Goal: Transaction & Acquisition: Purchase product/service

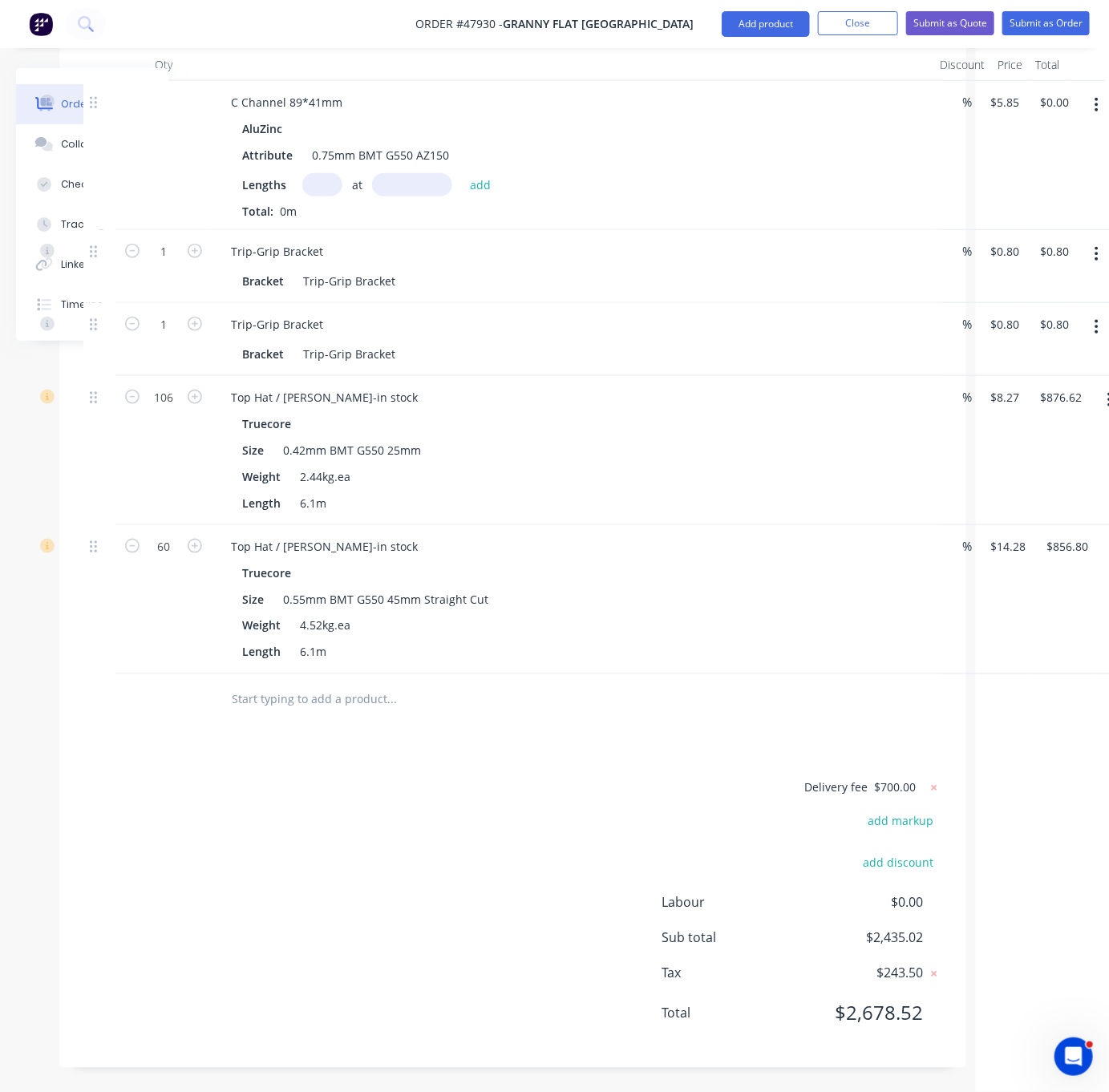
click at [357, 783] on div "Delivery fee $700.00 add markup add discount Labour $0.00 Sub total $2,435.02 T…" at bounding box center [512, 910] width 858 height 266
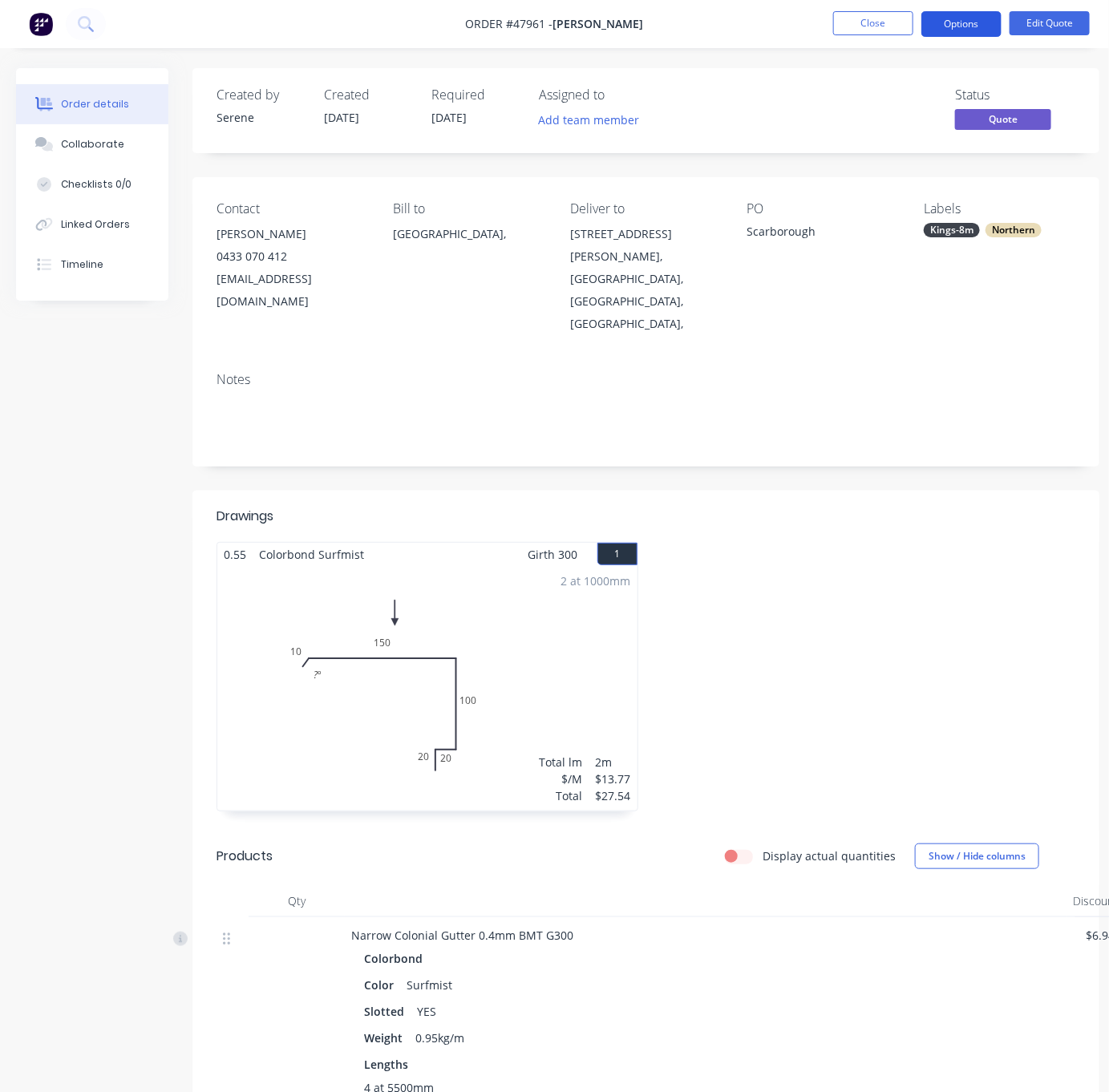
click at [965, 29] on button "Options" at bounding box center [961, 24] width 80 height 25
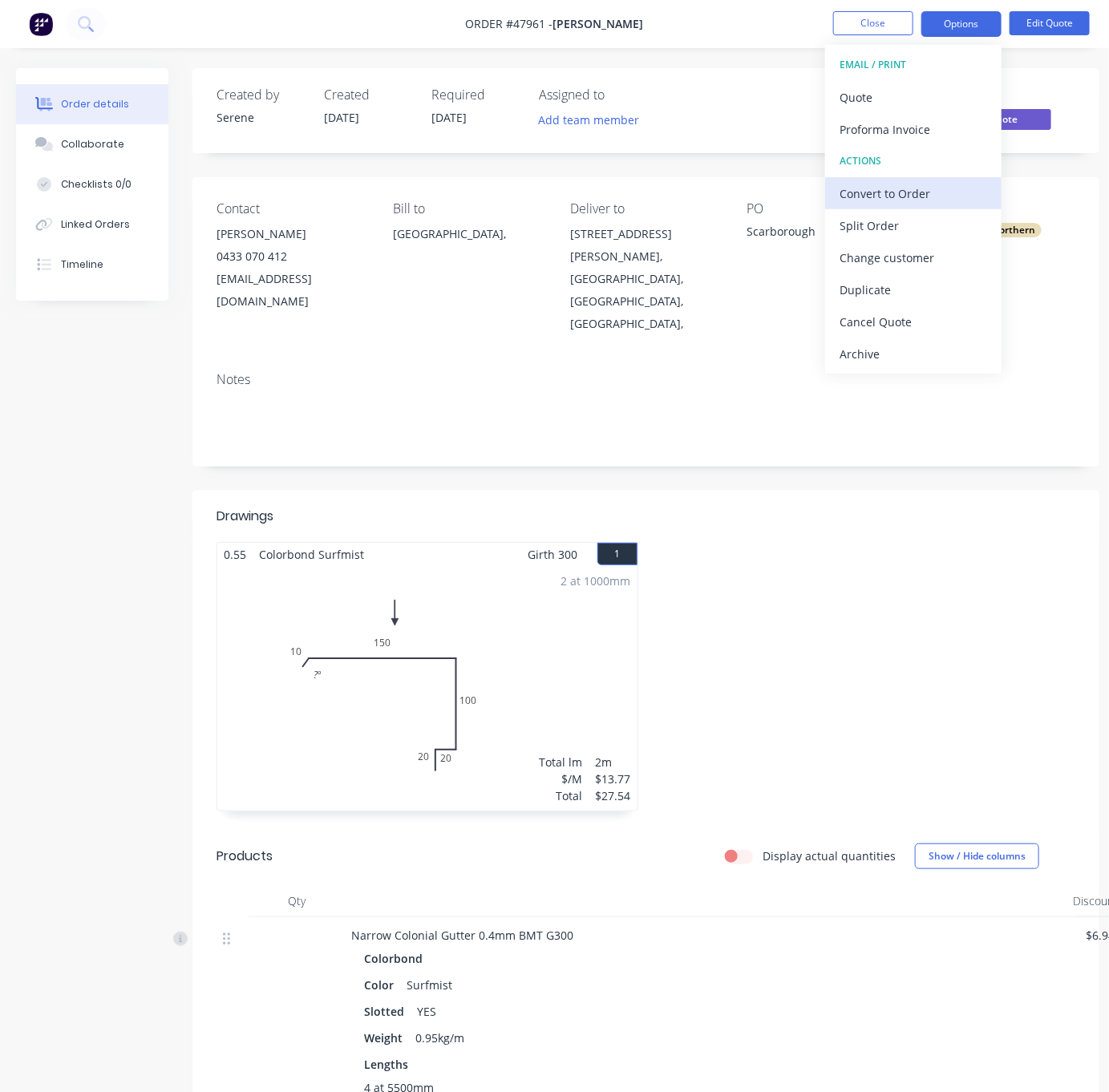
click at [926, 190] on div "Convert to Order" at bounding box center [913, 194] width 147 height 24
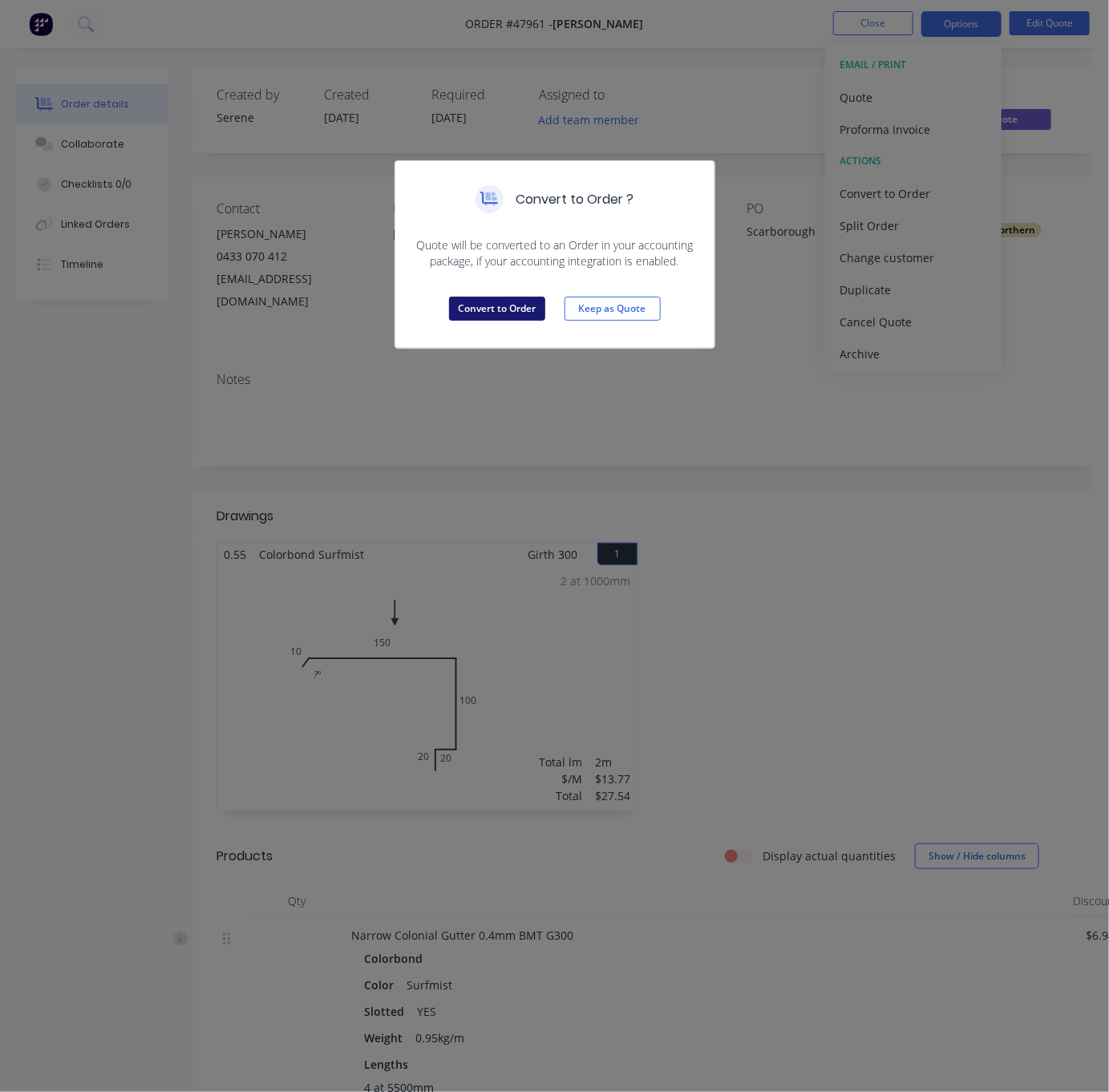
click at [530, 321] on button "Convert to Order" at bounding box center [497, 309] width 96 height 24
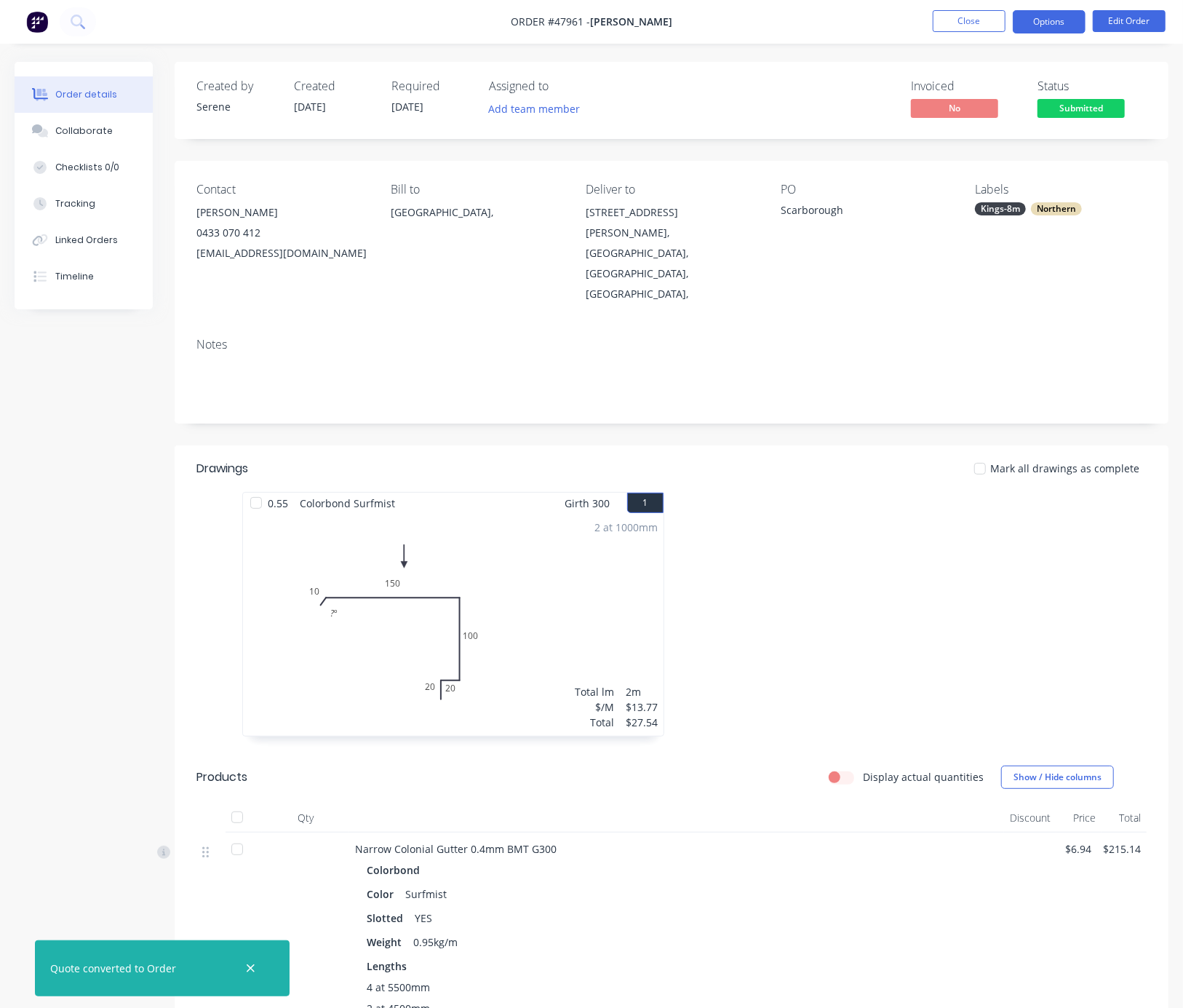
click at [1006, 19] on button "Options" at bounding box center [1049, 21] width 73 height 23
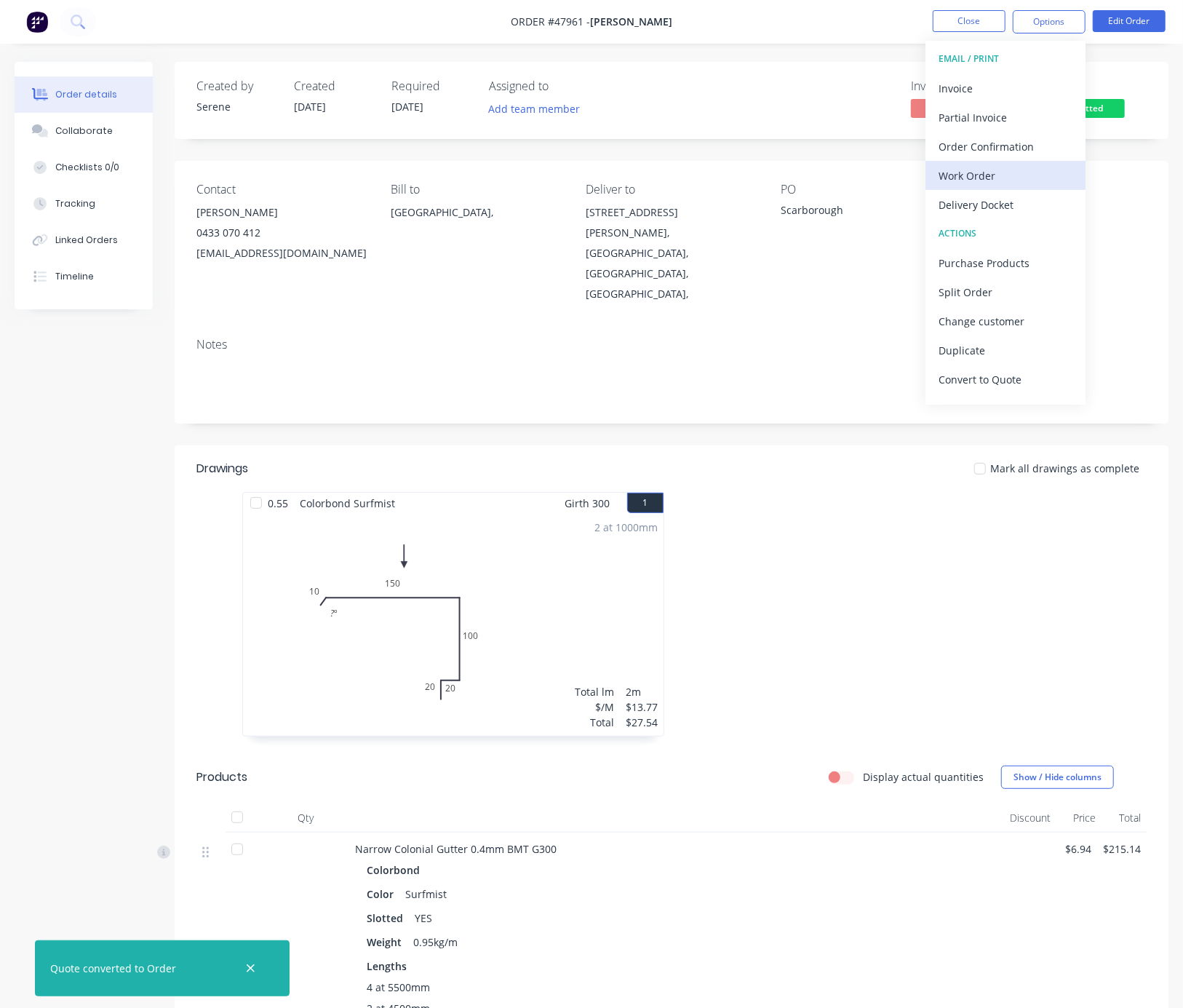
click at [999, 181] on div "Work Order" at bounding box center [1006, 176] width 134 height 21
click at [978, 172] on div "Custom" at bounding box center [1006, 176] width 134 height 21
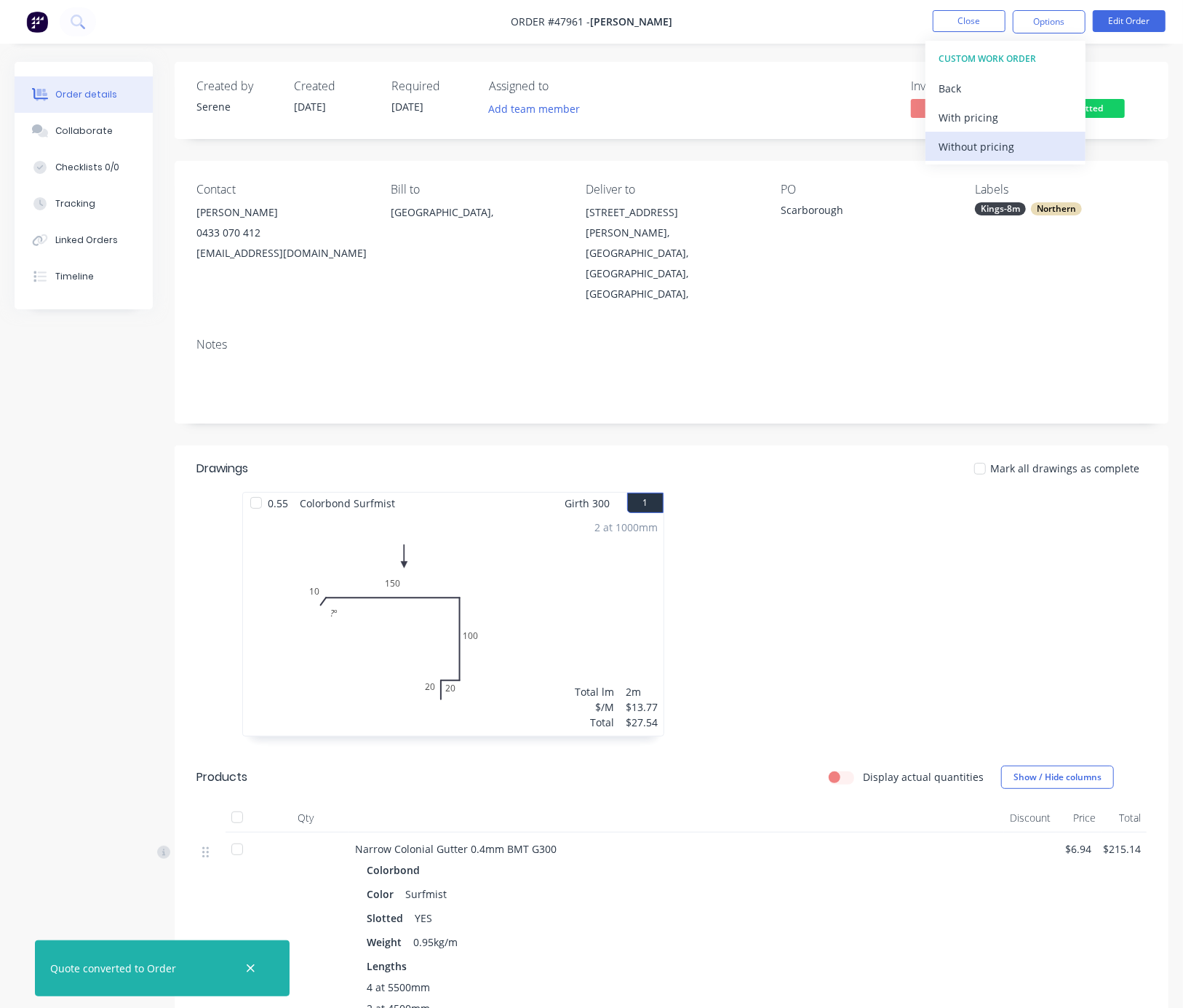
click at [974, 134] on button "Without pricing" at bounding box center [1006, 146] width 160 height 29
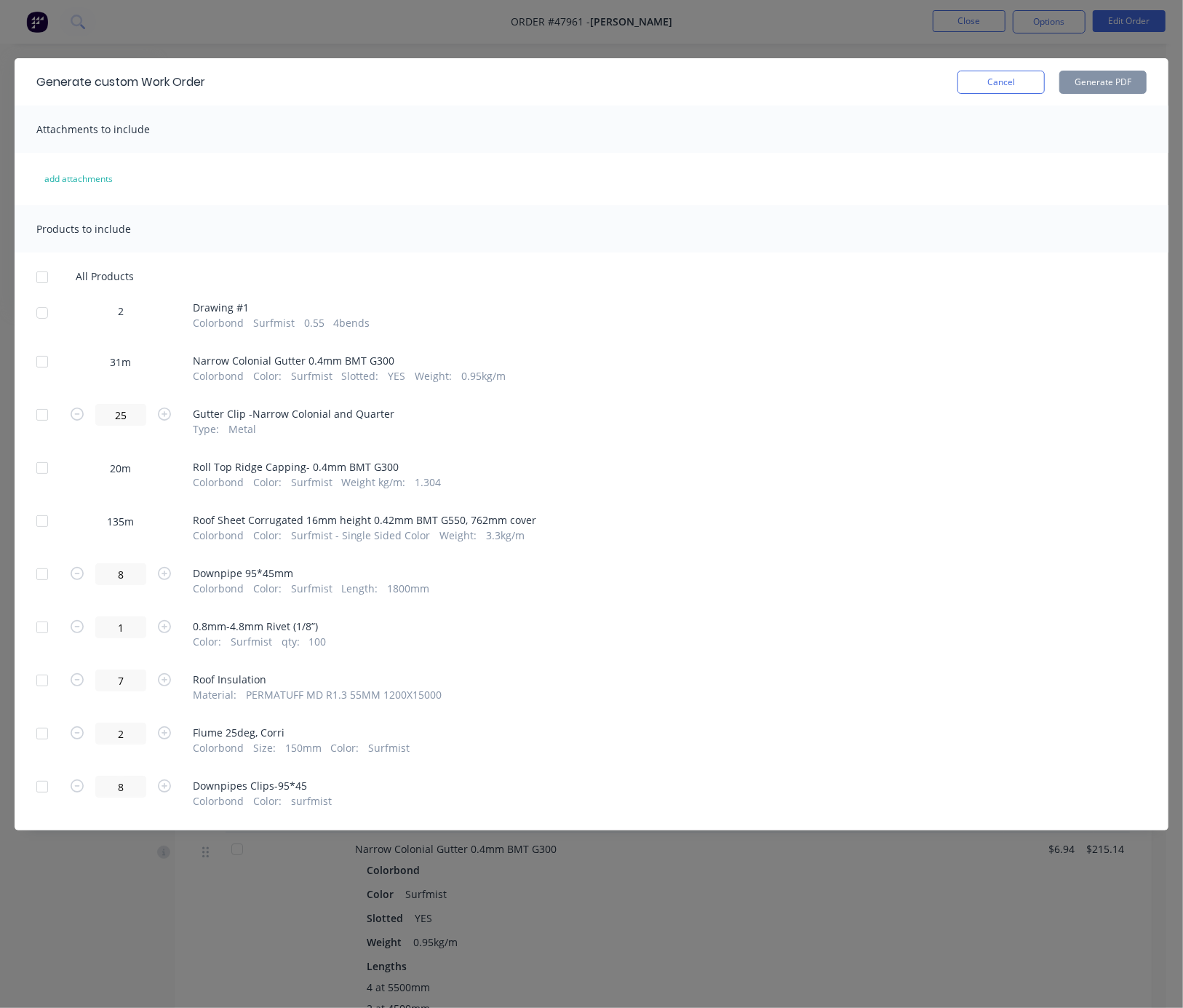
click at [46, 320] on div at bounding box center [42, 312] width 29 height 29
click at [1006, 80] on button "Generate PDF" at bounding box center [1103, 82] width 87 height 23
click at [38, 320] on div at bounding box center [42, 312] width 29 height 29
click at [45, 372] on div at bounding box center [42, 361] width 29 height 29
click at [47, 482] on div at bounding box center [42, 467] width 29 height 29
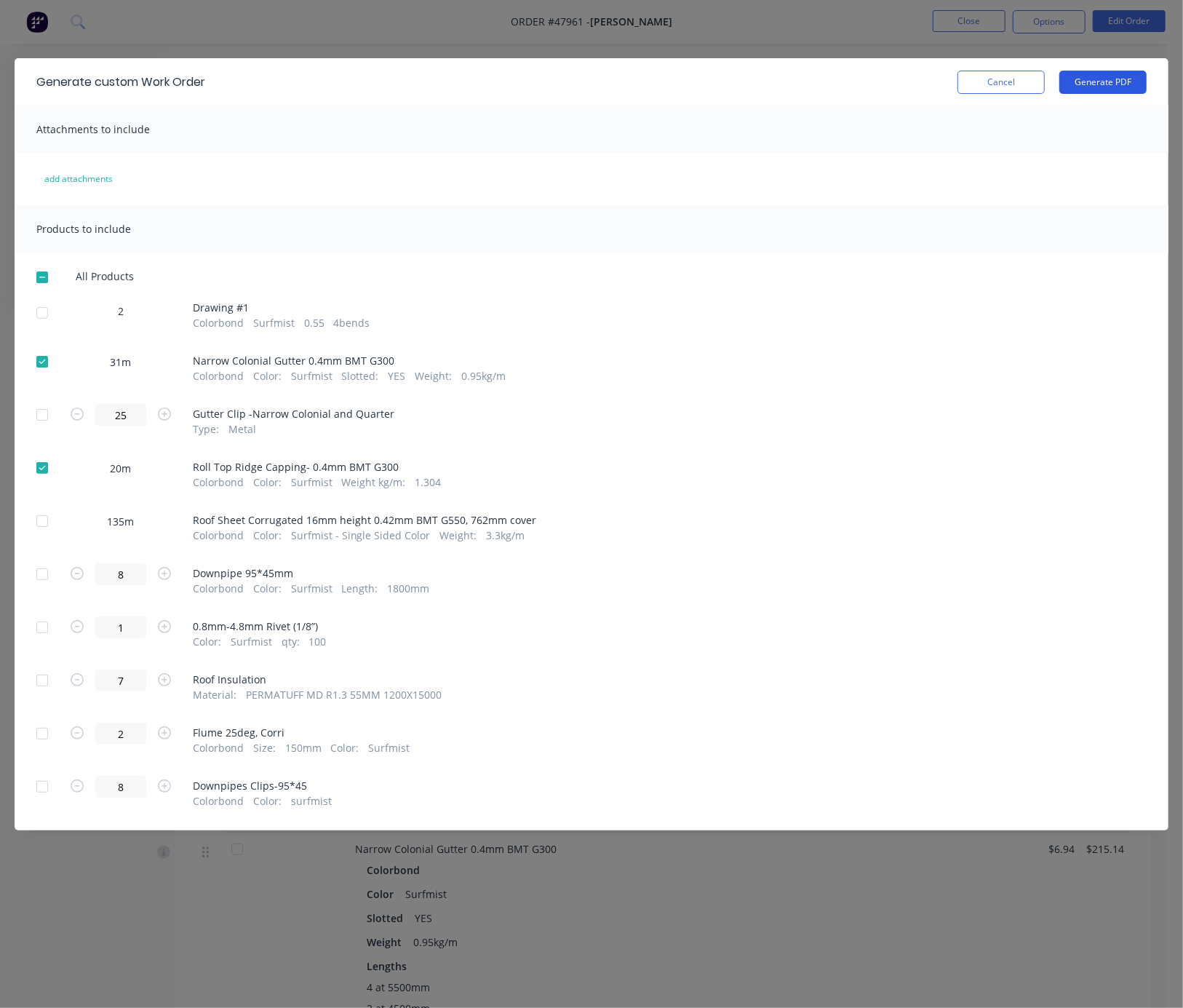
click at [1006, 77] on button "Generate PDF" at bounding box center [1103, 82] width 87 height 23
click at [43, 371] on div at bounding box center [42, 361] width 29 height 29
click at [43, 482] on div at bounding box center [42, 467] width 29 height 29
click at [44, 536] on div at bounding box center [42, 520] width 29 height 29
click at [1006, 83] on button "Generate PDF" at bounding box center [1103, 82] width 87 height 23
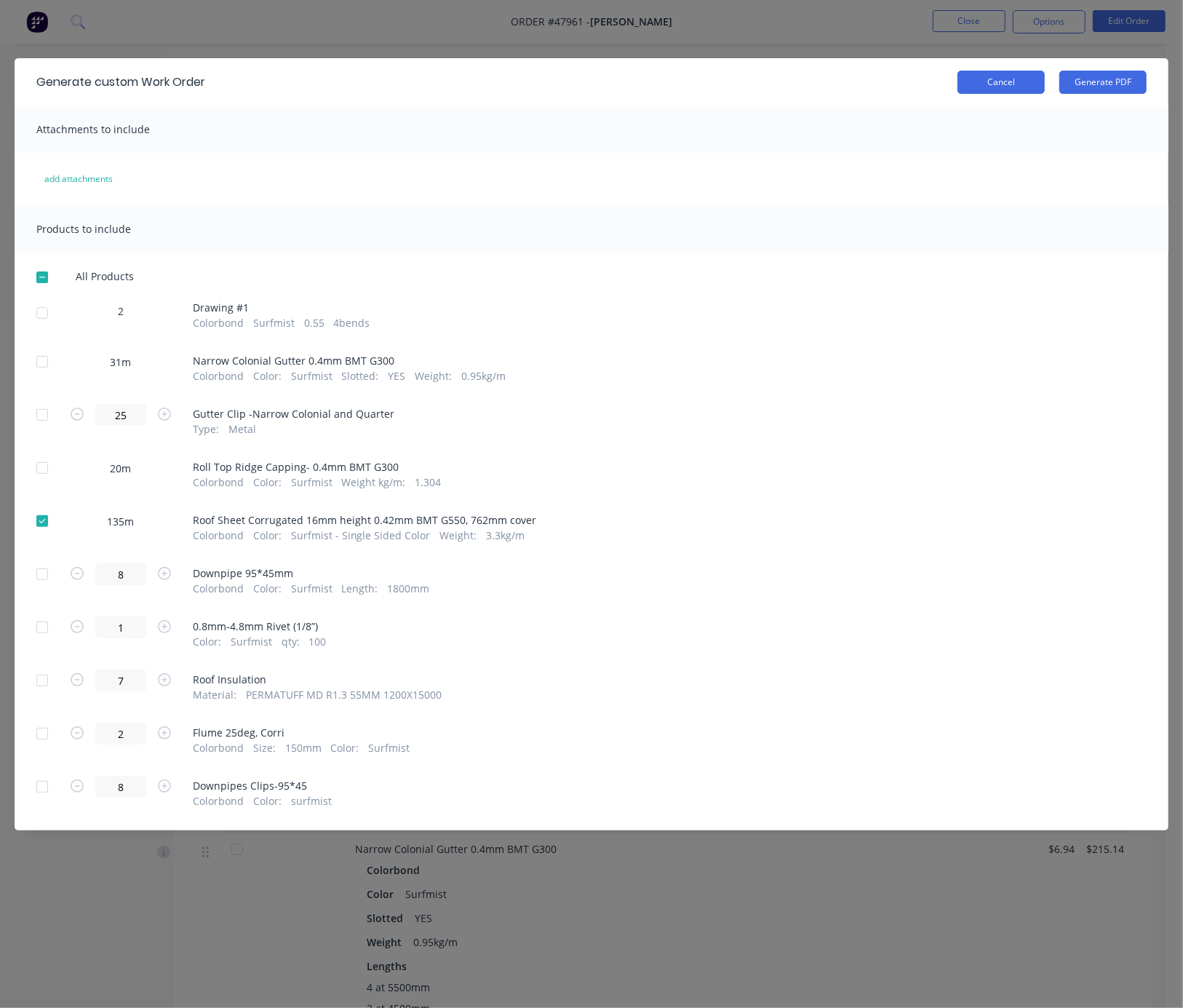
click at [1002, 77] on button "Cancel" at bounding box center [1002, 82] width 87 height 23
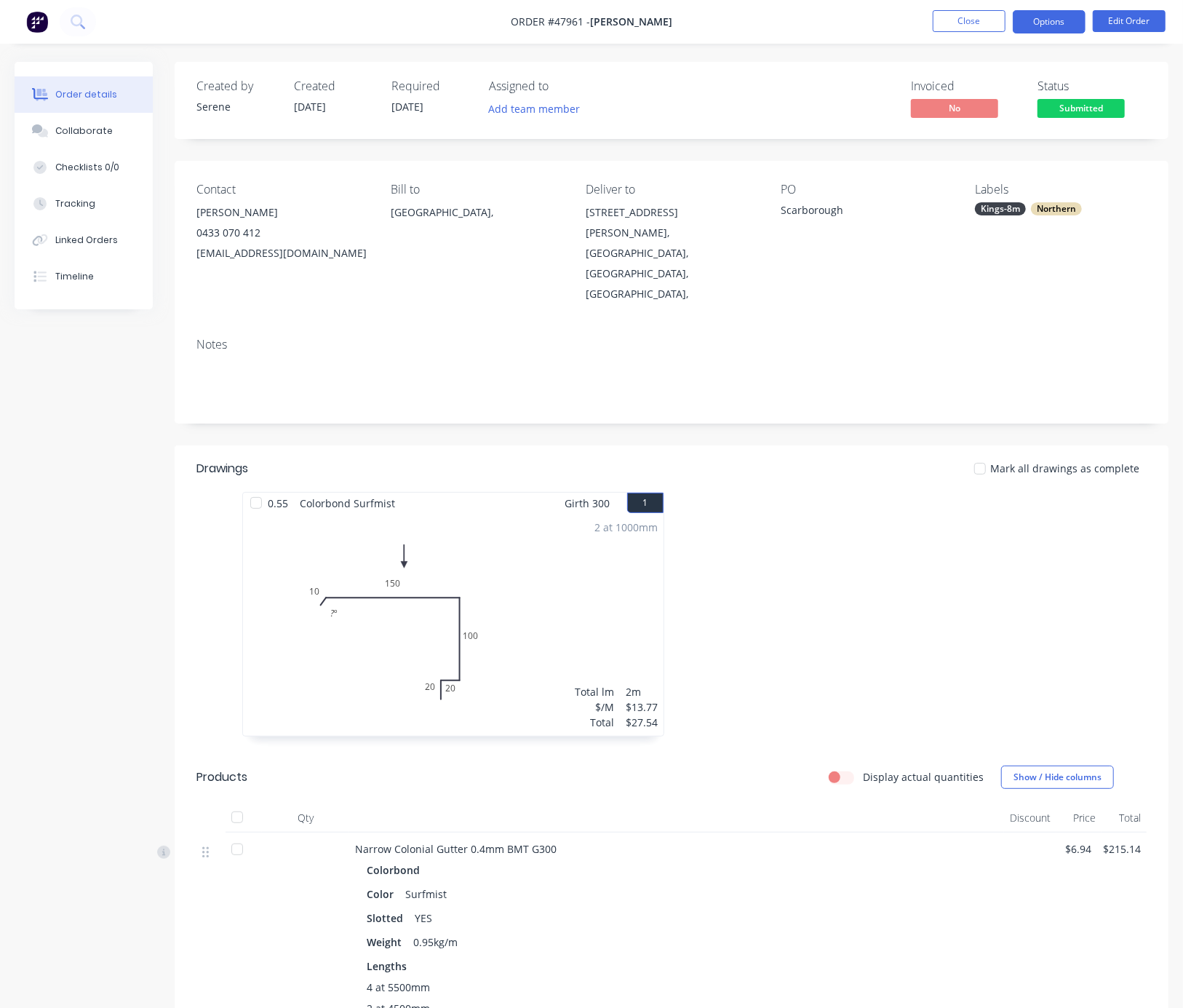
click at [1006, 27] on button "Options" at bounding box center [1049, 21] width 73 height 23
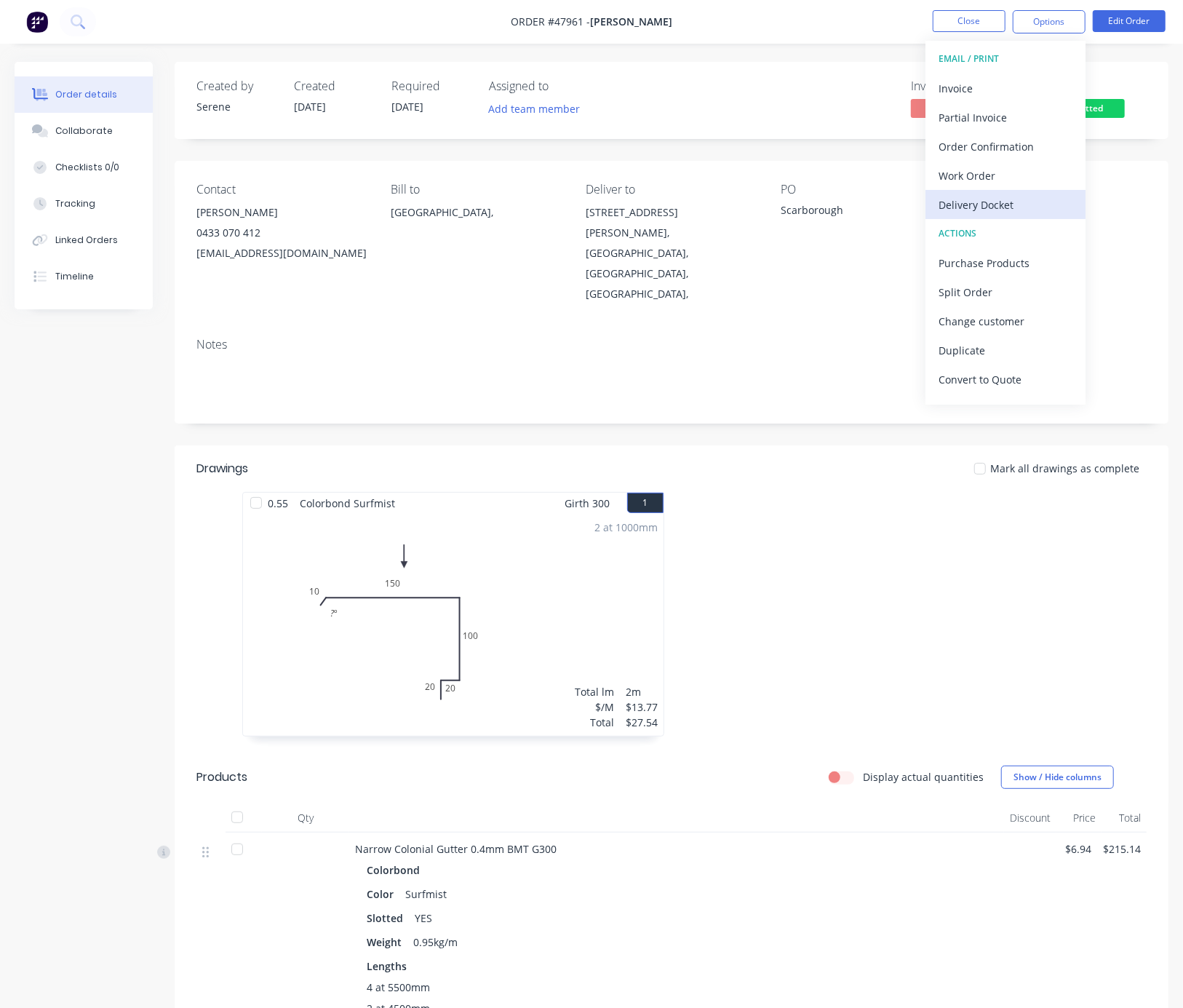
click at [996, 205] on div "Delivery Docket" at bounding box center [1006, 205] width 134 height 21
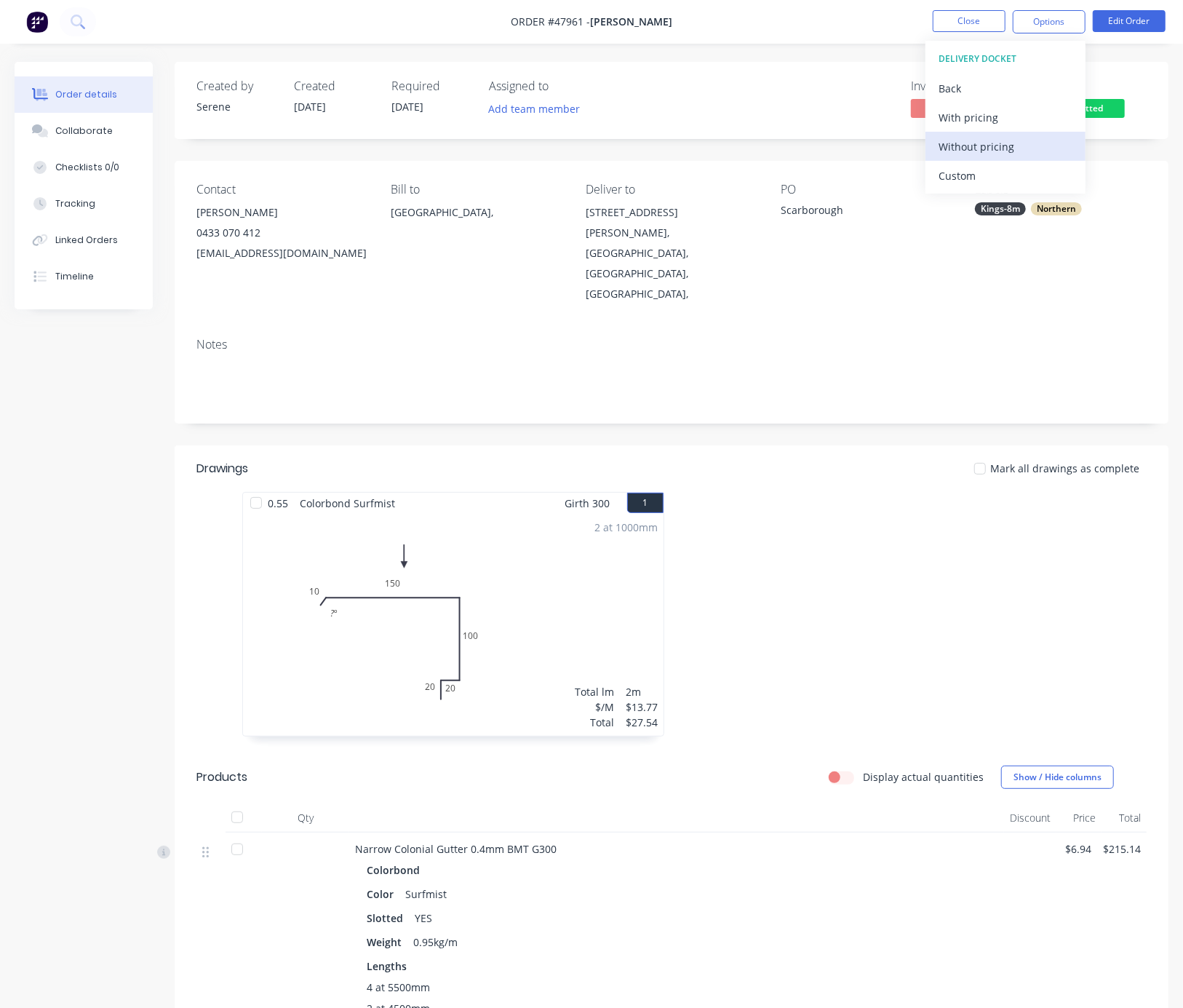
click at [993, 154] on div "Without pricing" at bounding box center [1006, 147] width 134 height 21
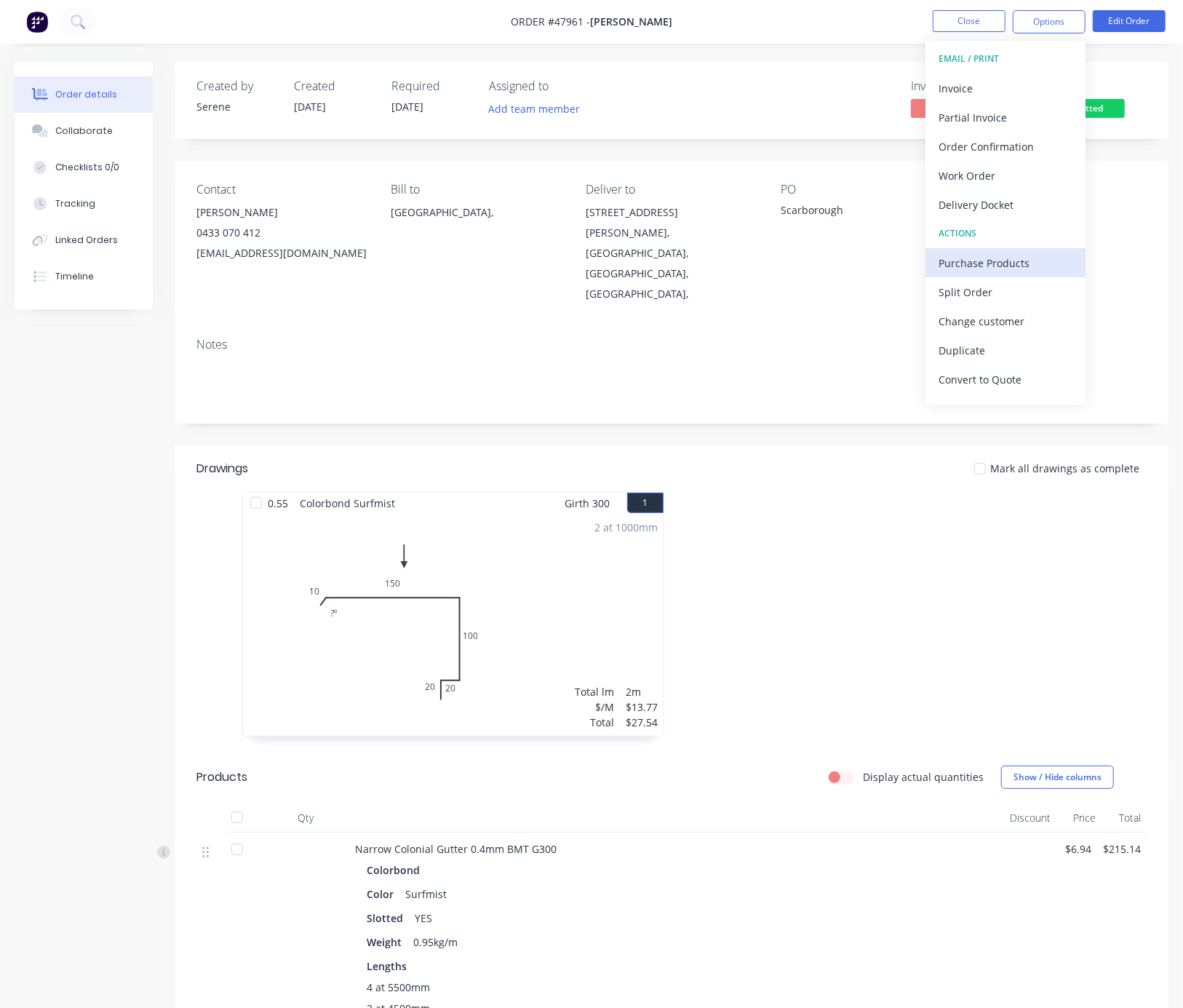
click at [971, 251] on button "Purchase Products" at bounding box center [1006, 262] width 160 height 29
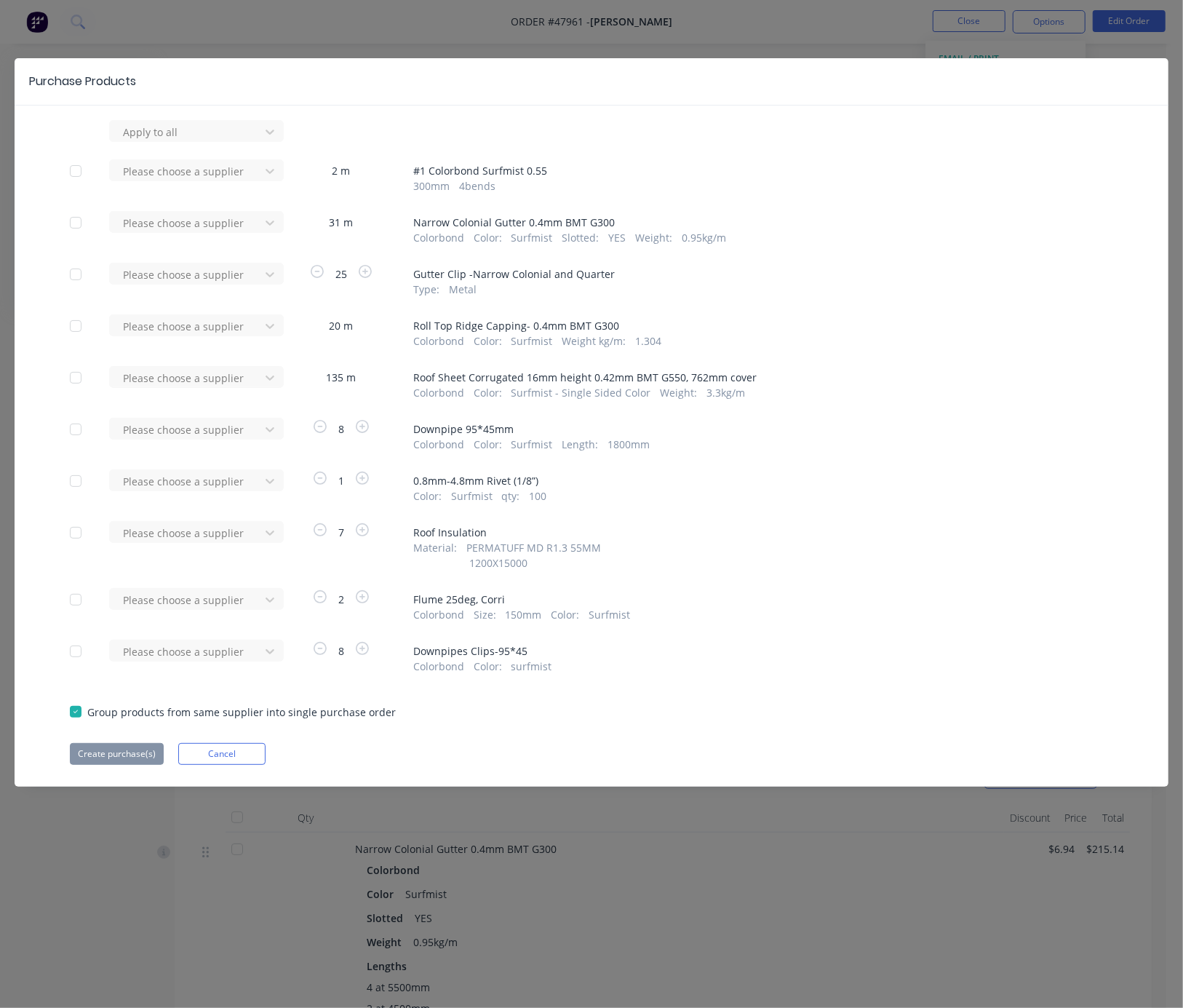
click at [84, 614] on div at bounding box center [75, 599] width 29 height 29
click at [163, 141] on div at bounding box center [186, 132] width 131 height 18
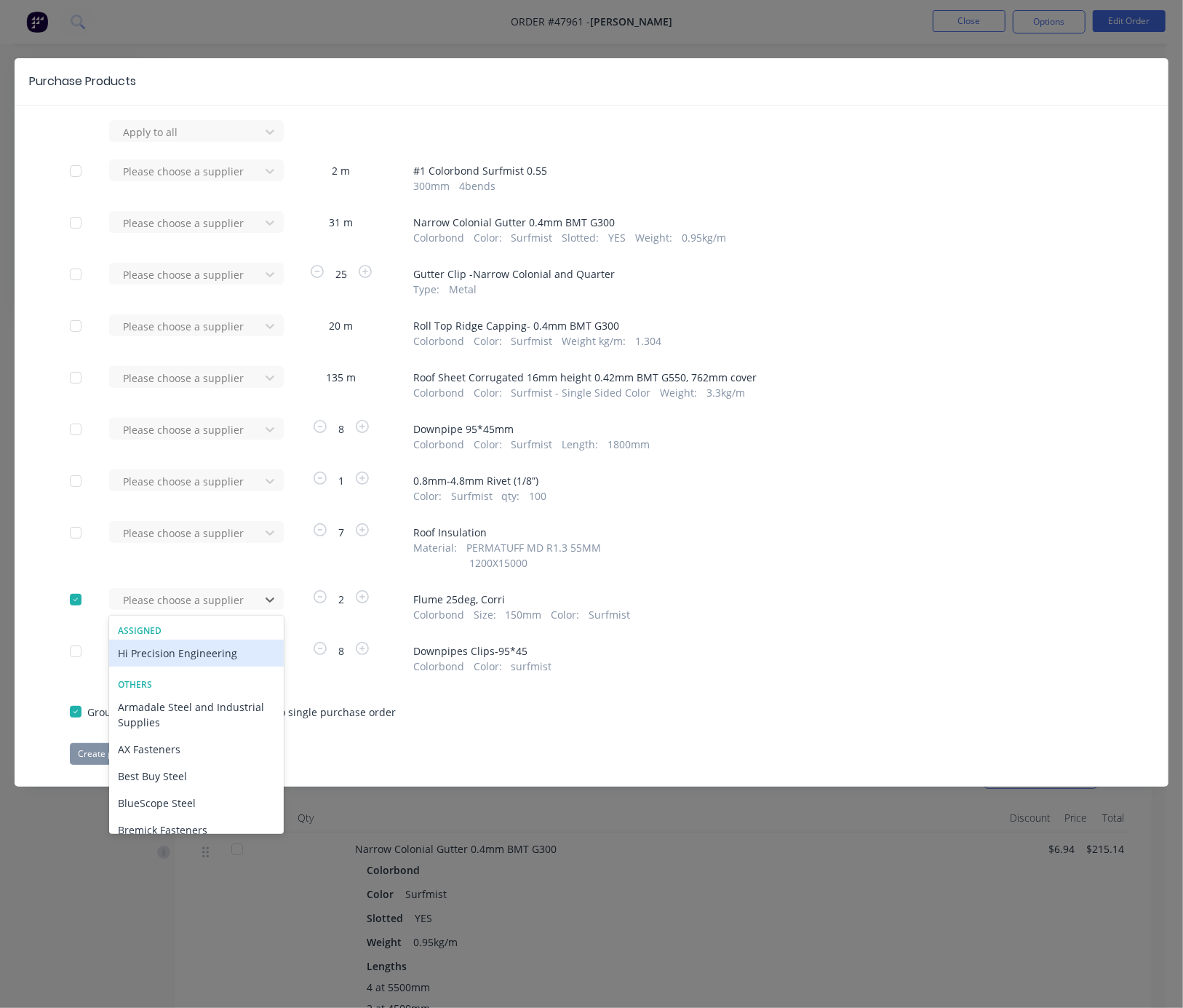
click at [163, 667] on div "Hi Precision Engineering" at bounding box center [196, 653] width 175 height 27
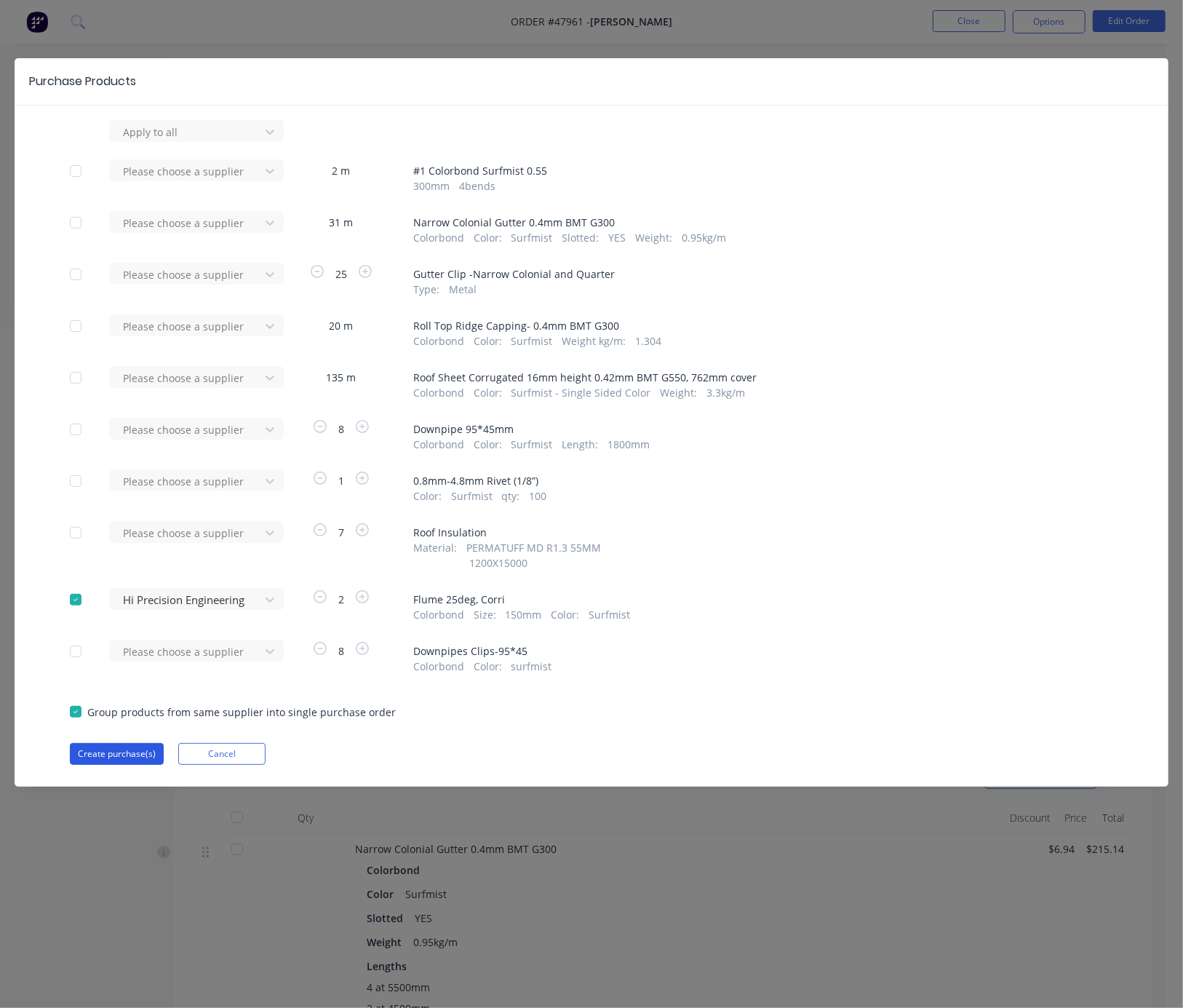
click at [115, 765] on button "Create purchase(s)" at bounding box center [117, 753] width 94 height 21
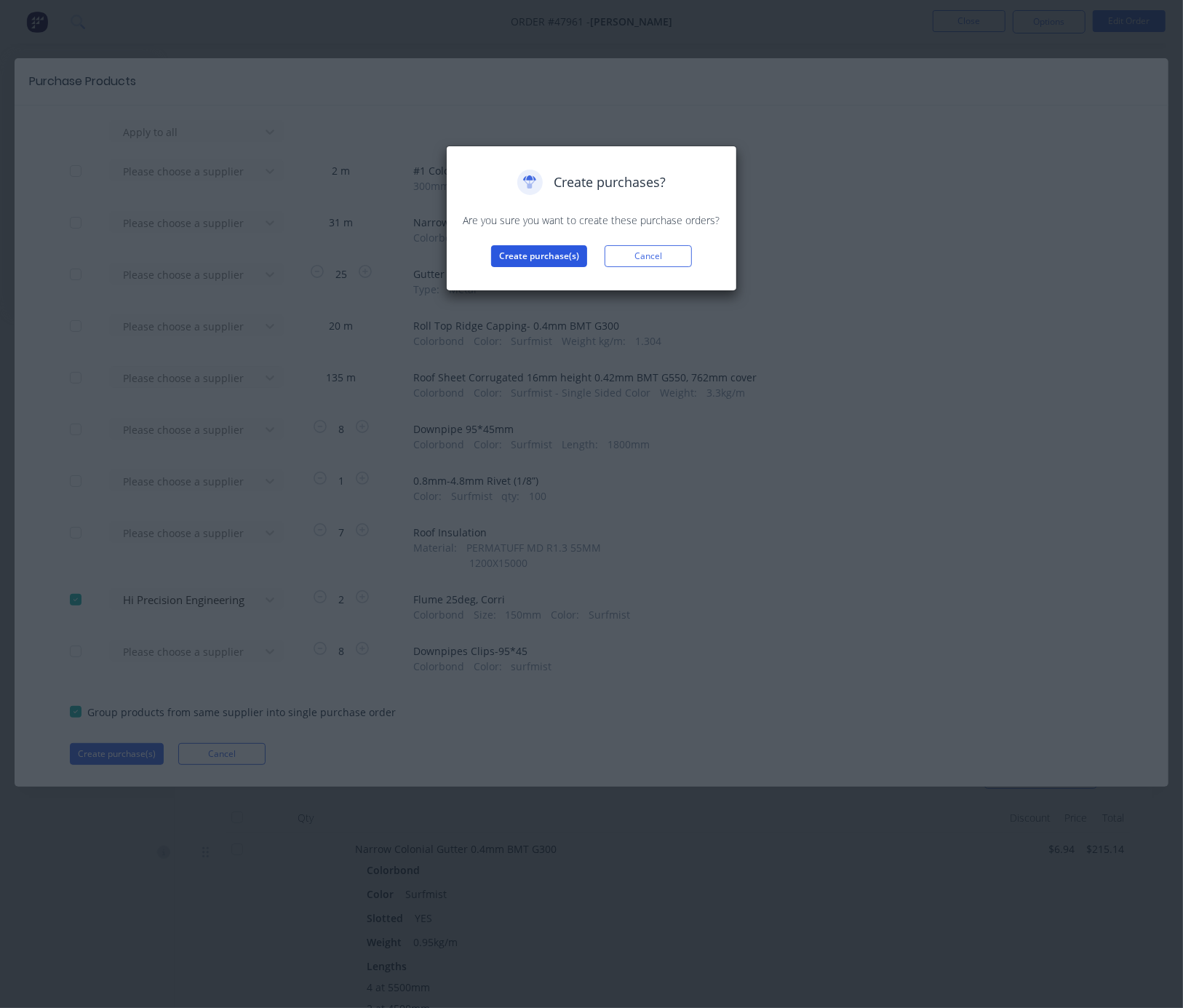
click at [549, 267] on button "Create purchase(s)" at bounding box center [539, 256] width 96 height 21
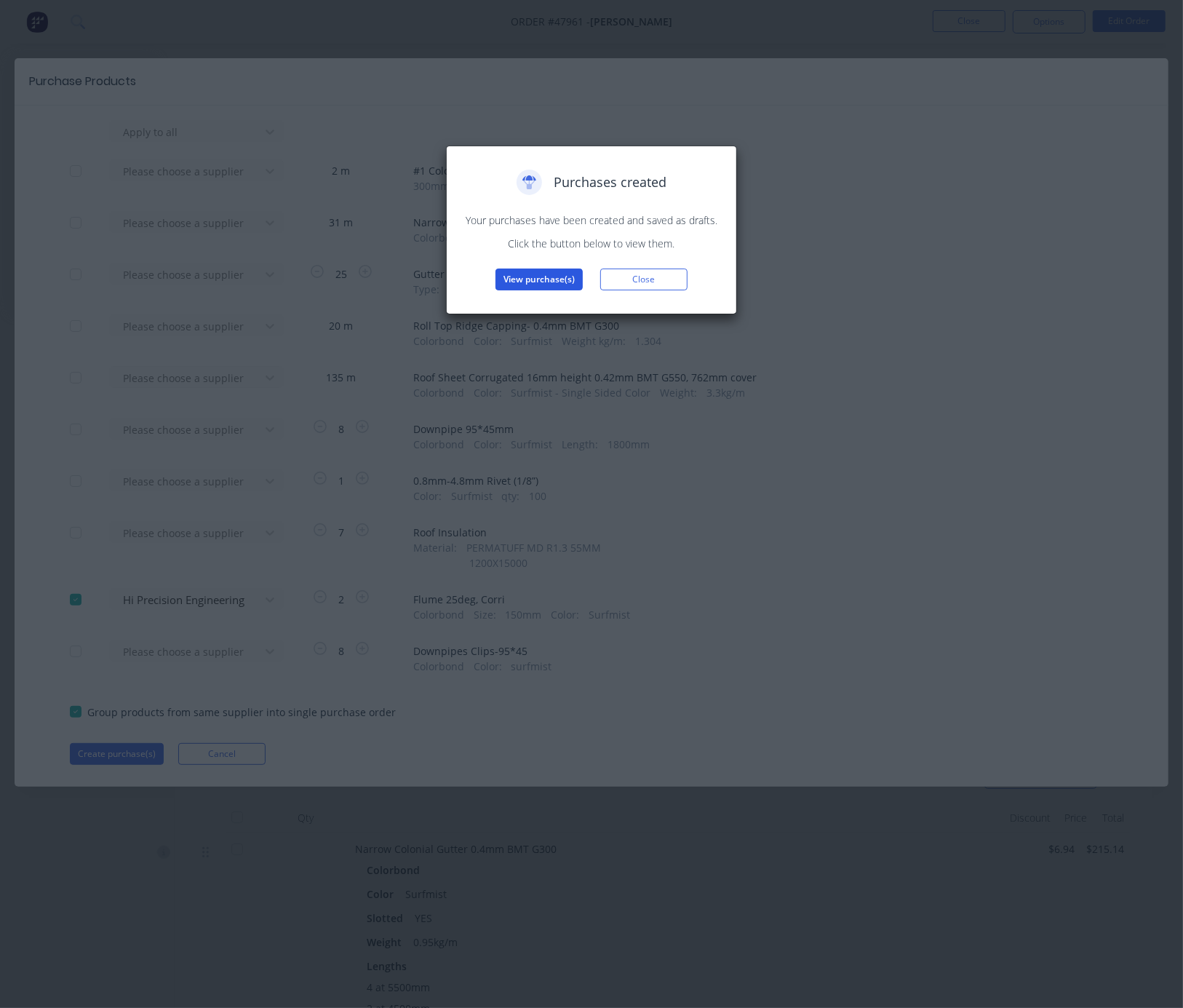
click at [556, 290] on button "View purchase(s)" at bounding box center [539, 279] width 87 height 21
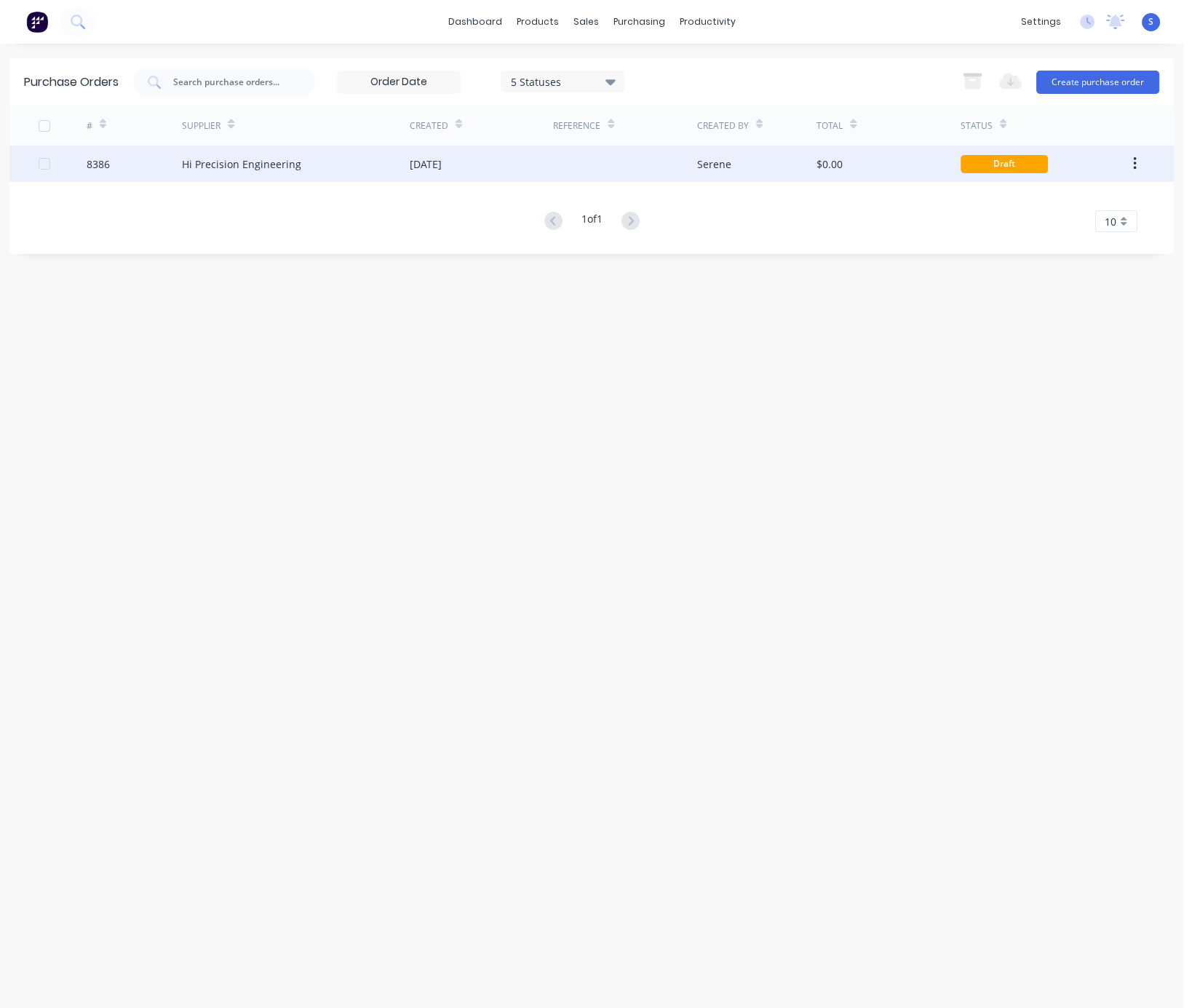
click at [386, 157] on div "Hi Precision Engineering" at bounding box center [296, 164] width 227 height 36
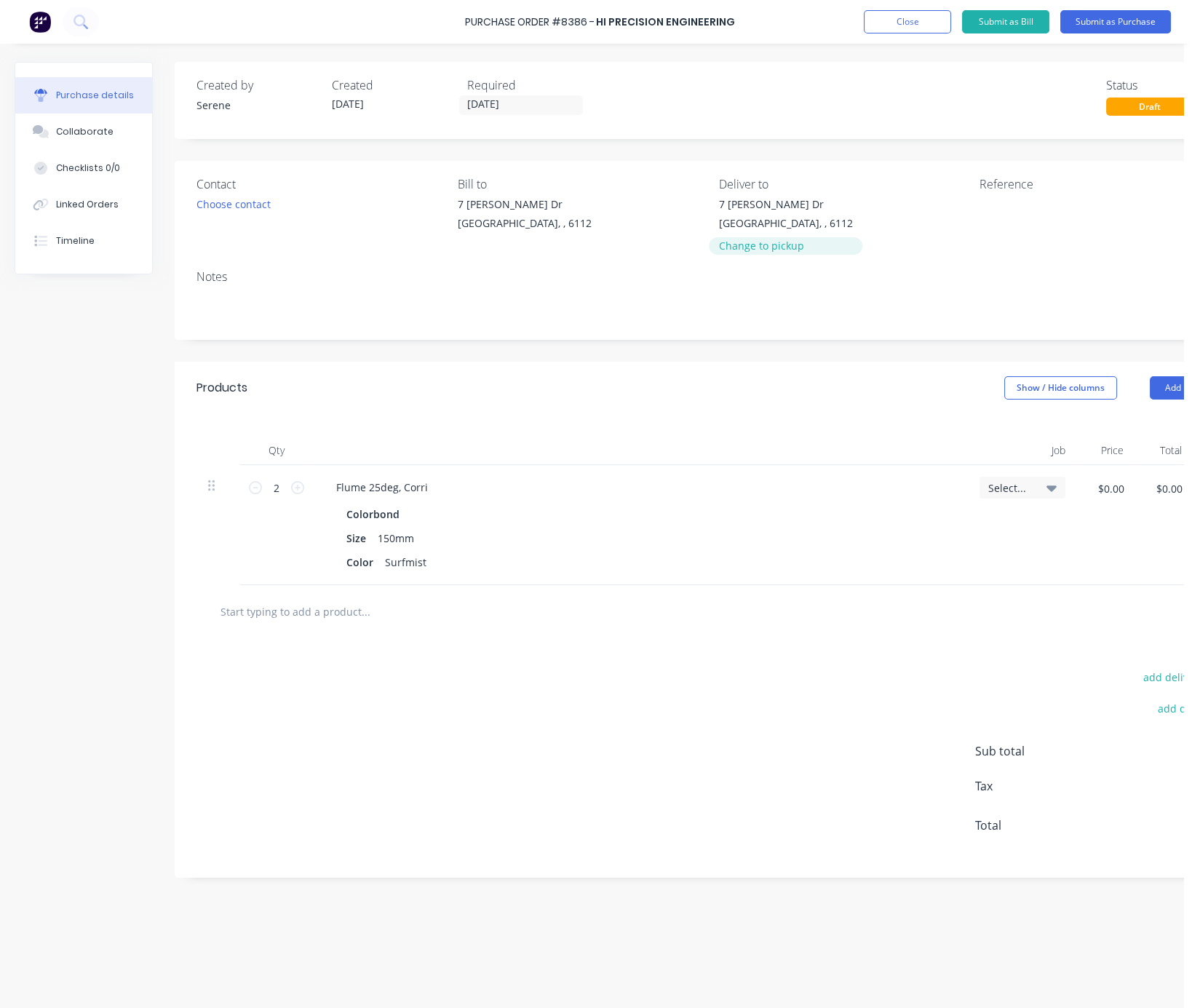
click at [763, 253] on div "Change to pickup" at bounding box center [785, 246] width 134 height 16
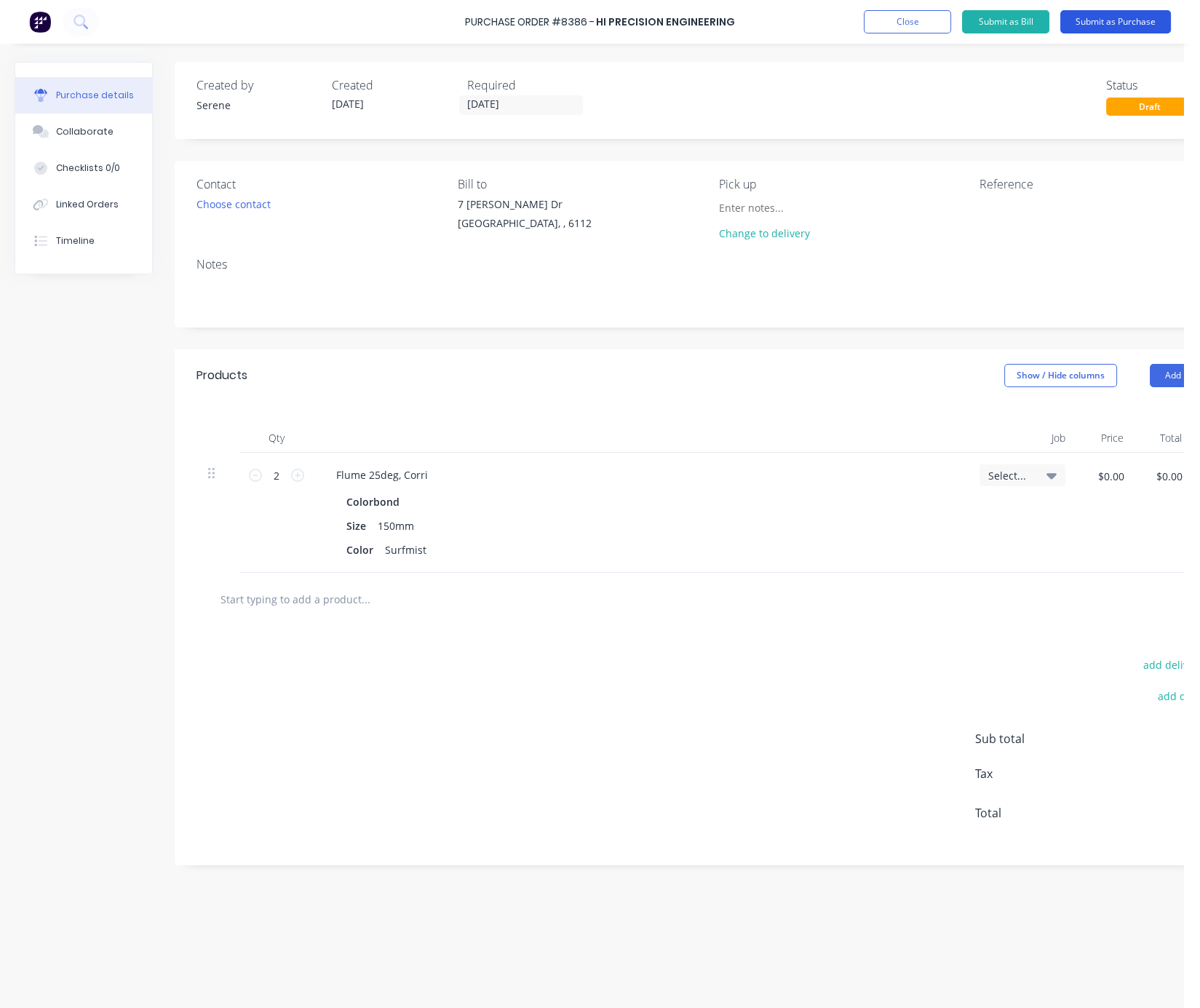
click at [1005, 16] on button "Submit as Purchase" at bounding box center [1115, 21] width 110 height 23
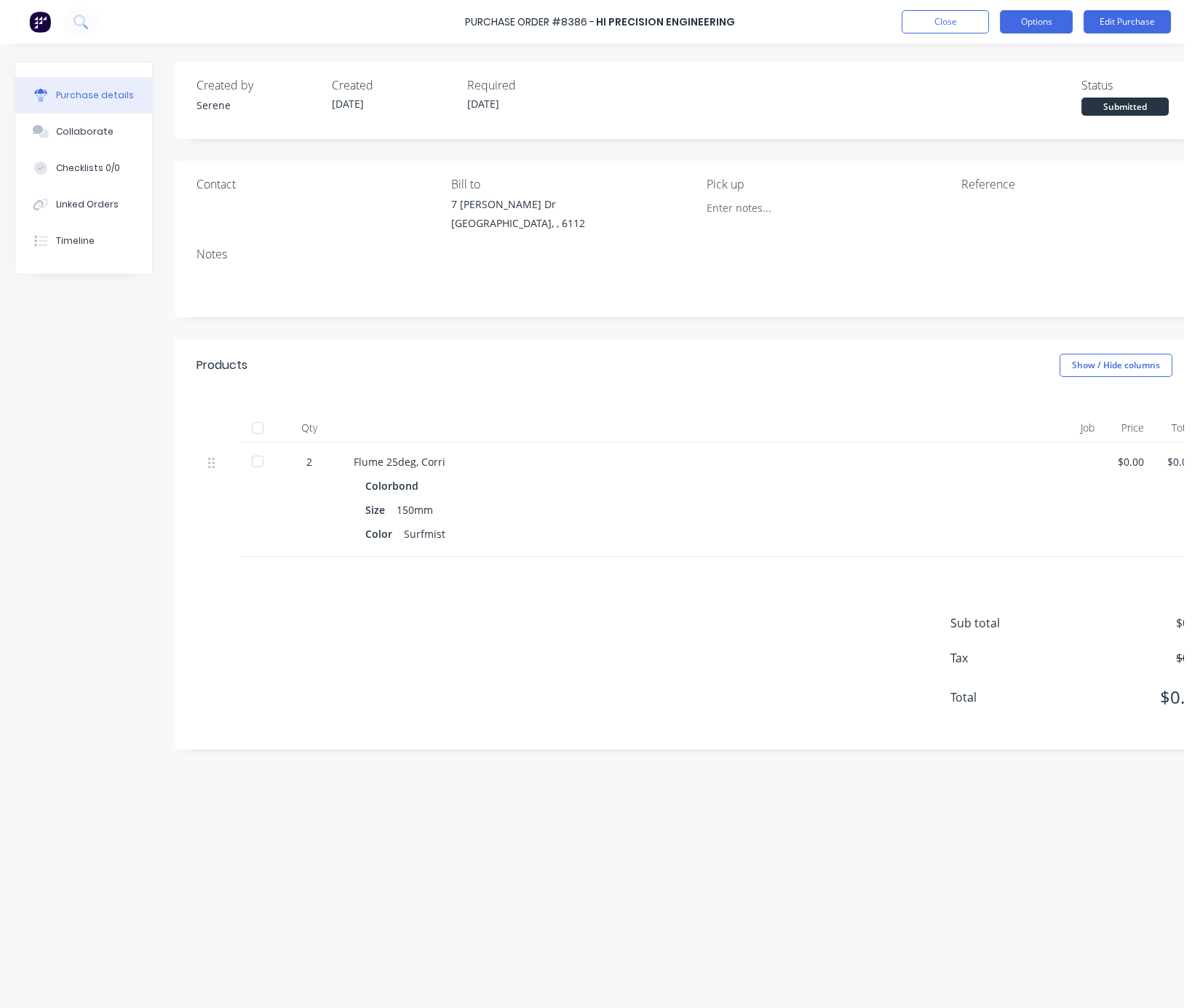
click at [1005, 21] on button "Options" at bounding box center [1036, 21] width 73 height 23
click at [1005, 54] on div "Print / Email" at bounding box center [1003, 59] width 112 height 21
click at [996, 112] on div "Without pricing" at bounding box center [1003, 118] width 112 height 21
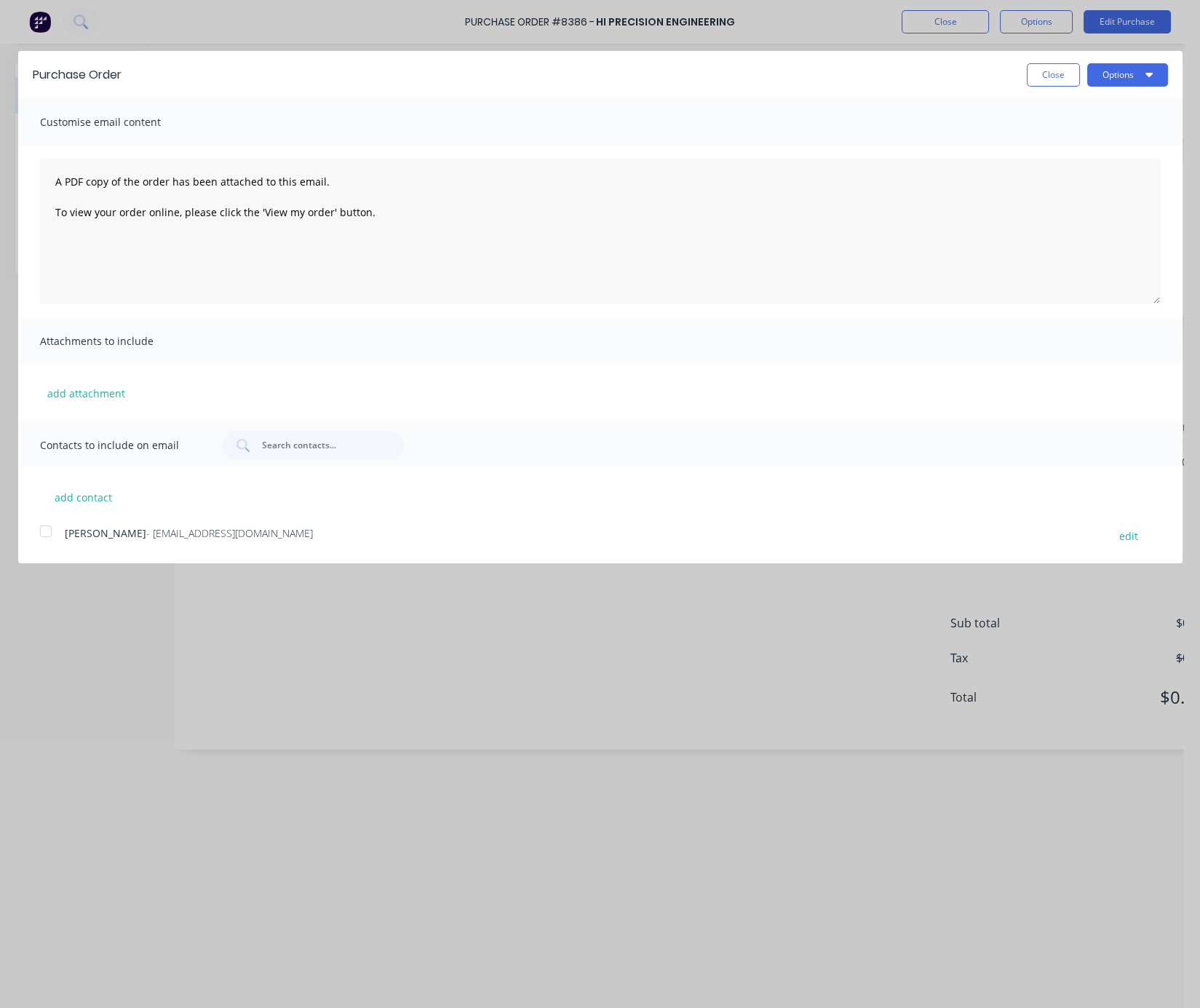
click at [44, 544] on div at bounding box center [45, 531] width 29 height 29
click at [1005, 81] on button "Options" at bounding box center [1127, 75] width 81 height 23
click at [1005, 137] on div "Email" at bounding box center [1099, 141] width 112 height 21
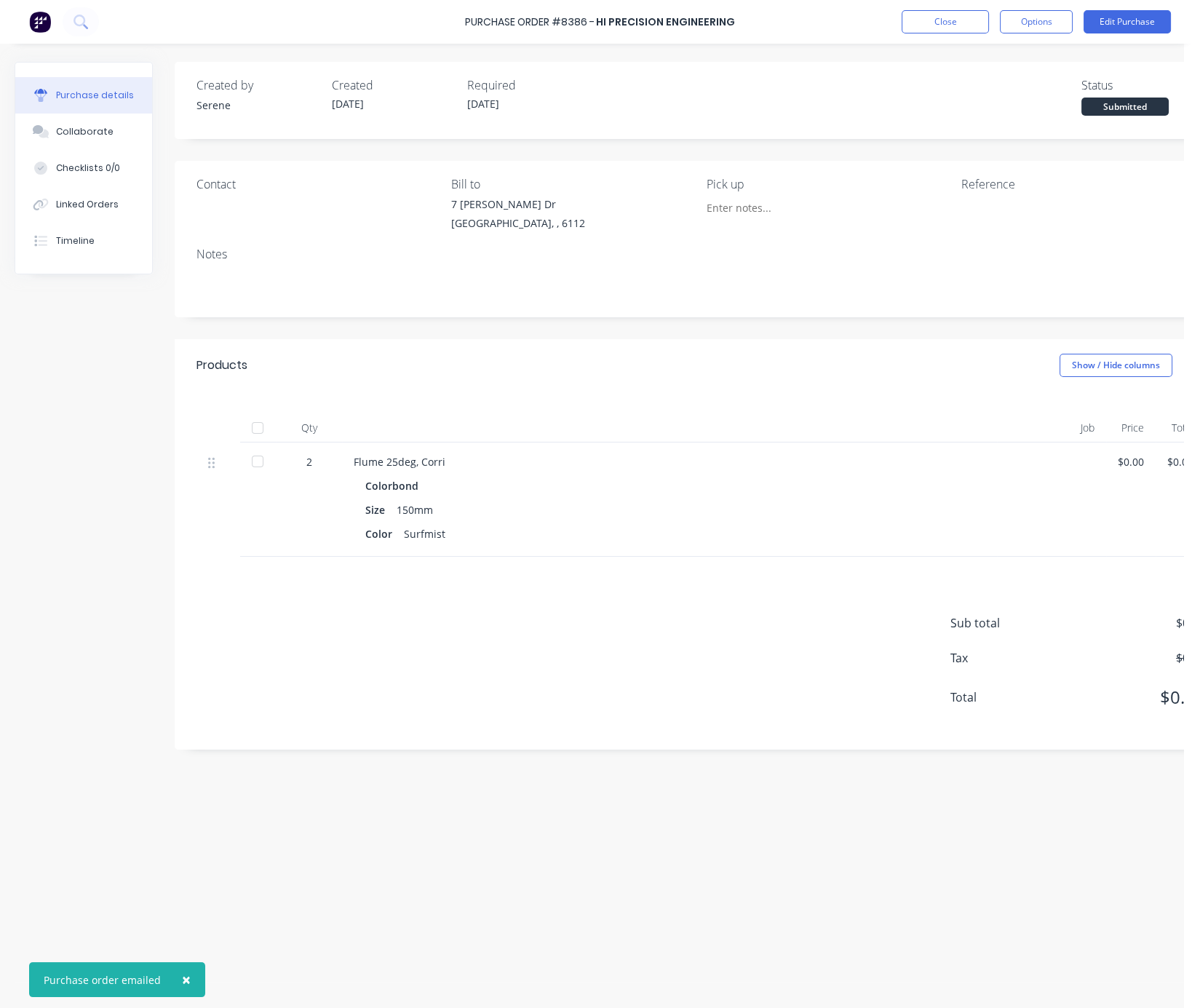
click at [626, 378] on div "Products Show / Hide columns" at bounding box center [701, 365] width 1052 height 53
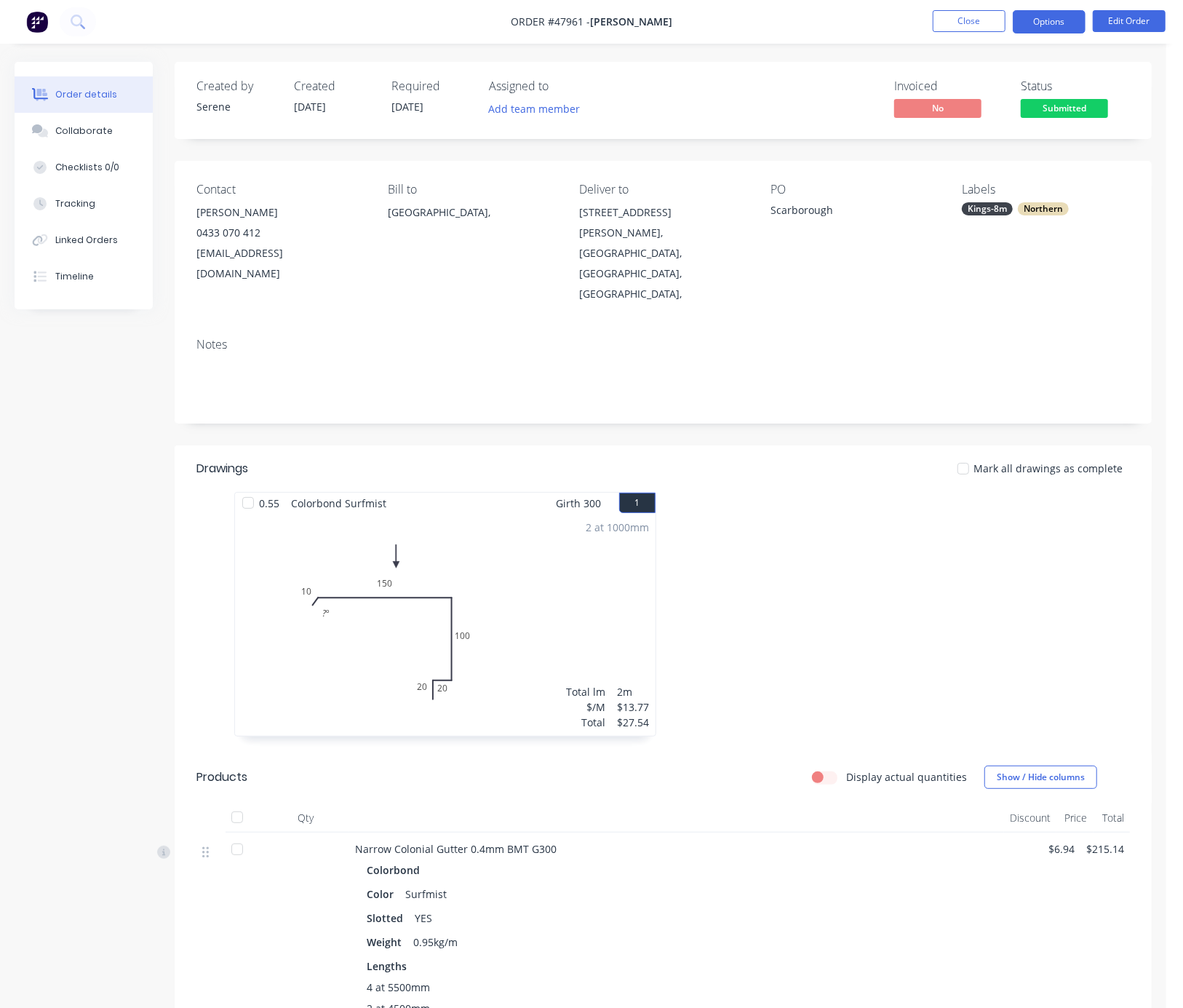
click at [1006, 25] on button "Options" at bounding box center [1049, 21] width 73 height 23
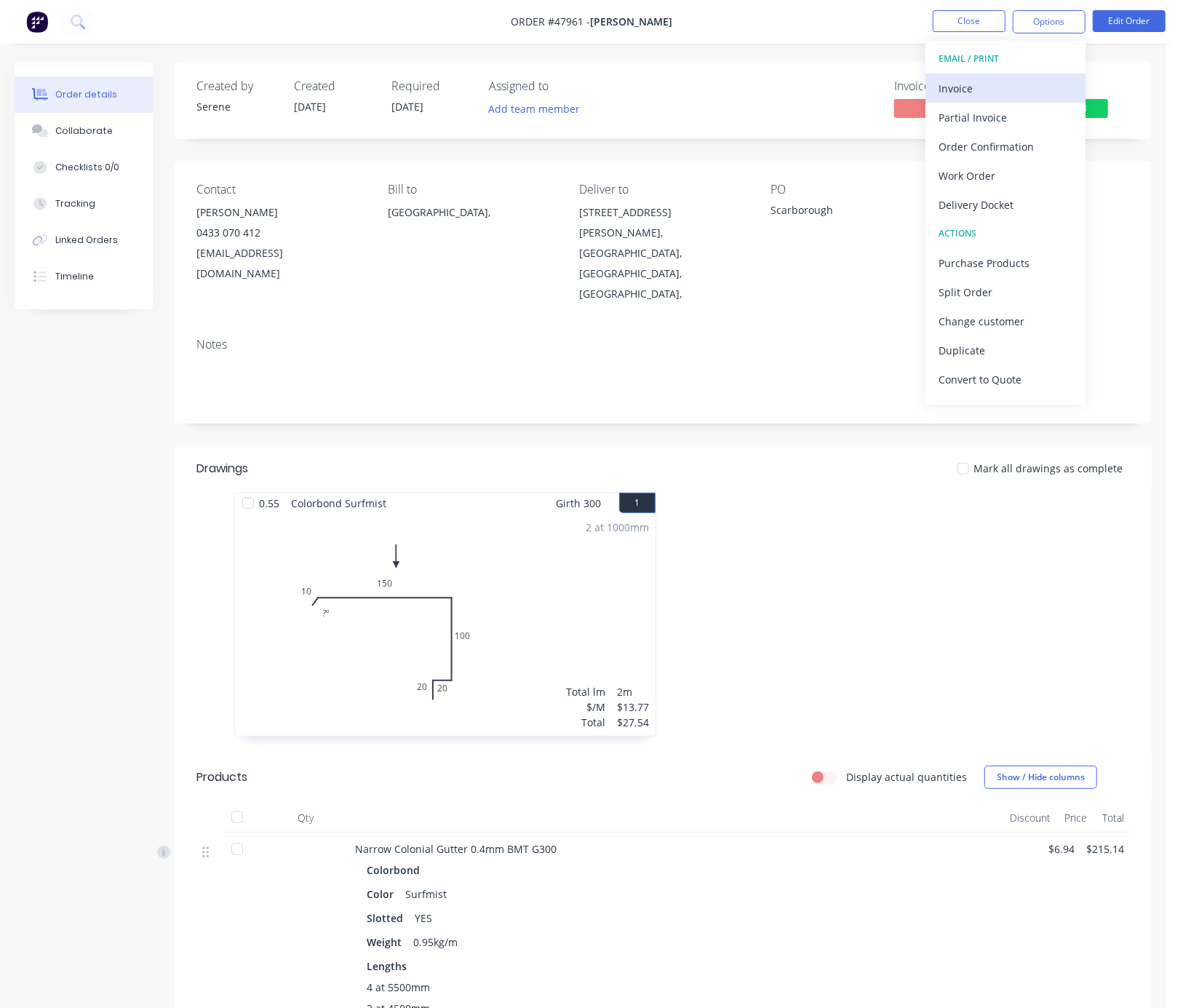
click at [985, 93] on div "Invoice" at bounding box center [1006, 88] width 134 height 21
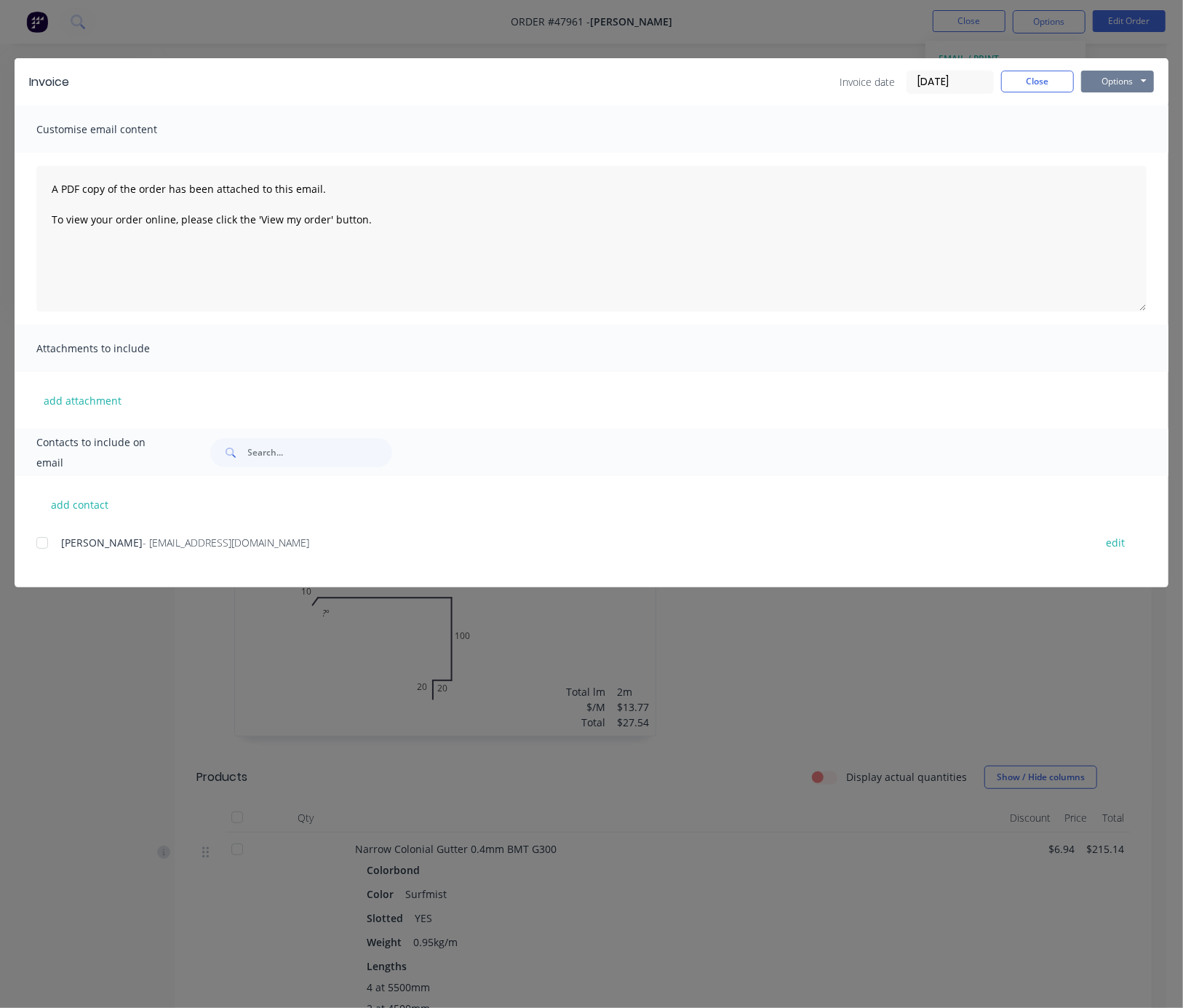
click at [1006, 91] on button "Options" at bounding box center [1118, 82] width 73 height 21
click at [1006, 134] on button "Print" at bounding box center [1128, 130] width 93 height 24
click at [1006, 89] on button "Close" at bounding box center [1038, 82] width 73 height 21
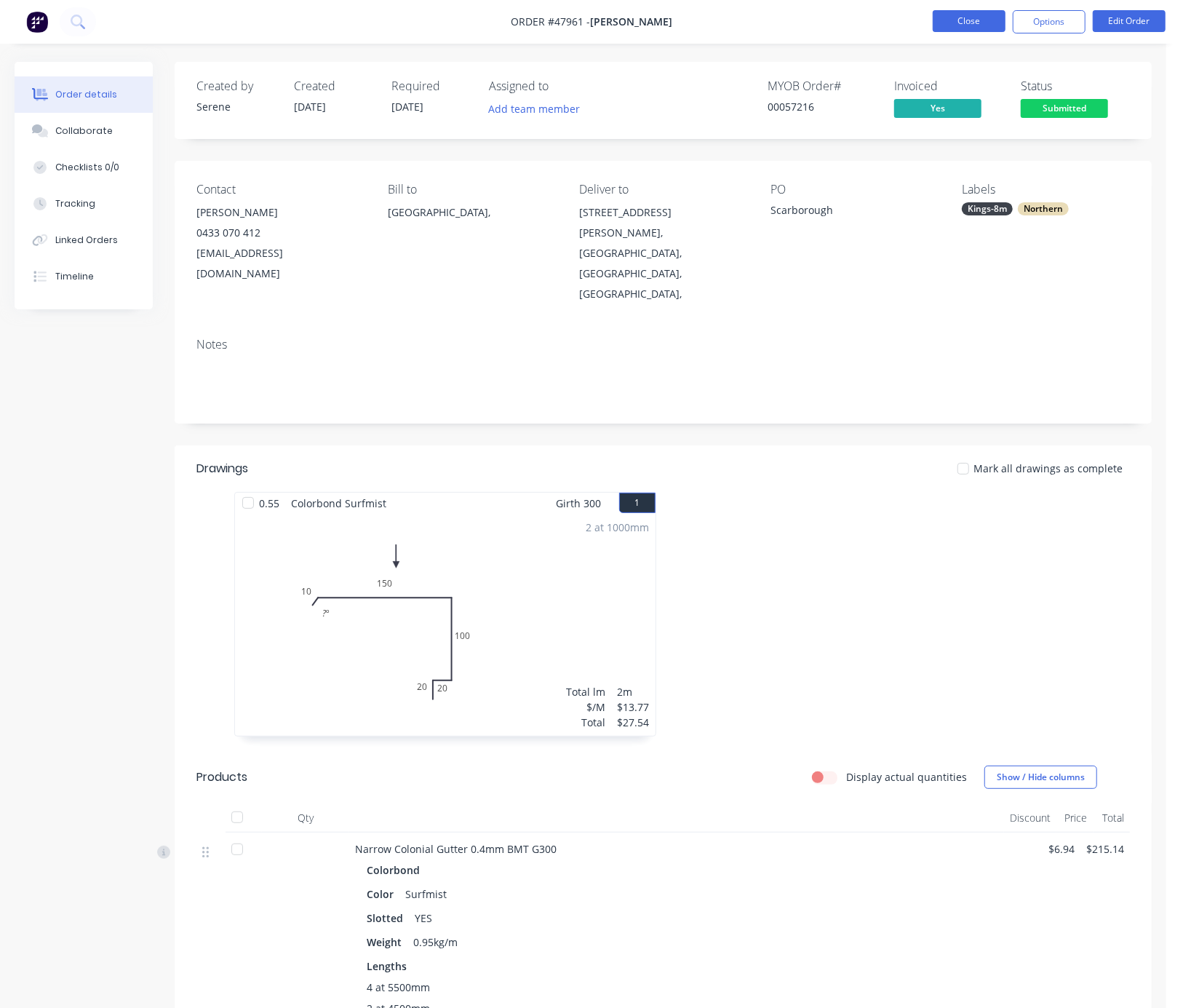
click at [960, 30] on button "Close" at bounding box center [969, 21] width 73 height 21
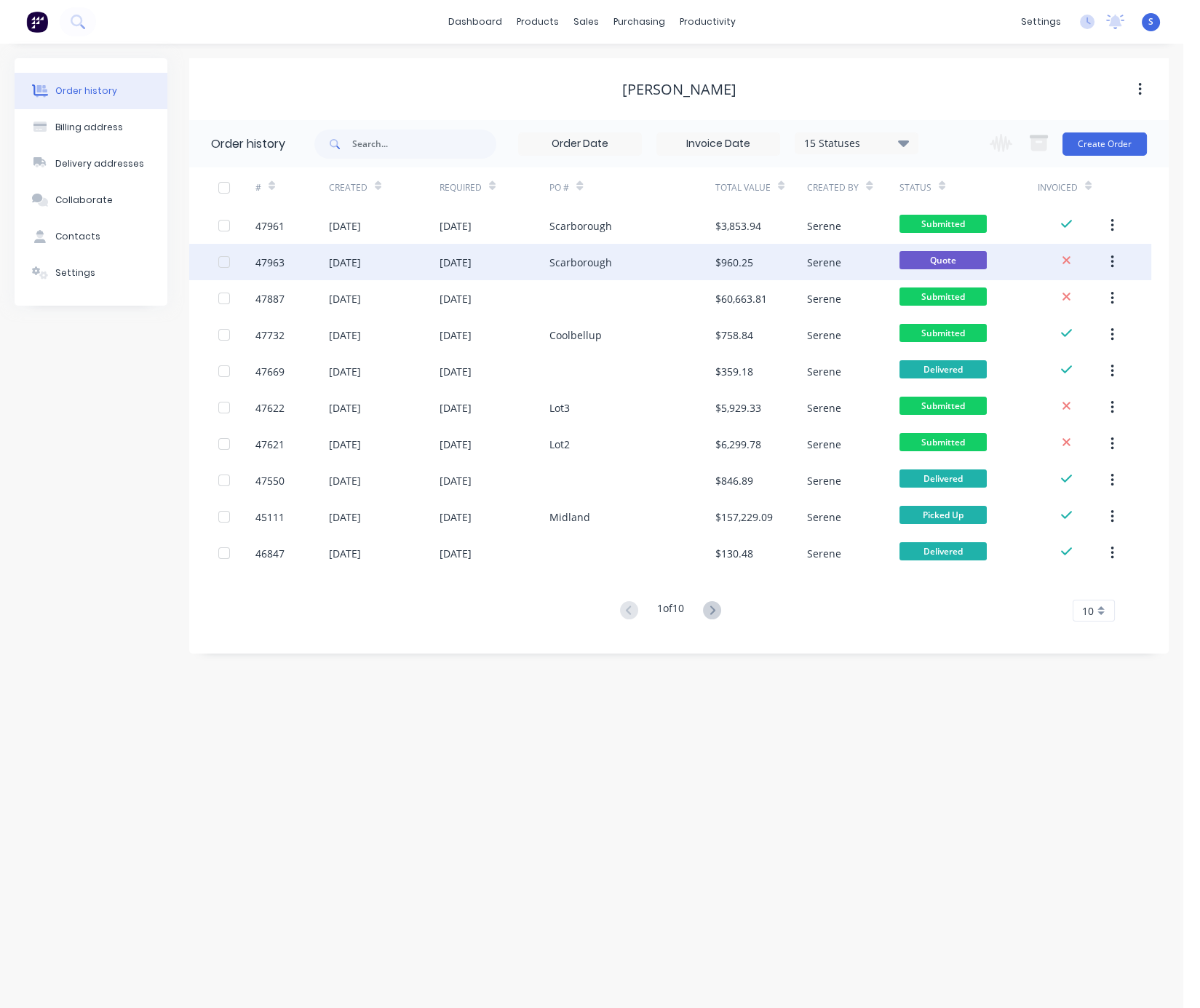
click at [557, 263] on div "Scarborough" at bounding box center [580, 262] width 63 height 16
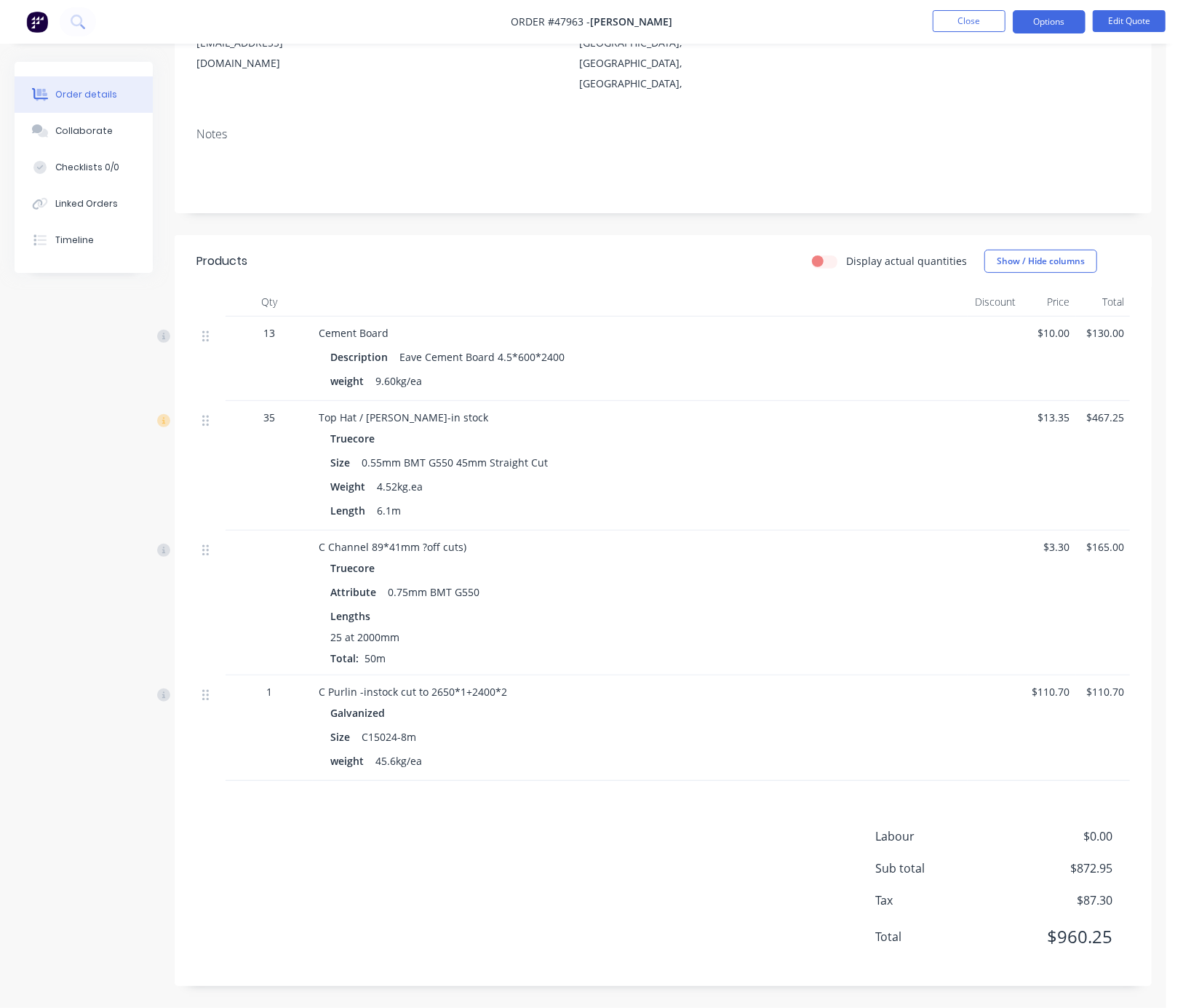
scroll to position [230, 0]
click at [1006, 25] on button "Options" at bounding box center [1049, 21] width 73 height 23
click at [1002, 176] on div "Convert to Order" at bounding box center [1006, 176] width 134 height 21
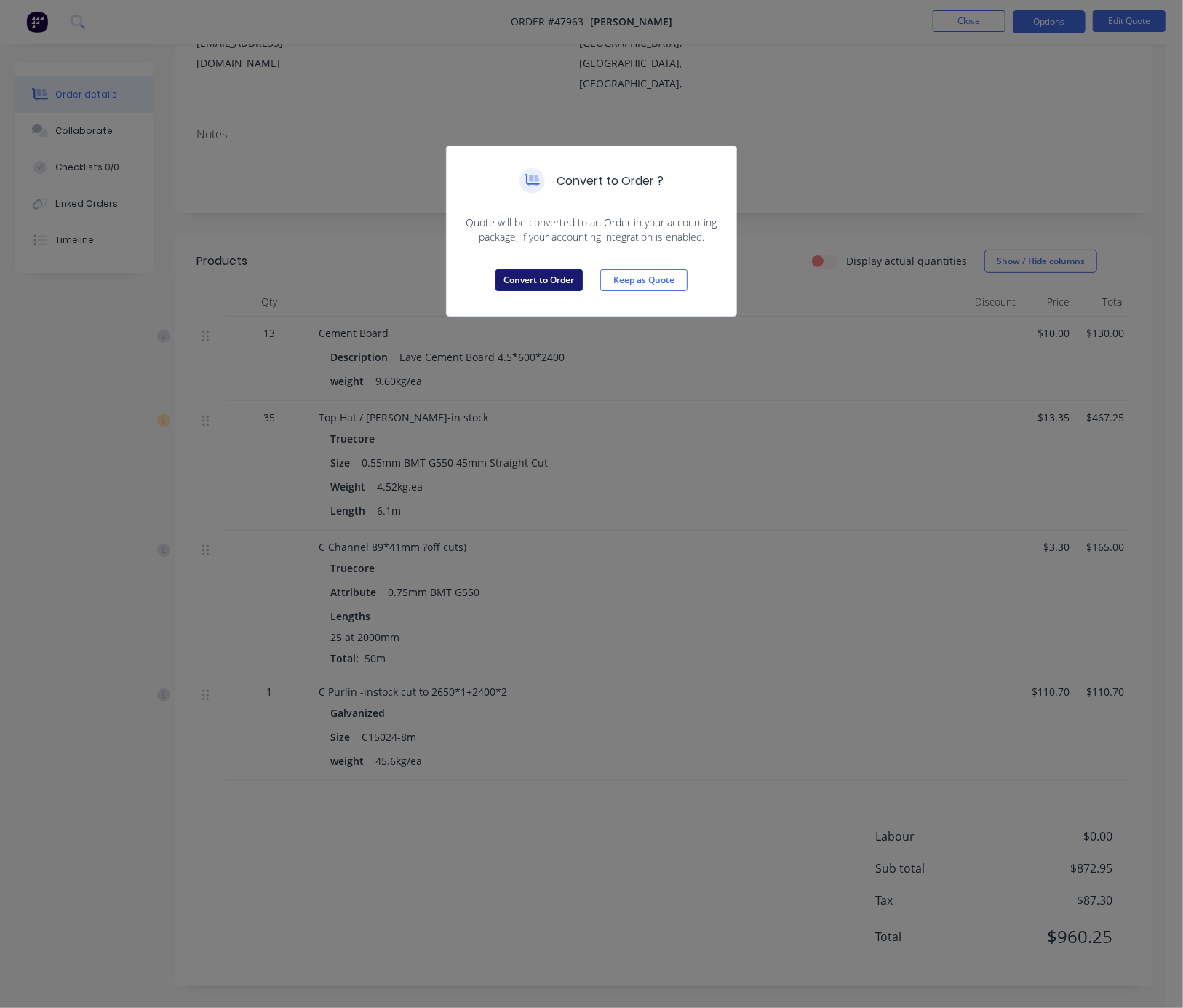
click at [526, 291] on button "Convert to Order" at bounding box center [539, 280] width 87 height 21
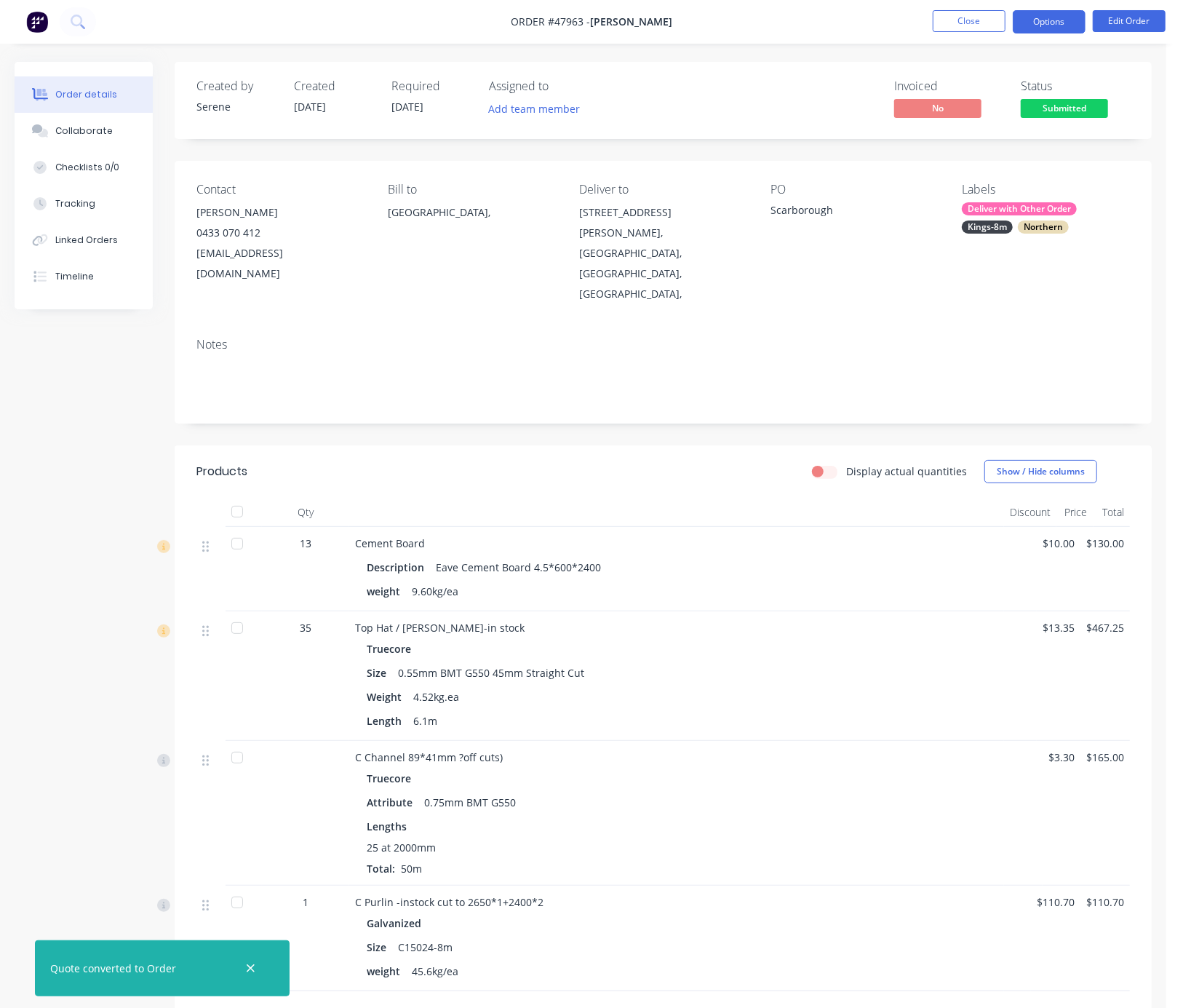
click at [1006, 22] on button "Options" at bounding box center [1049, 21] width 73 height 23
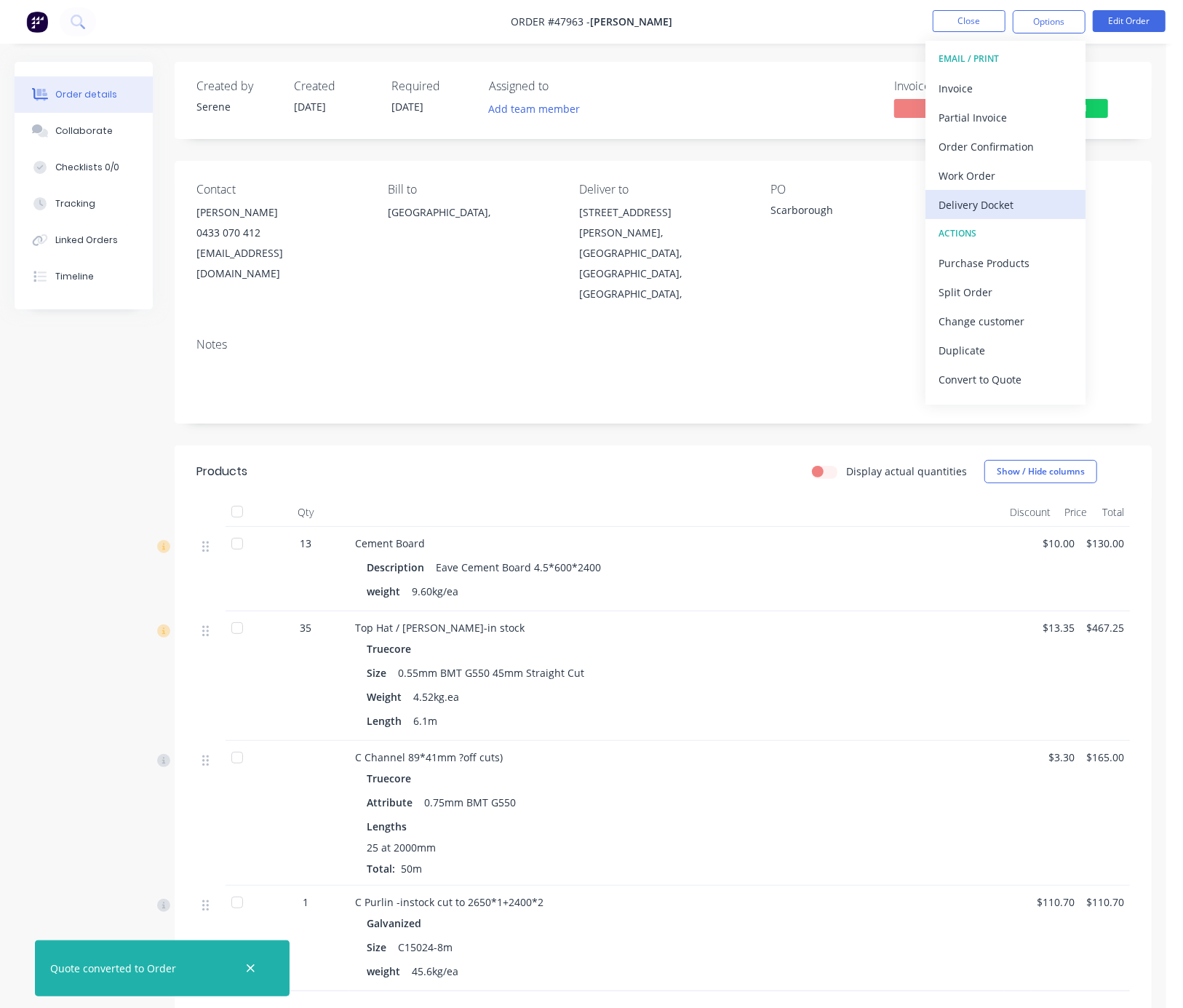
click at [998, 202] on div "Delivery Docket" at bounding box center [1006, 205] width 134 height 21
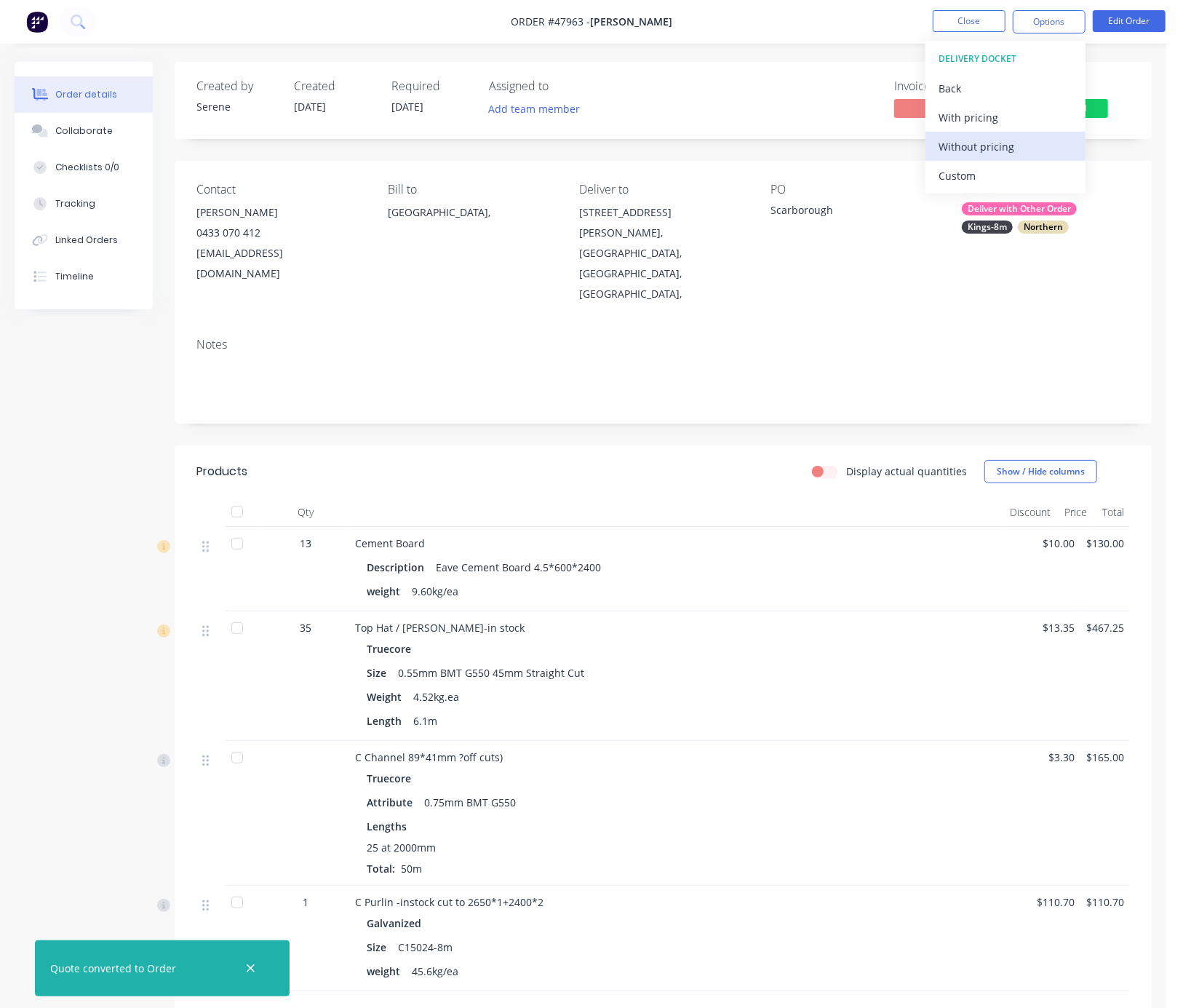
click at [992, 142] on div "Without pricing" at bounding box center [1006, 147] width 134 height 21
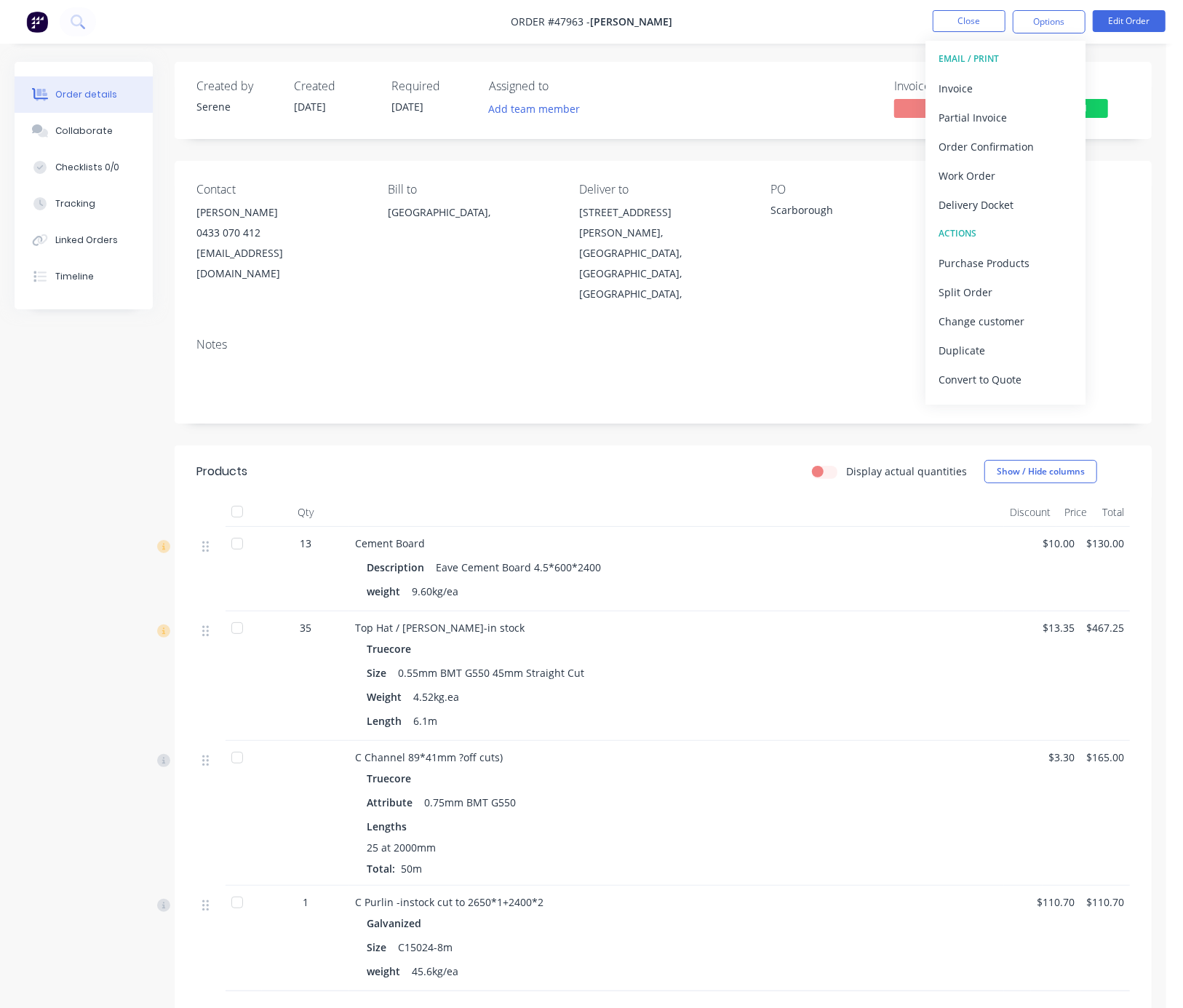
click at [674, 460] on div "Display actual quantities Show / Hide columns" at bounding box center [763, 471] width 735 height 23
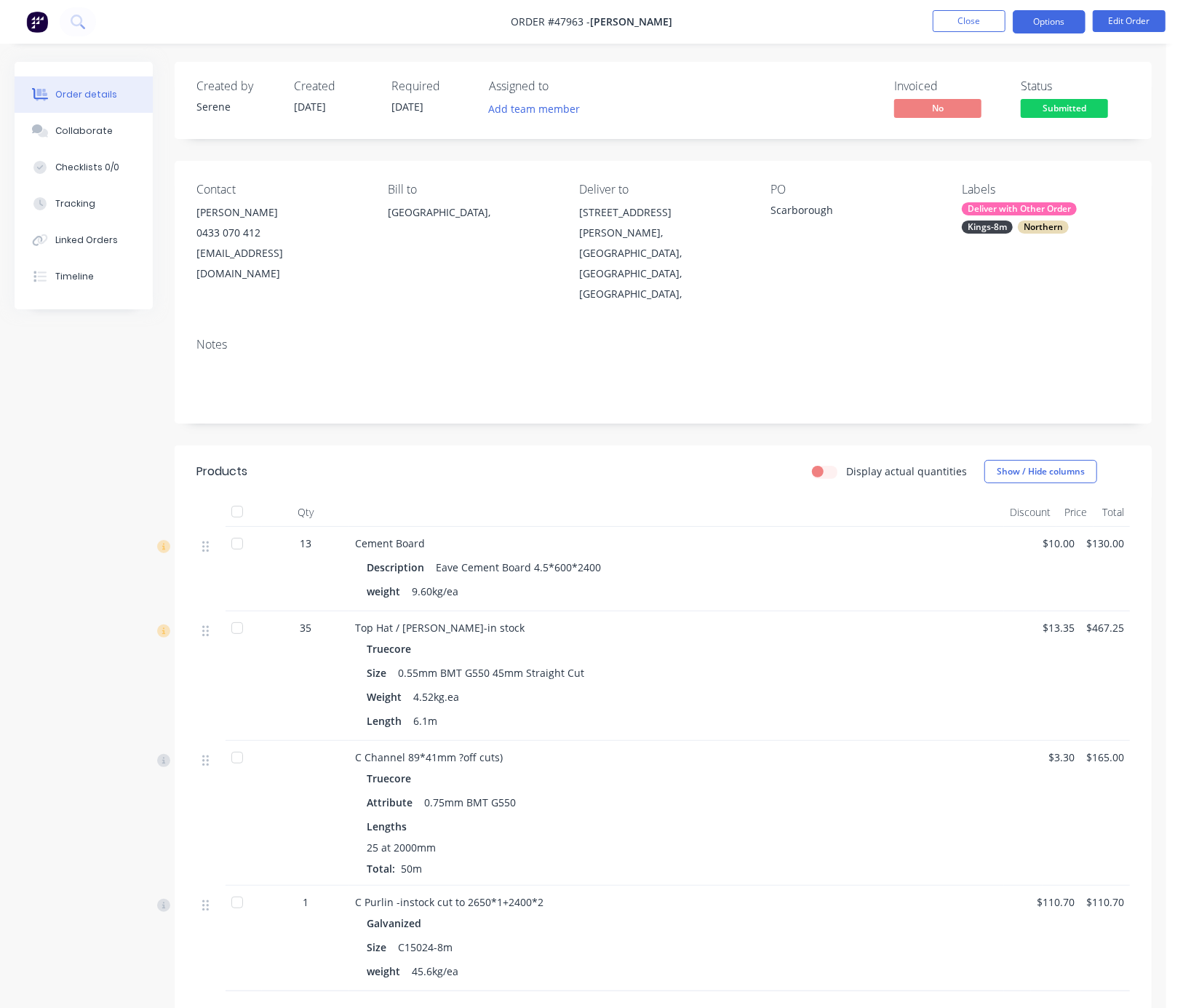
click at [1006, 16] on button "Options" at bounding box center [1049, 21] width 73 height 23
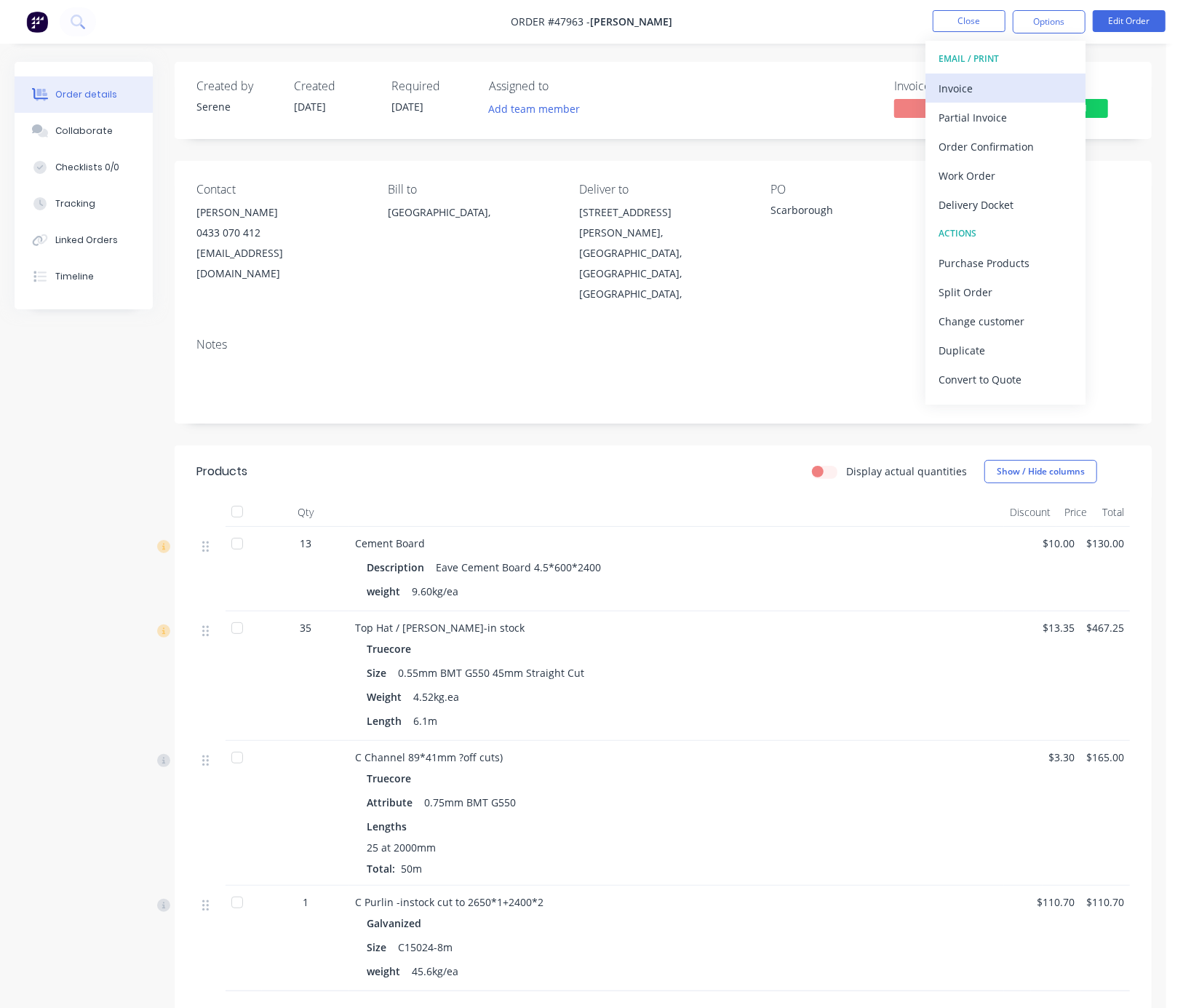
click at [983, 82] on div "Invoice" at bounding box center [1006, 88] width 134 height 21
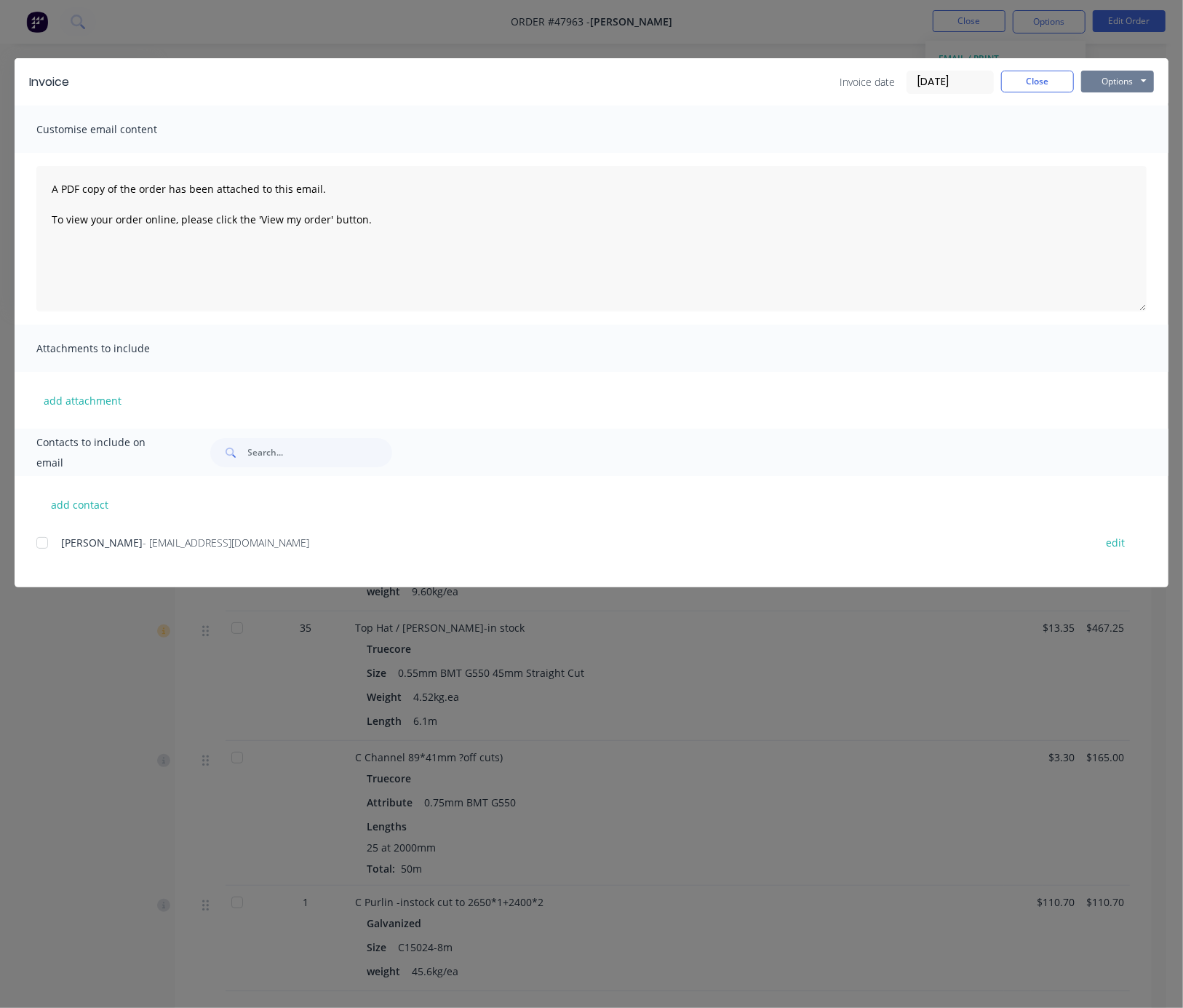
click at [1006, 82] on button "Options" at bounding box center [1118, 82] width 73 height 21
click at [1006, 129] on button "Print" at bounding box center [1128, 130] width 93 height 24
click at [1006, 90] on button "Close" at bounding box center [1038, 82] width 73 height 21
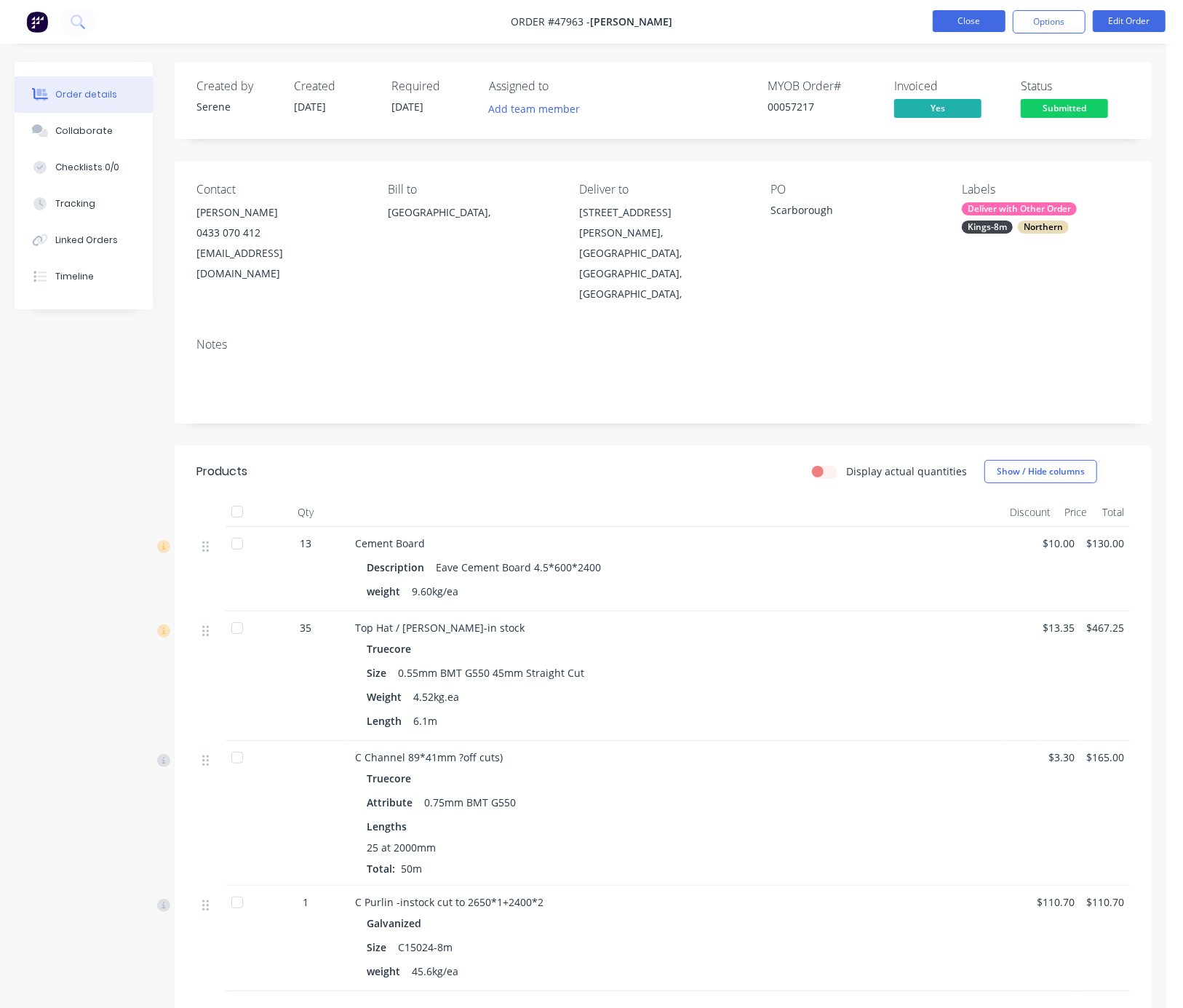
click at [982, 30] on button "Close" at bounding box center [969, 21] width 73 height 21
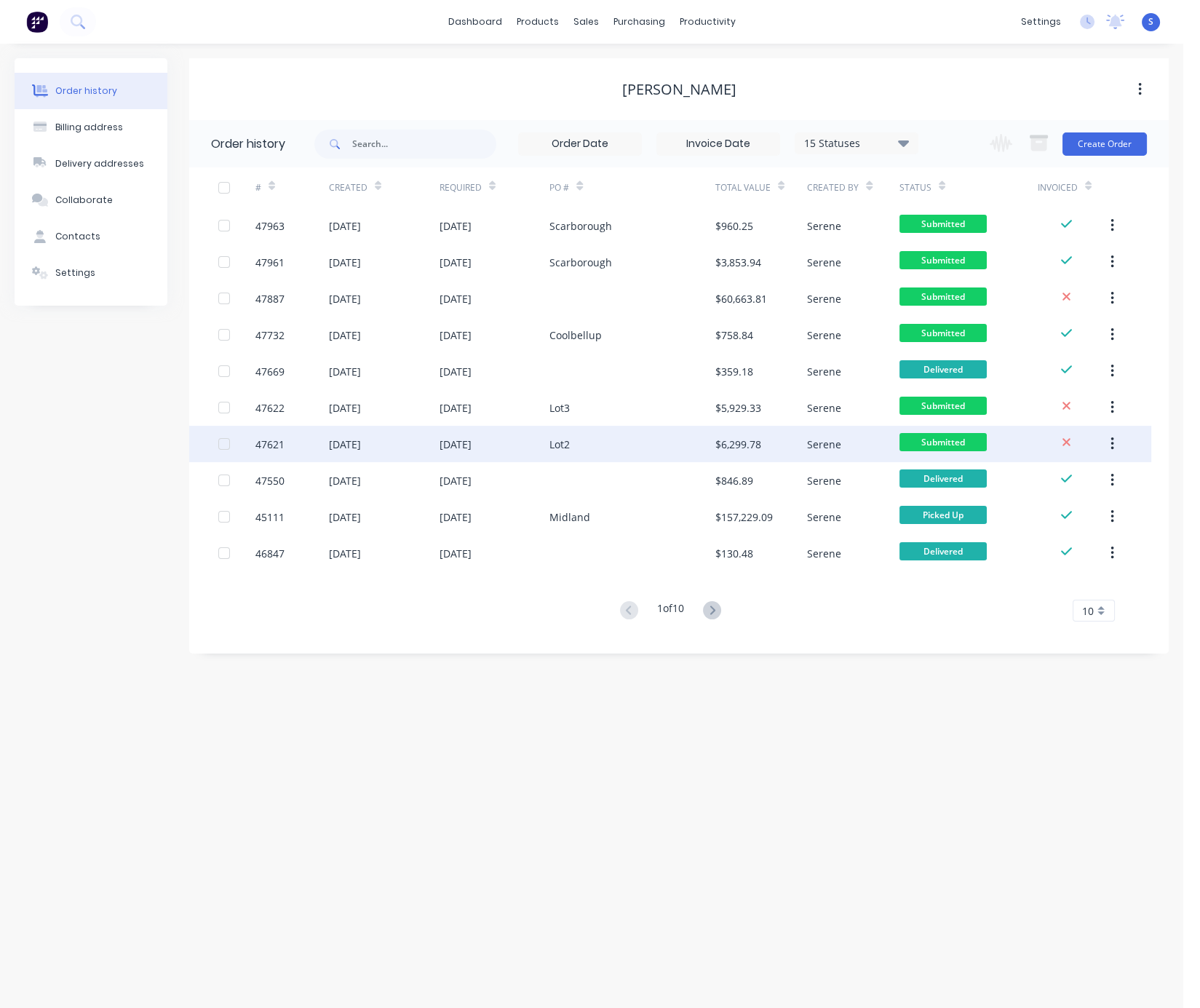
click at [545, 448] on div "[DATE]" at bounding box center [495, 443] width 110 height 36
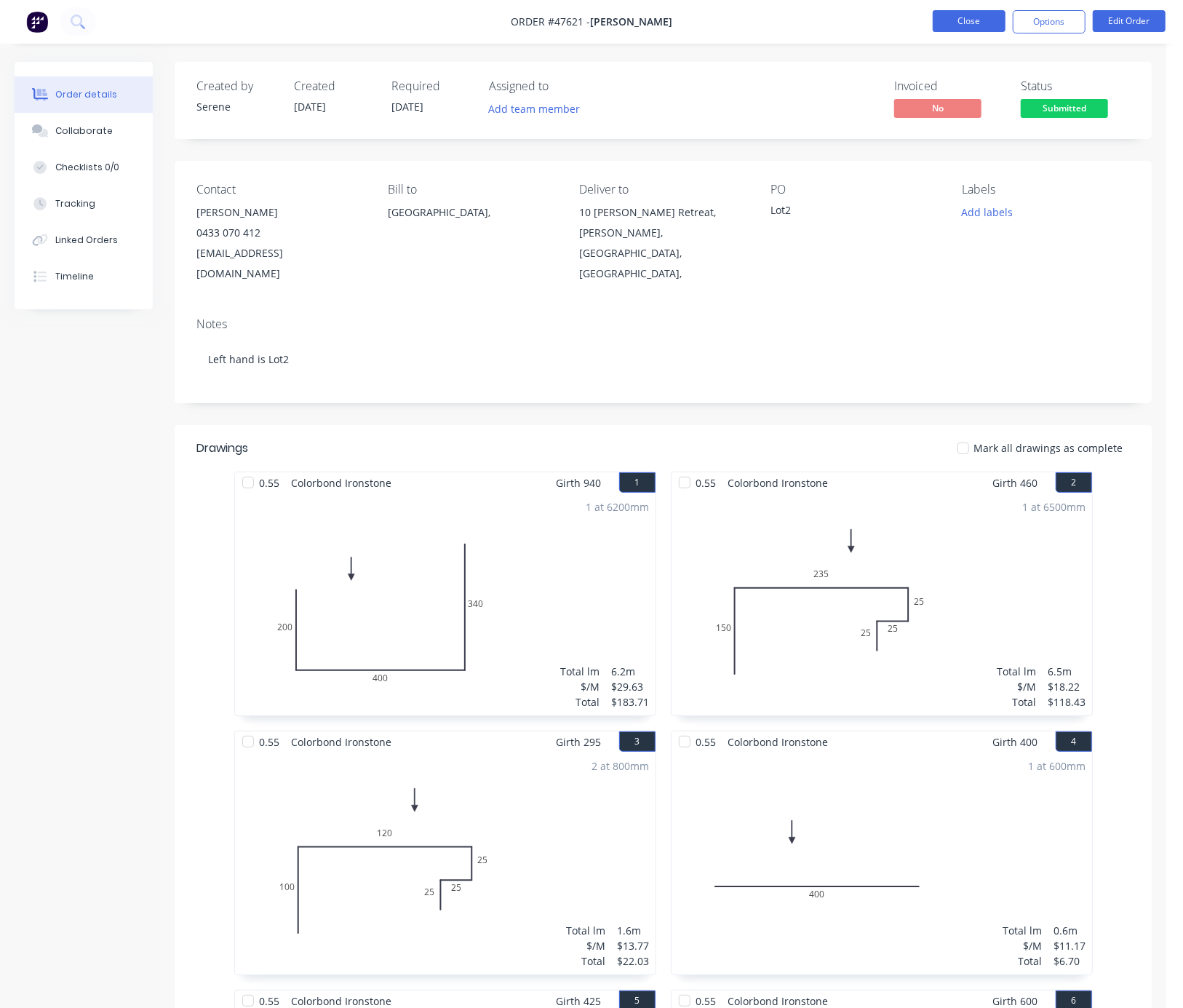
click at [983, 21] on button "Close" at bounding box center [969, 21] width 73 height 21
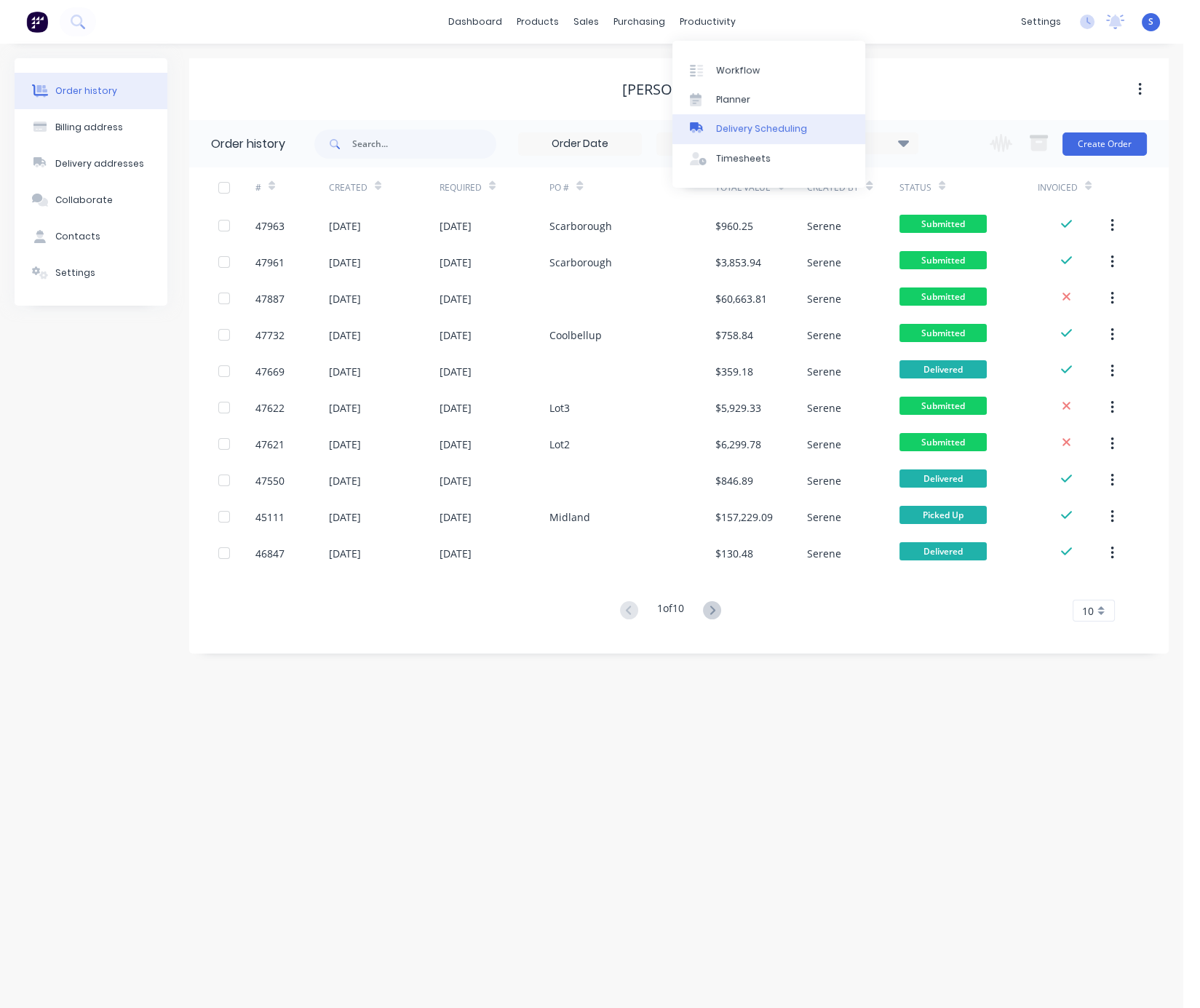
click at [741, 134] on div "Delivery Scheduling" at bounding box center [762, 129] width 91 height 13
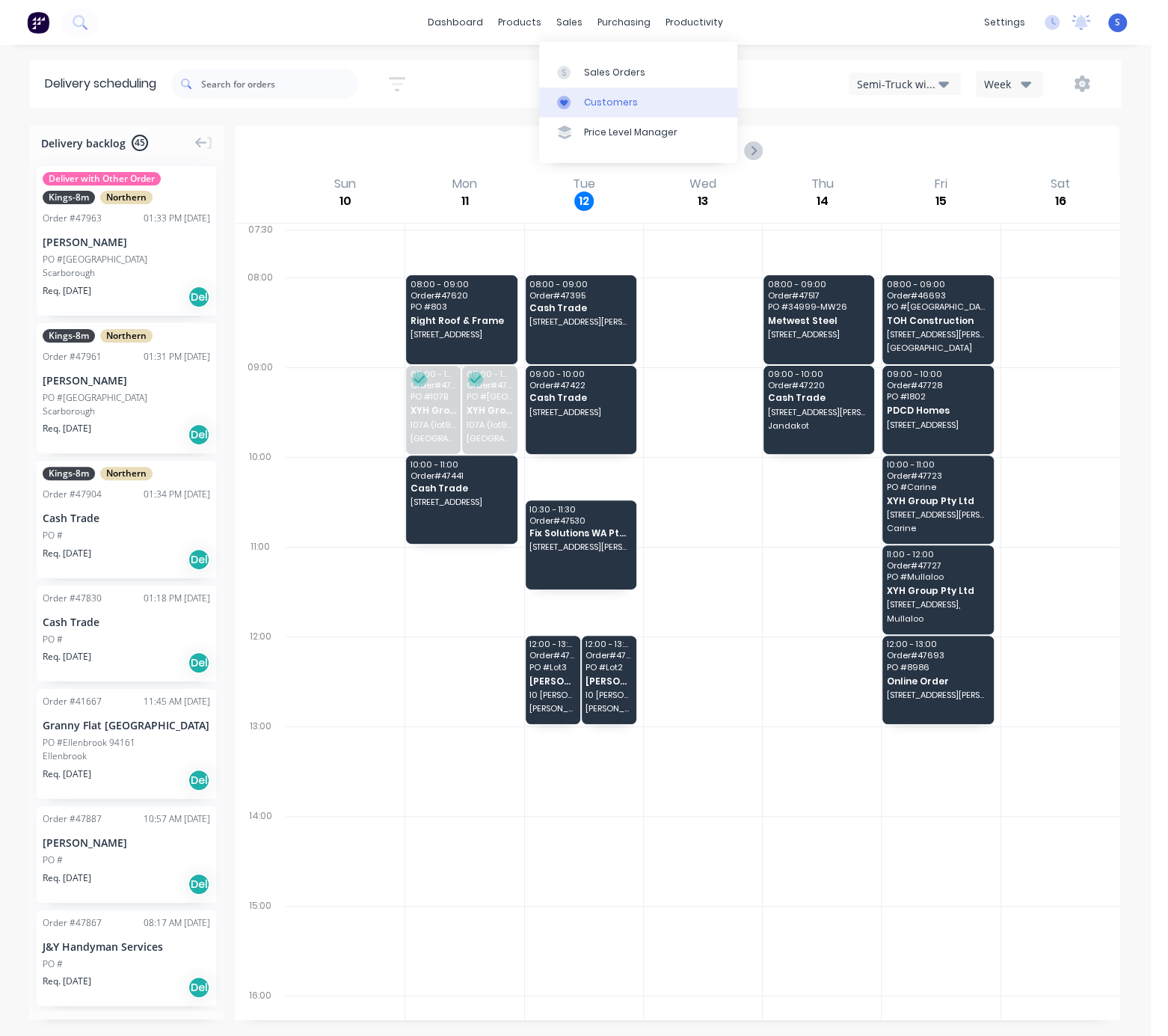
click at [623, 102] on div "Customers" at bounding box center [611, 102] width 54 height 14
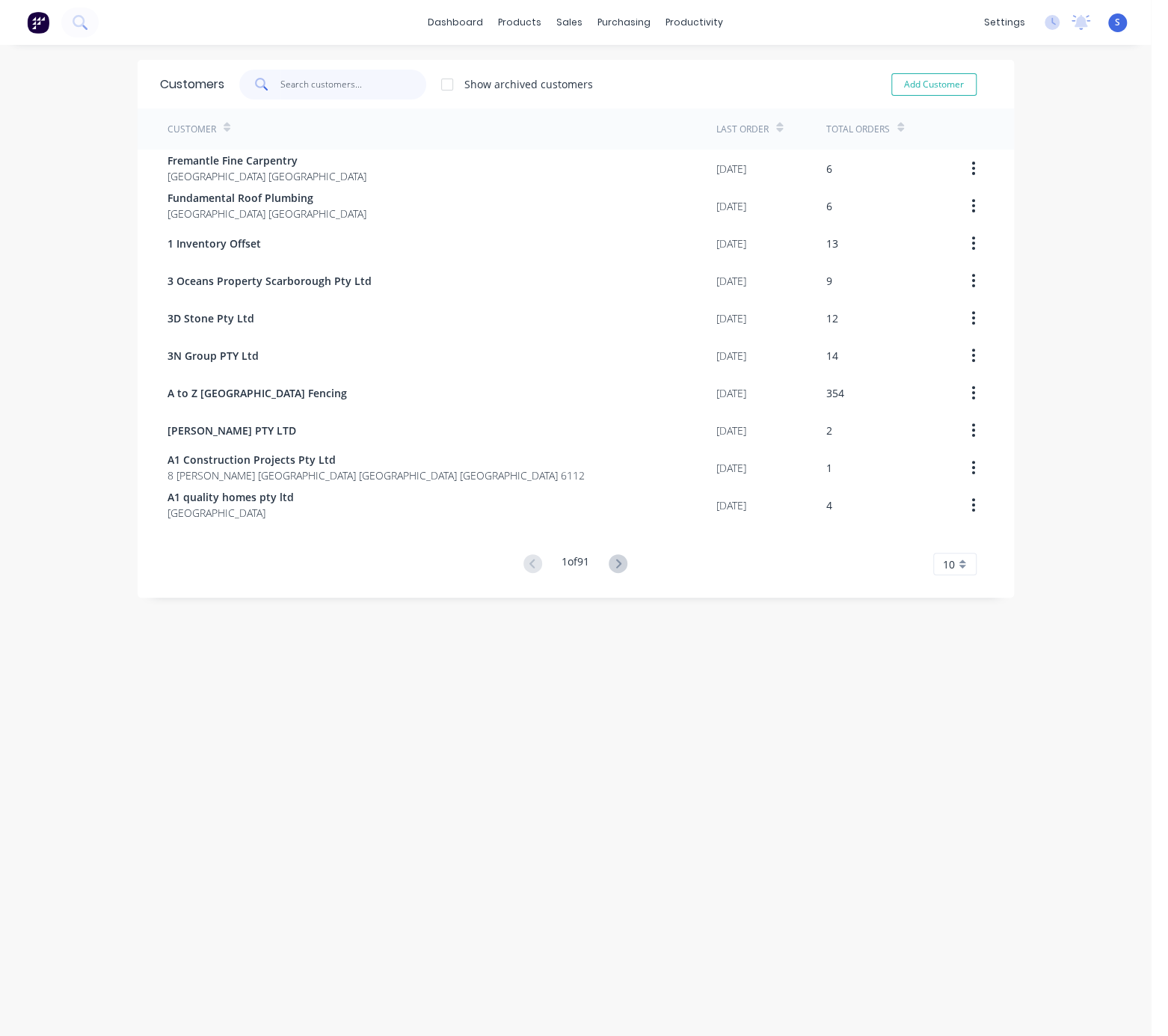
click at [329, 86] on input "text" at bounding box center [353, 84] width 146 height 30
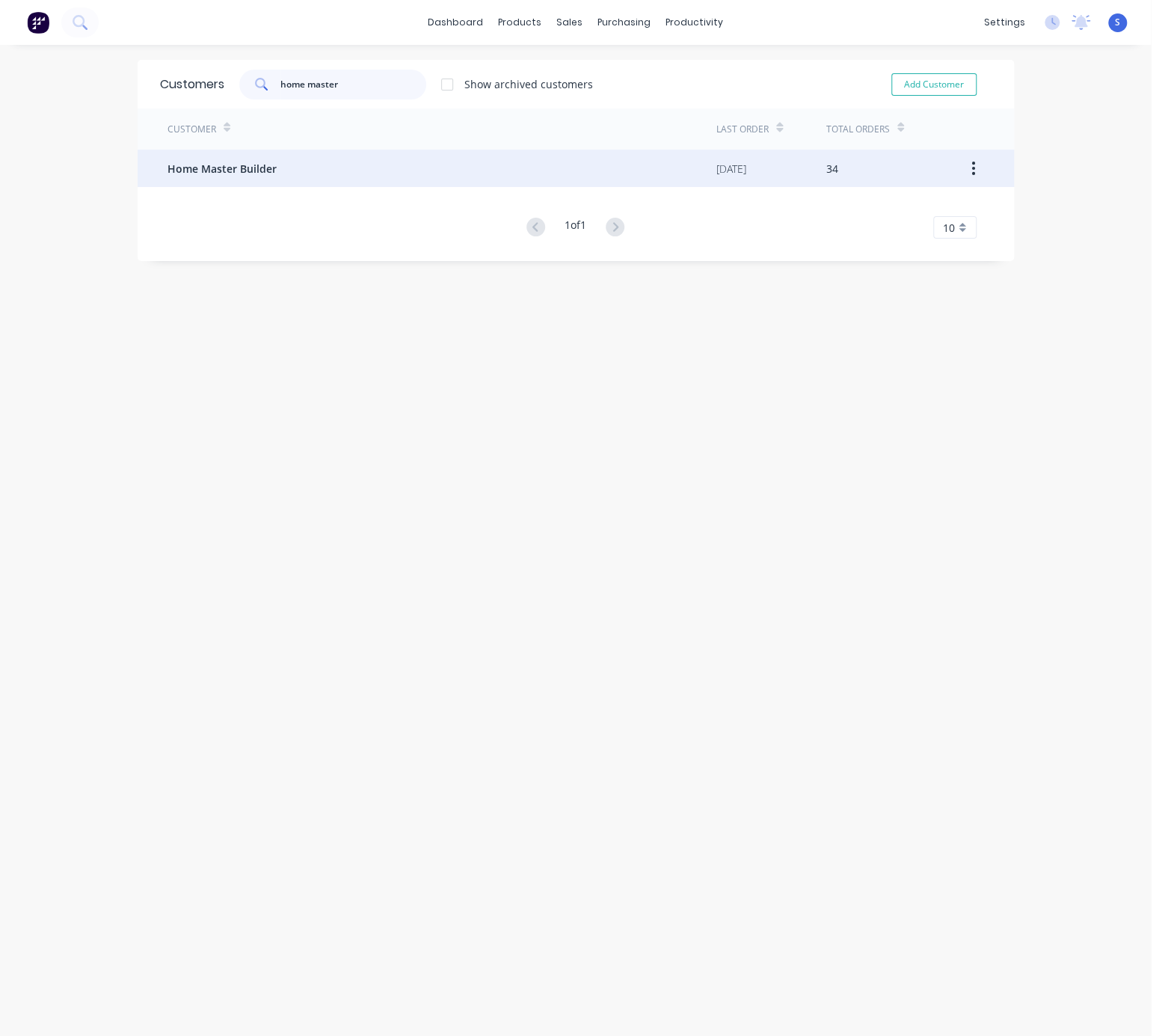
type input "home master"
click at [303, 171] on div "Home Master Builder" at bounding box center [442, 169] width 550 height 37
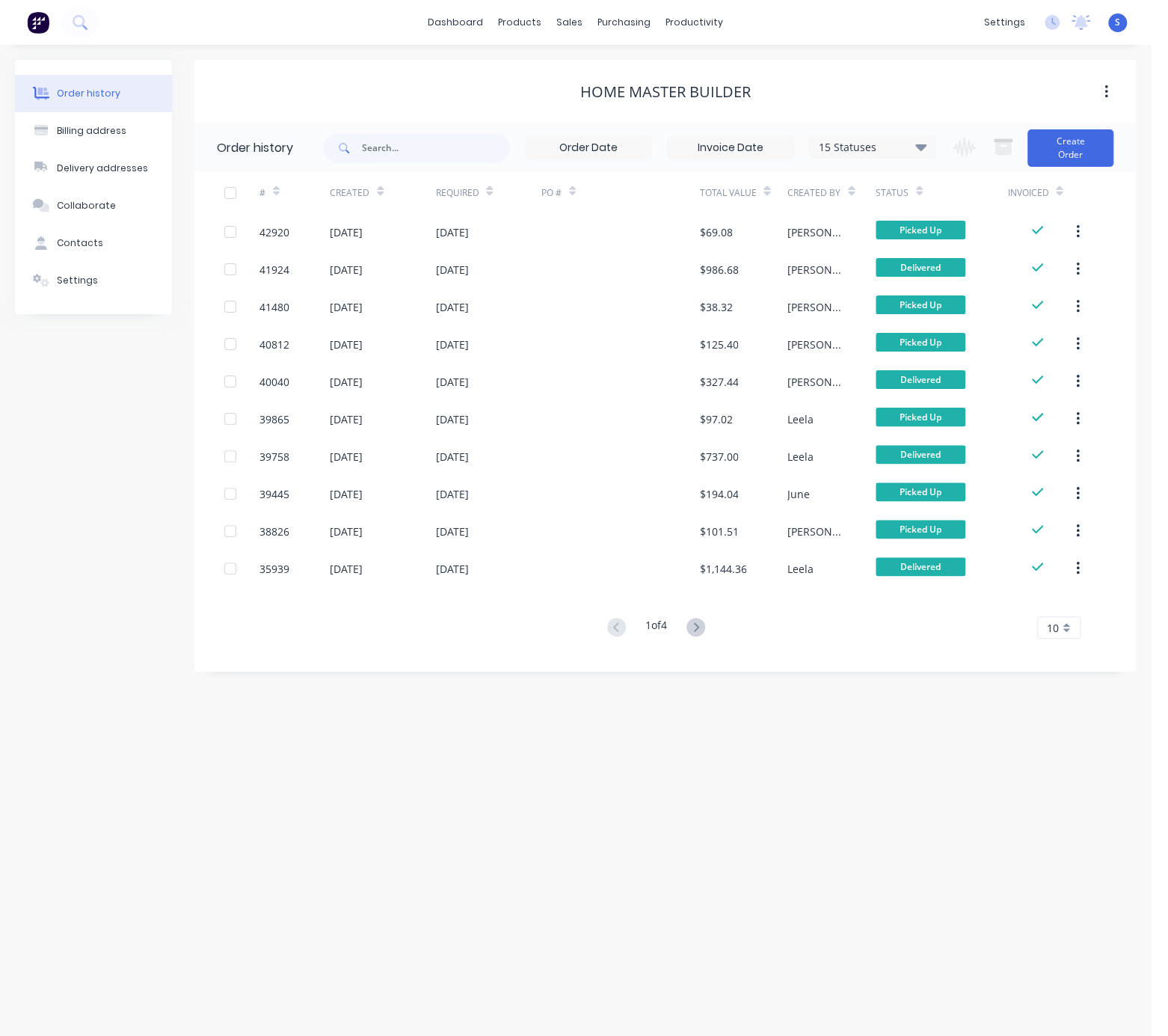
drag, startPoint x: 939, startPoint y: 74, endPoint x: 1043, endPoint y: 92, distance: 105.5
click at [1033, 156] on button "Create Order" at bounding box center [1071, 148] width 86 height 37
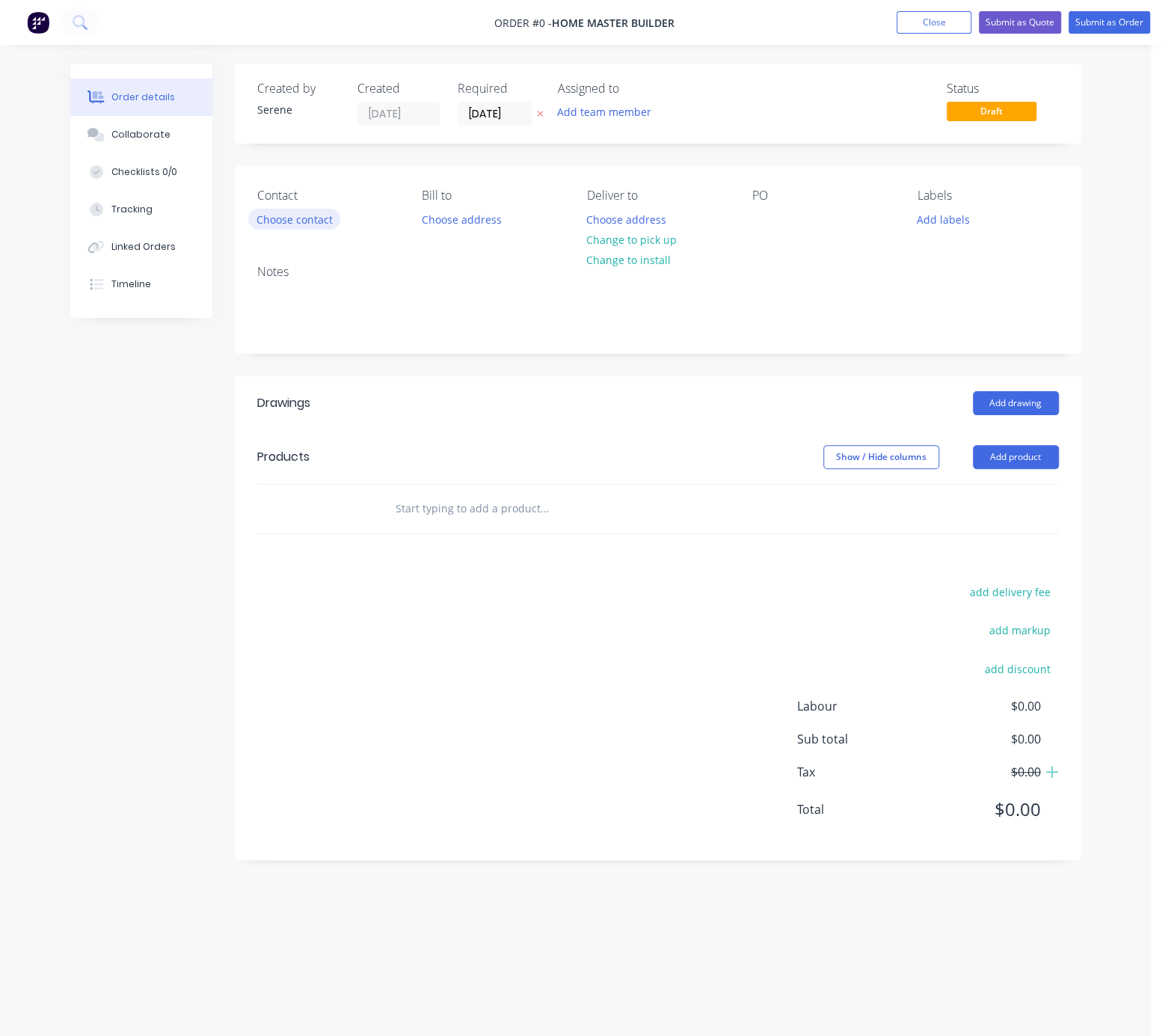
click at [290, 219] on button "Choose contact" at bounding box center [294, 219] width 92 height 20
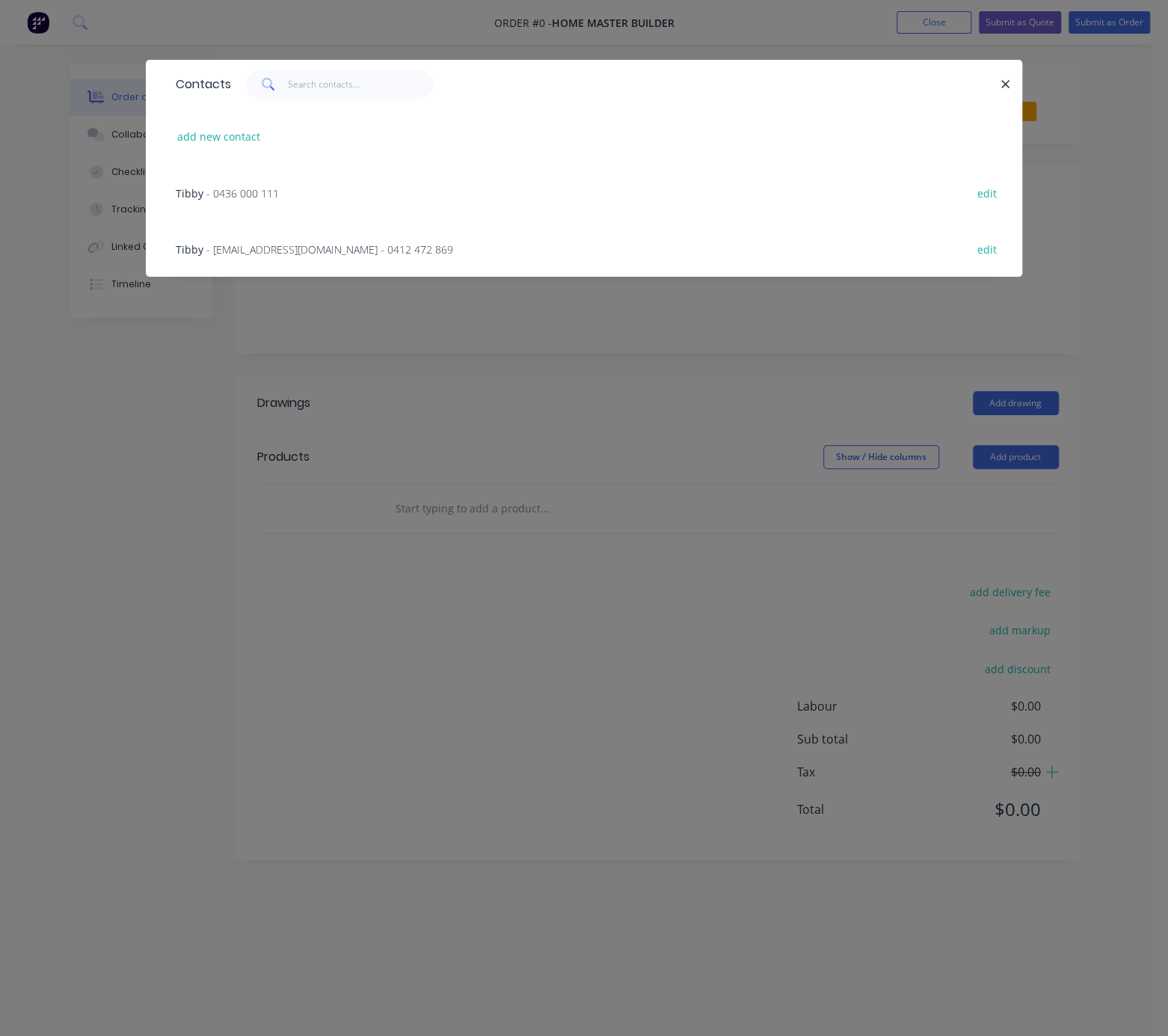
click at [258, 255] on span "- homemasterbuilder@yahoo.com - 0412 472 869" at bounding box center [329, 249] width 246 height 14
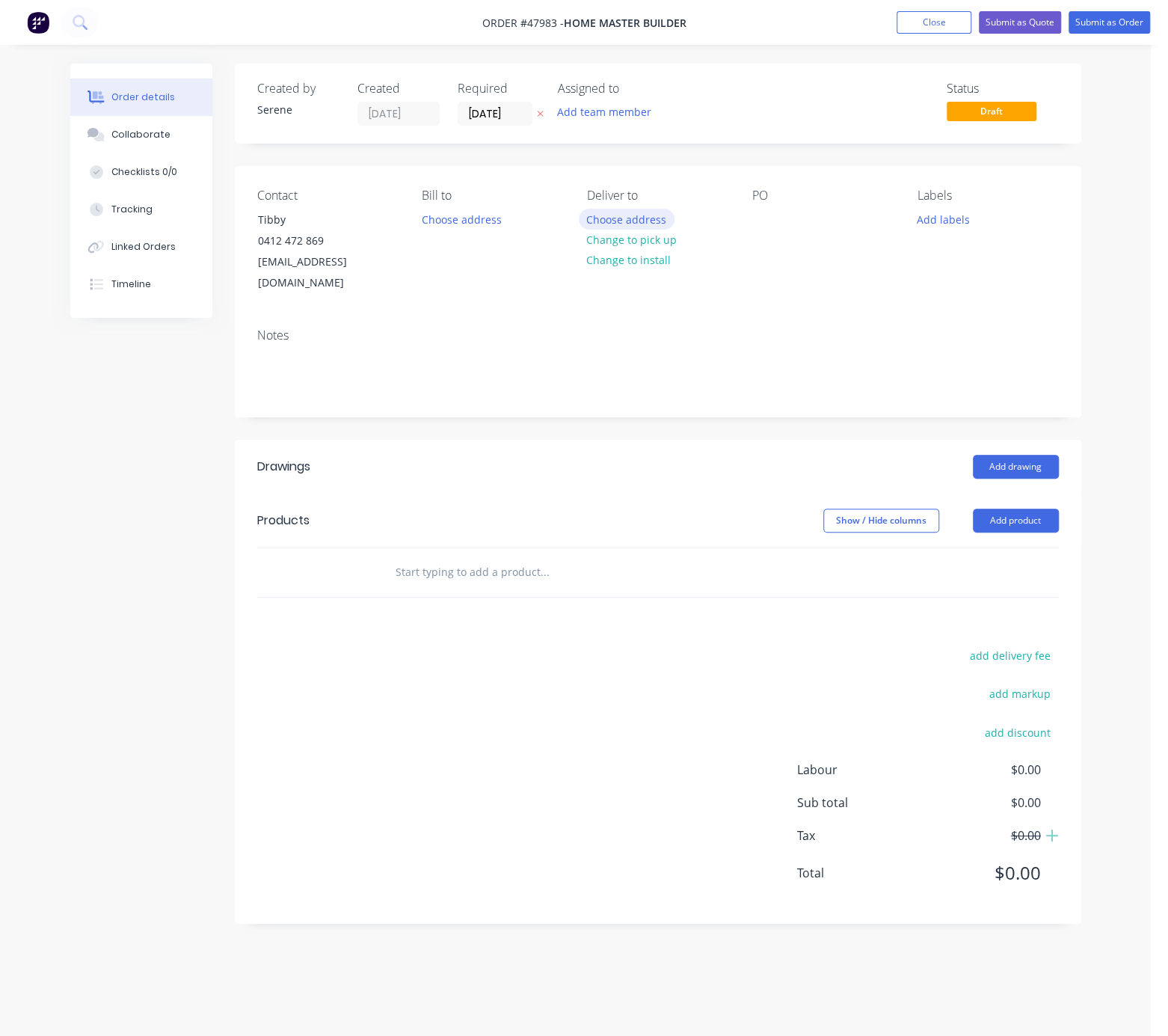
click at [634, 223] on button "Choose address" at bounding box center [626, 219] width 96 height 20
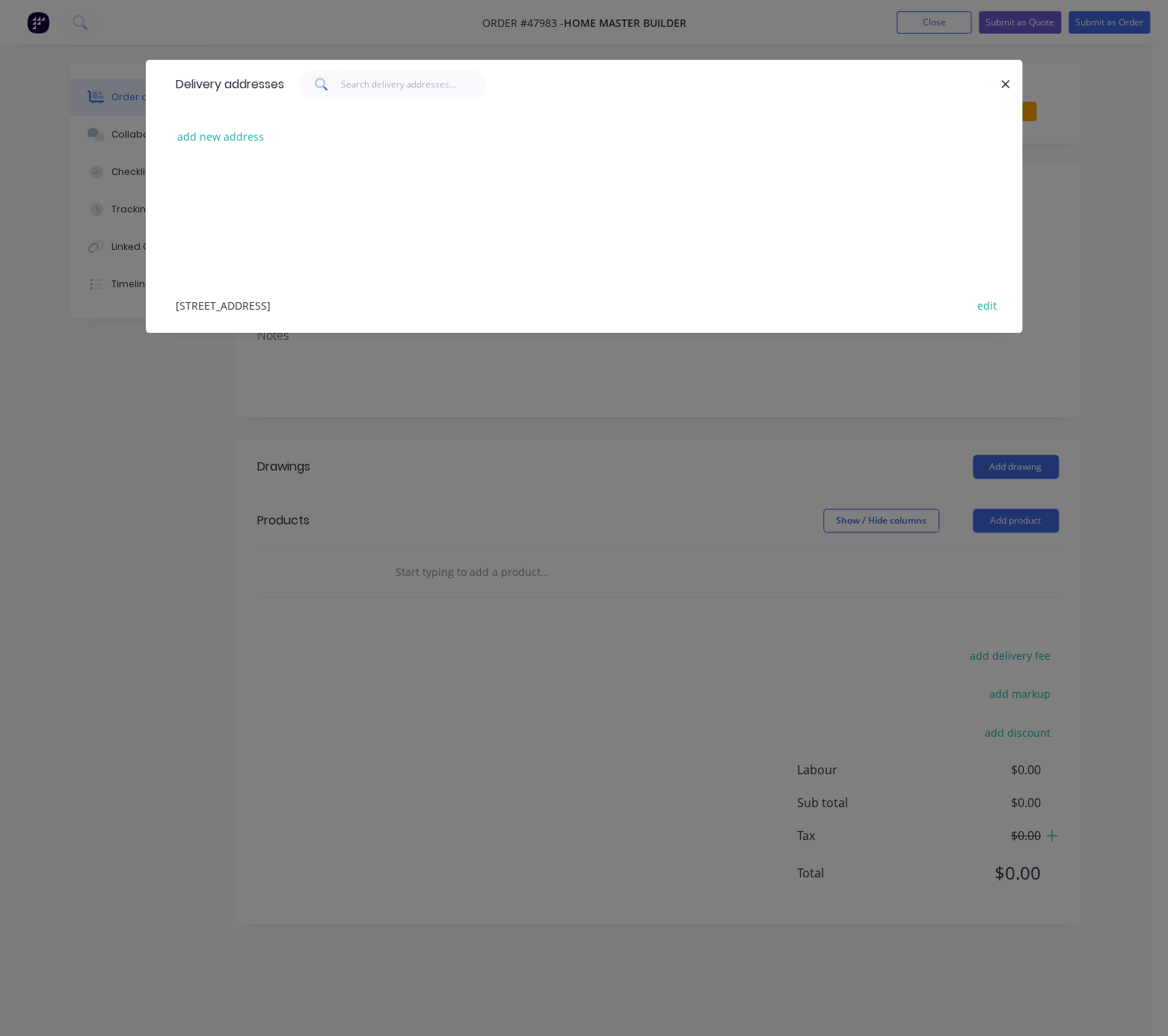
click at [1003, 77] on div "Delivery addresses" at bounding box center [584, 84] width 877 height 48
click at [1003, 86] on icon "button" at bounding box center [1005, 84] width 8 height 8
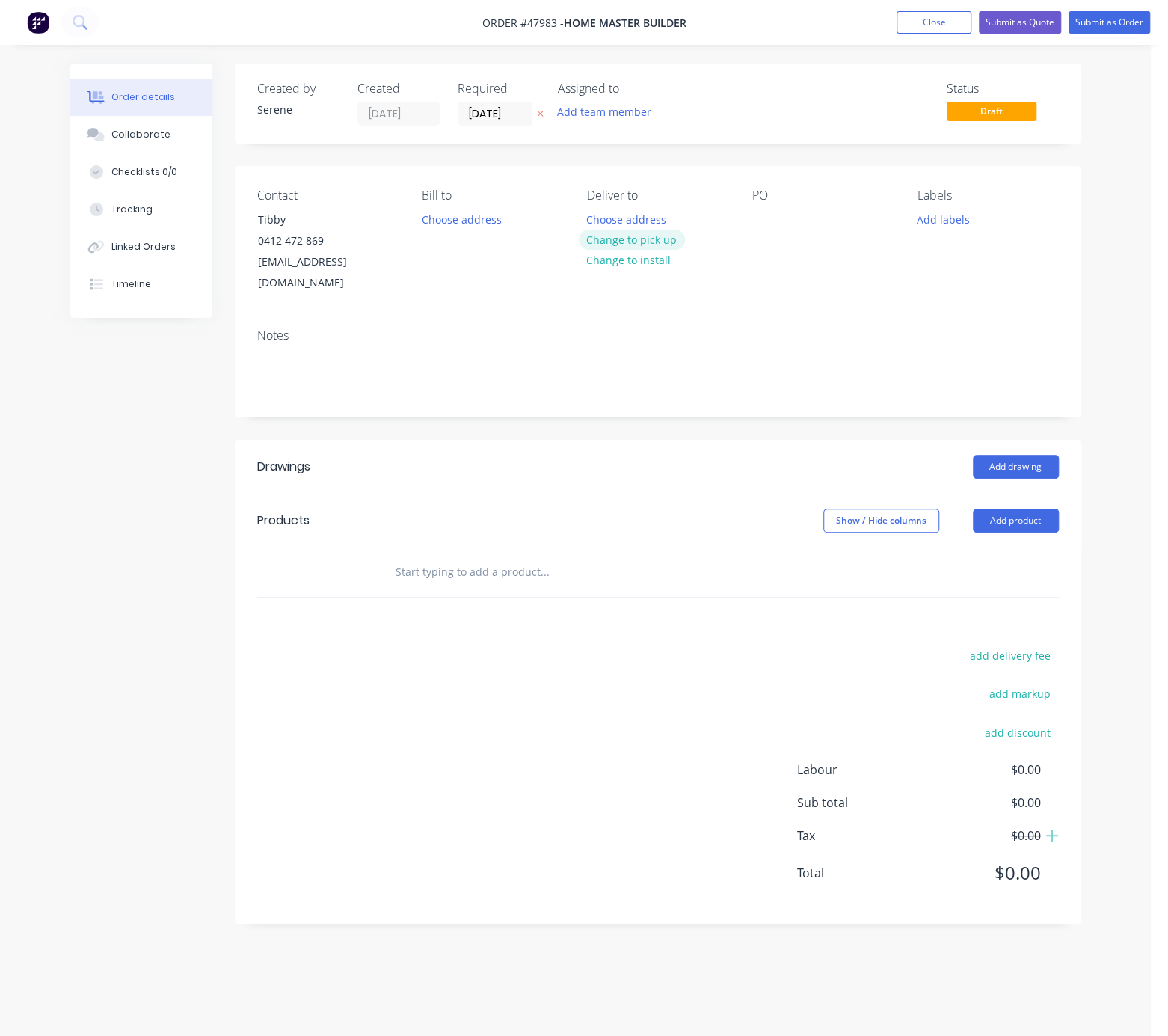
click at [621, 250] on button "Change to pick up" at bounding box center [631, 240] width 106 height 20
click at [1033, 524] on button "Add product" at bounding box center [1016, 520] width 86 height 24
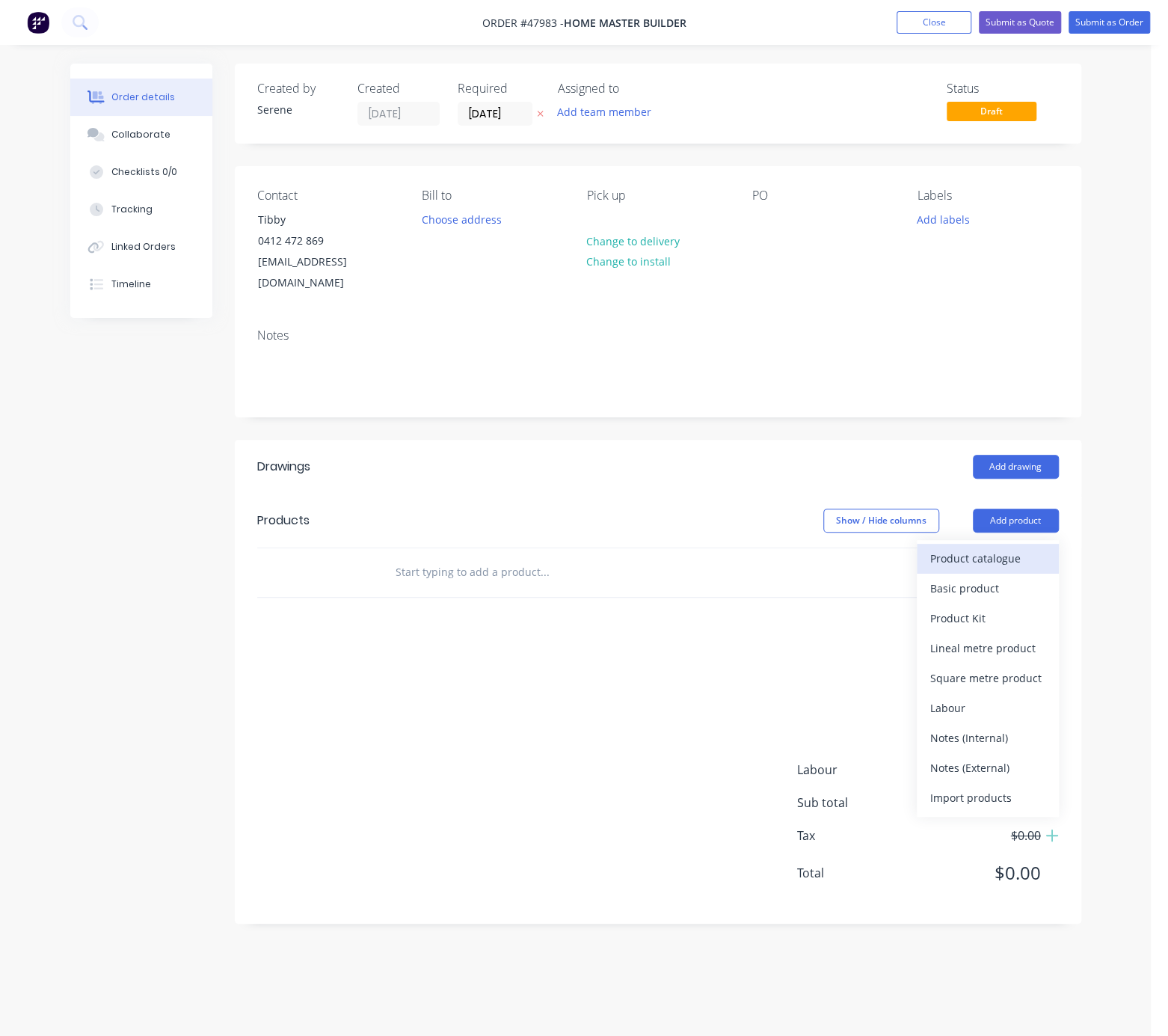
click at [1004, 551] on div "Product catalogue" at bounding box center [988, 558] width 115 height 22
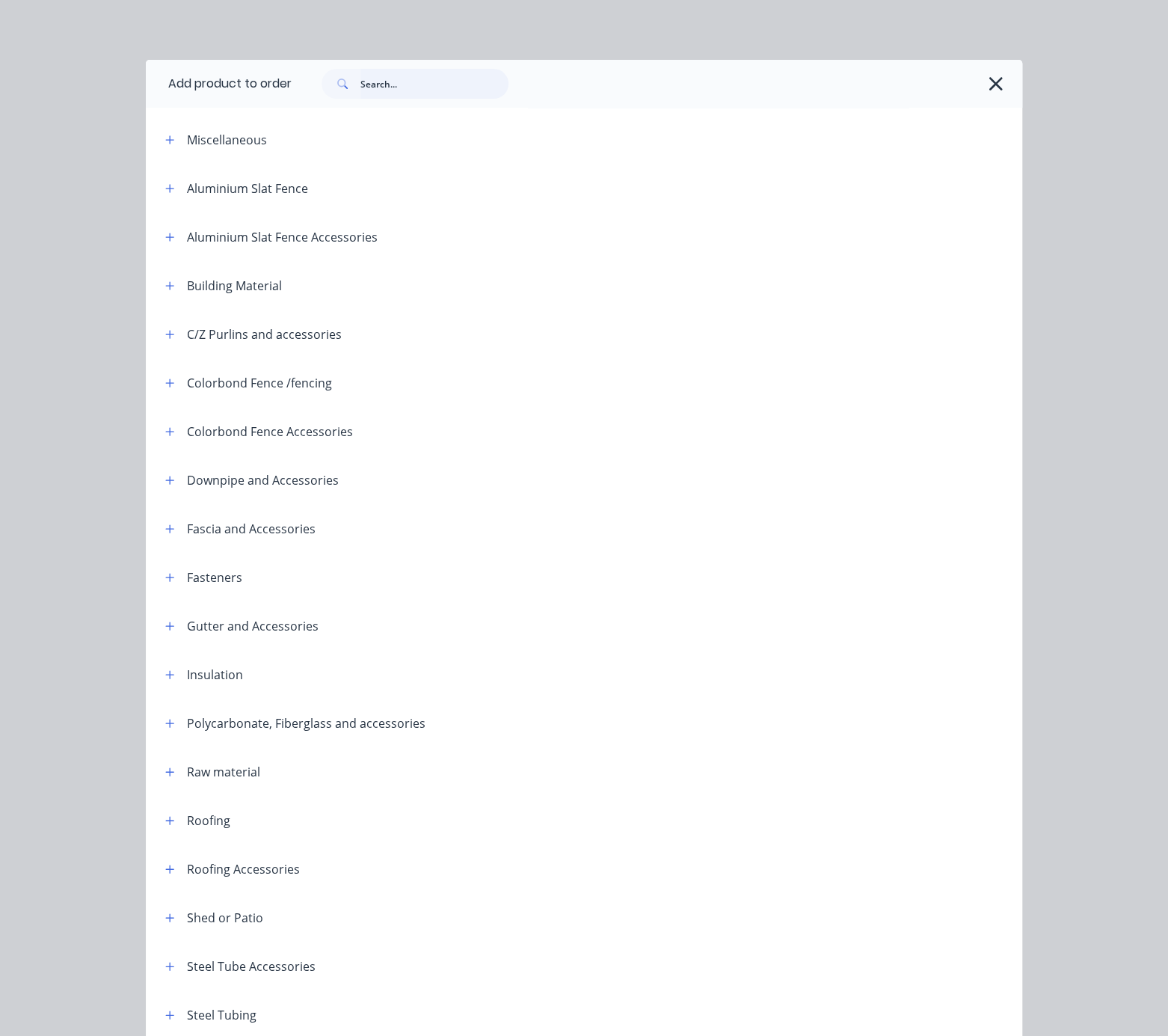
click at [410, 92] on input "text" at bounding box center [434, 83] width 148 height 30
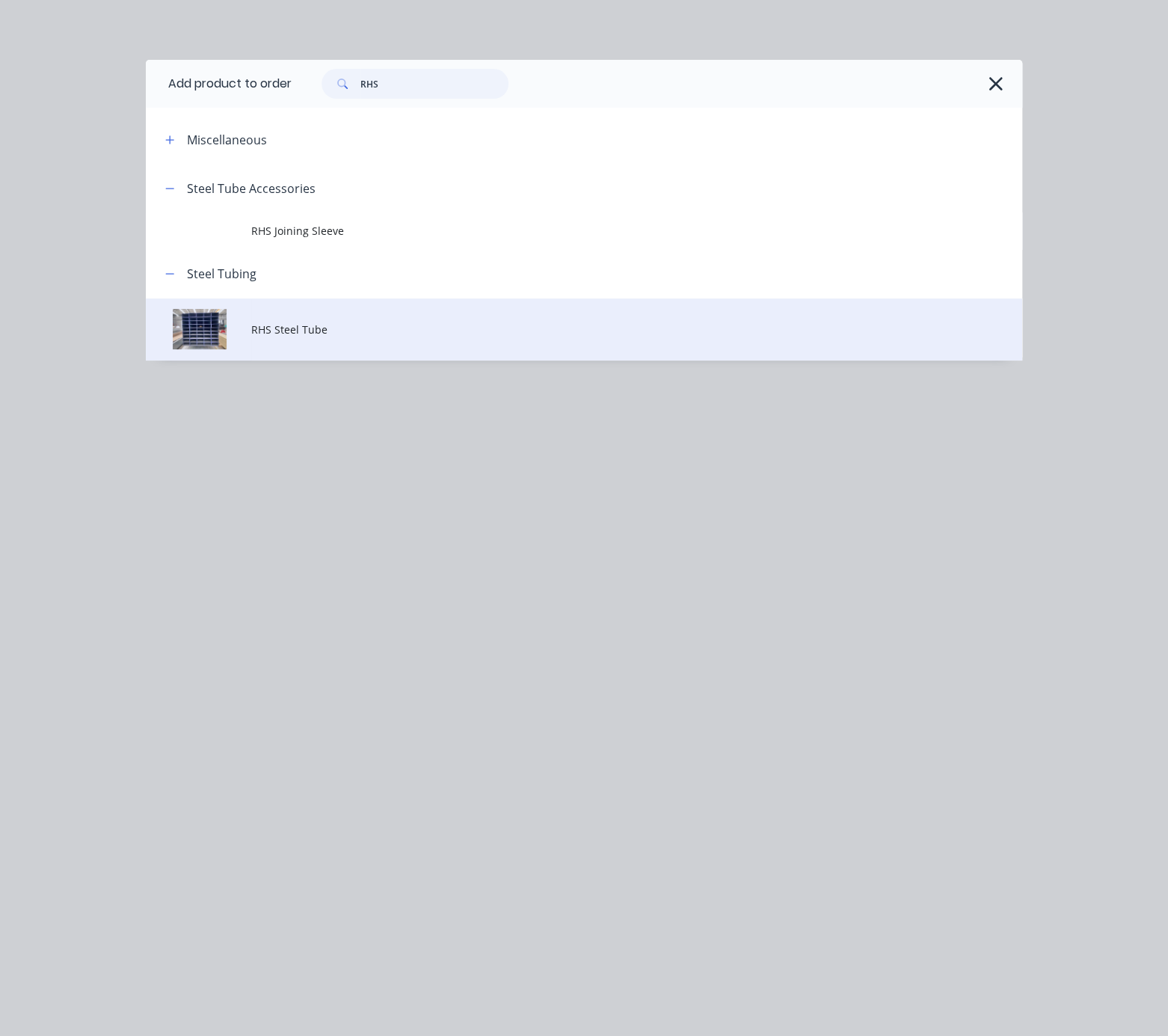
type input "RHS"
click at [284, 329] on td "RHS Steel Tube" at bounding box center [637, 329] width 771 height 62
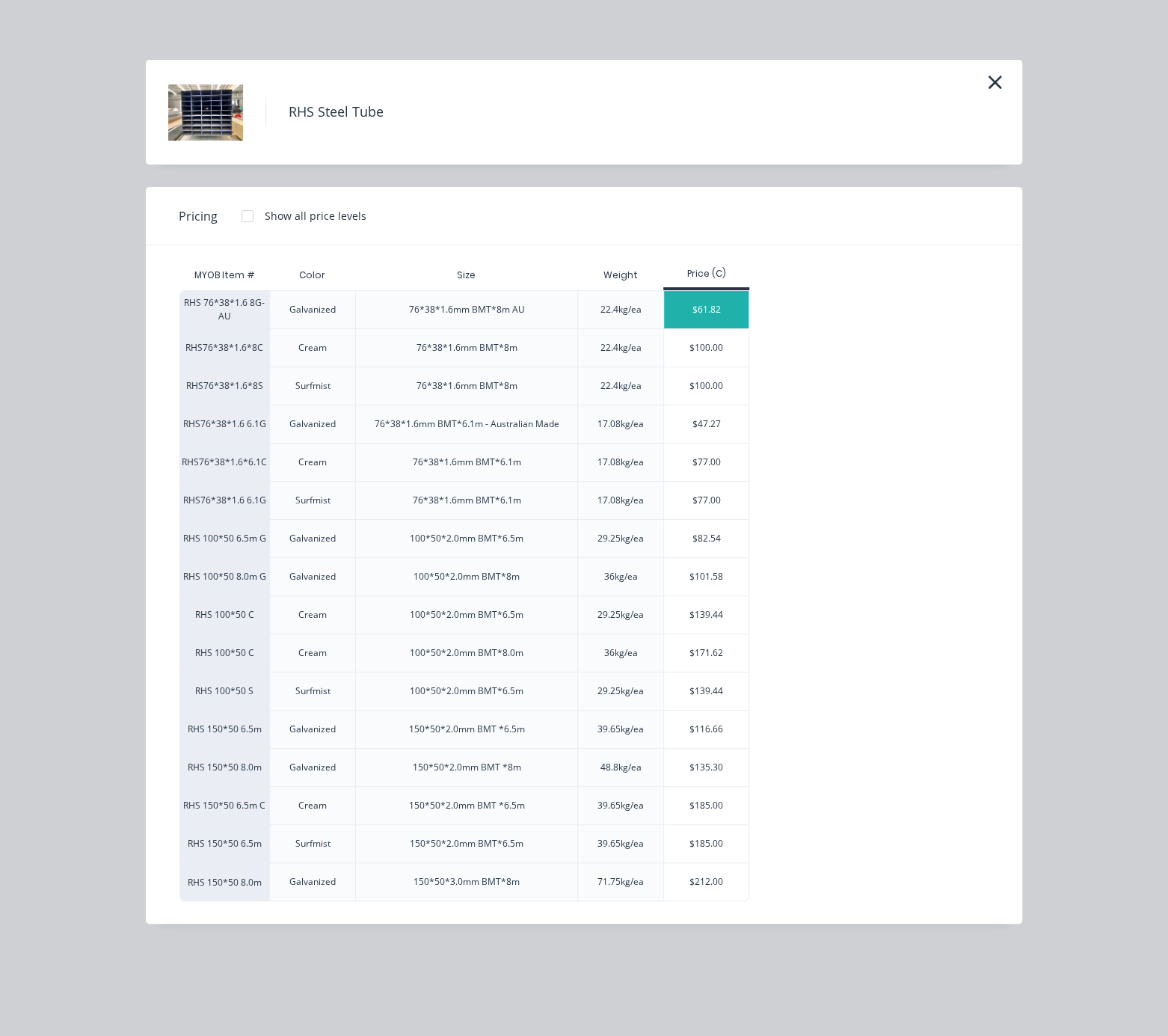
click at [723, 329] on div "$61.82" at bounding box center [706, 309] width 85 height 37
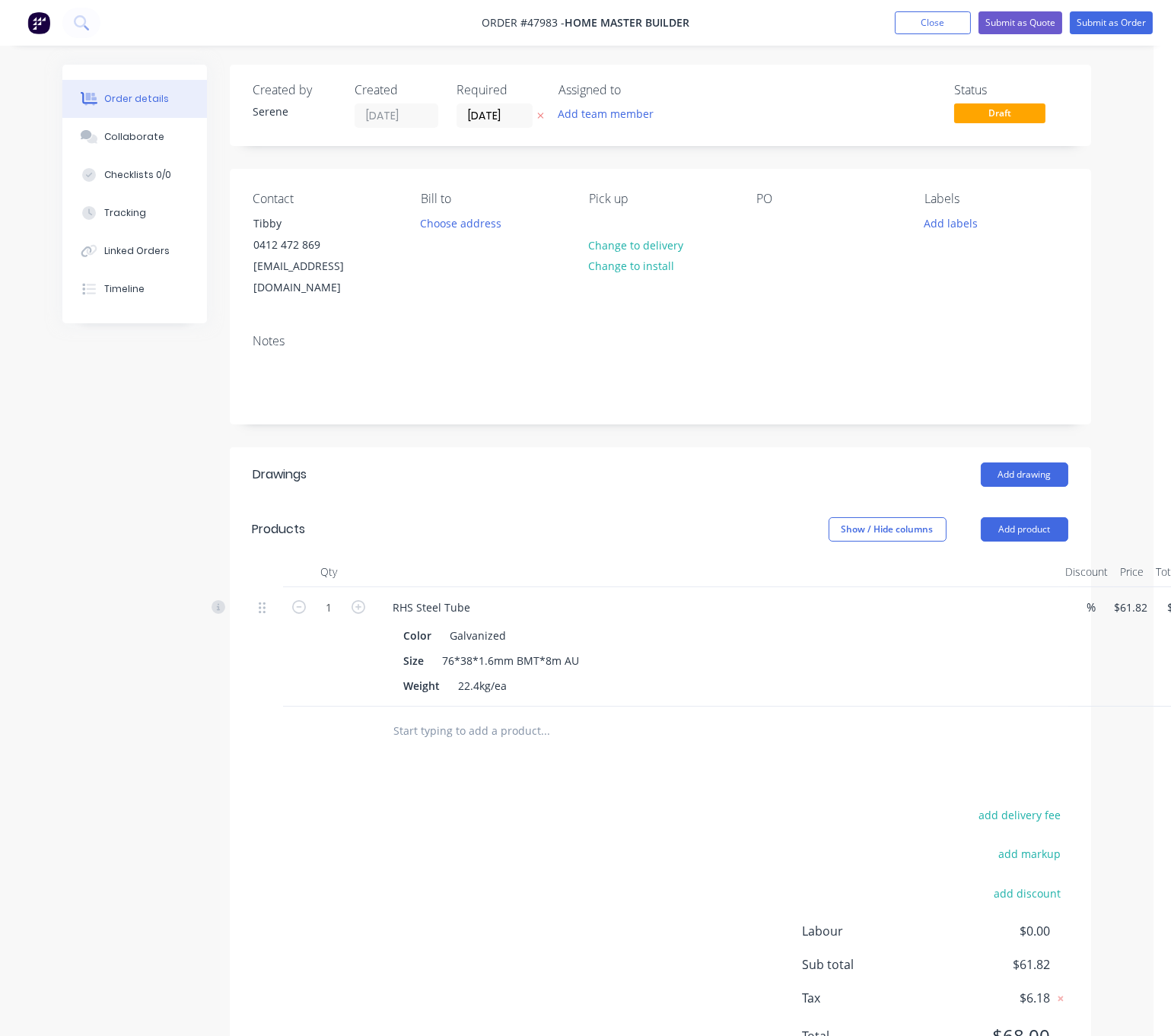
click at [674, 828] on div "add delivery fee add markup add discount Labour $0.00 Sub total $61.82 Tax $6.1…" at bounding box center [661, 935] width 816 height 260
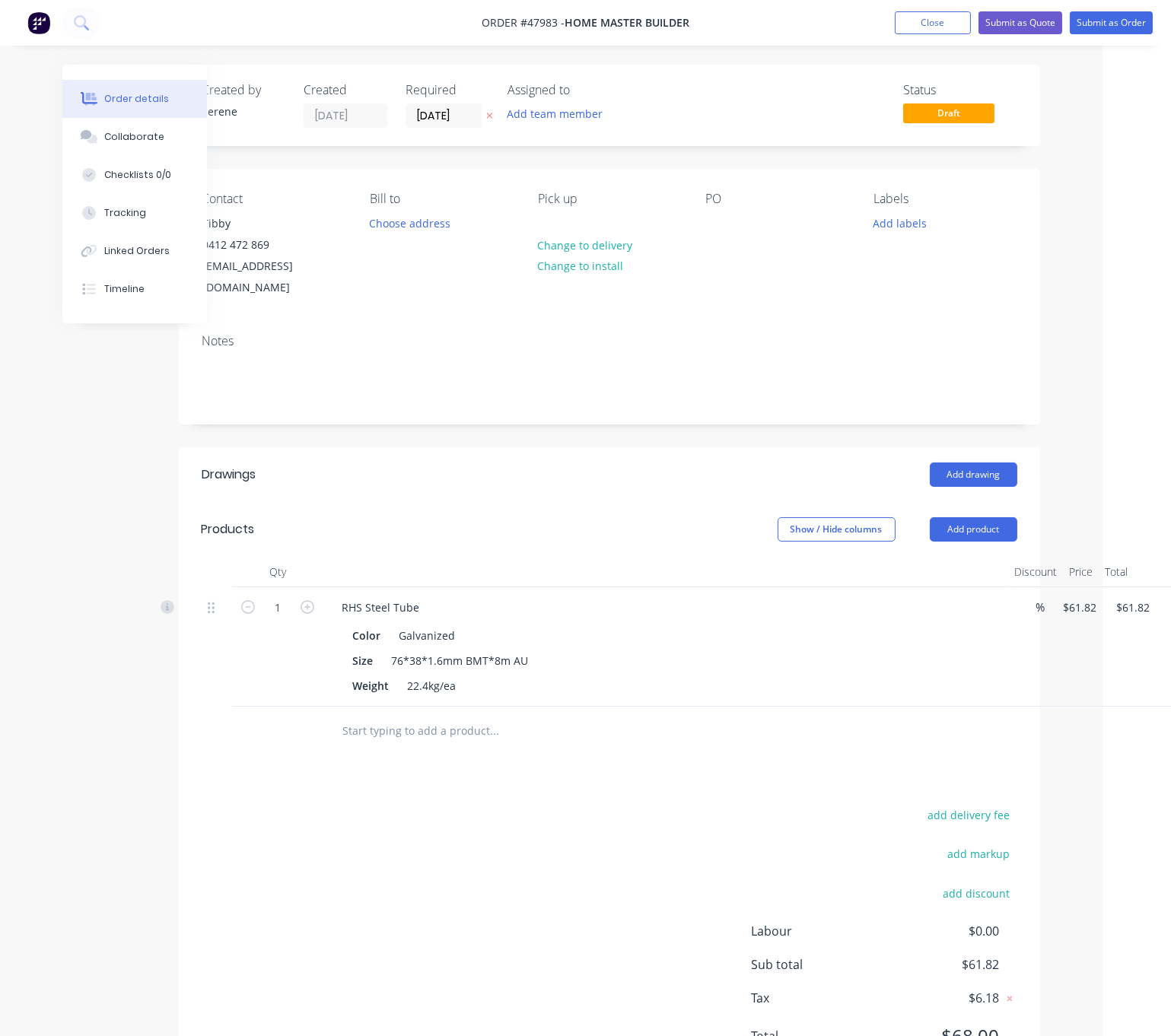
drag, startPoint x: 594, startPoint y: 799, endPoint x: 747, endPoint y: 785, distance: 153.6
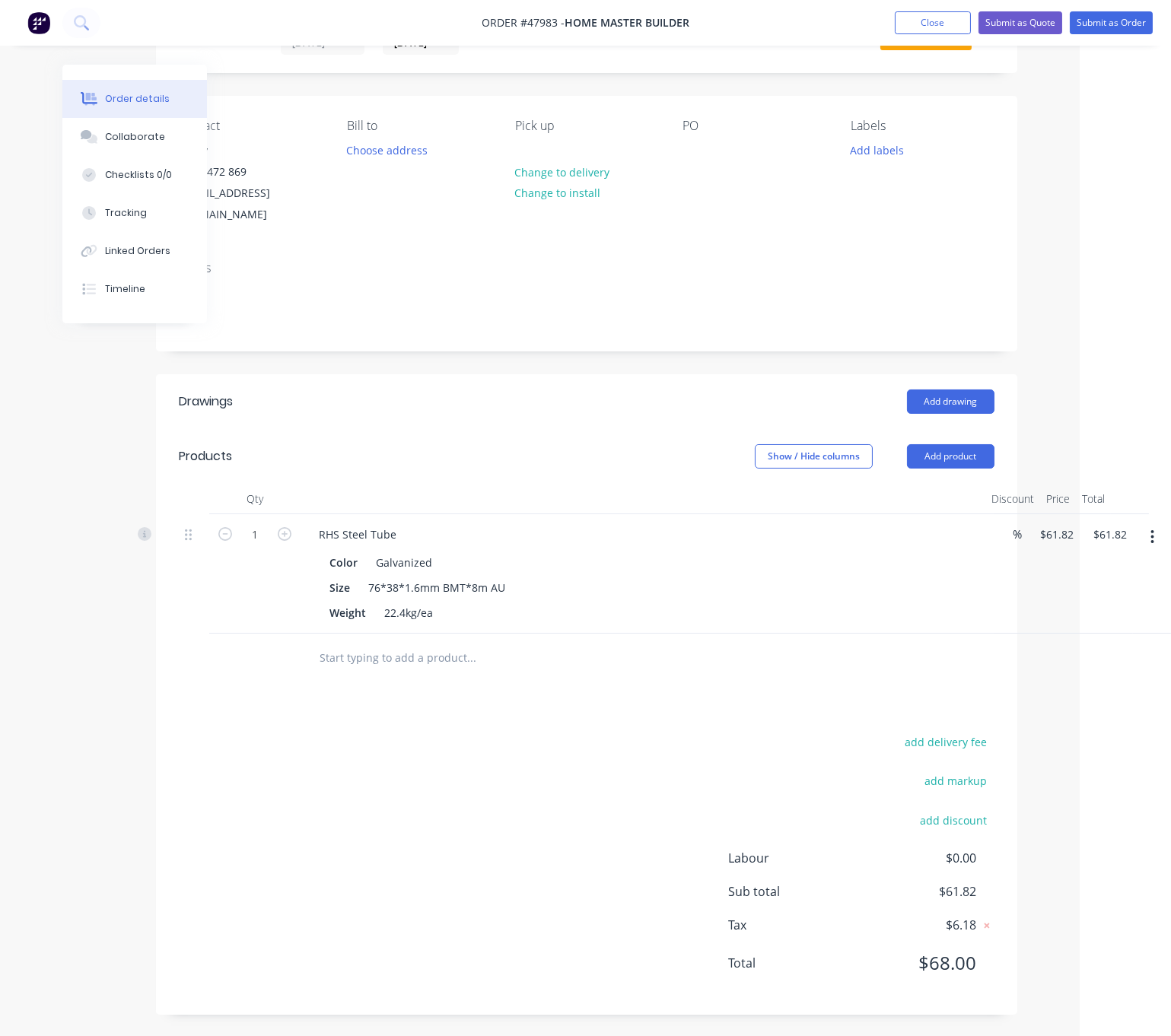
scroll to position [100, 79]
click at [1052, 527] on icon "button" at bounding box center [1153, 535] width 3 height 16
click at [1052, 565] on div "Edit" at bounding box center [1099, 576] width 117 height 22
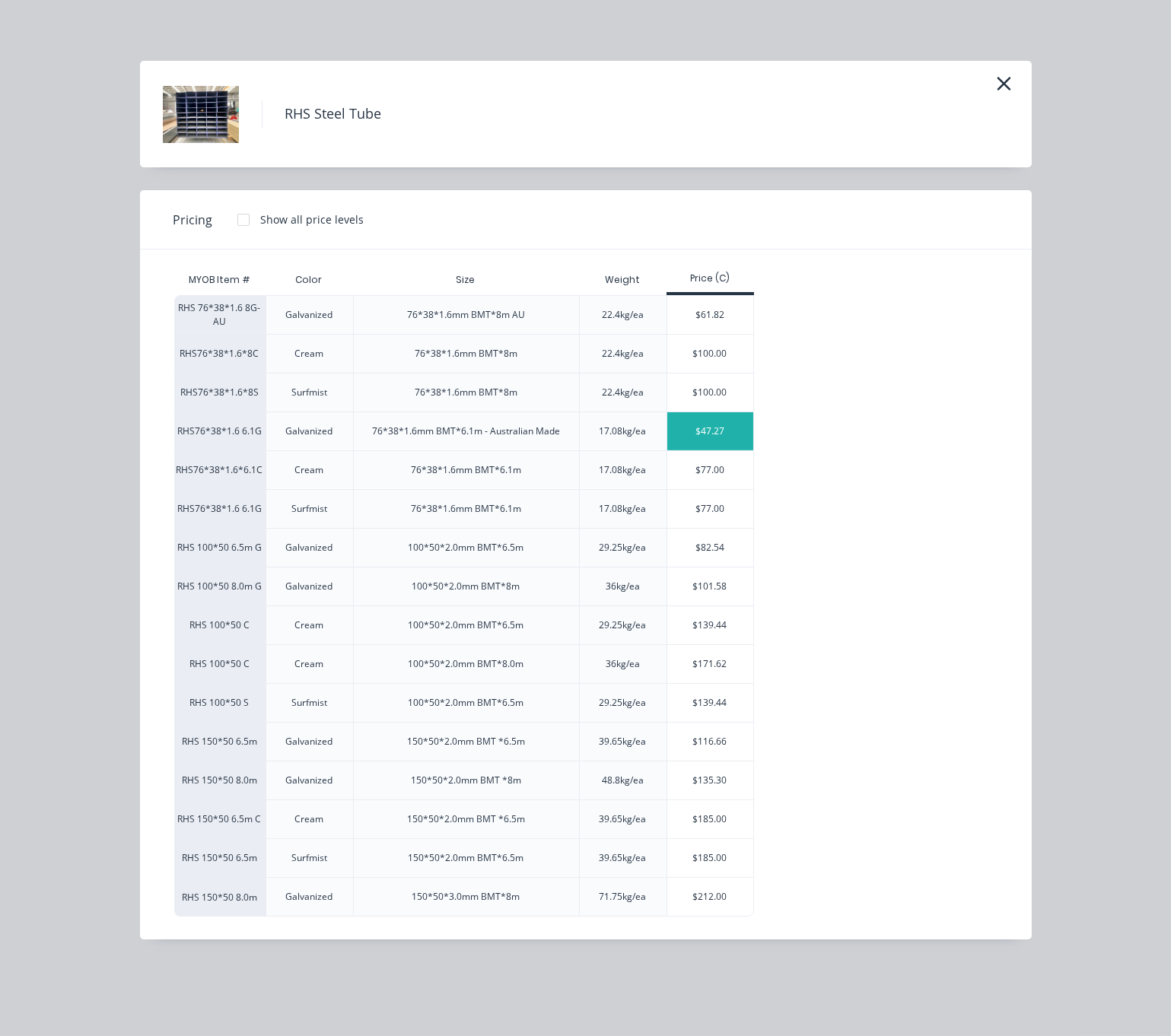
click at [723, 451] on div "$47.27" at bounding box center [711, 431] width 86 height 38
type input "$47.27"
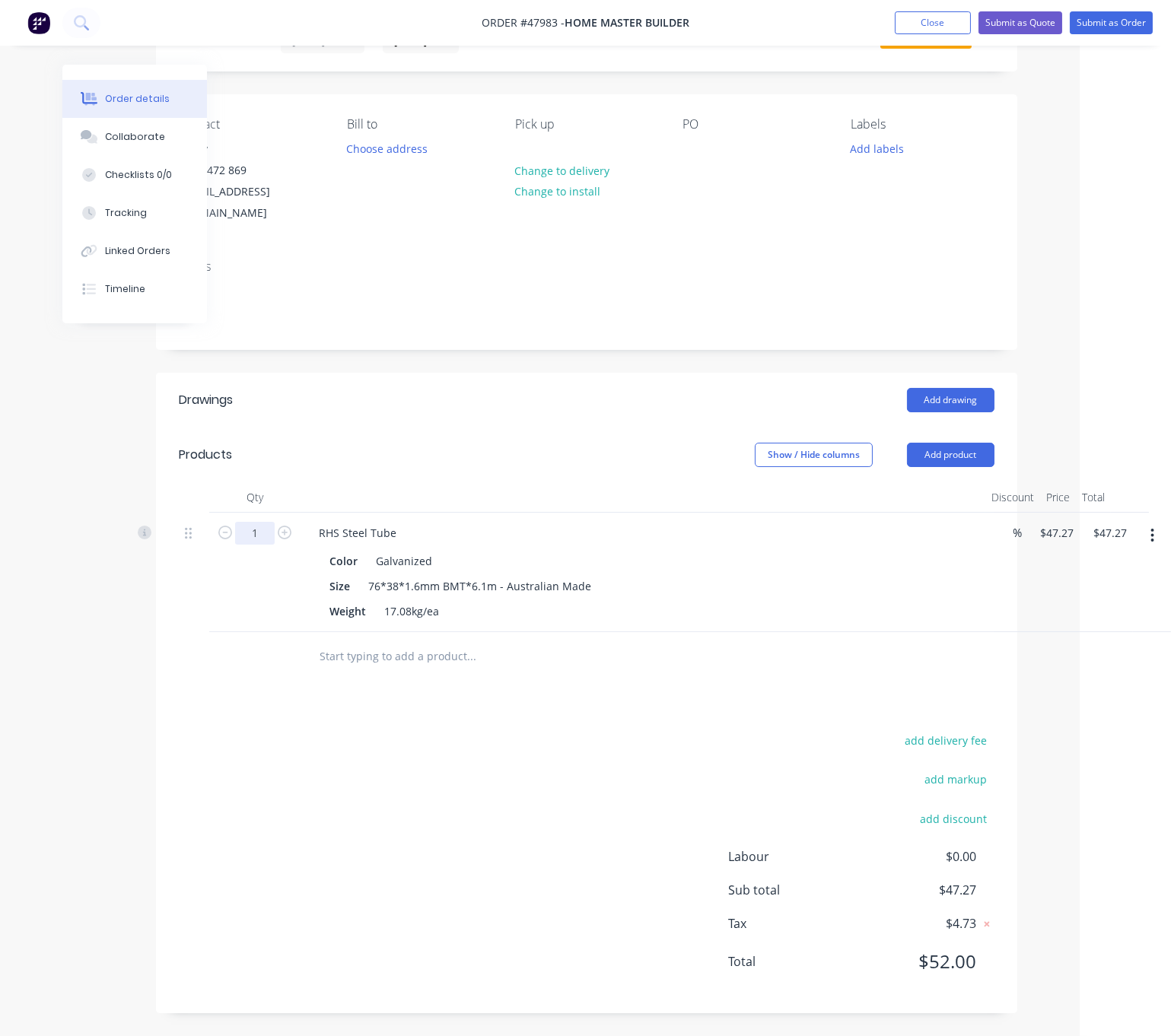
click at [254, 522] on input "1" at bounding box center [255, 534] width 40 height 22
type input "4"
type input "$189.08"
click at [450, 483] on div at bounding box center [643, 497] width 685 height 30
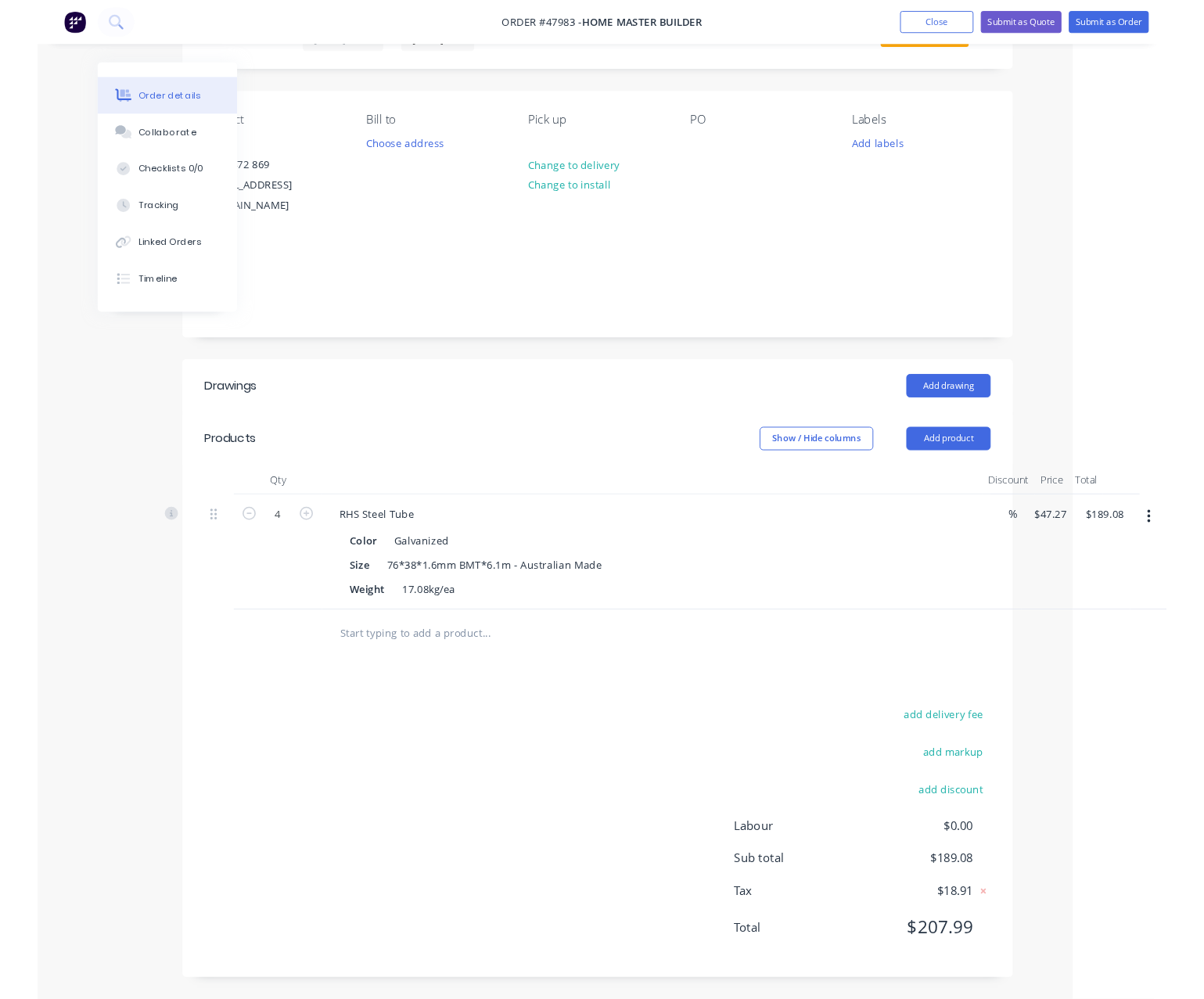
scroll to position [103, 88]
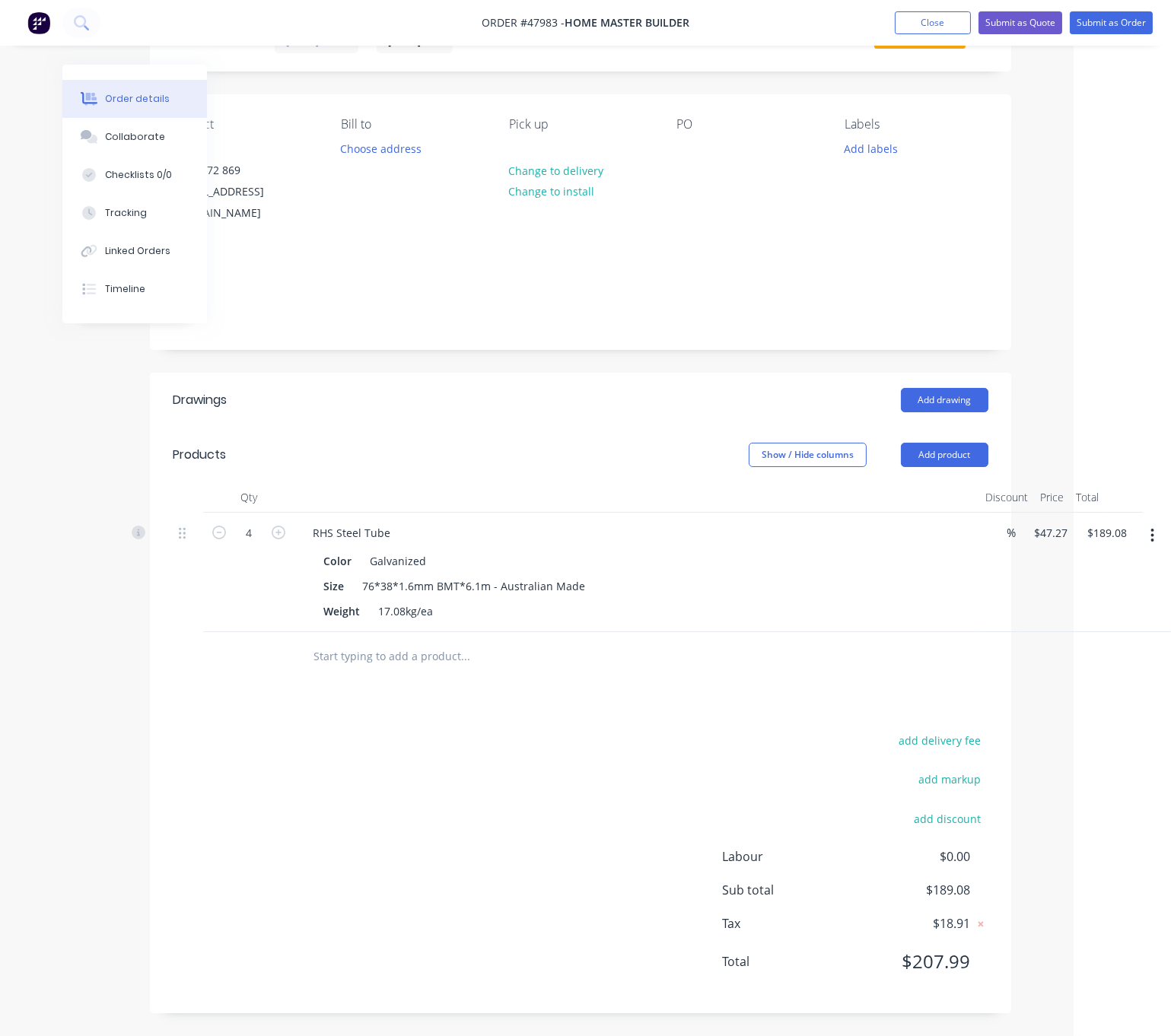
drag, startPoint x: 557, startPoint y: 399, endPoint x: 673, endPoint y: 392, distance: 116.2
click at [592, 777] on div "add delivery fee add markup add discount Labour $0.00 Sub total $189.08 Tax $18…" at bounding box center [580, 860] width 816 height 260
click at [569, 820] on div "add delivery fee add markup add discount Labour $0.00 Sub total $189.08 Tax $18…" at bounding box center [580, 860] width 816 height 260
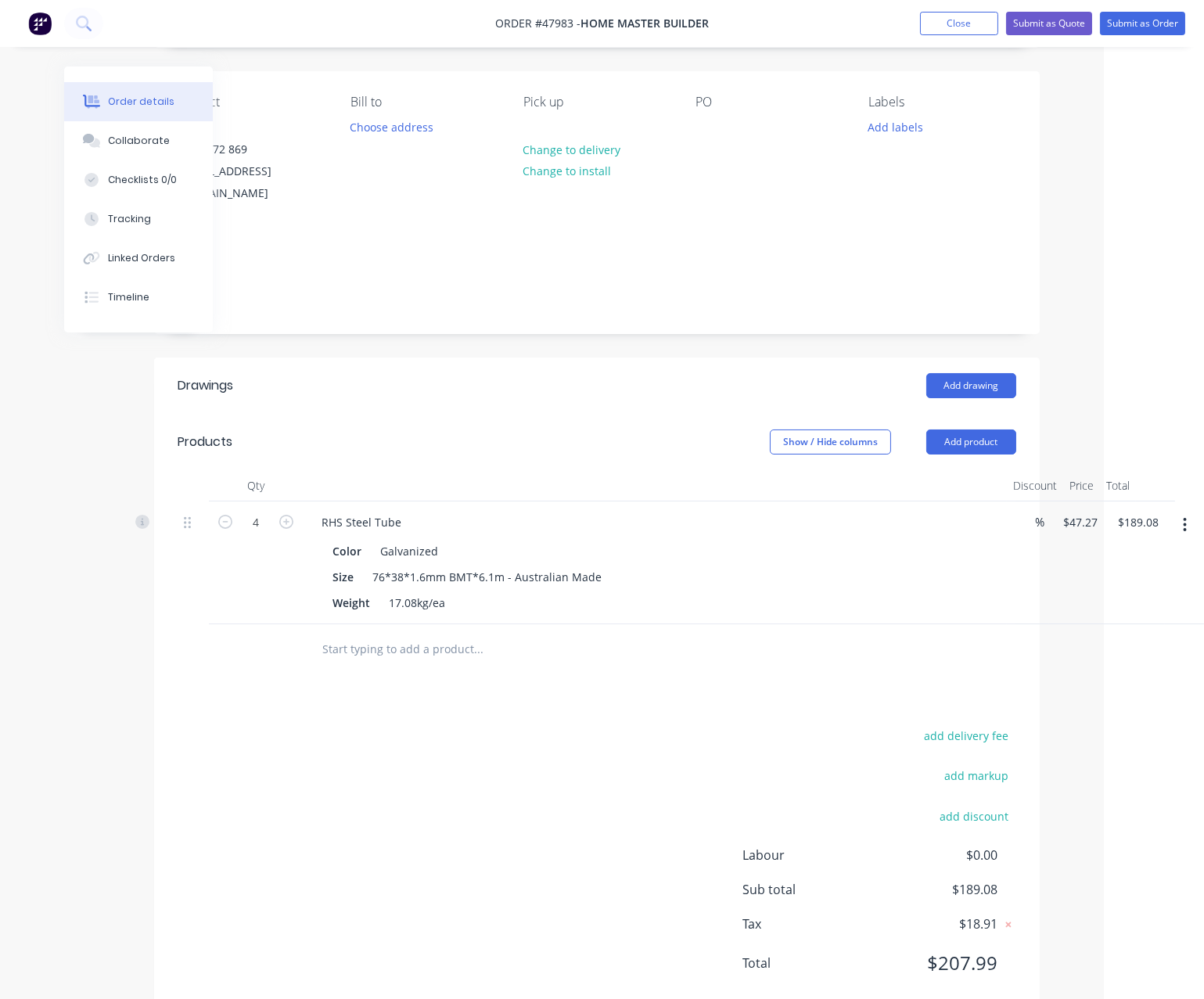
click at [521, 468] on header "Products Show / Hide columns Add product" at bounding box center [597, 442] width 886 height 57
click at [552, 441] on div "Show / Hide columns Add product" at bounding box center [686, 442] width 661 height 25
click at [628, 407] on header "Drawings Add drawing" at bounding box center [597, 386] width 886 height 57
click at [1082, 33] on button "Submit as Order" at bounding box center [1143, 23] width 85 height 23
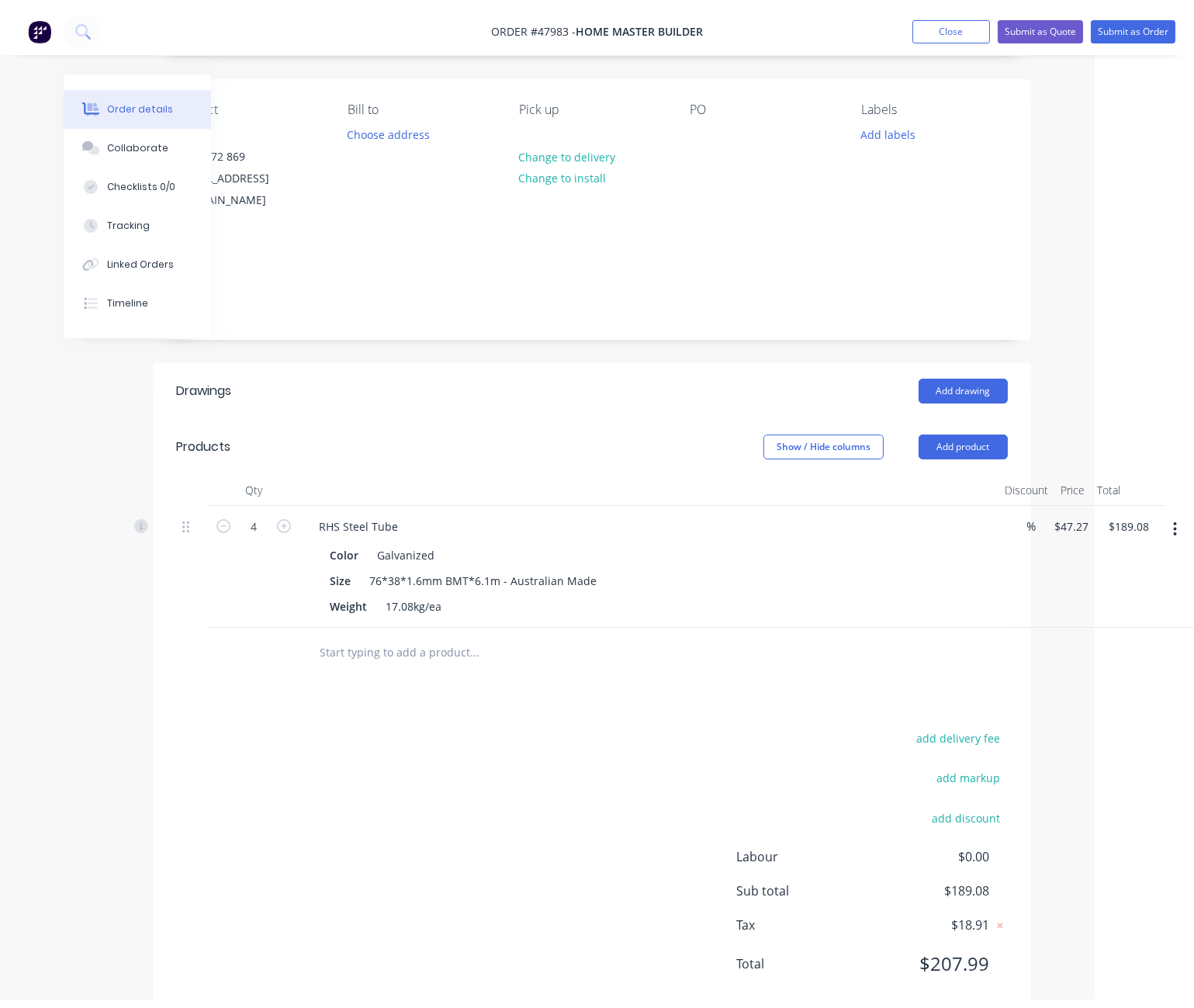
scroll to position [0, 0]
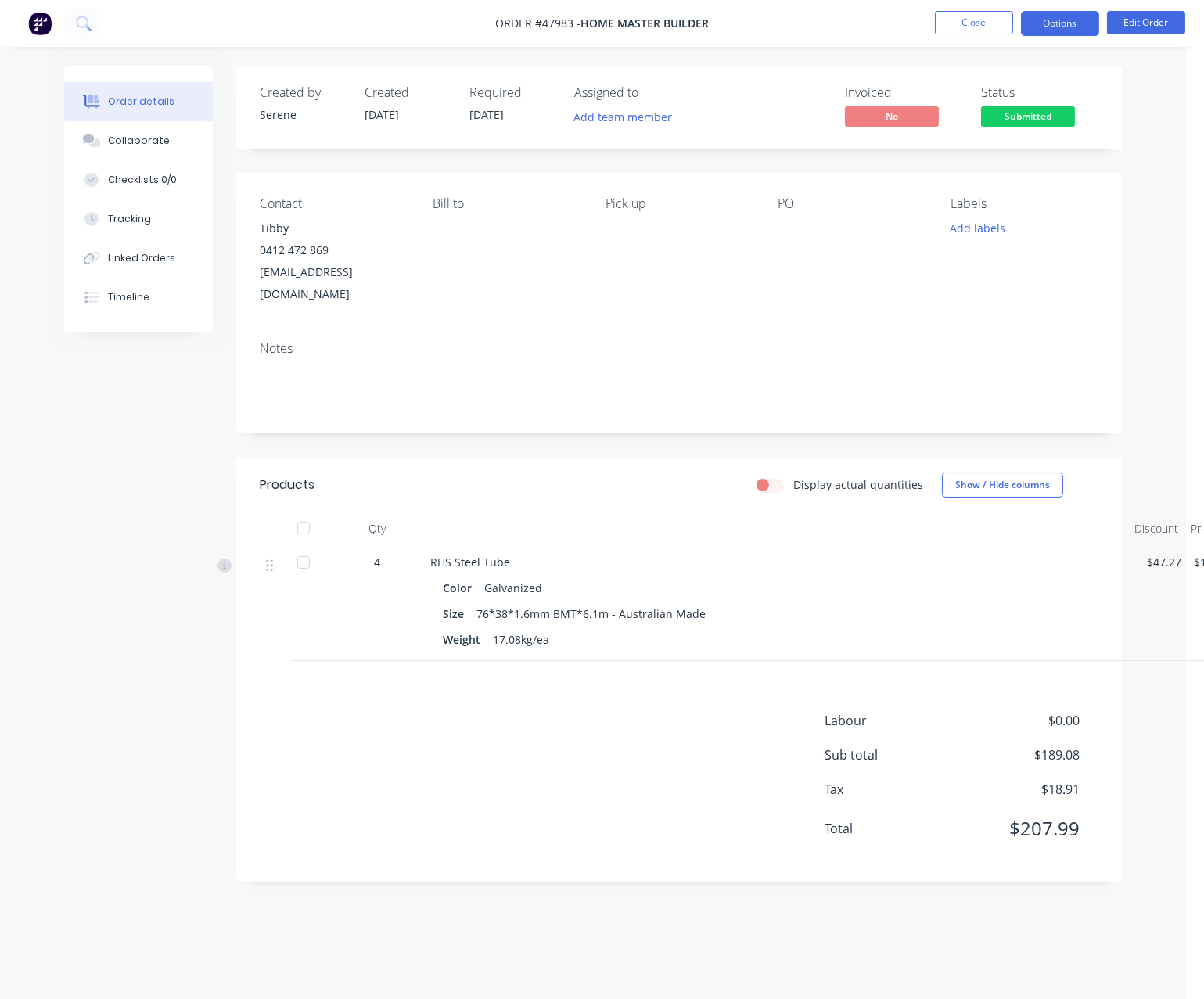
click at [1059, 28] on button "Options" at bounding box center [1060, 23] width 78 height 25
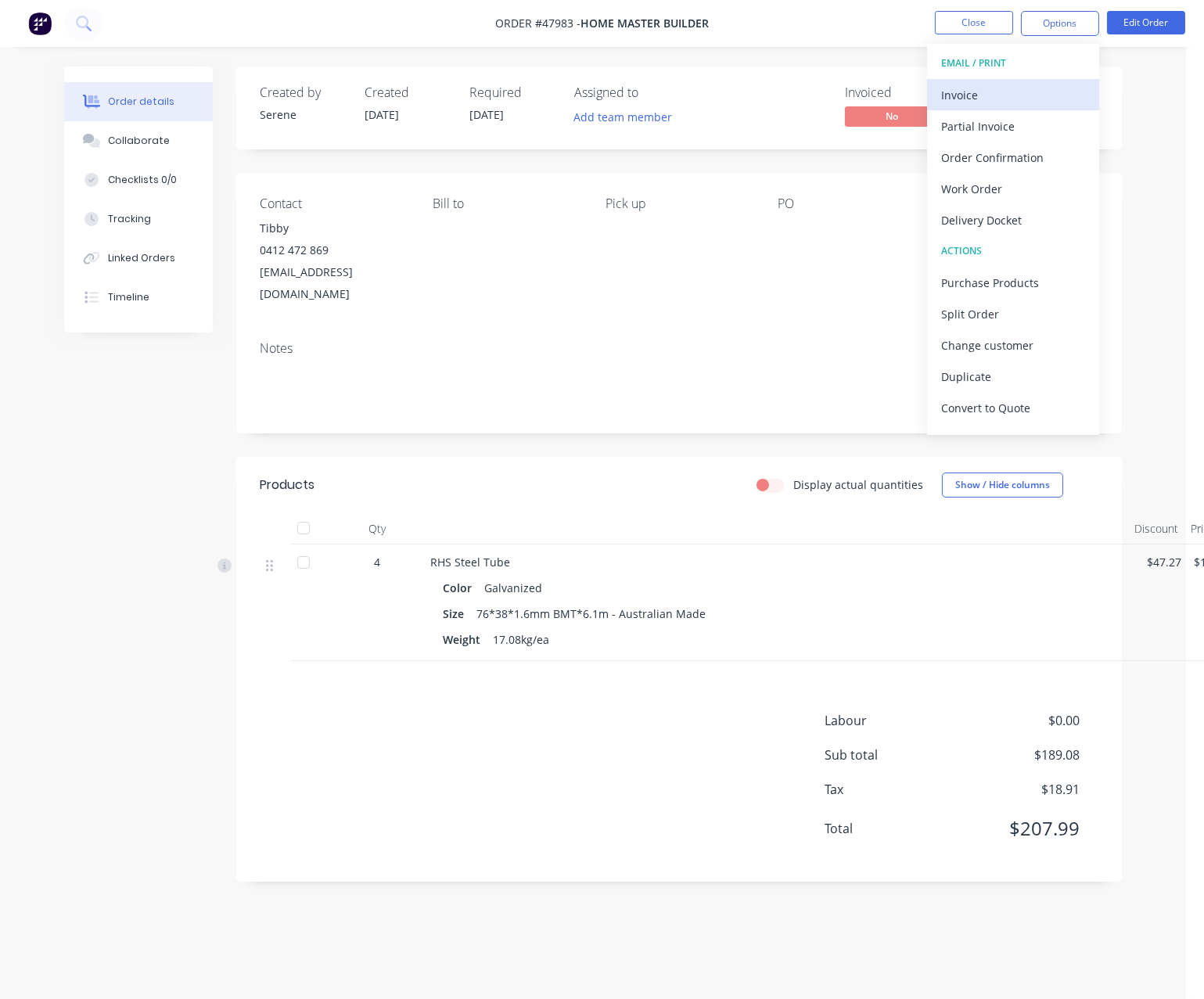
click at [1025, 89] on div "Invoice" at bounding box center [1013, 95] width 144 height 23
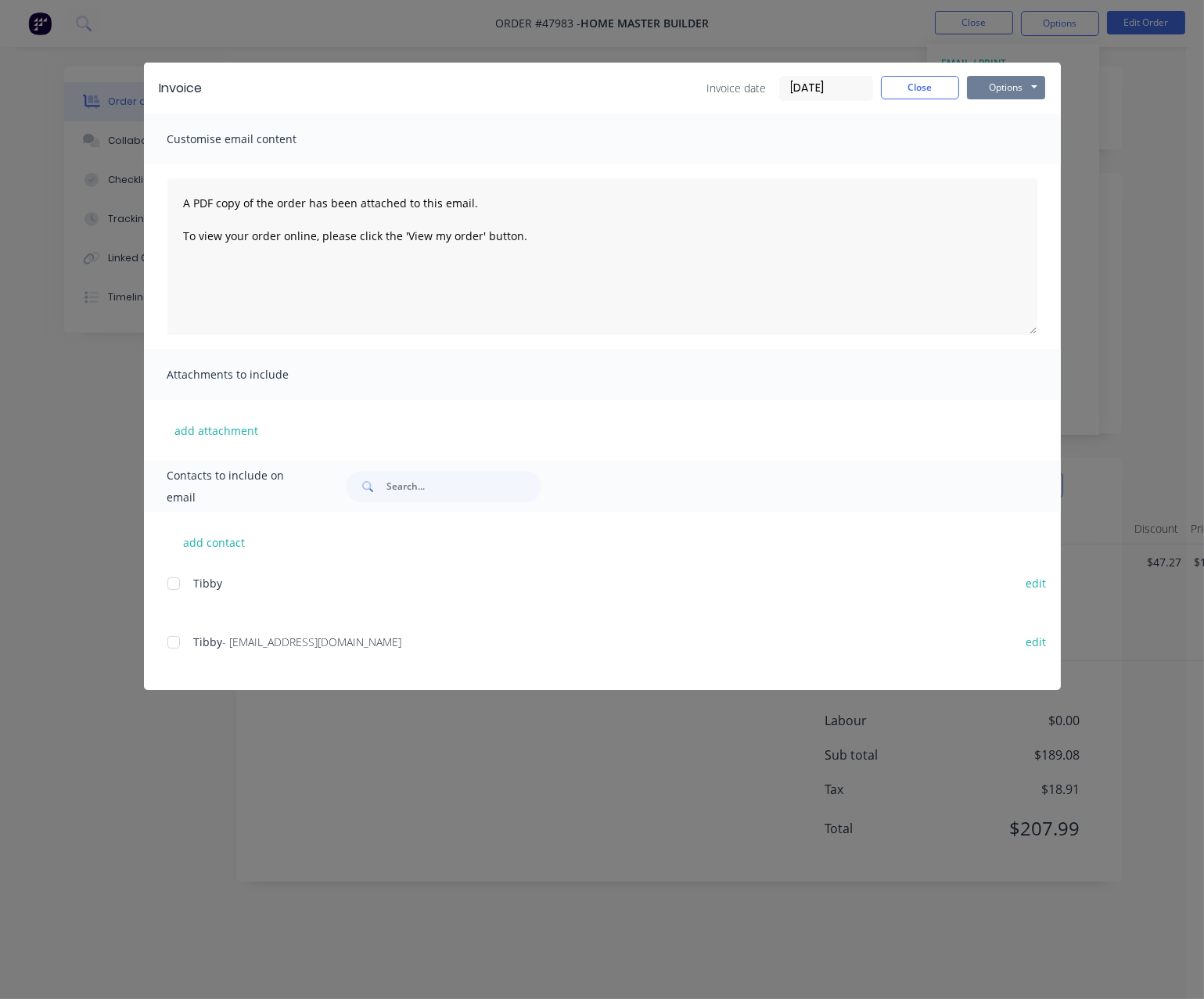
click at [1020, 79] on button "Options" at bounding box center [1006, 88] width 78 height 23
click at [1010, 152] on button "Print" at bounding box center [1017, 140] width 100 height 26
click at [918, 82] on button "Close" at bounding box center [920, 88] width 78 height 23
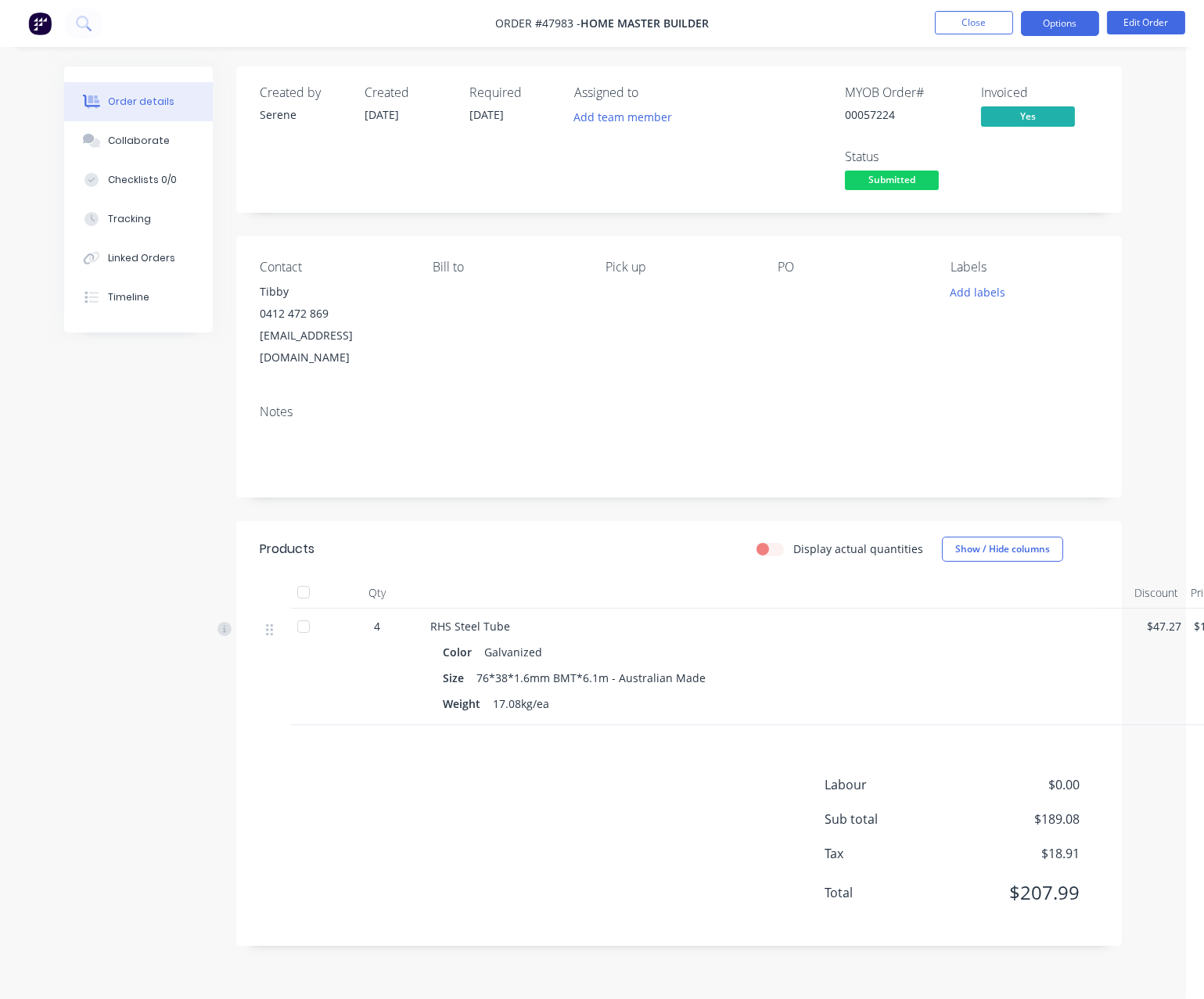
click at [1069, 27] on button "Options" at bounding box center [1060, 23] width 78 height 25
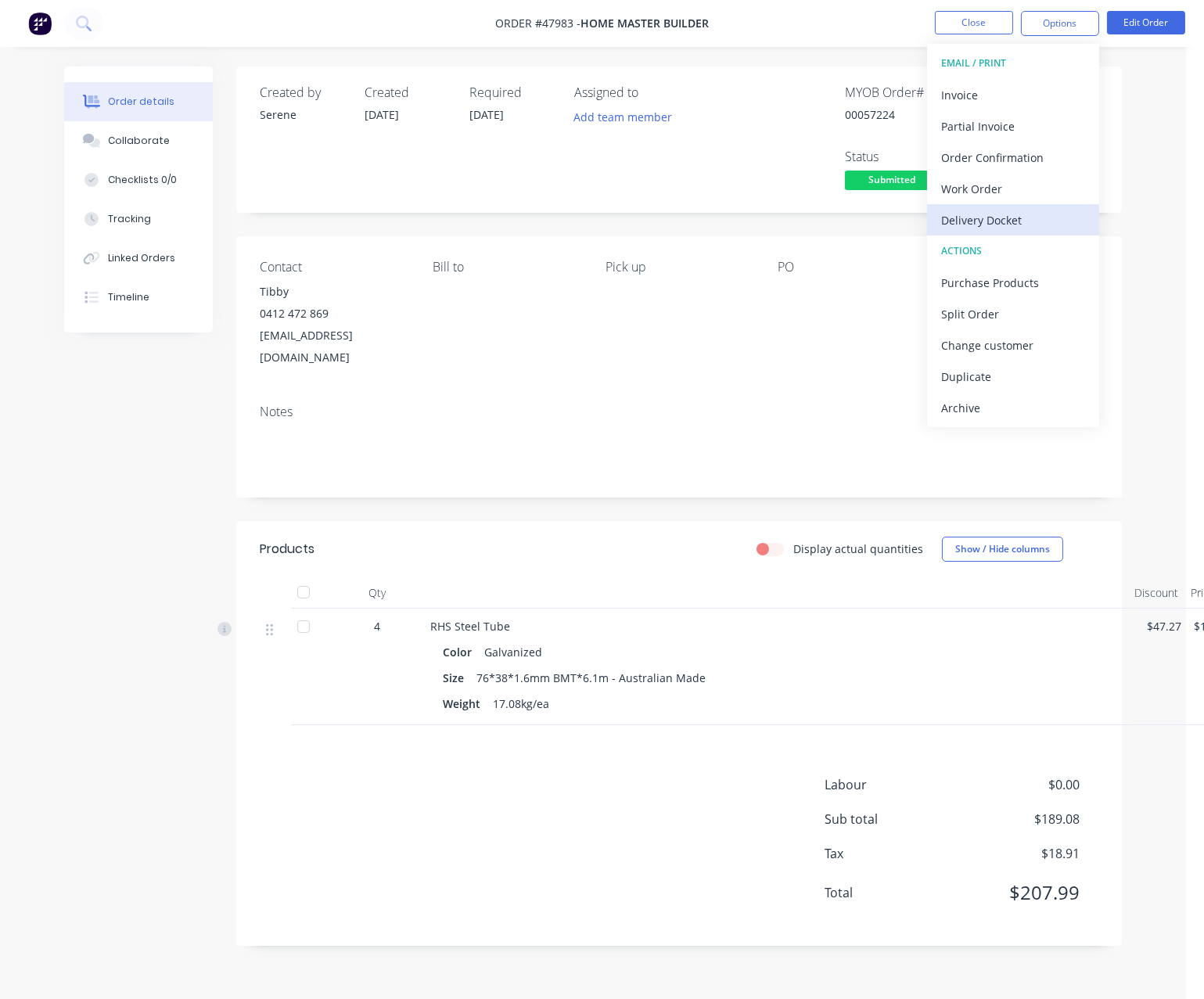
click at [1014, 209] on div "Delivery Docket" at bounding box center [1013, 221] width 144 height 23
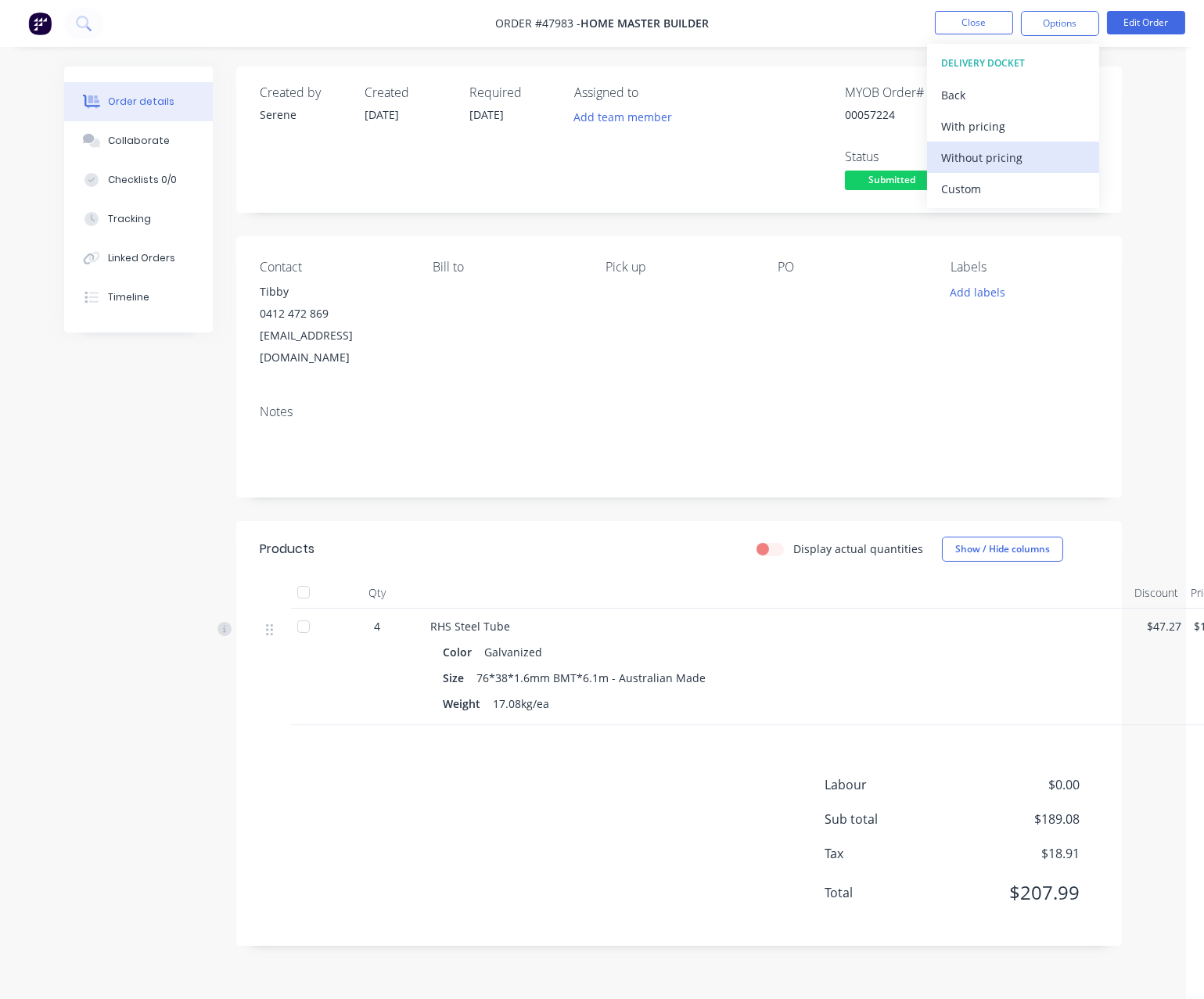
click at [1013, 155] on div "Without pricing" at bounding box center [1013, 158] width 144 height 23
click at [746, 365] on div "Contact Tibby 0412 472 869 homemasterbuilder@yahoo.com Bill to Pick up PO Label…" at bounding box center [679, 315] width 886 height 156
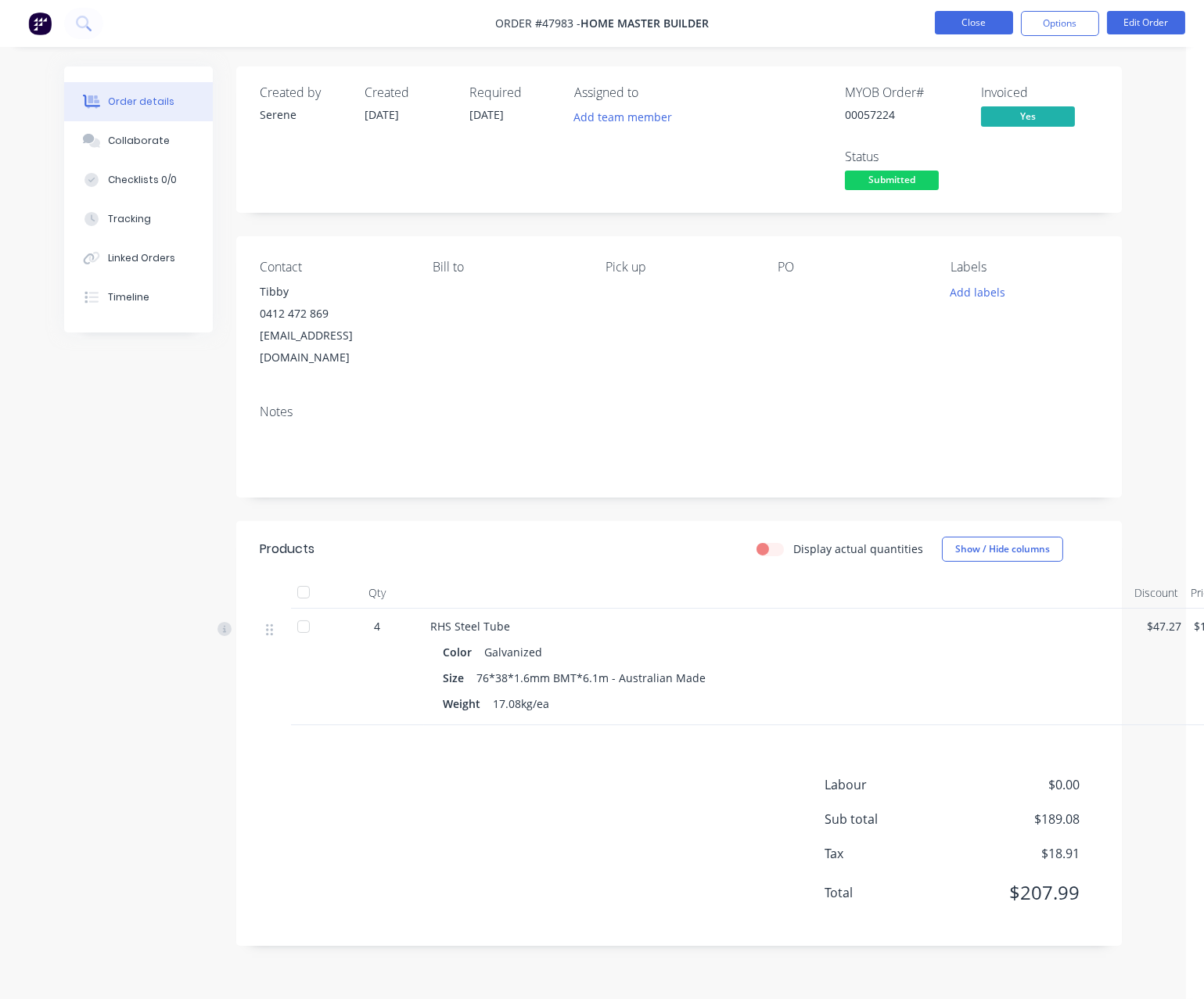
click at [960, 30] on button "Close" at bounding box center [974, 22] width 78 height 23
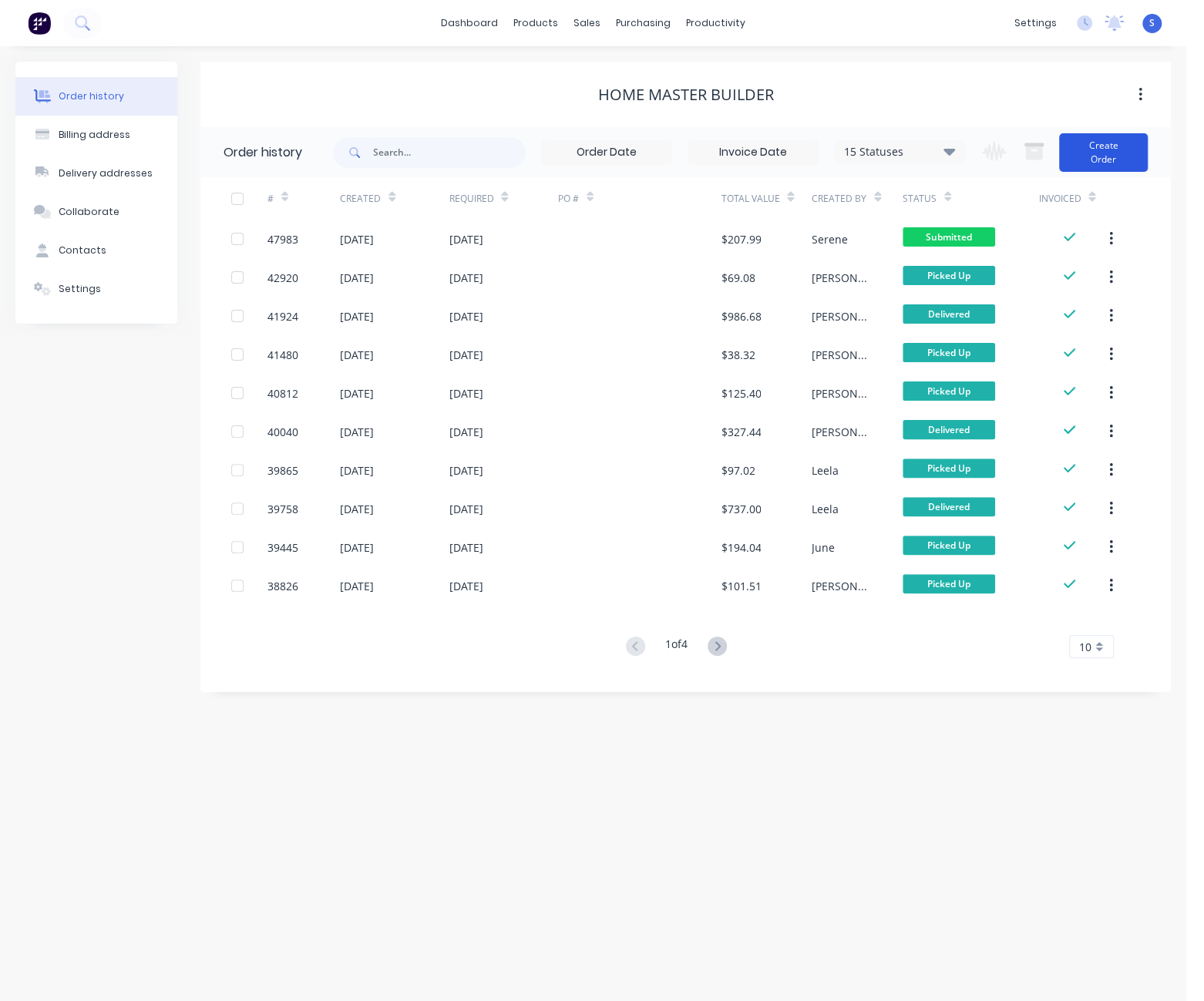
click at [1065, 153] on button "Create Order" at bounding box center [1104, 153] width 89 height 38
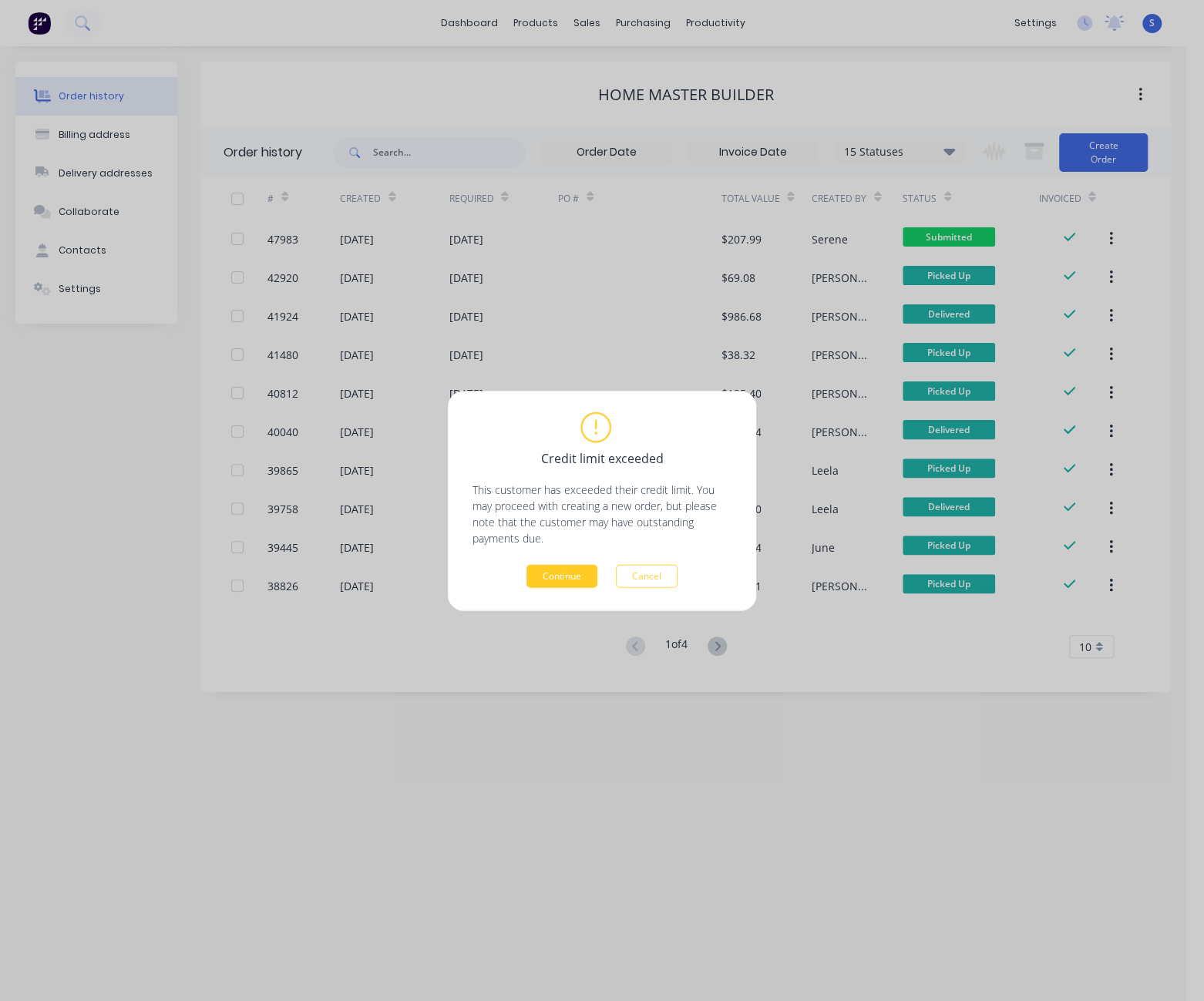
click at [565, 573] on button "Continue" at bounding box center [561, 575] width 71 height 23
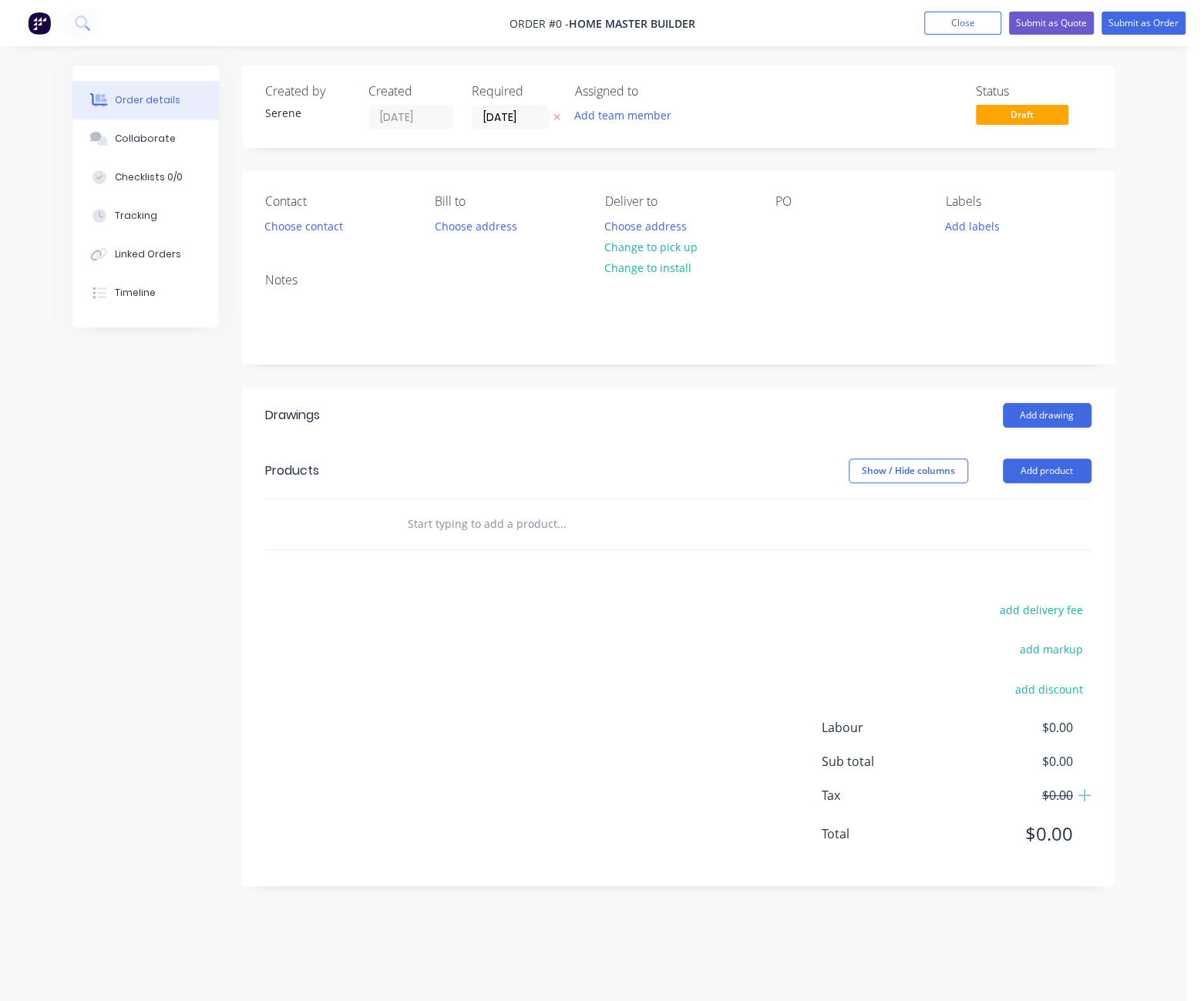
click at [328, 249] on div "Contact Choose contact Bill to Choose address Deliver to Choose address Change …" at bounding box center [678, 216] width 872 height 89
click at [319, 233] on button "Choose contact" at bounding box center [303, 225] width 95 height 21
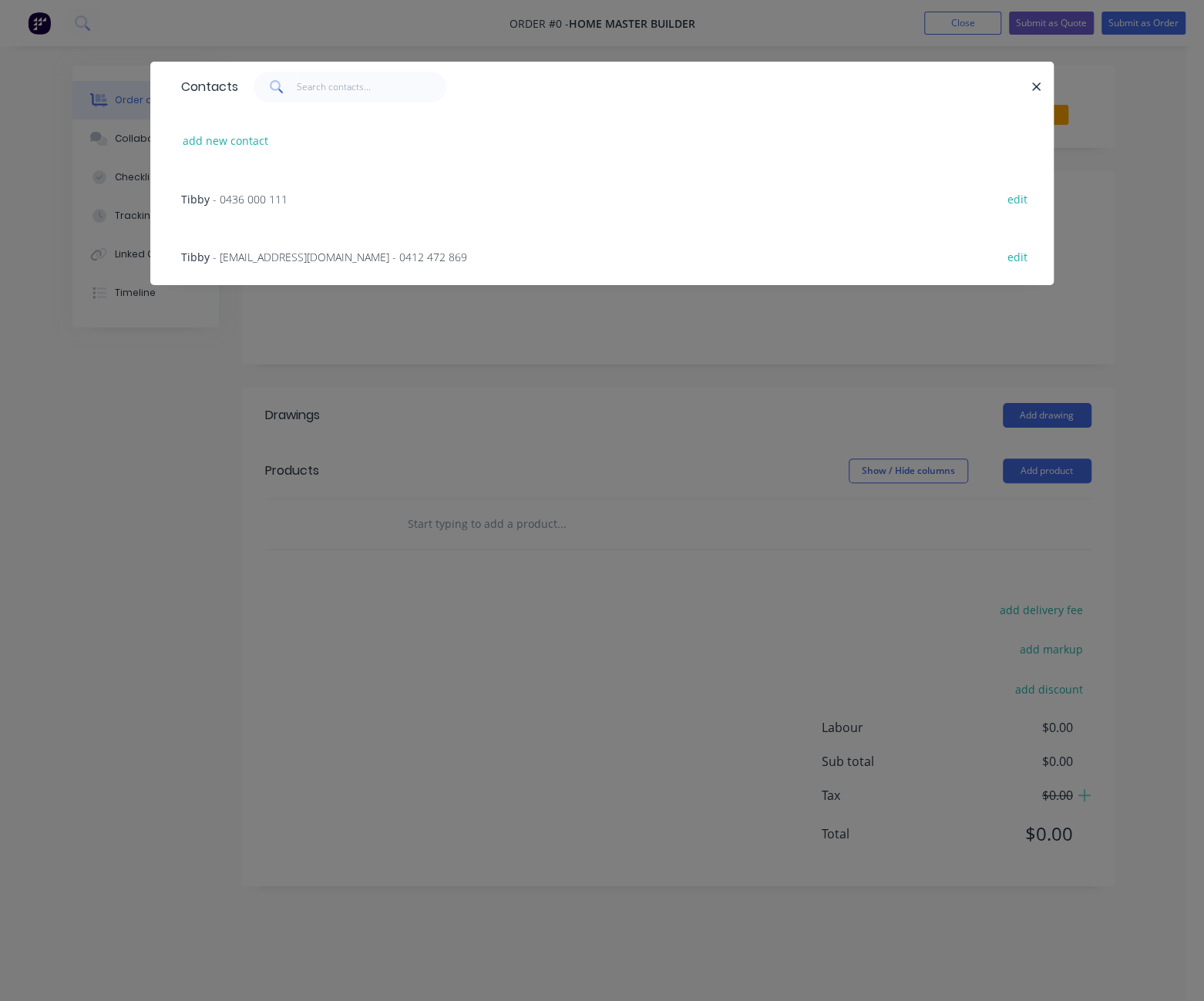
click at [298, 262] on span "- homemasterbuilder@yahoo.com - 0412 472 869" at bounding box center [340, 257] width 254 height 15
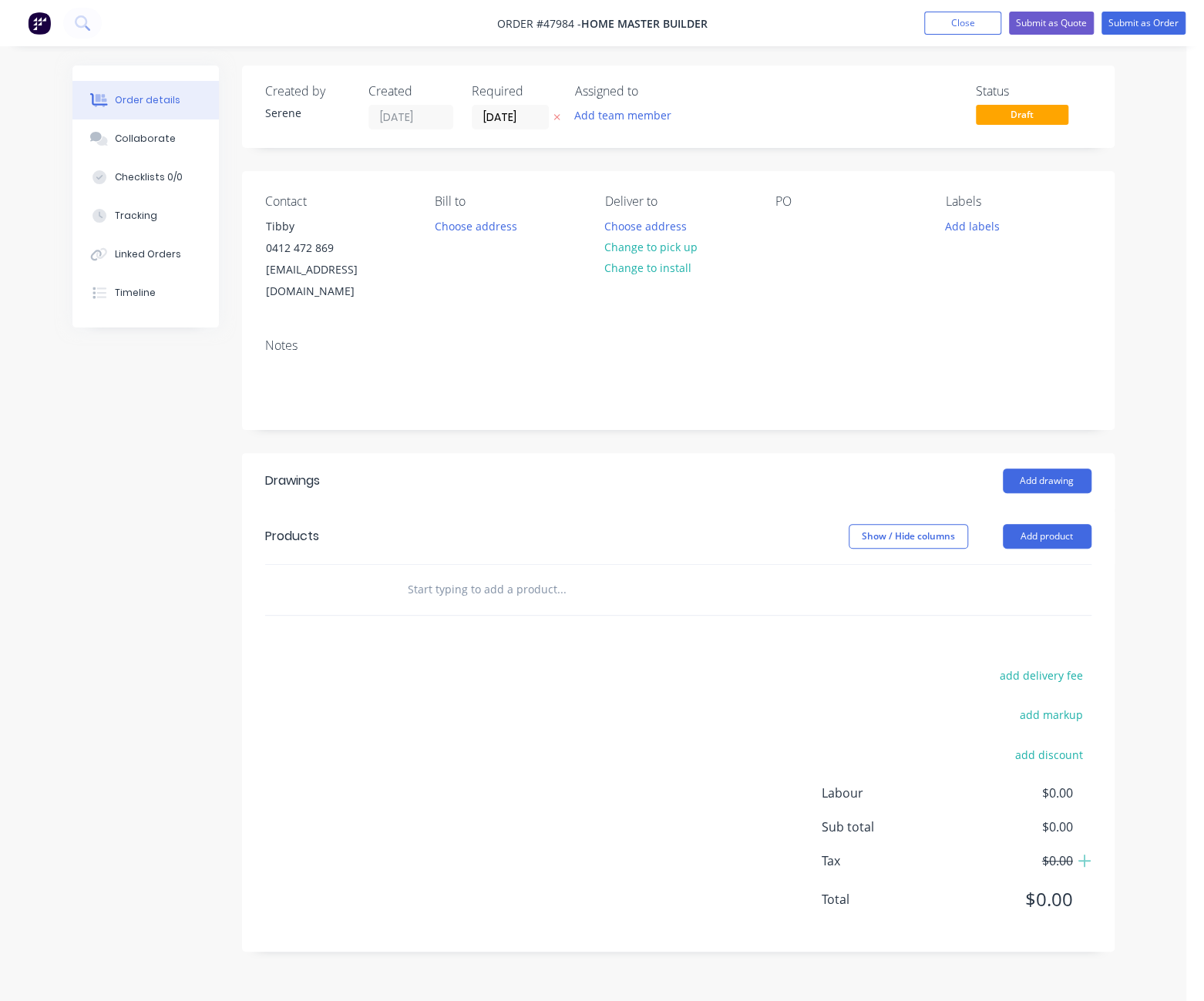
click at [667, 257] on button "Change to pick up" at bounding box center [650, 247] width 109 height 21
click at [1042, 538] on button "Add product" at bounding box center [1047, 536] width 89 height 24
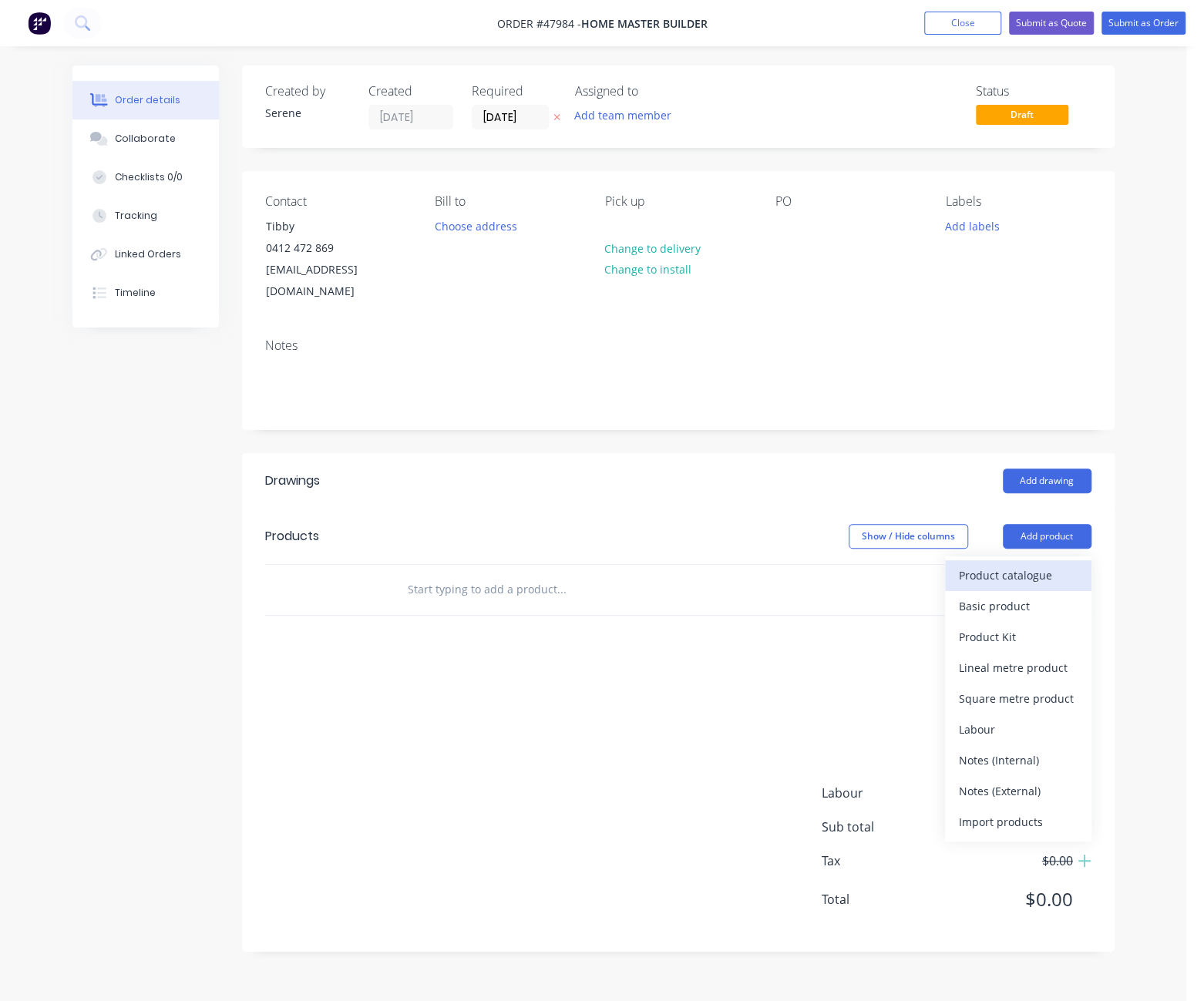
drag, startPoint x: 1030, startPoint y: 575, endPoint x: 1016, endPoint y: 574, distance: 14.0
click at [1016, 574] on div "Product catalogue" at bounding box center [1018, 575] width 119 height 23
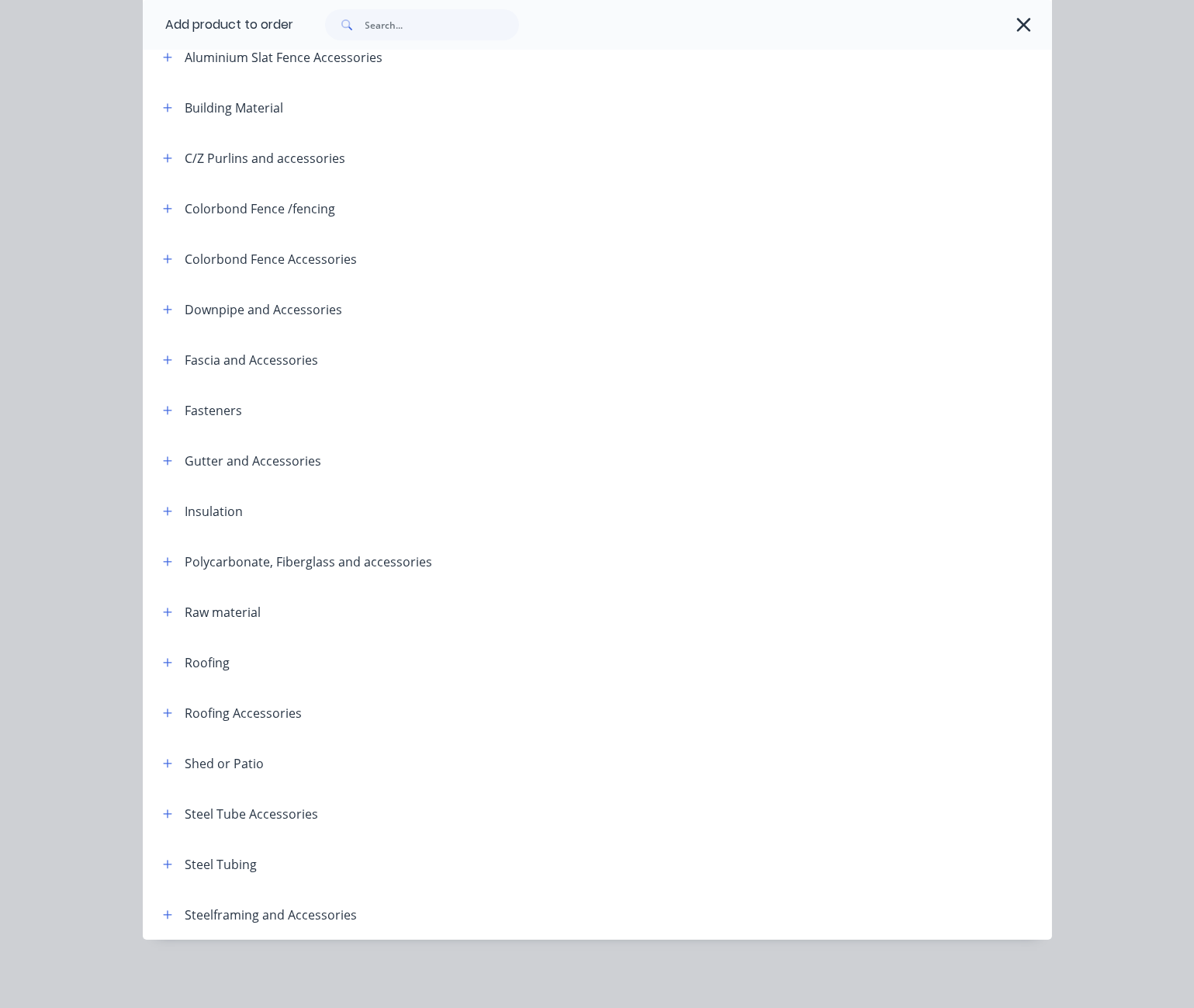
scroll to position [14, 0]
click at [163, 910] on icon "button" at bounding box center [167, 915] width 10 height 11
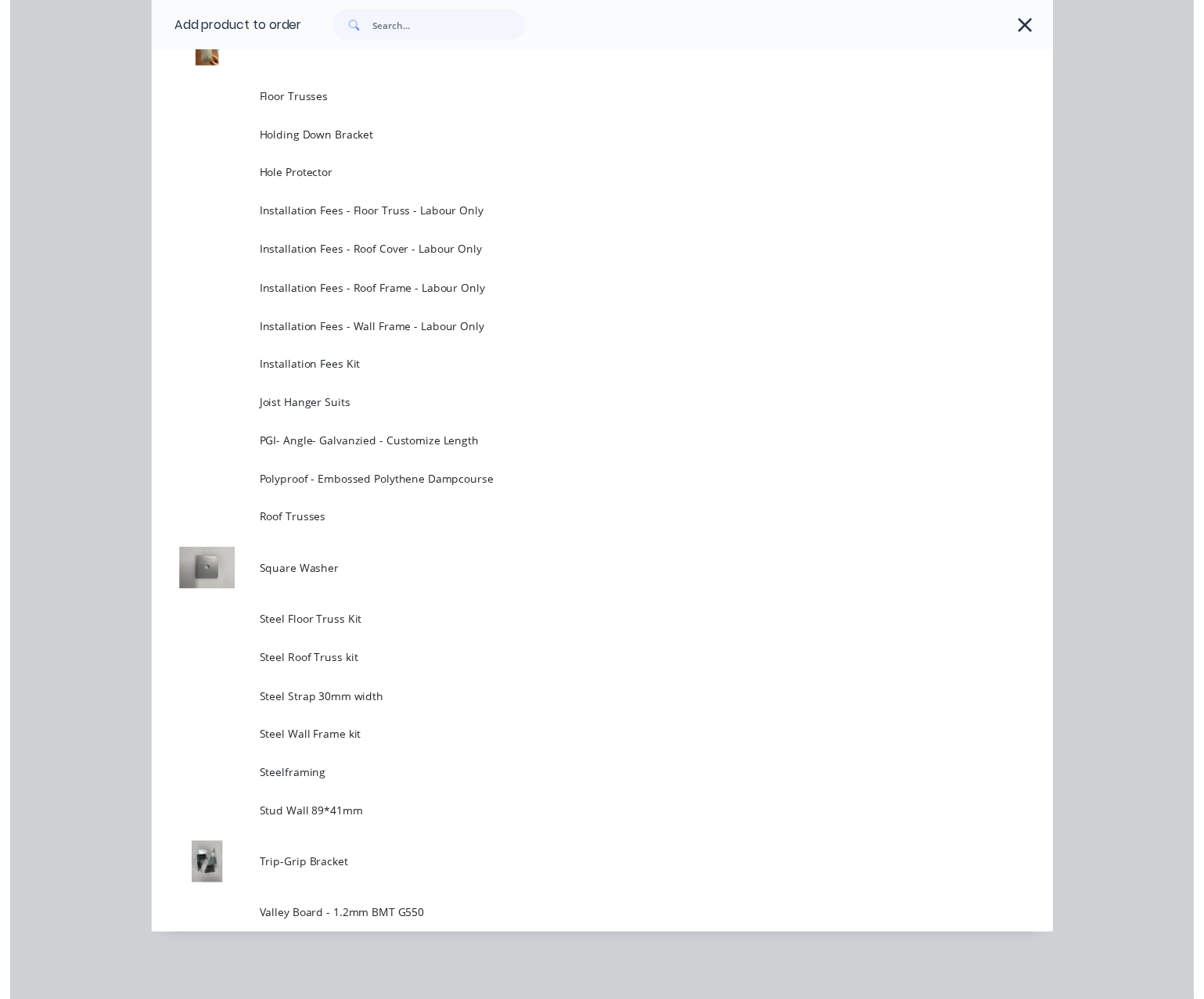
scroll to position [0, 0]
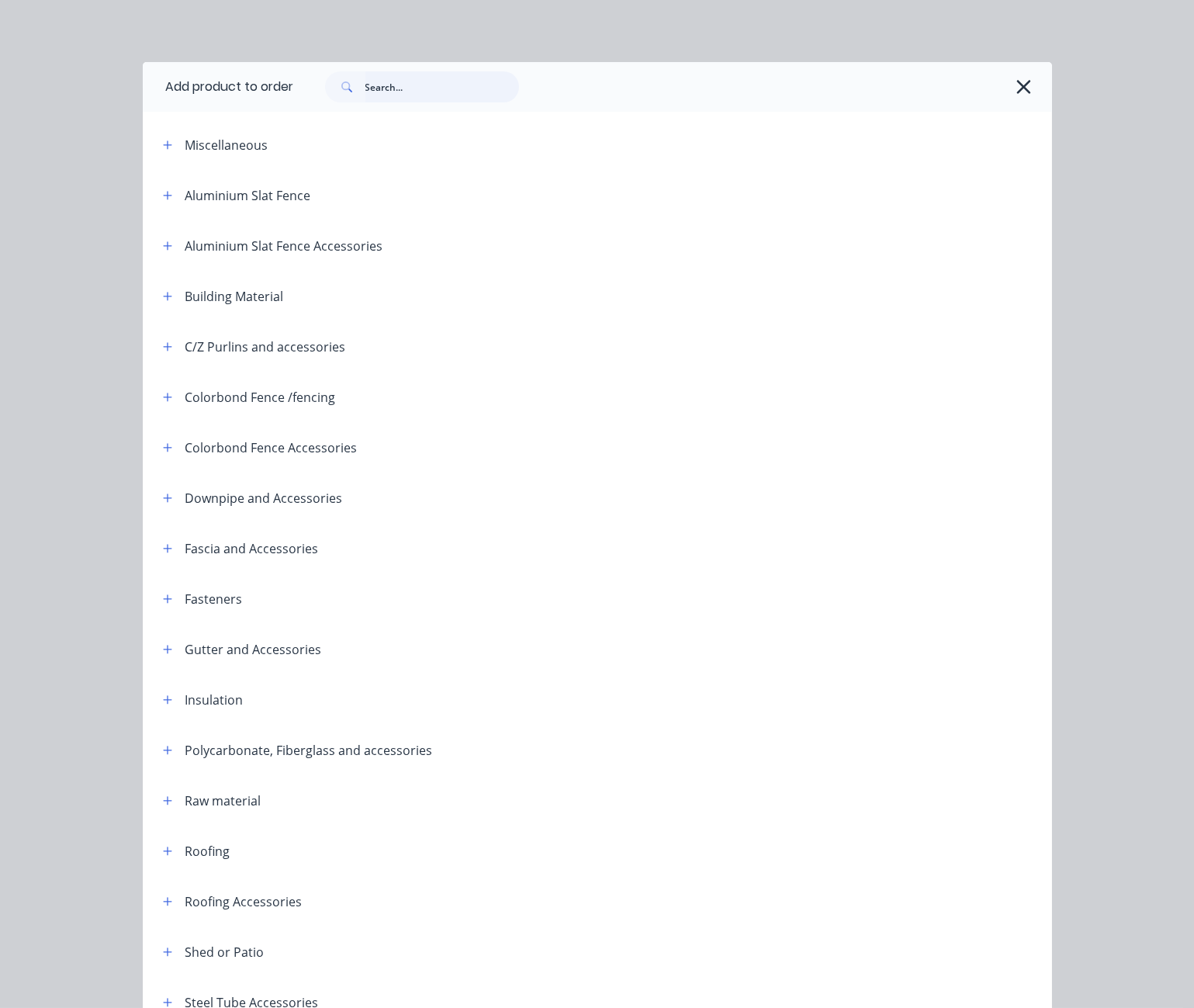
click at [396, 98] on input "text" at bounding box center [442, 86] width 154 height 31
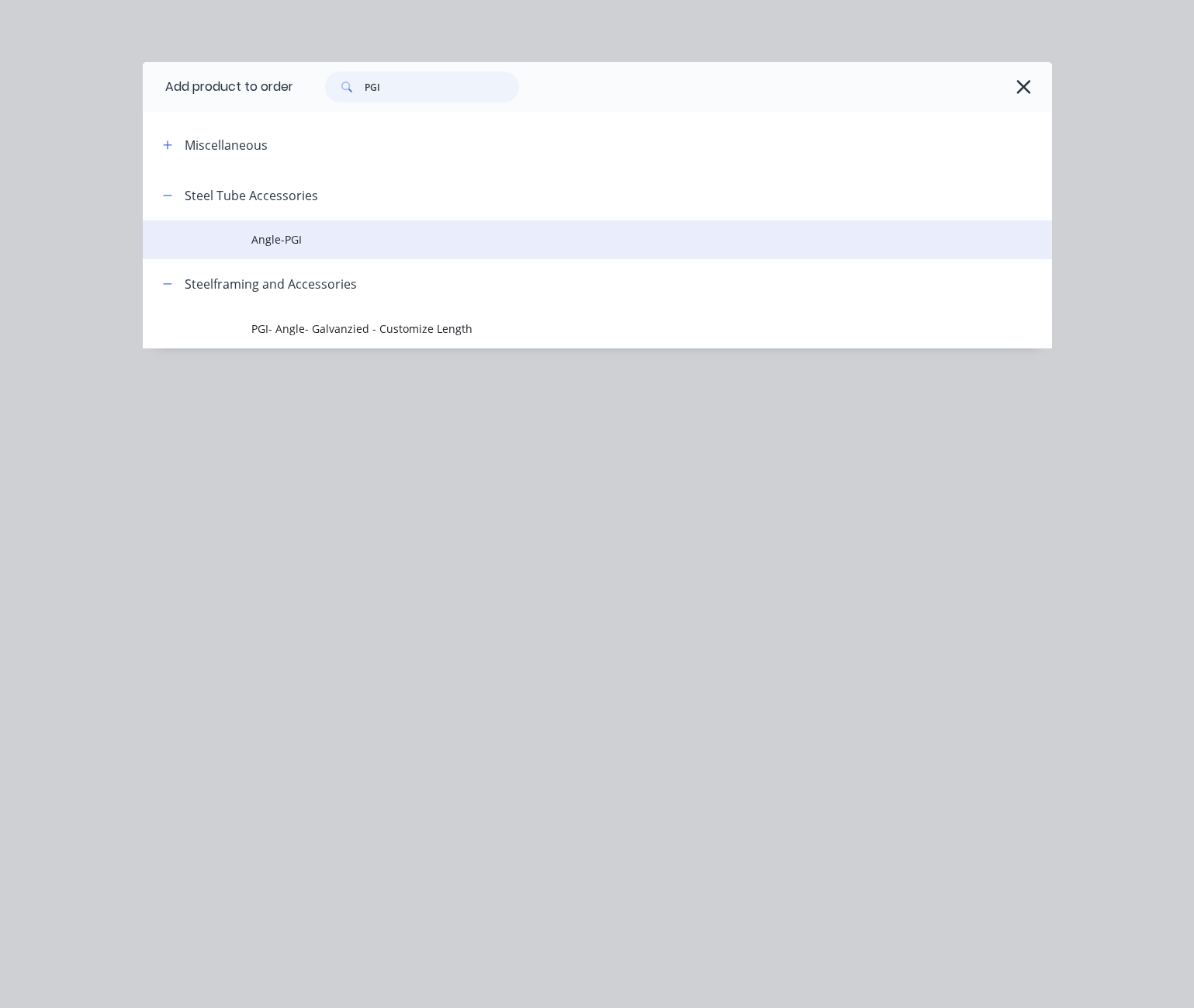
type input "PGI"
click at [297, 248] on span "Angle-PGI" at bounding box center [572, 239] width 640 height 17
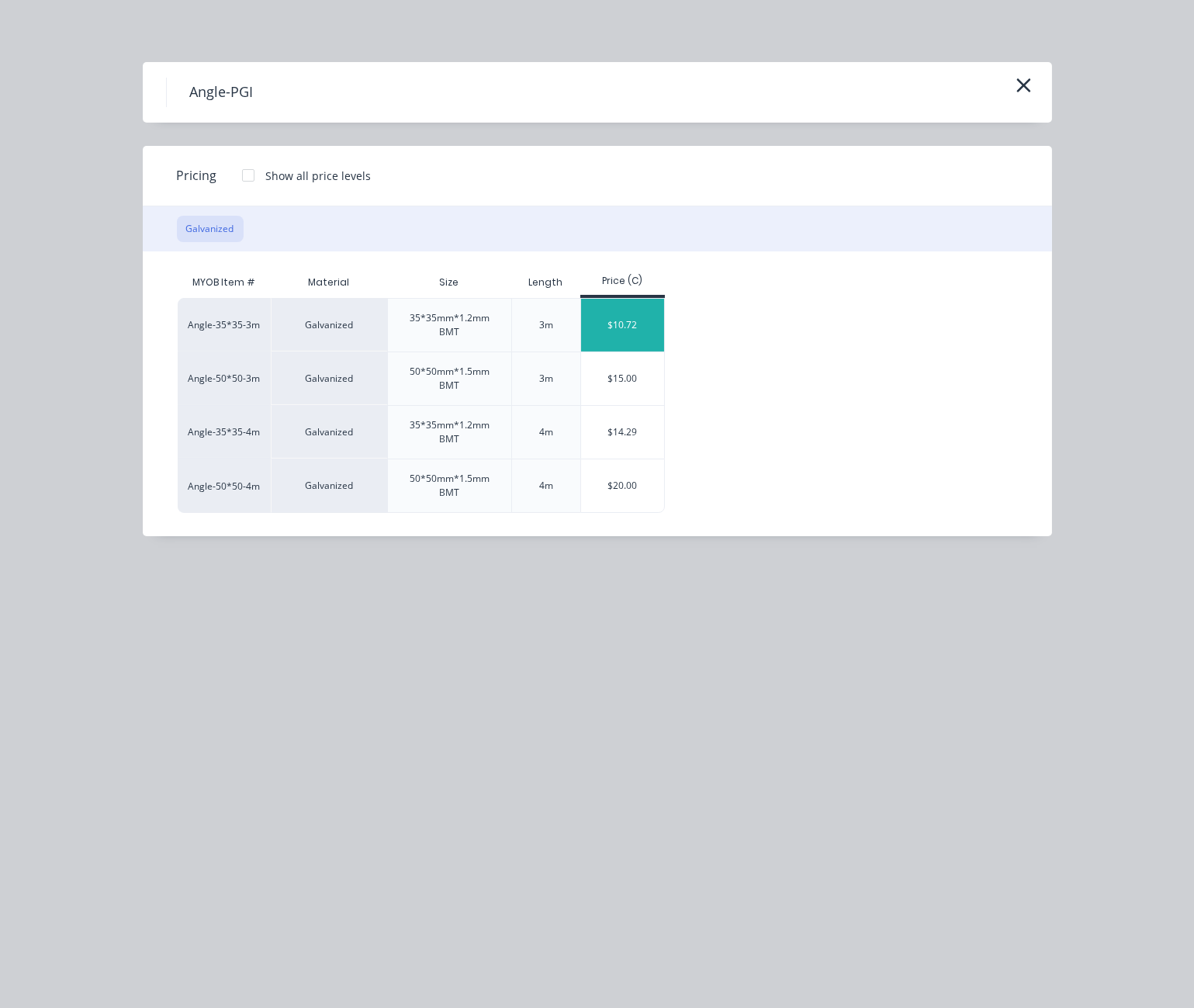
click at [646, 337] on div "$10.72" at bounding box center [622, 325] width 83 height 53
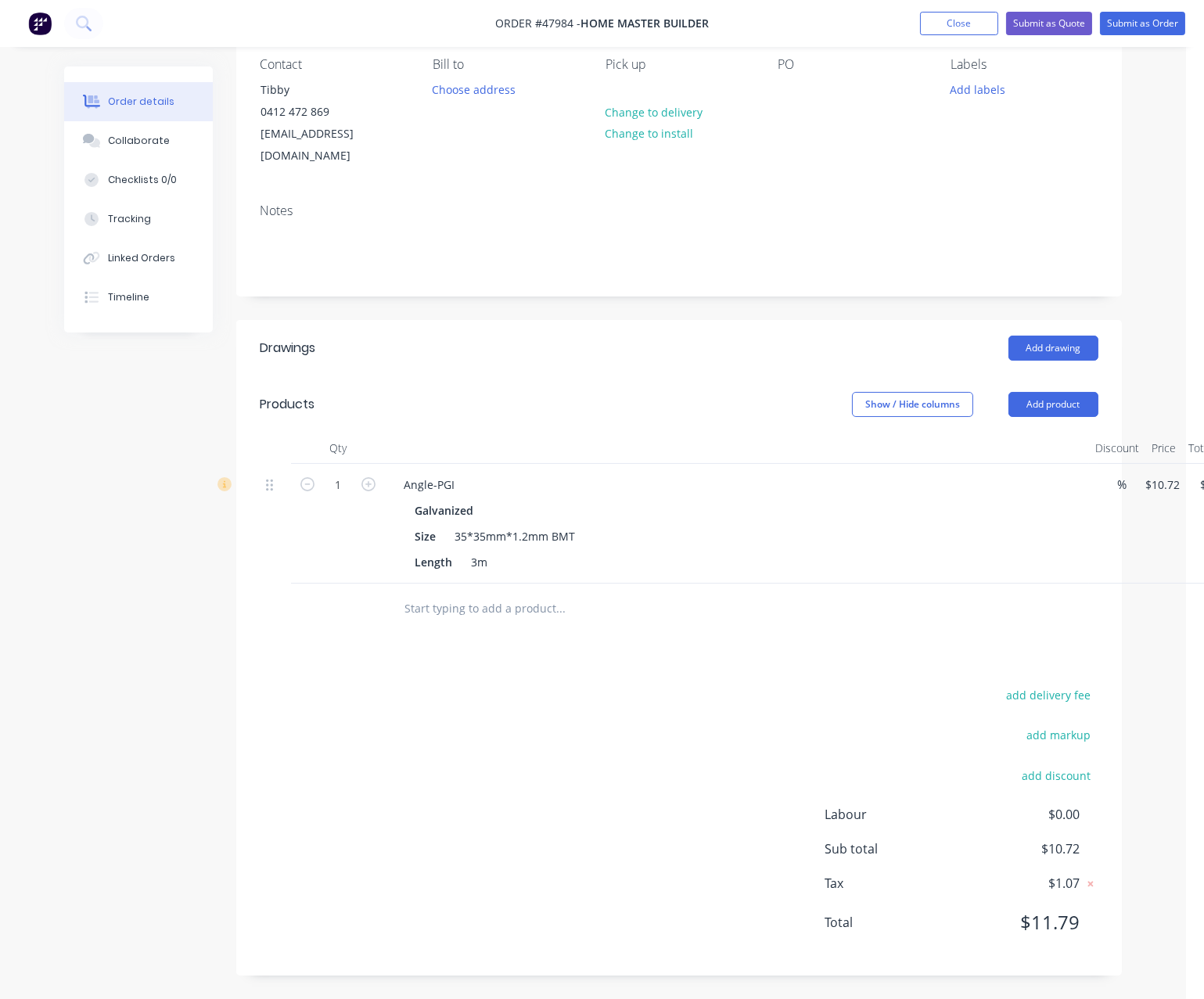
scroll to position [166, 0]
click at [438, 698] on div "add delivery fee add markup add discount Labour $0.00 Sub total $10.72 Tax $1.0…" at bounding box center [679, 818] width 839 height 268
click at [344, 473] on input "1" at bounding box center [338, 485] width 41 height 23
click at [648, 737] on div "add delivery fee add markup add discount Labour $0.00 Sub total $10.72 Tax $1.0…" at bounding box center [679, 818] width 839 height 268
click at [1034, 392] on button "Add product" at bounding box center [1054, 404] width 90 height 25
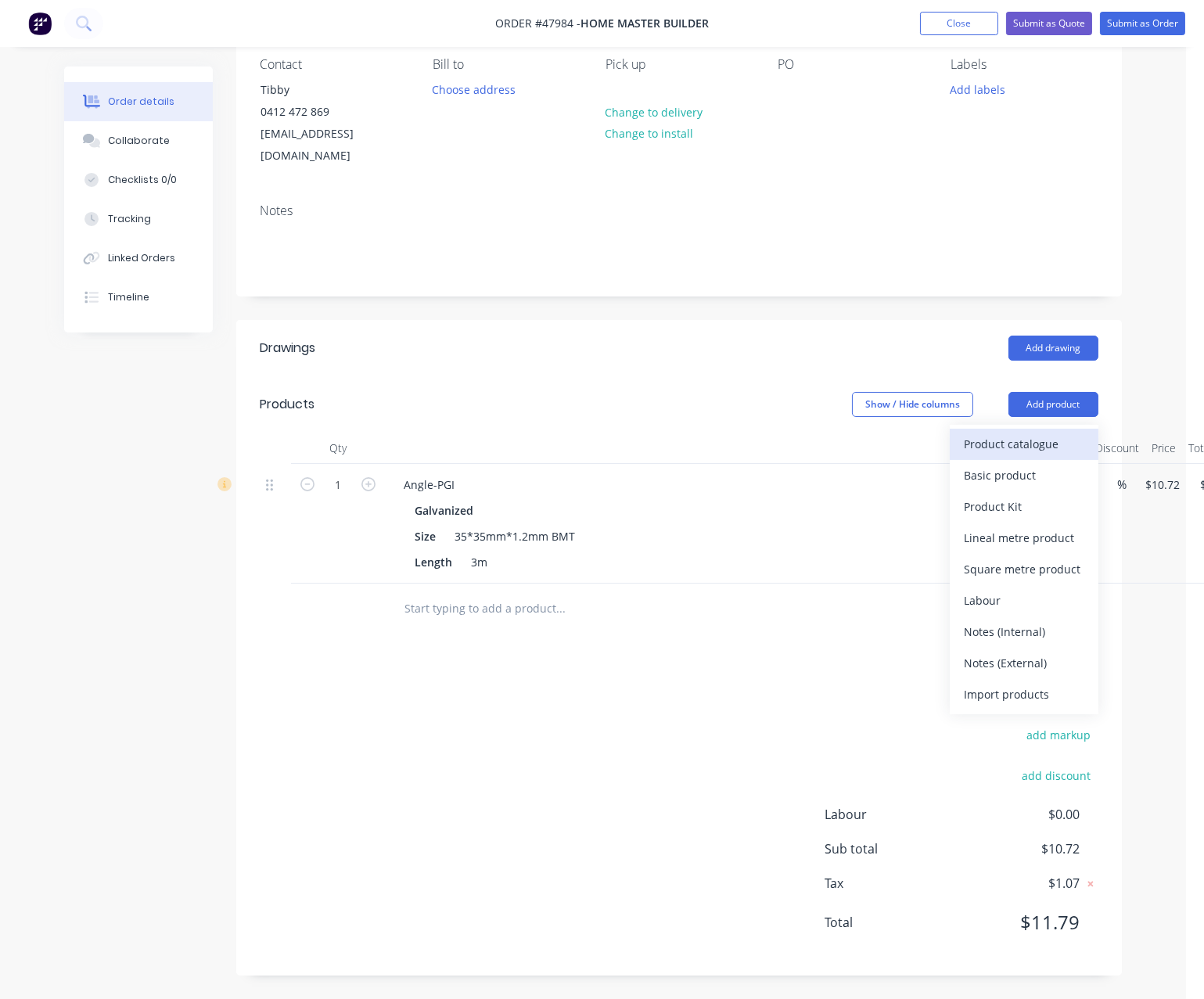
click at [1008, 433] on div "Product catalogue" at bounding box center [1024, 444] width 121 height 23
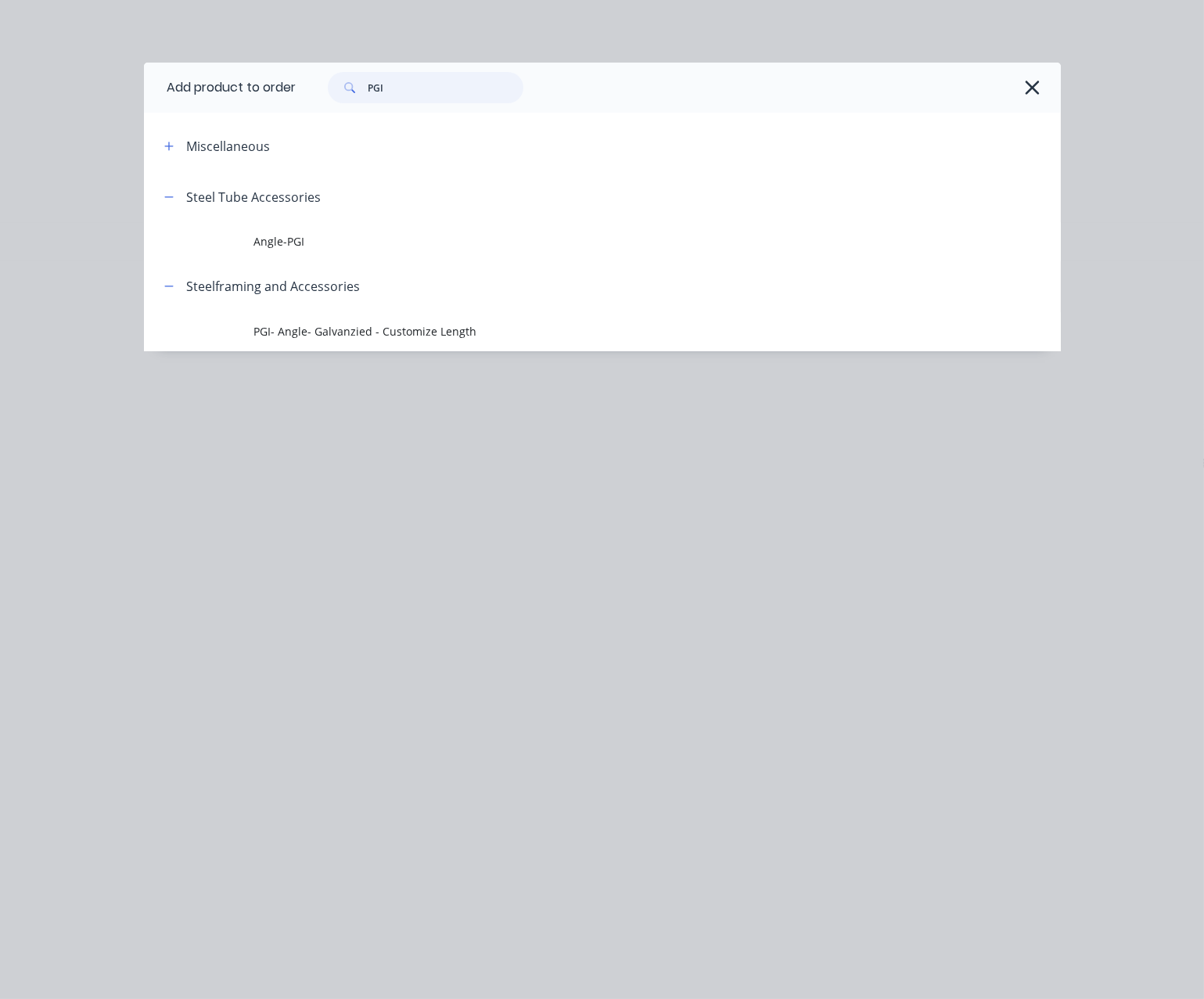
drag, startPoint x: 419, startPoint y: 97, endPoint x: 357, endPoint y: 86, distance: 63.0
click at [370, 86] on div "PGI" at bounding box center [426, 87] width 196 height 31
type input "trip"
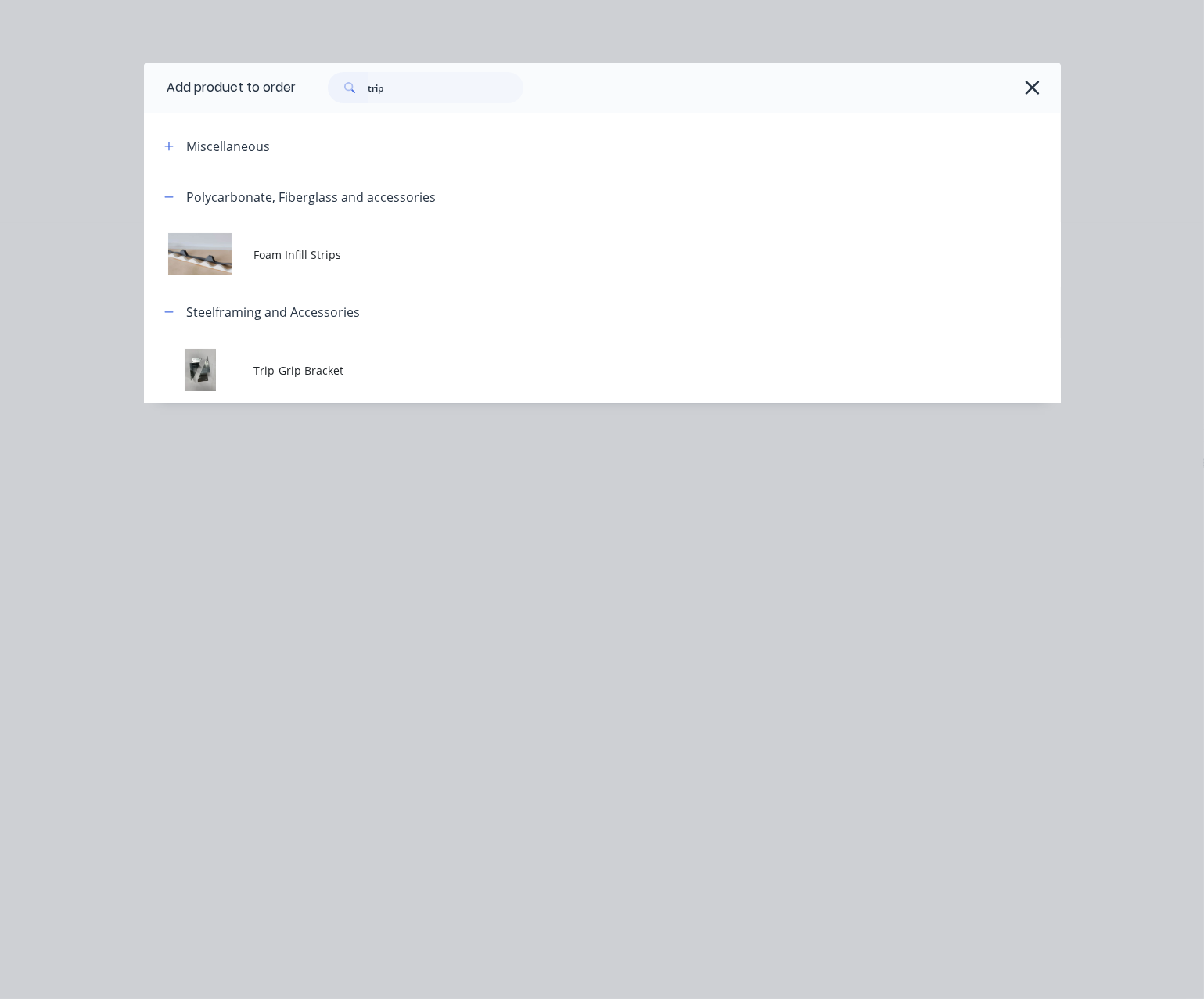
click at [331, 379] on span "Trip-Grip Bracket" at bounding box center [576, 371] width 645 height 17
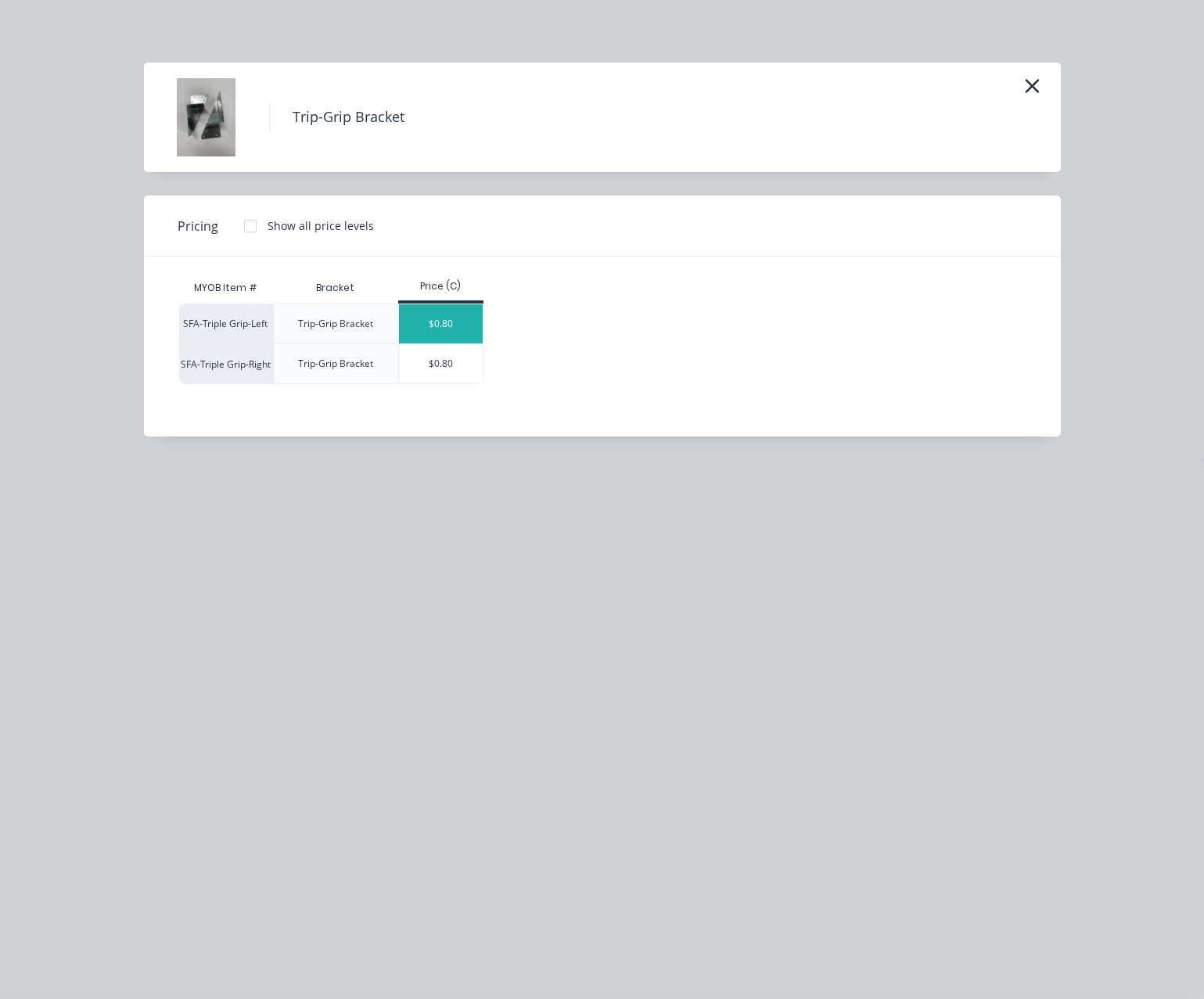
click at [457, 324] on div "$0.80" at bounding box center [441, 324] width 83 height 39
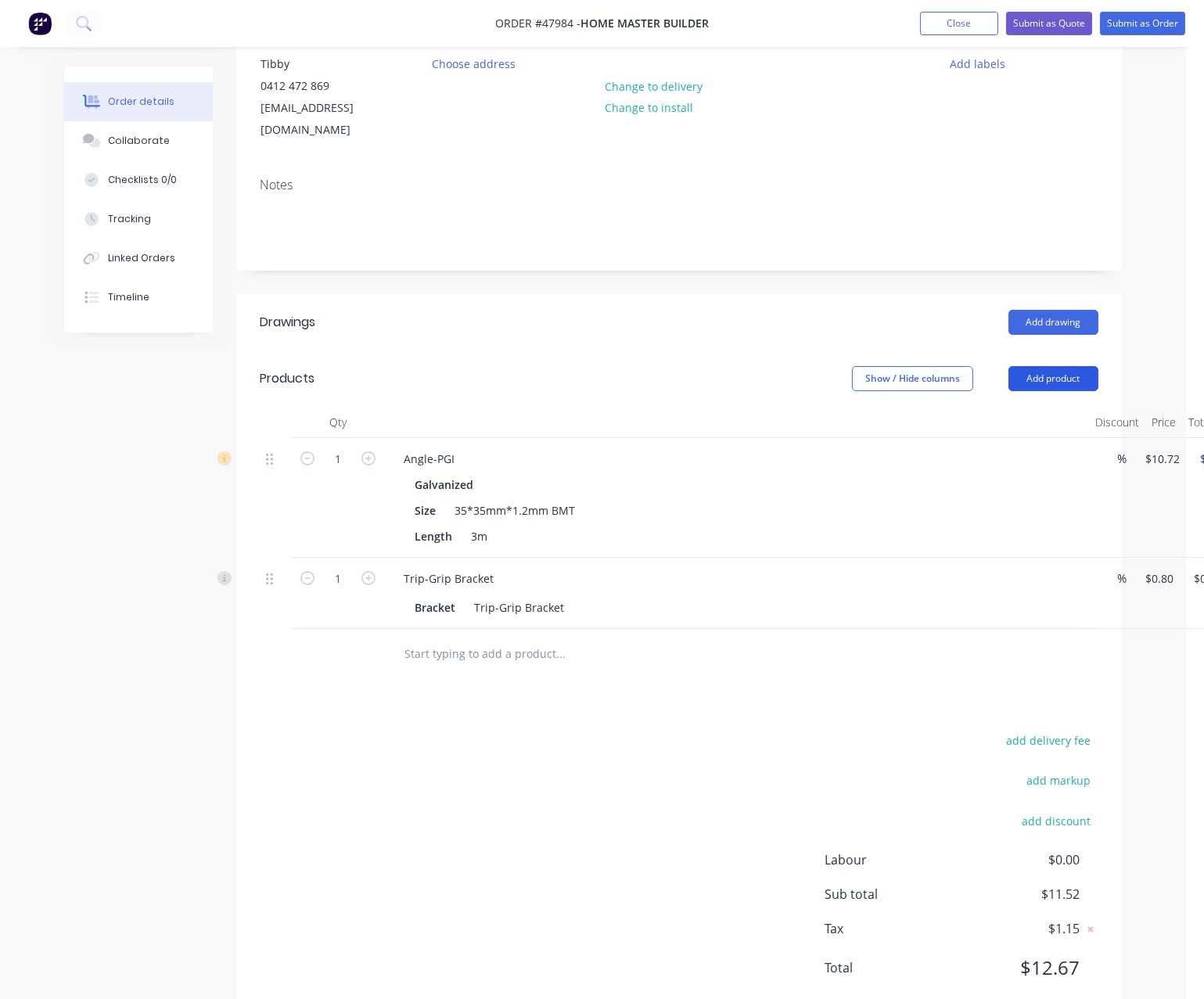
click at [1076, 377] on button "Add product" at bounding box center [1054, 379] width 90 height 25
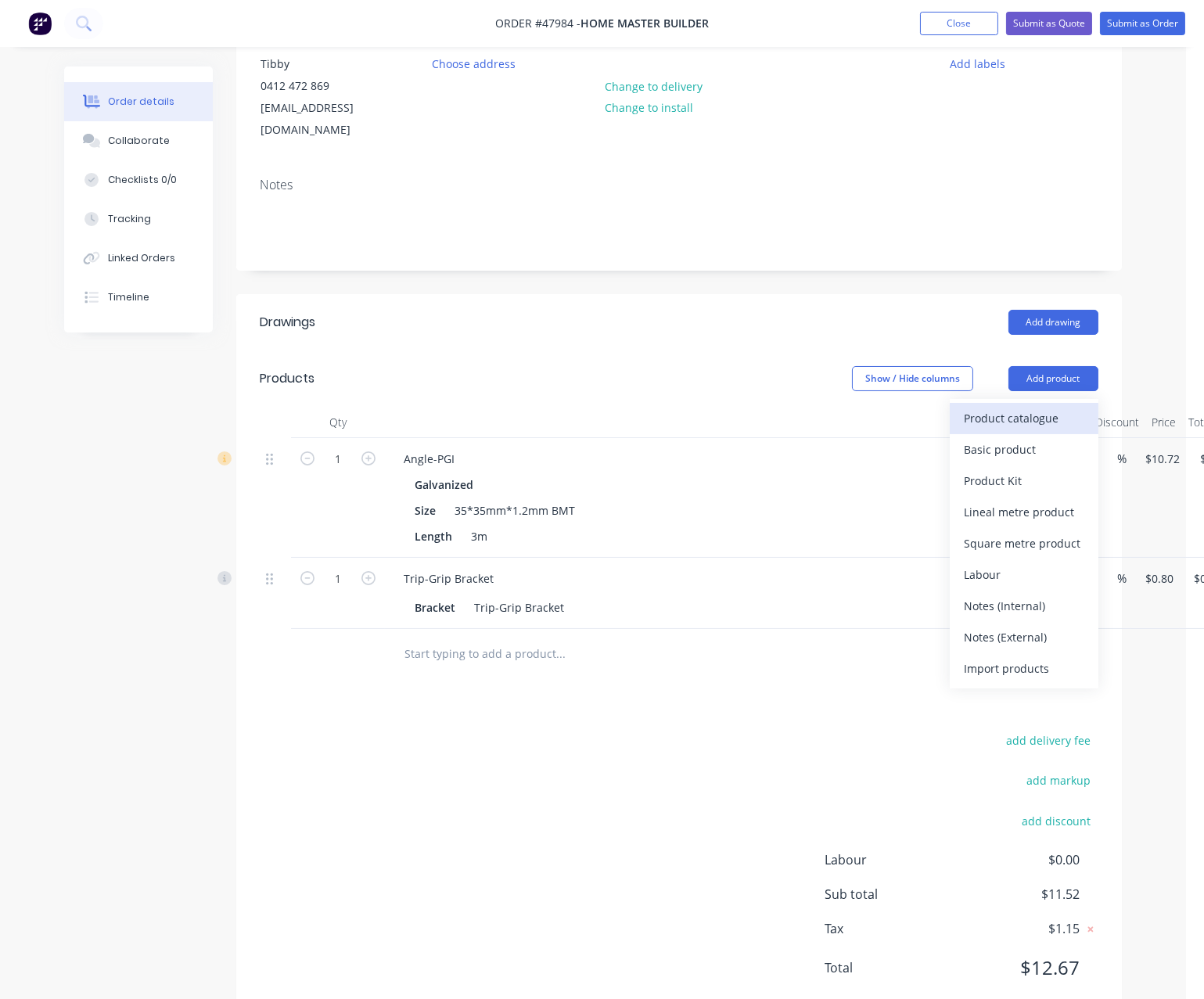
click at [1055, 408] on div "Product catalogue" at bounding box center [1024, 418] width 121 height 23
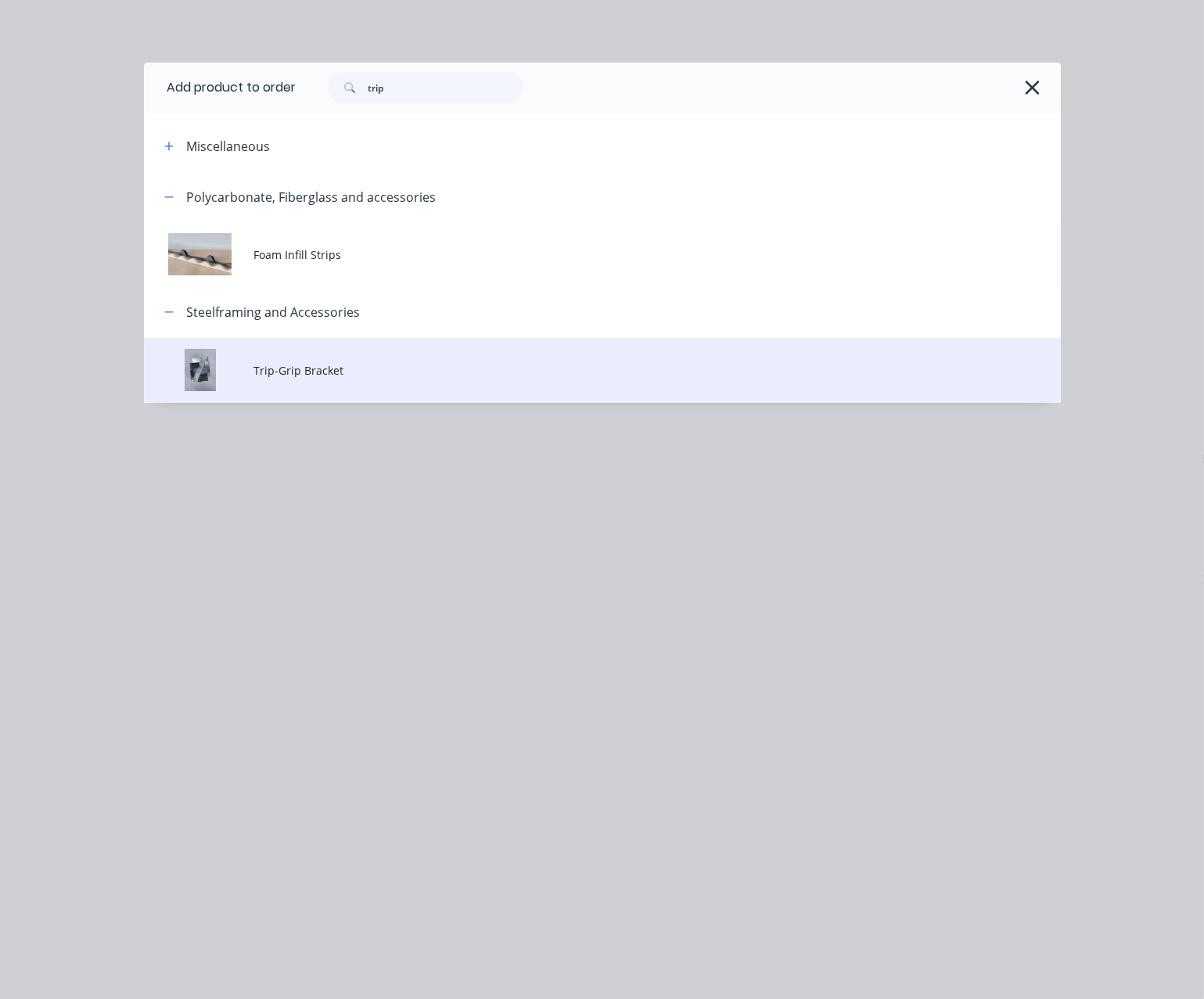
click at [317, 379] on td "Trip-Grip Bracket" at bounding box center [657, 370] width 807 height 65
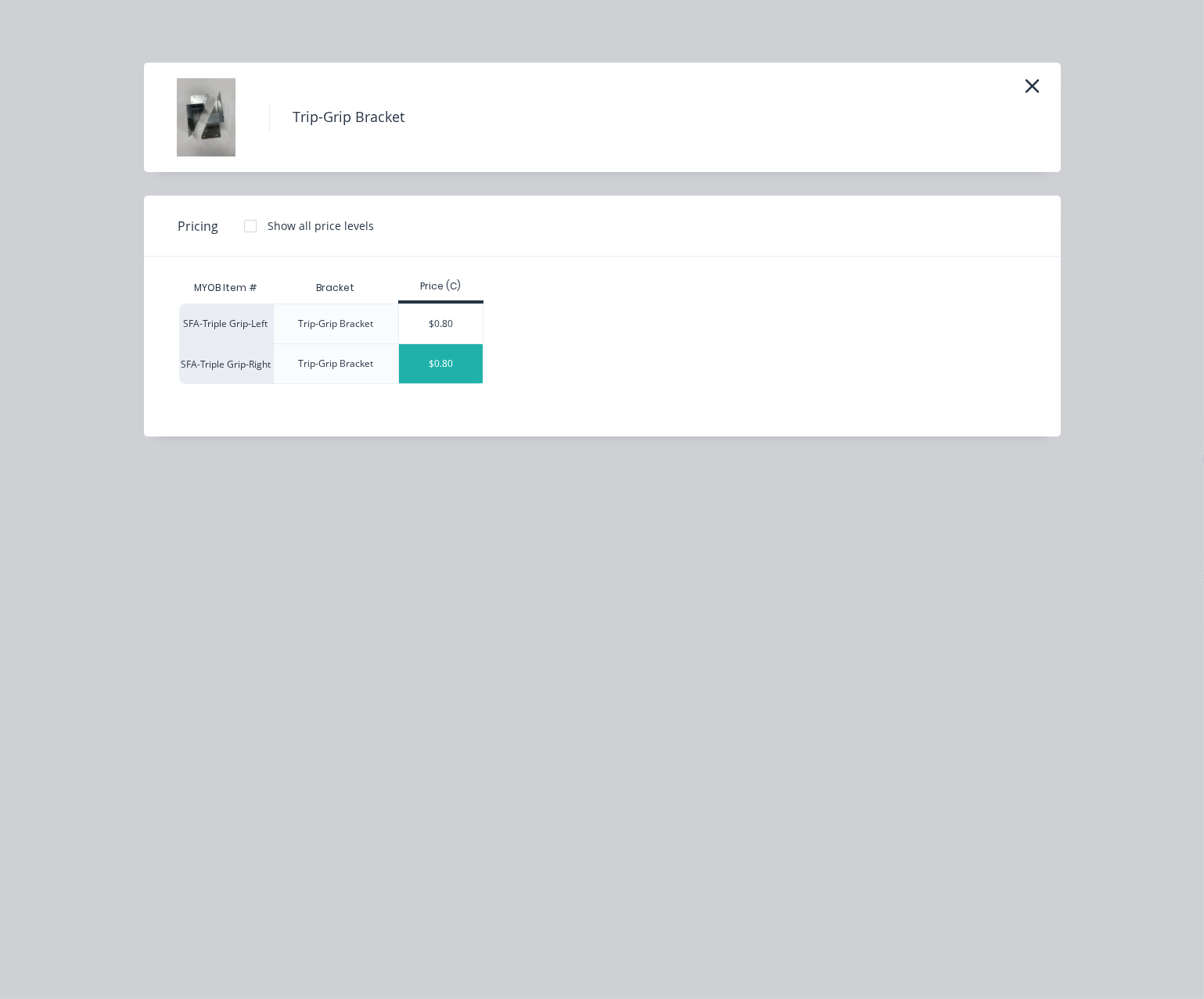
click at [455, 373] on div "$0.80" at bounding box center [441, 363] width 83 height 39
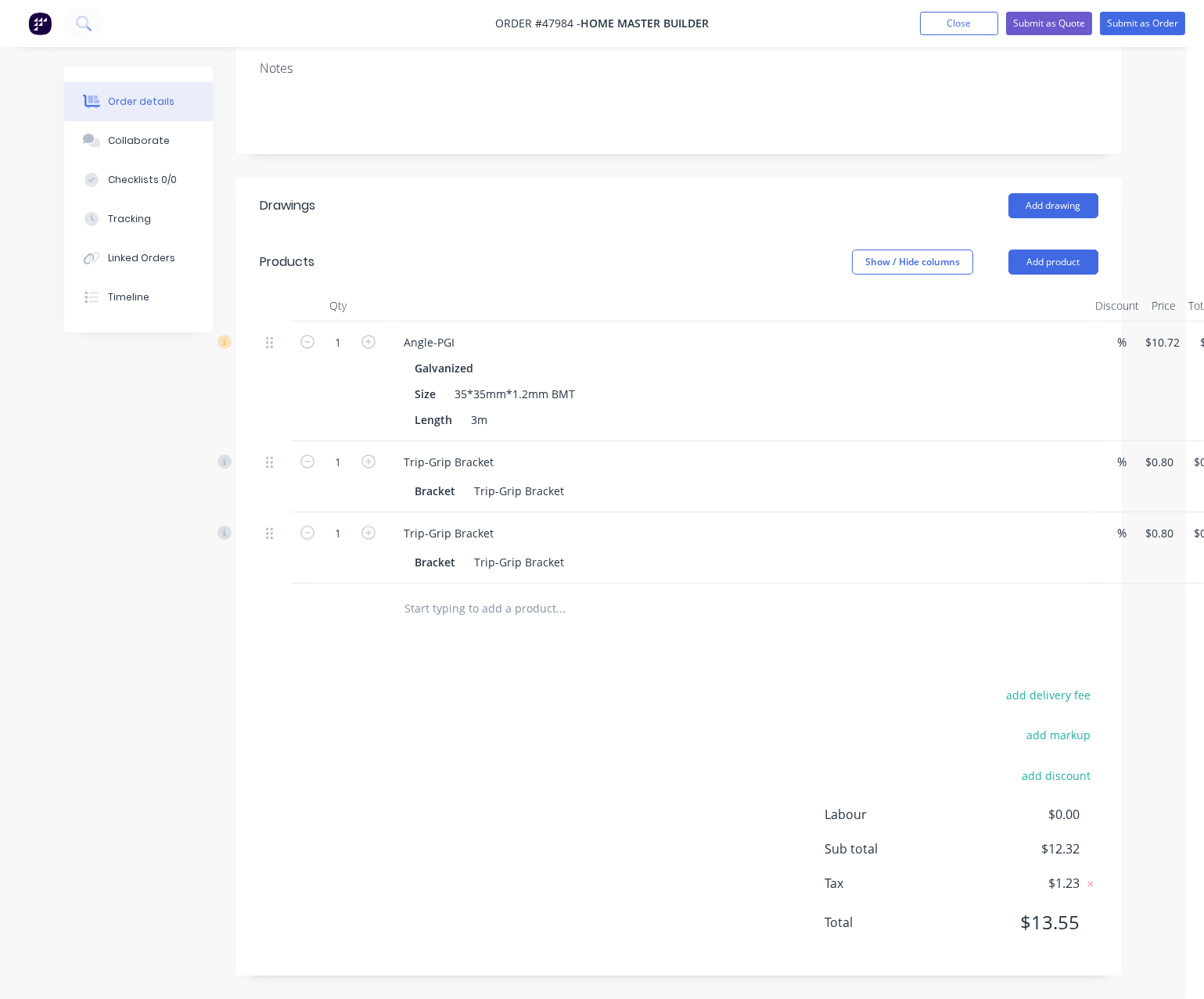
scroll to position [316, 0]
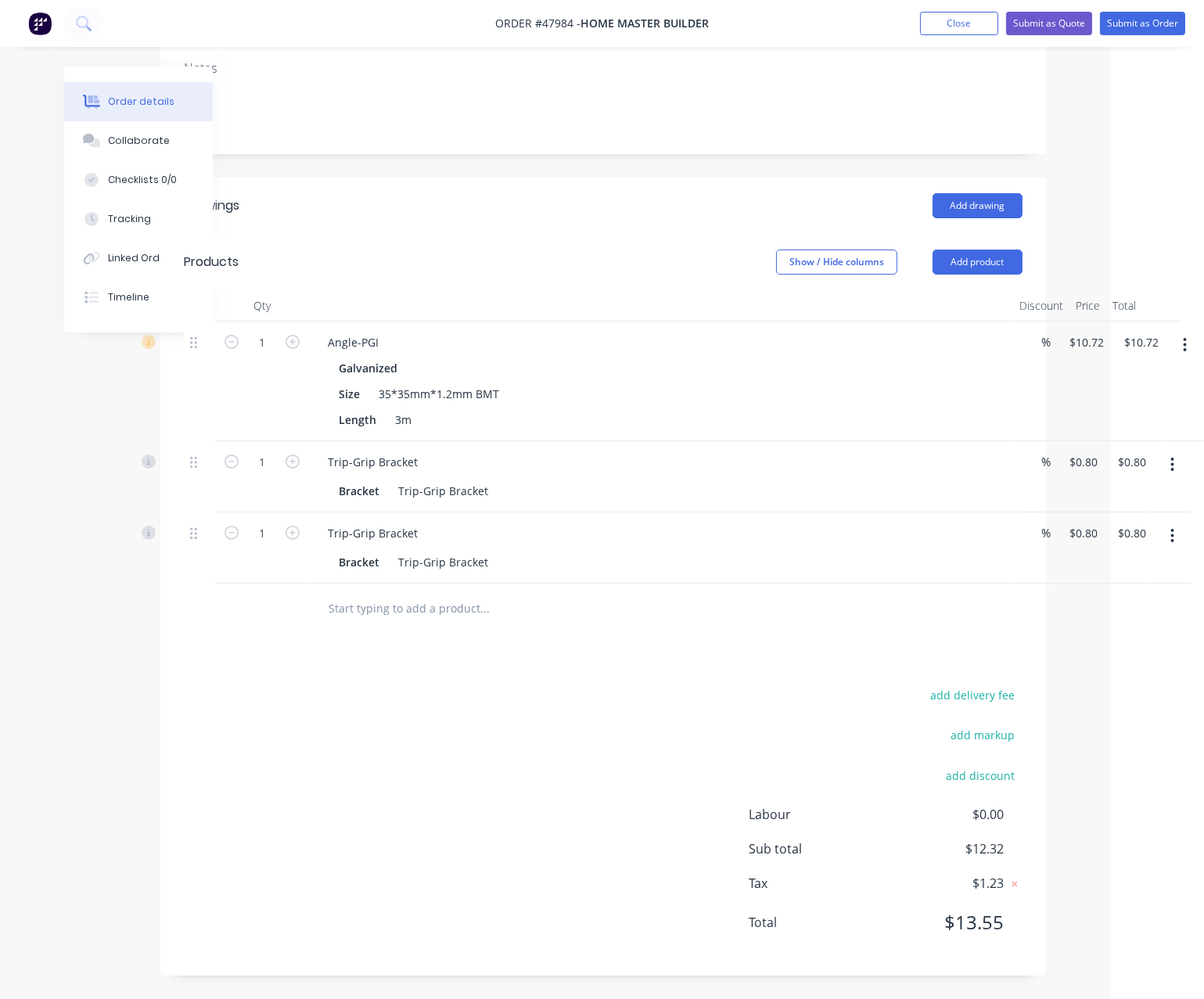
drag, startPoint x: 607, startPoint y: 742, endPoint x: 625, endPoint y: 738, distance: 18.4
click at [261, 355] on input "1" at bounding box center [262, 342] width 41 height 23
type input "3"
drag, startPoint x: 270, startPoint y: 437, endPoint x: 254, endPoint y: 437, distance: 16.0
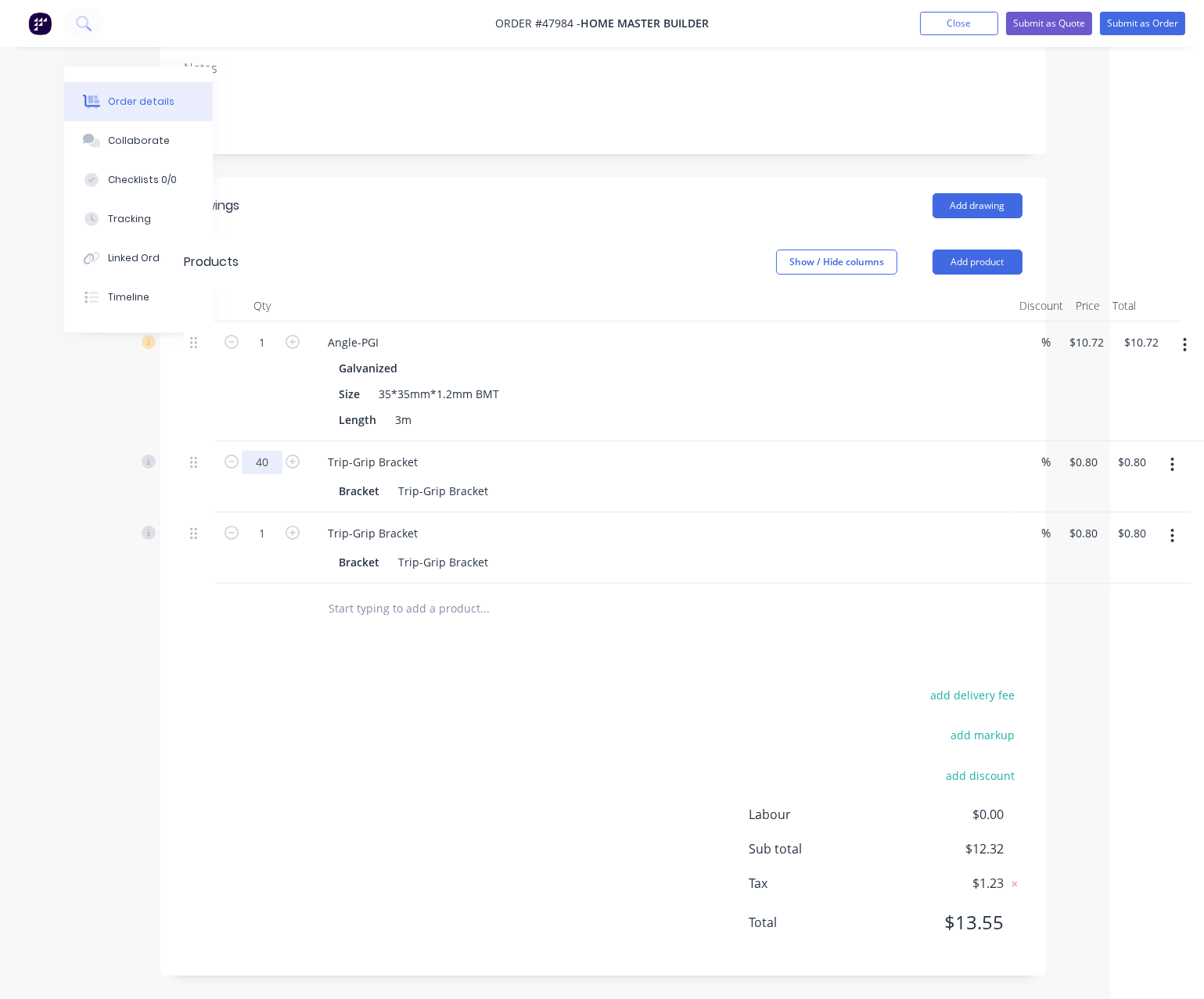
click at [254, 355] on input "40" at bounding box center [262, 342] width 41 height 23
type input "50"
type input "$40.00"
drag, startPoint x: 184, startPoint y: 477, endPoint x: 217, endPoint y: 497, distance: 38.6
click at [184, 477] on div at bounding box center [199, 477] width 31 height 71
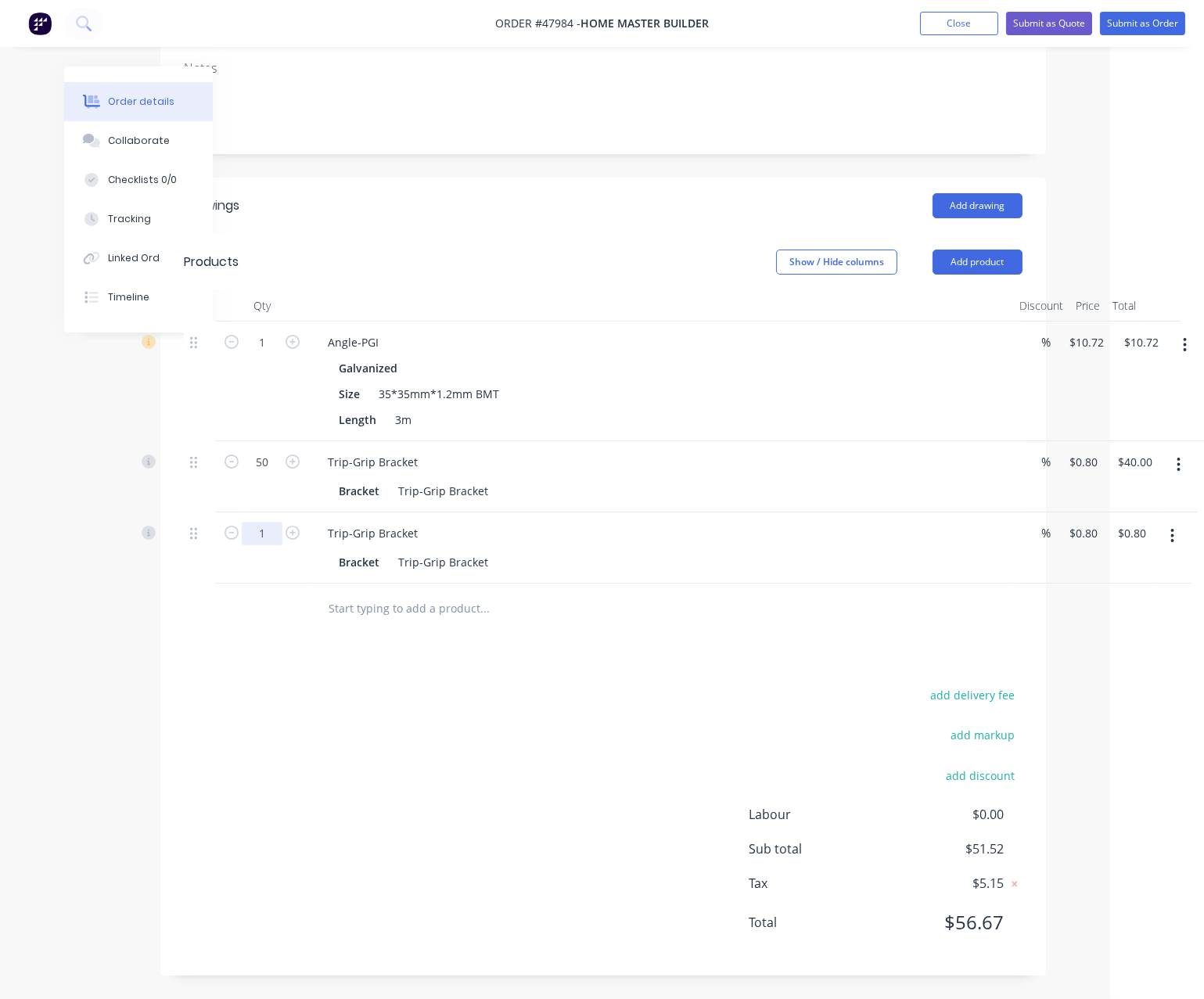
click at [249, 355] on input "1" at bounding box center [262, 342] width 41 height 23
type input "50"
type input "$40.00"
click at [260, 403] on div "1" at bounding box center [262, 381] width 94 height 120
click at [255, 331] on input "1" at bounding box center [262, 342] width 41 height 23
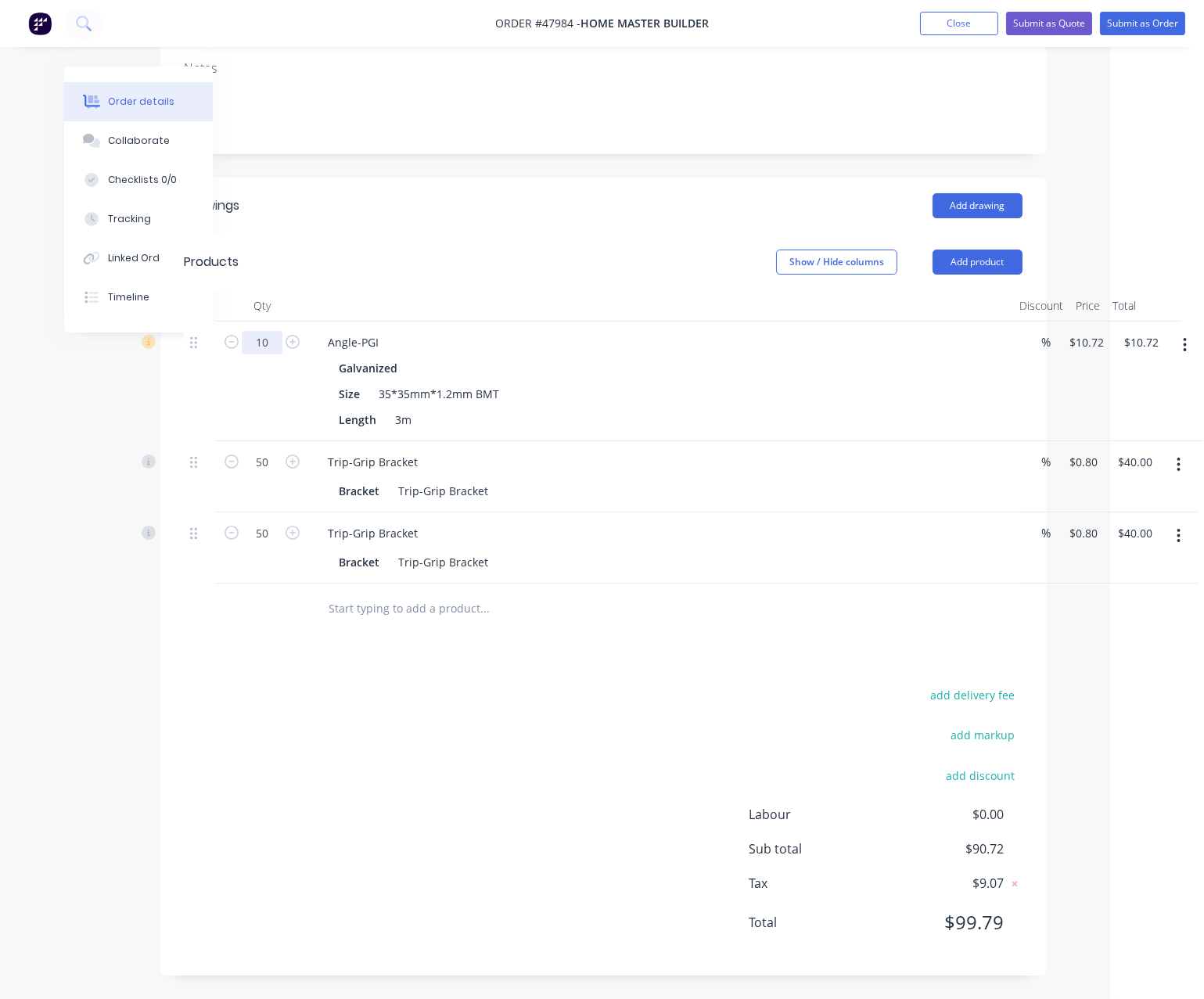
type input "10"
type input "$107.20"
click at [533, 234] on header "Products Show / Hide columns Add product" at bounding box center [603, 262] width 886 height 57
click at [956, 250] on button "Add product" at bounding box center [973, 262] width 90 height 25
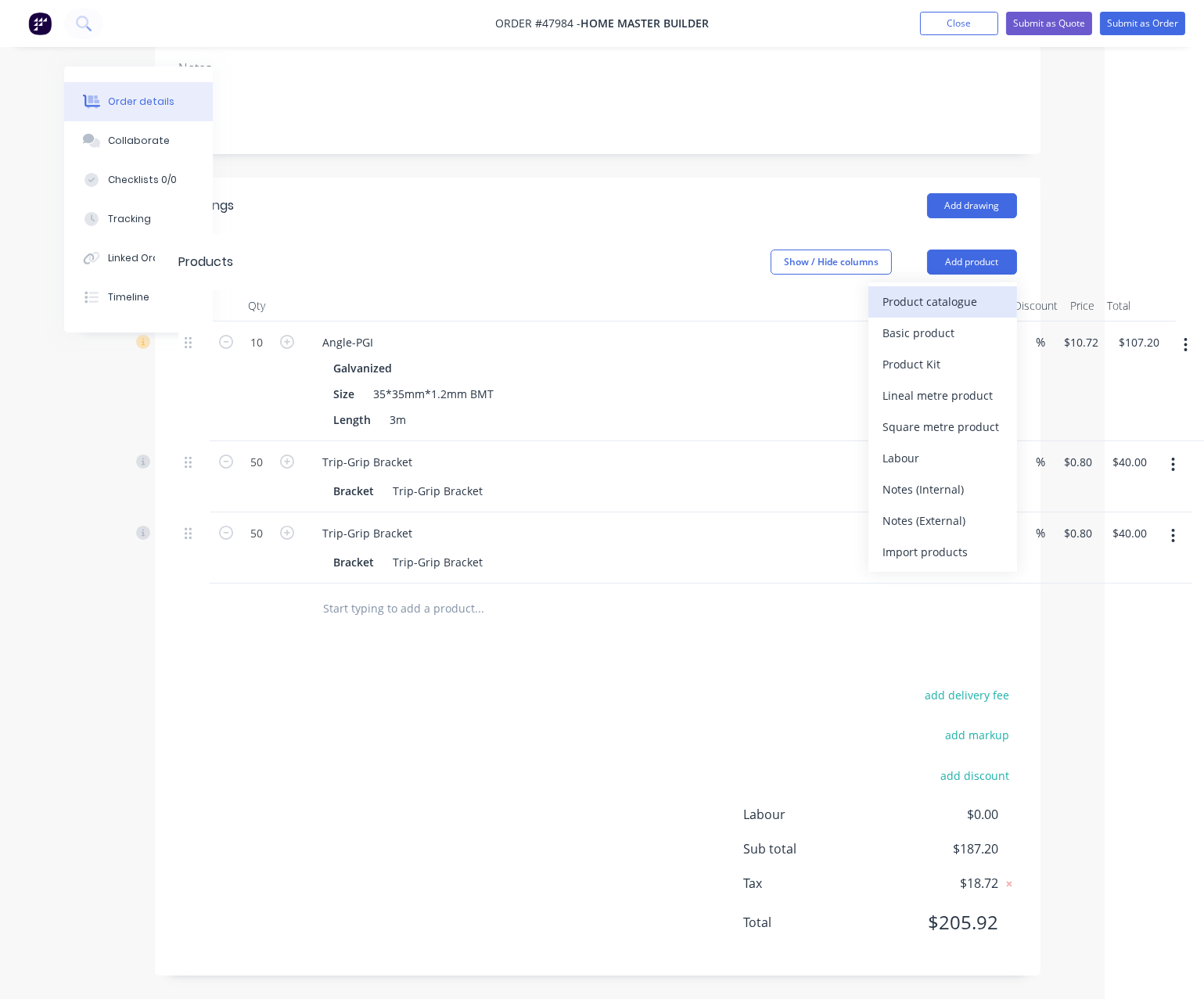
click at [944, 290] on div "Product catalogue" at bounding box center [943, 301] width 121 height 23
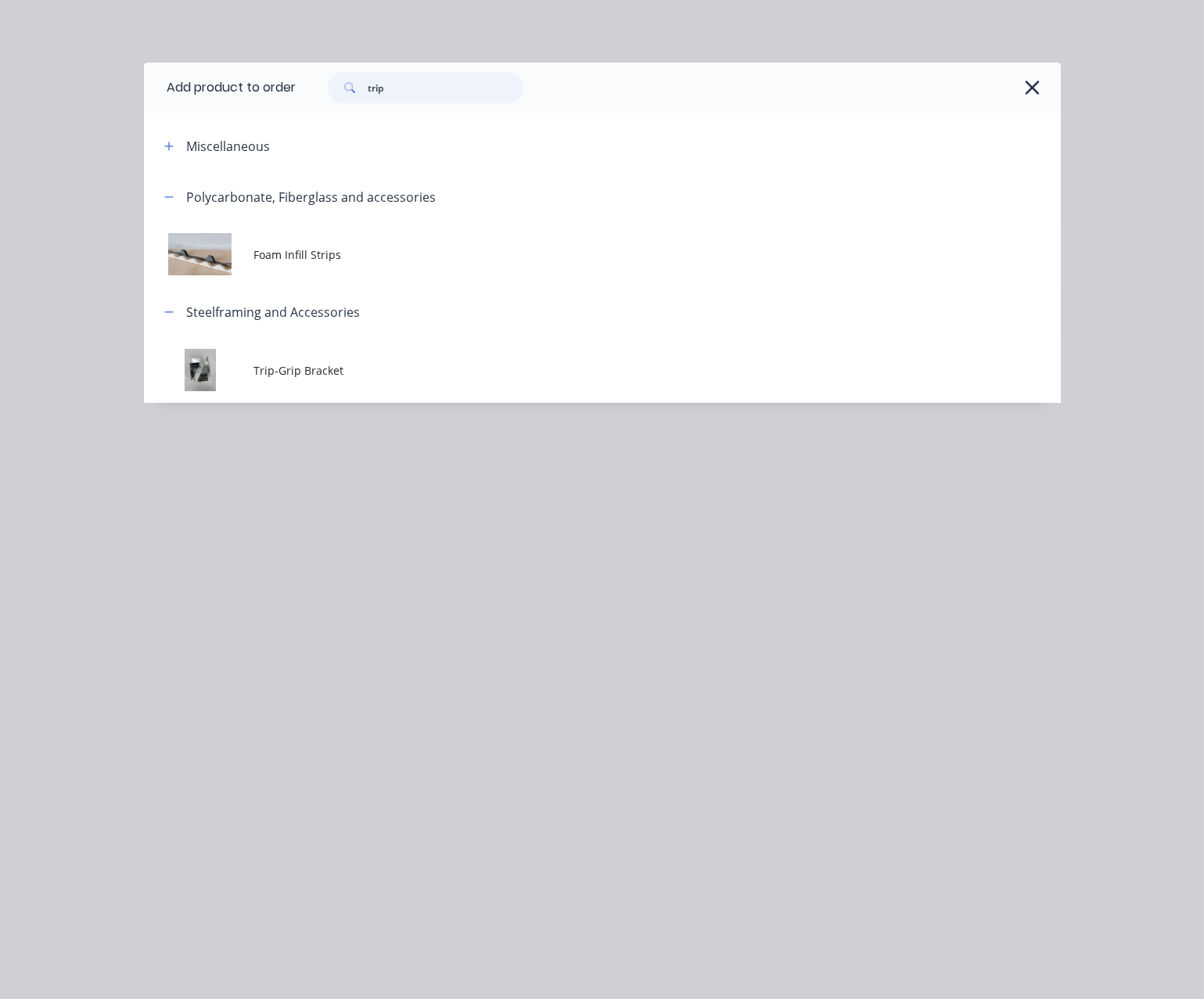
drag, startPoint x: 461, startPoint y: 102, endPoint x: 320, endPoint y: 98, distance: 141.1
click at [344, 101] on div "trip" at bounding box center [426, 87] width 196 height 31
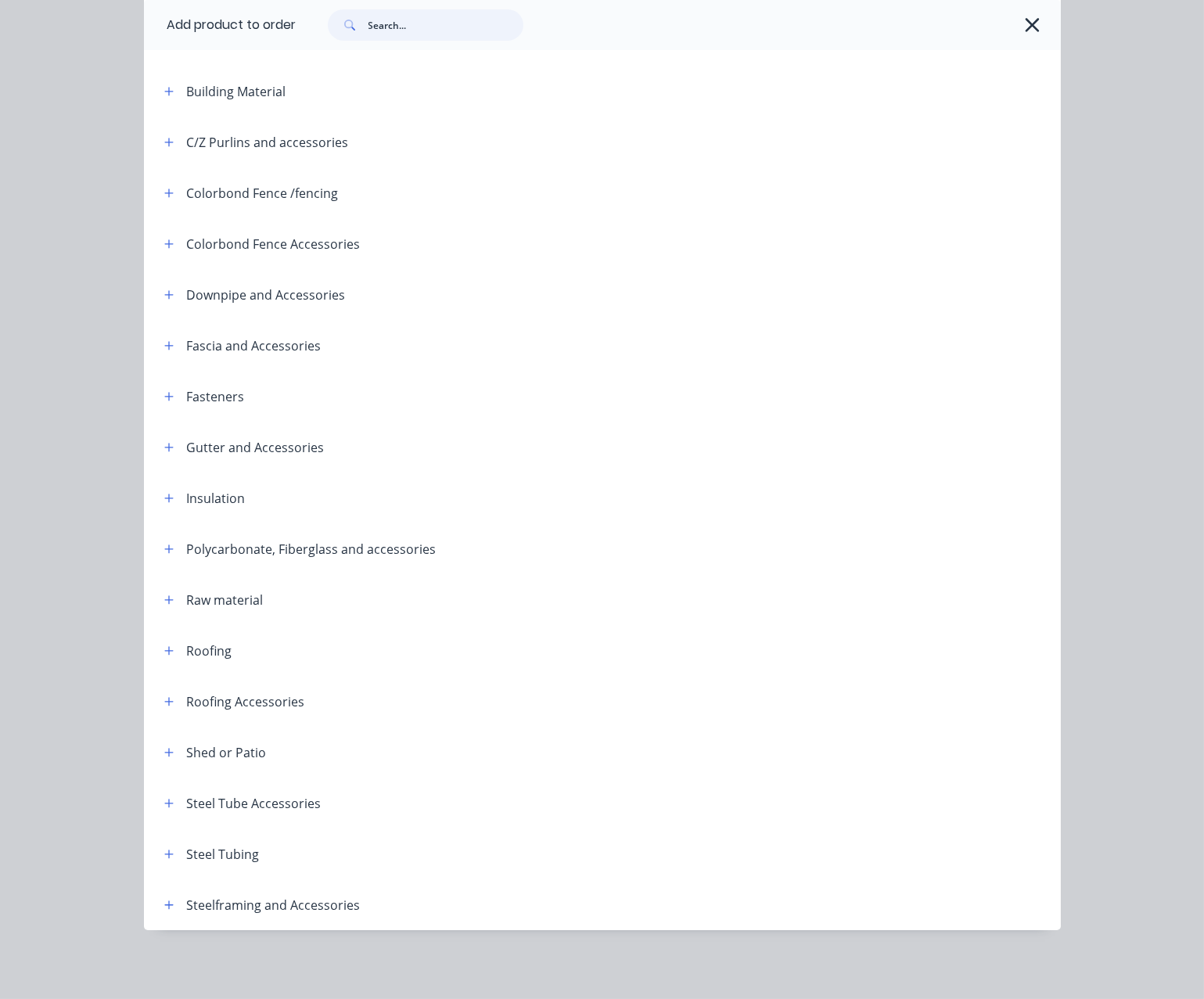
scroll to position [282, 0]
click at [164, 391] on icon "button" at bounding box center [168, 396] width 10 height 11
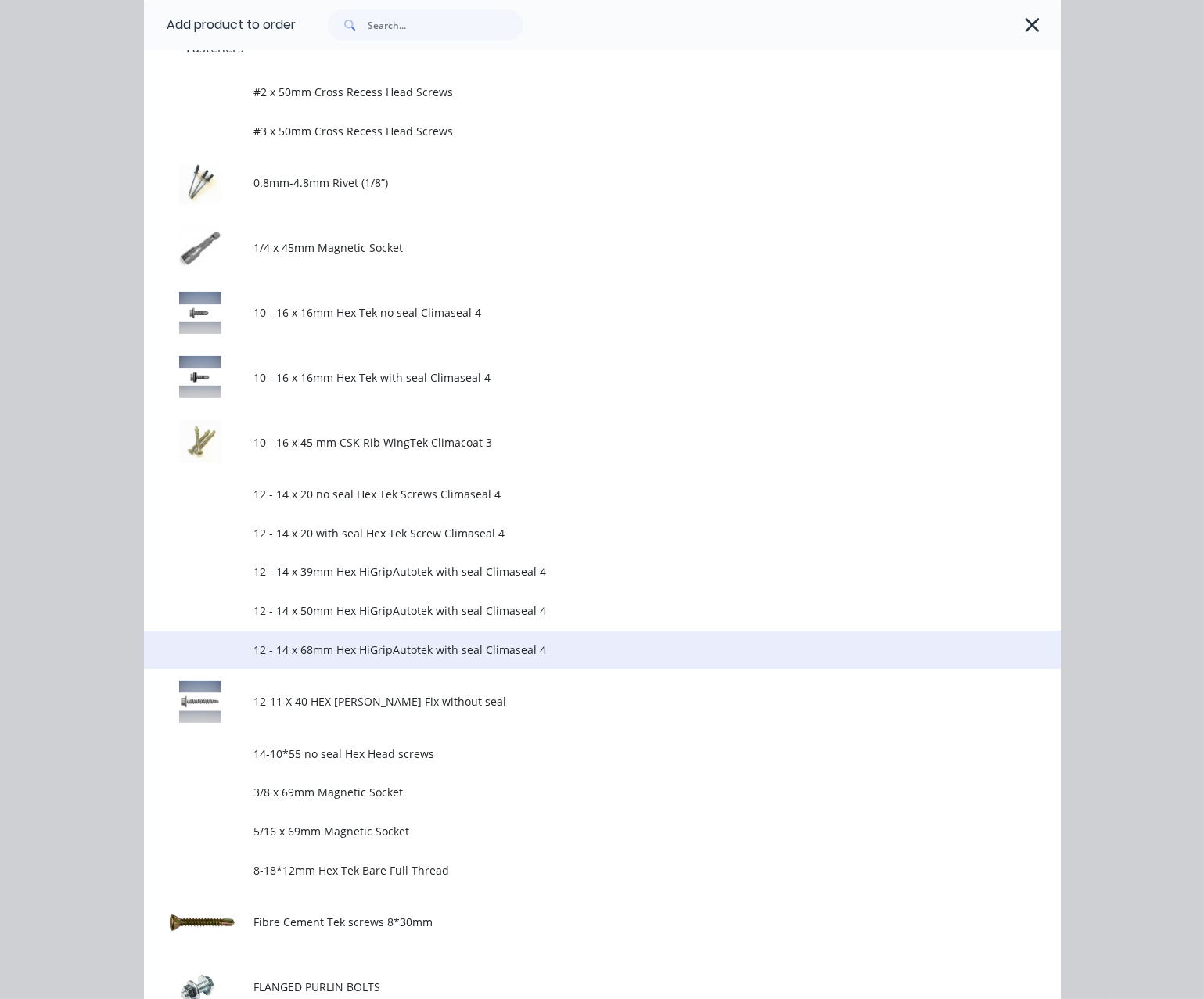
scroll to position [830, 0]
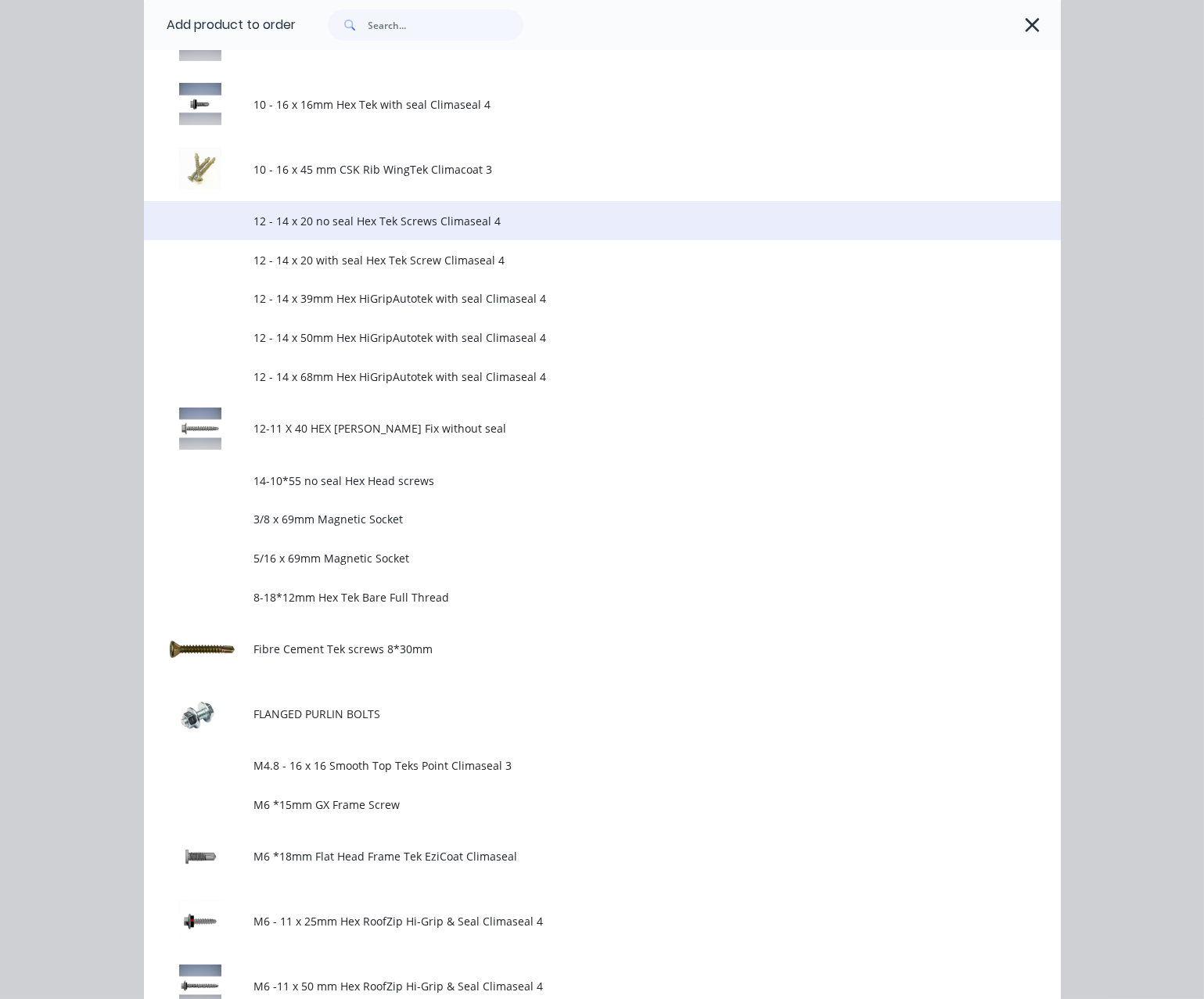
click at [472, 230] on span "12 - 14 x 20 no seal Hex Tek Screws Climaseal 4" at bounding box center [576, 221] width 645 height 17
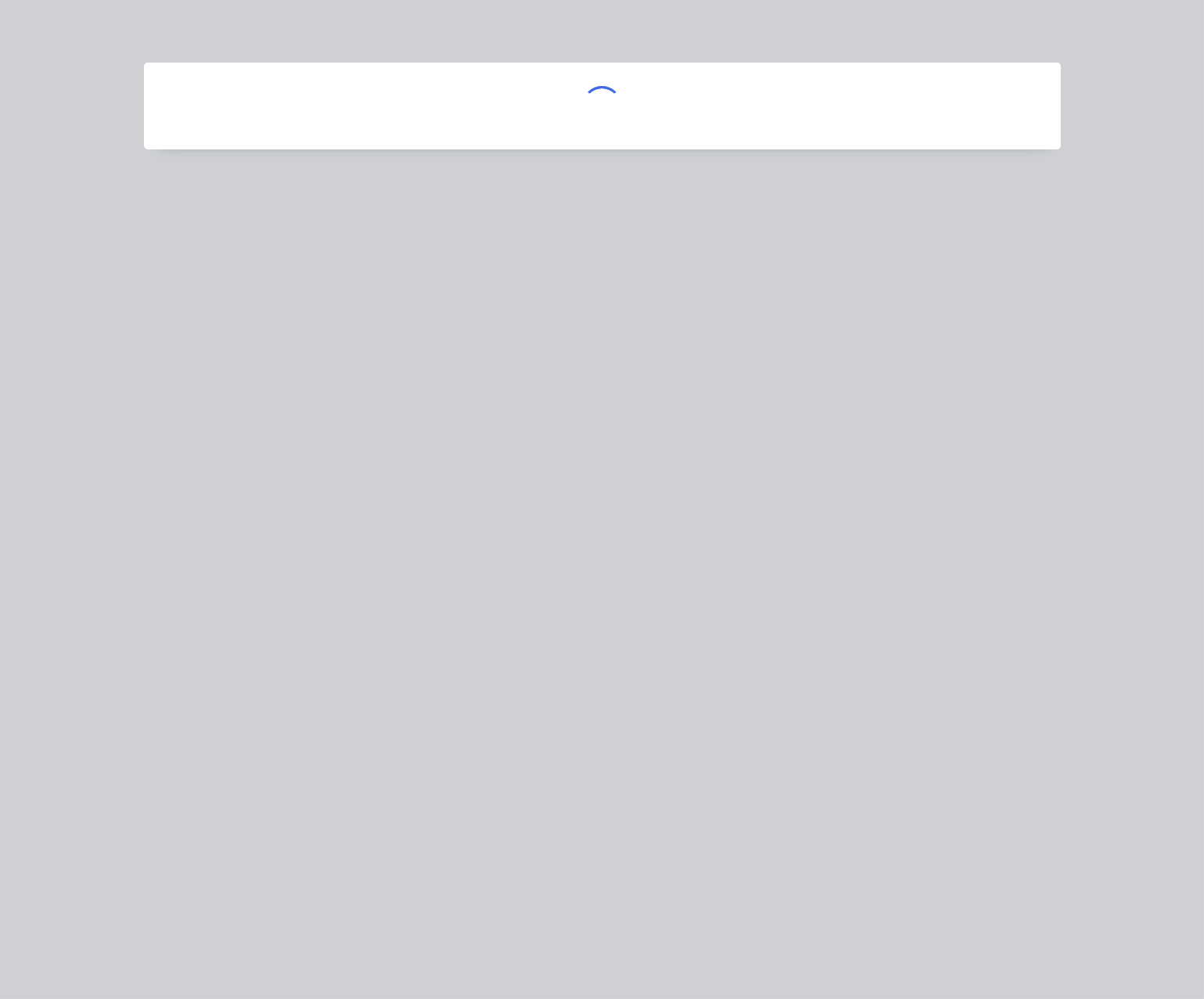
scroll to position [0, 0]
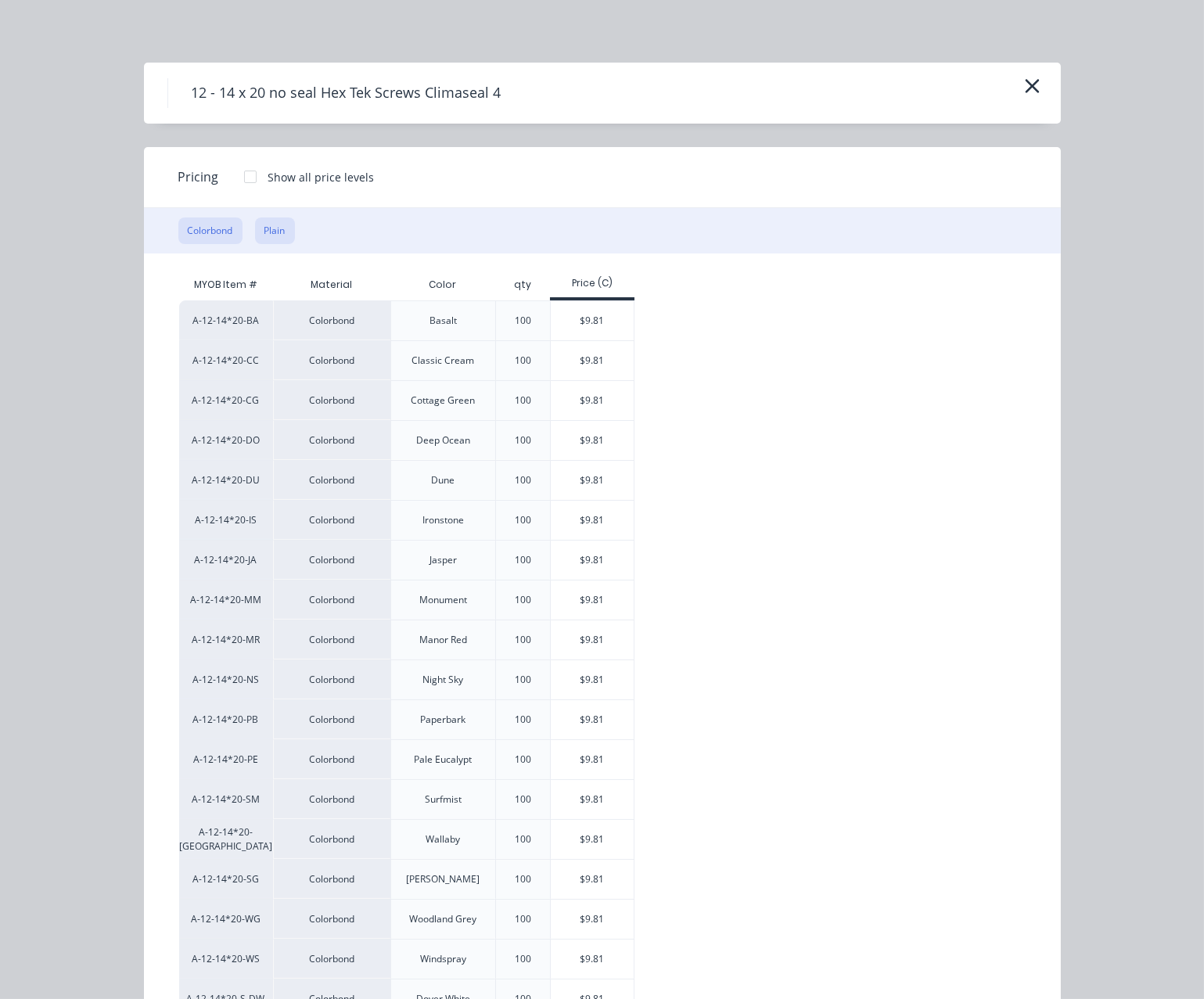
click at [275, 241] on button "Plain" at bounding box center [275, 230] width 40 height 27
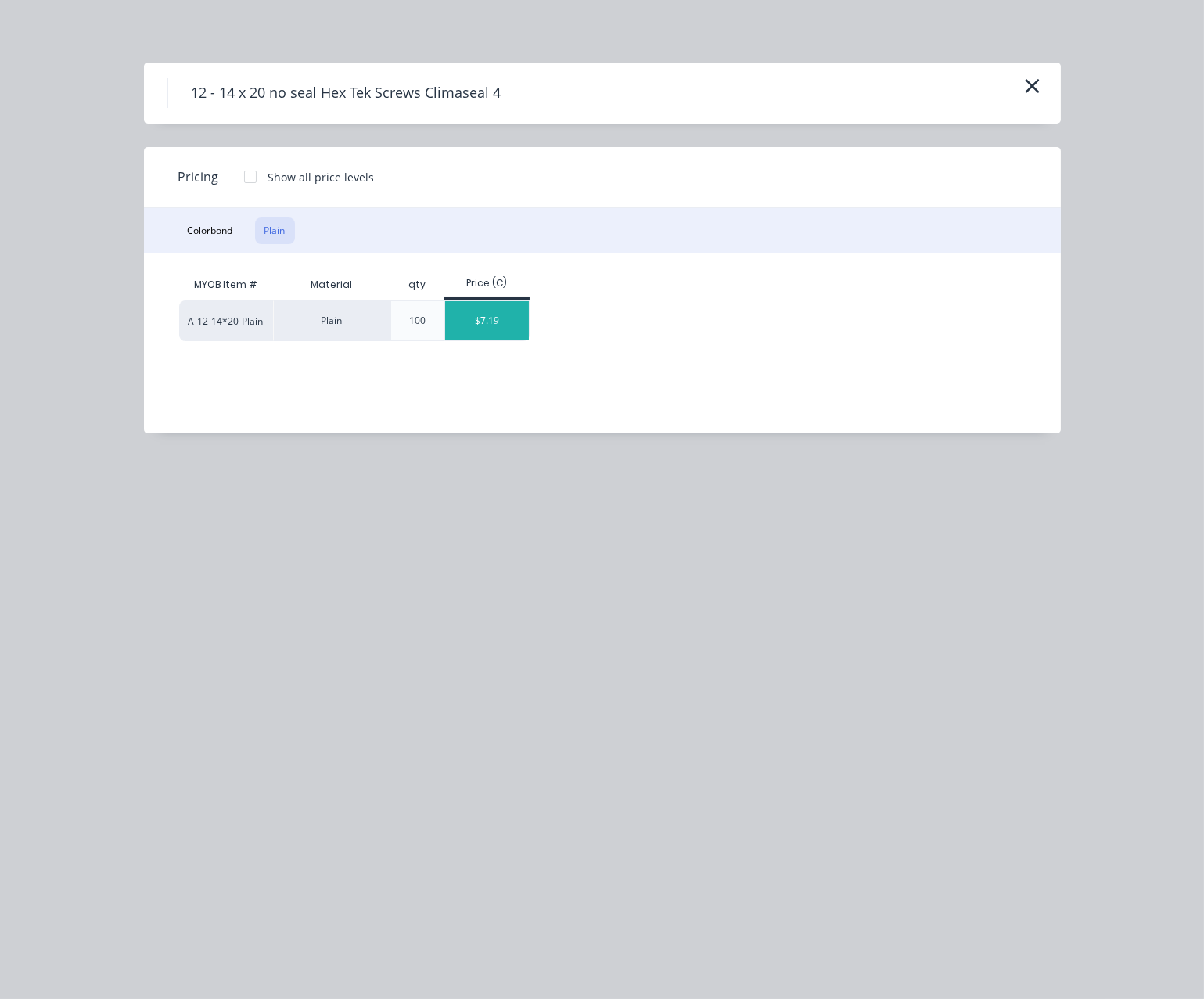
click at [497, 338] on div "$7.19" at bounding box center [487, 321] width 83 height 39
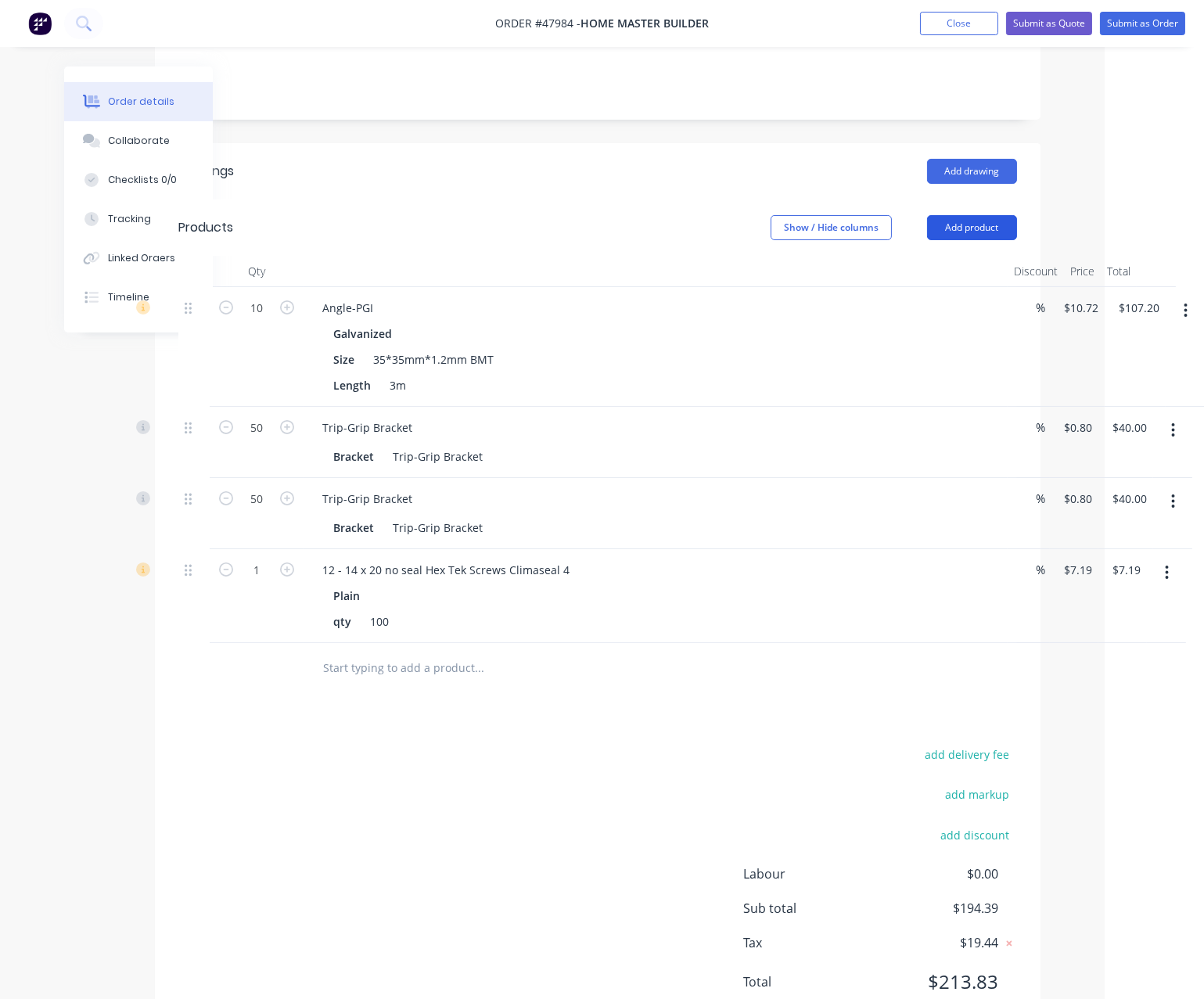
click at [977, 224] on button "Add product" at bounding box center [973, 228] width 90 height 25
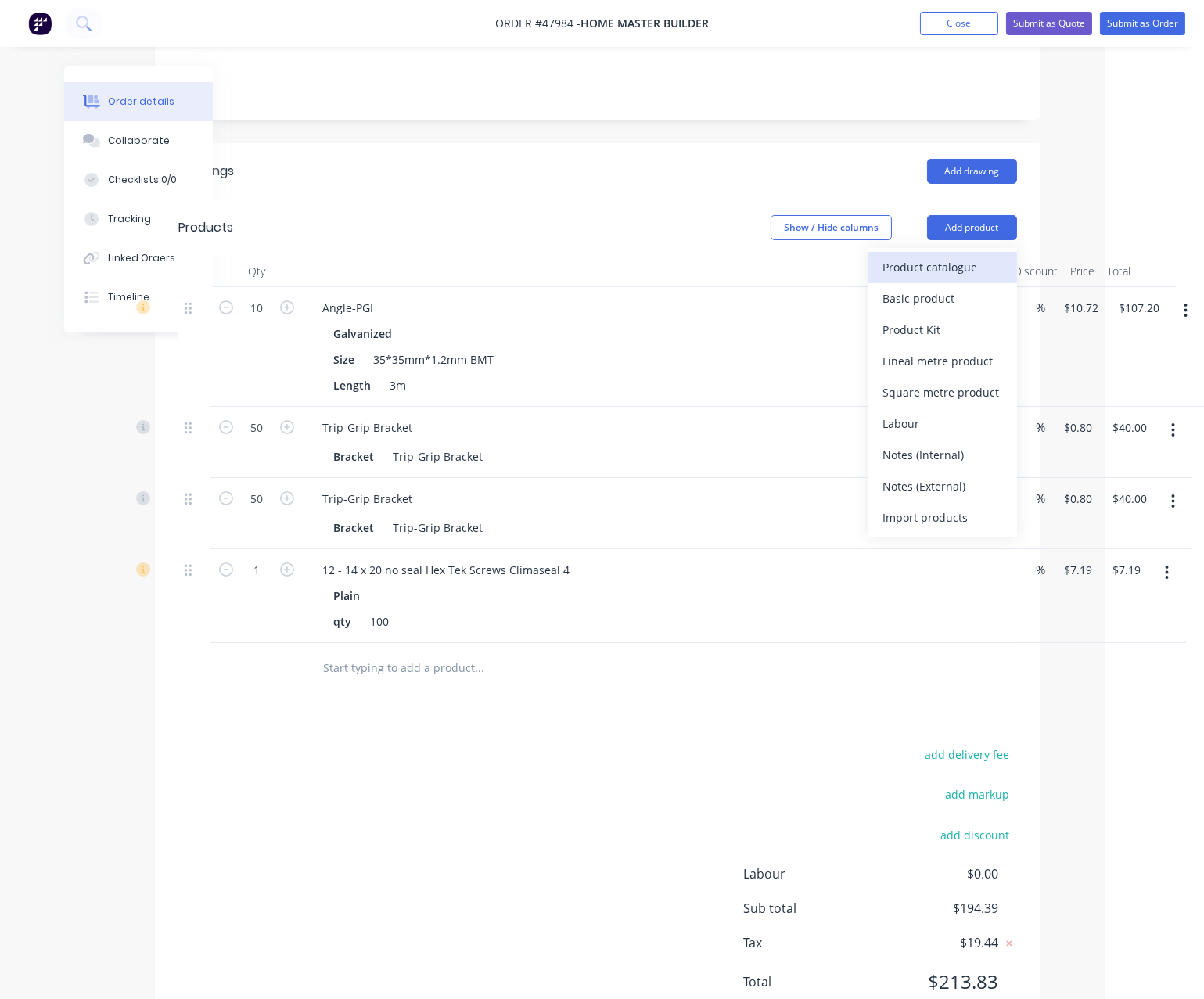
click at [959, 270] on div "Product catalogue" at bounding box center [943, 268] width 121 height 23
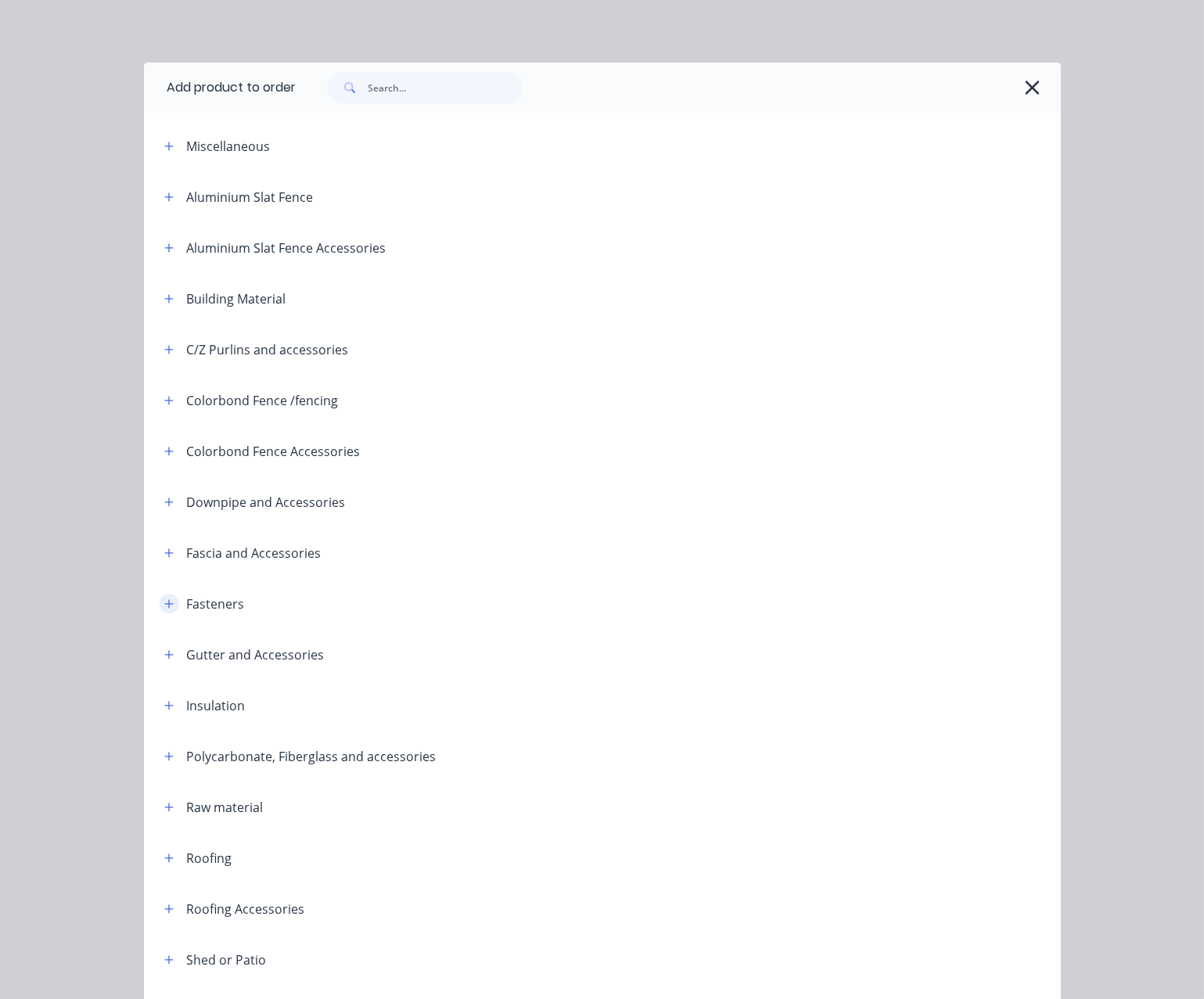
click at [164, 610] on icon "button" at bounding box center [168, 604] width 10 height 11
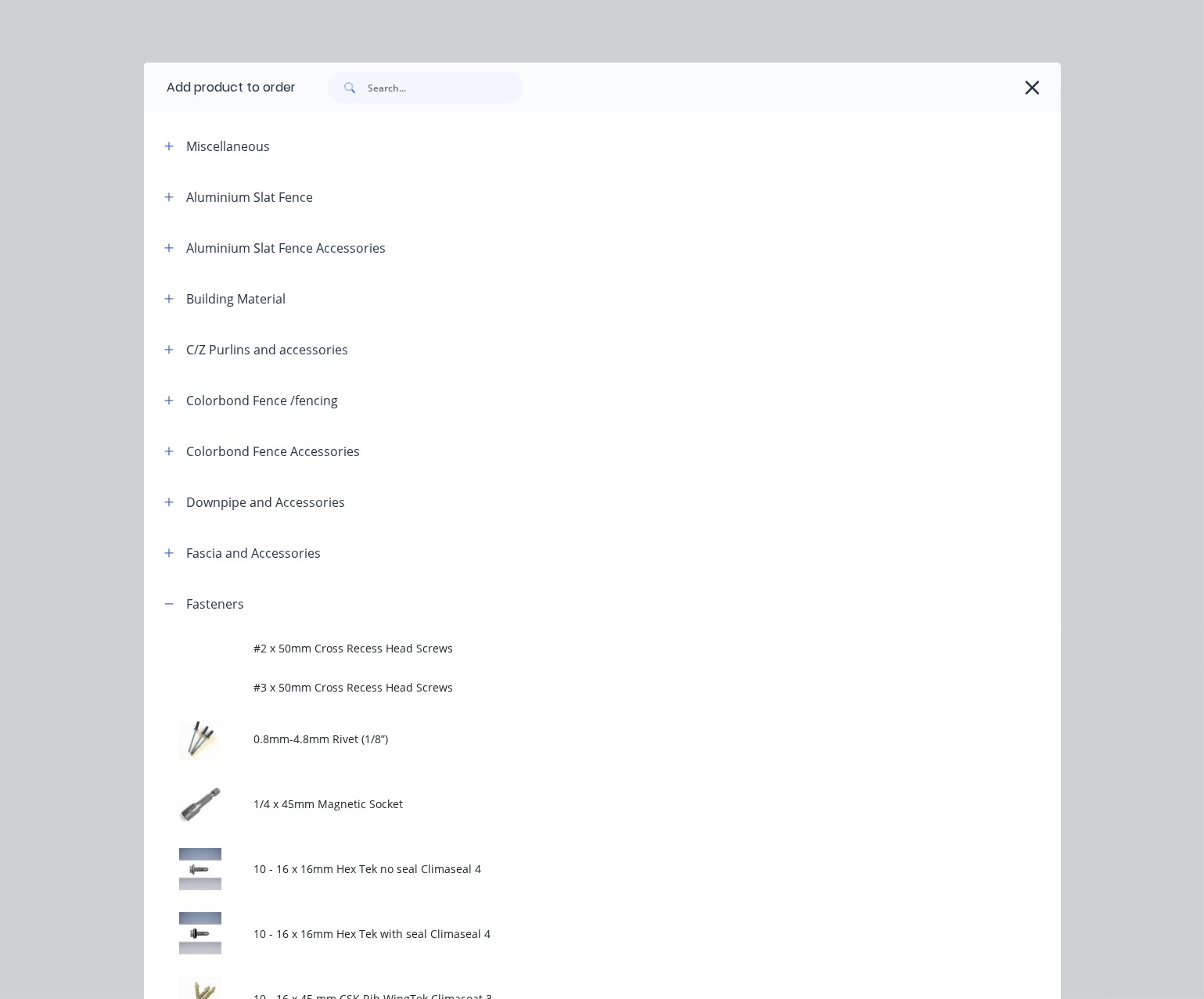
scroll to position [274, 0]
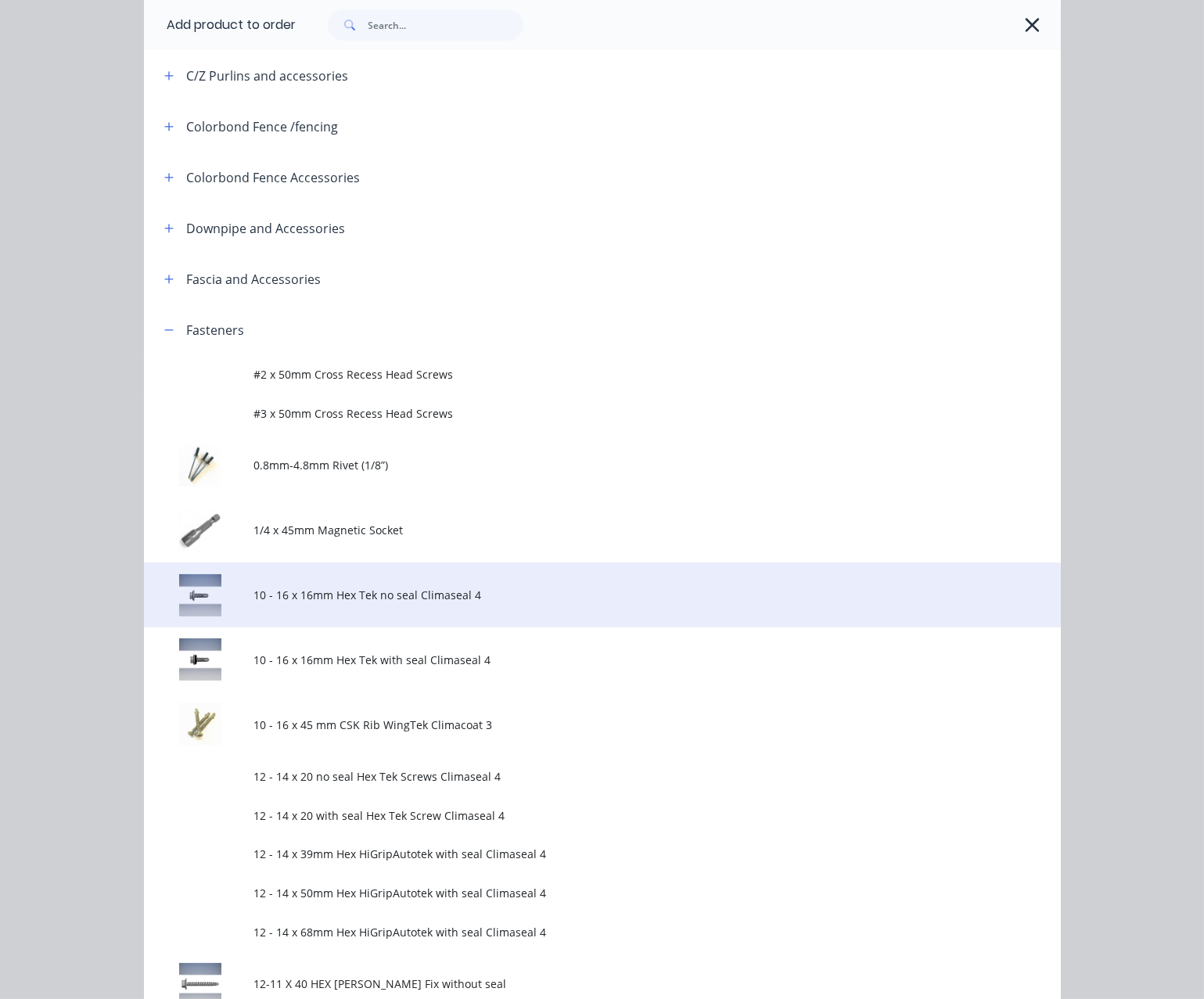
click at [442, 604] on span "10 - 16 x 16mm Hex Tek no seal Climaseal 4" at bounding box center [576, 595] width 645 height 17
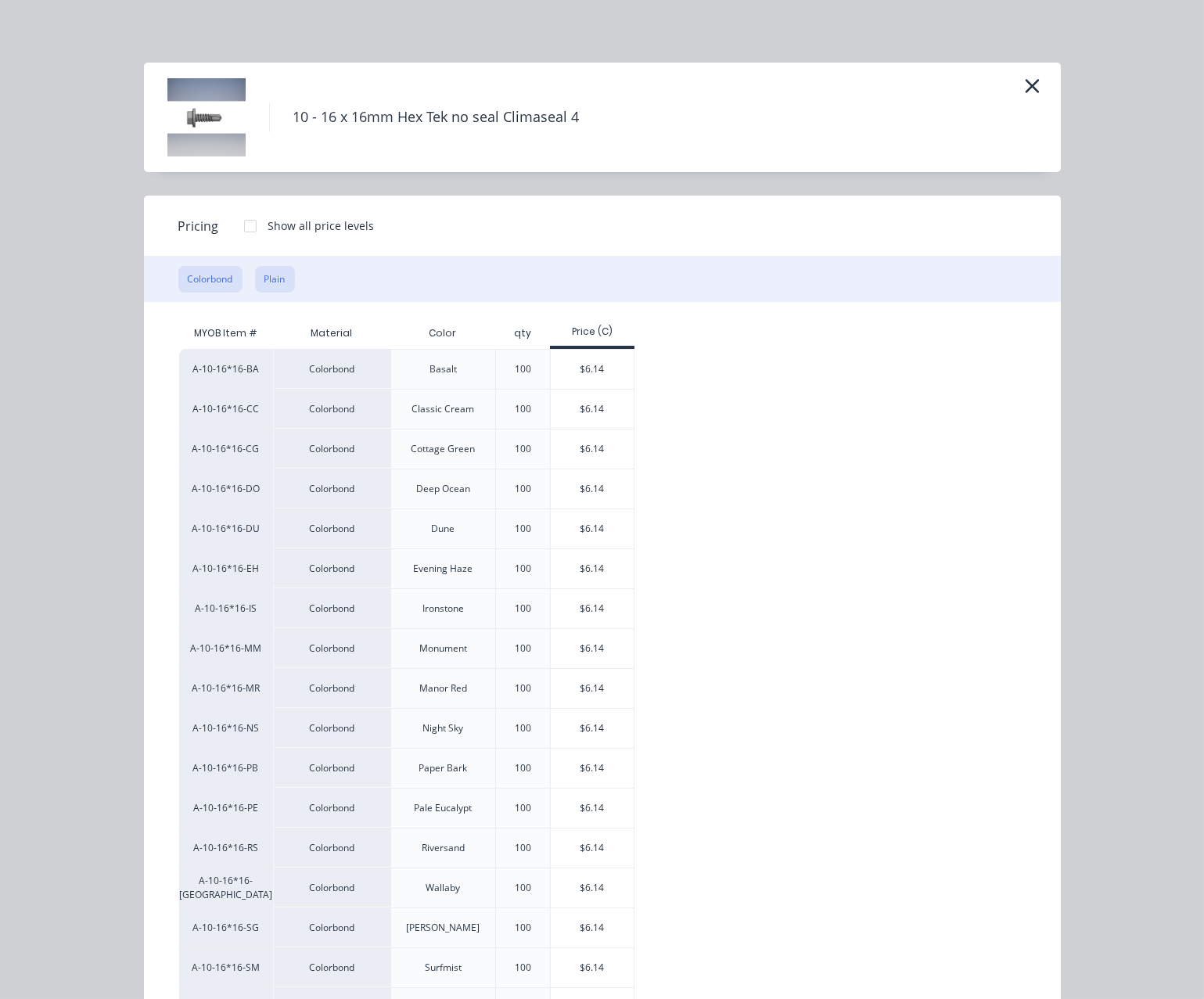
click at [287, 293] on button "Plain" at bounding box center [275, 279] width 40 height 27
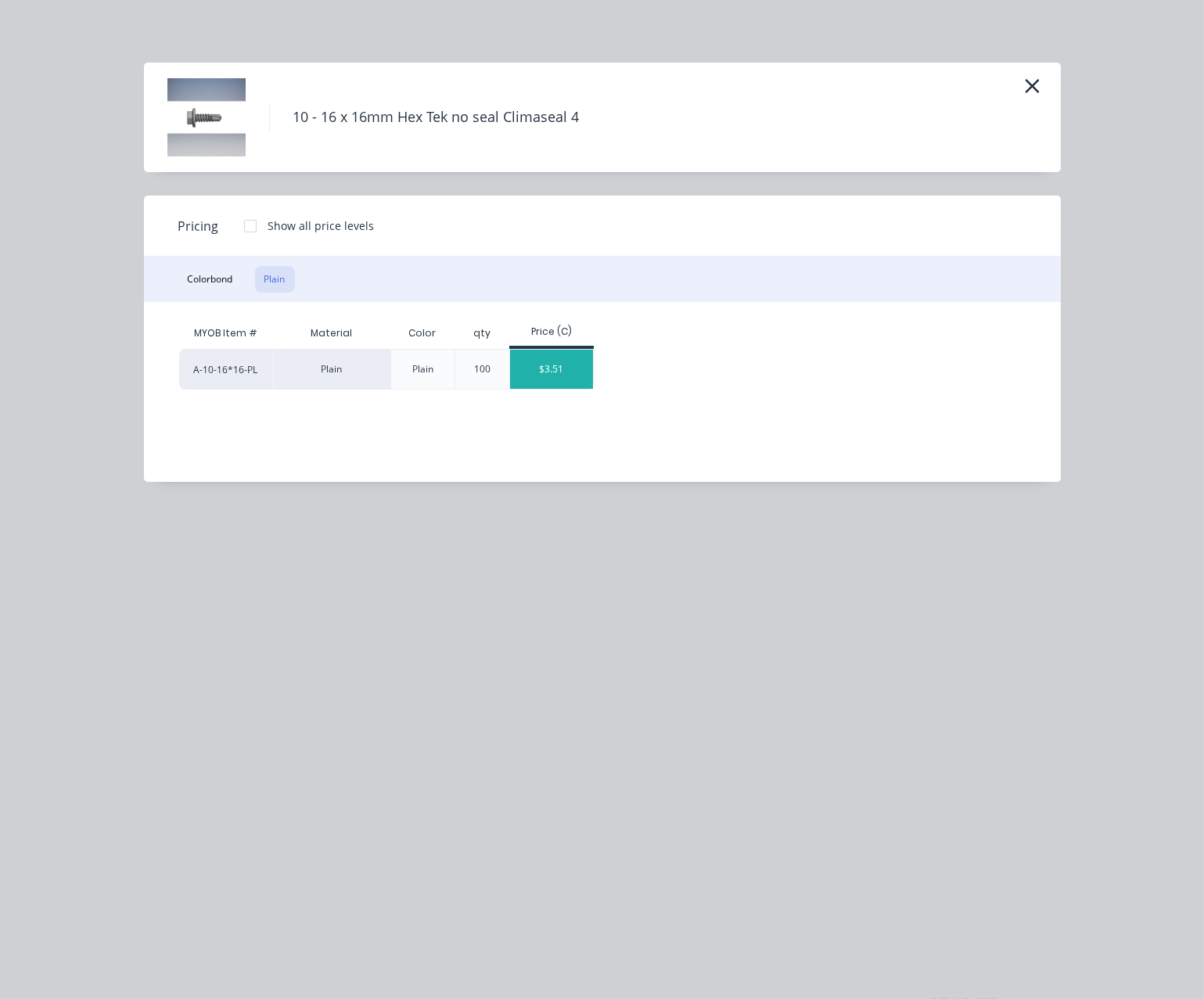
click at [563, 374] on div "$3.51" at bounding box center [552, 370] width 83 height 39
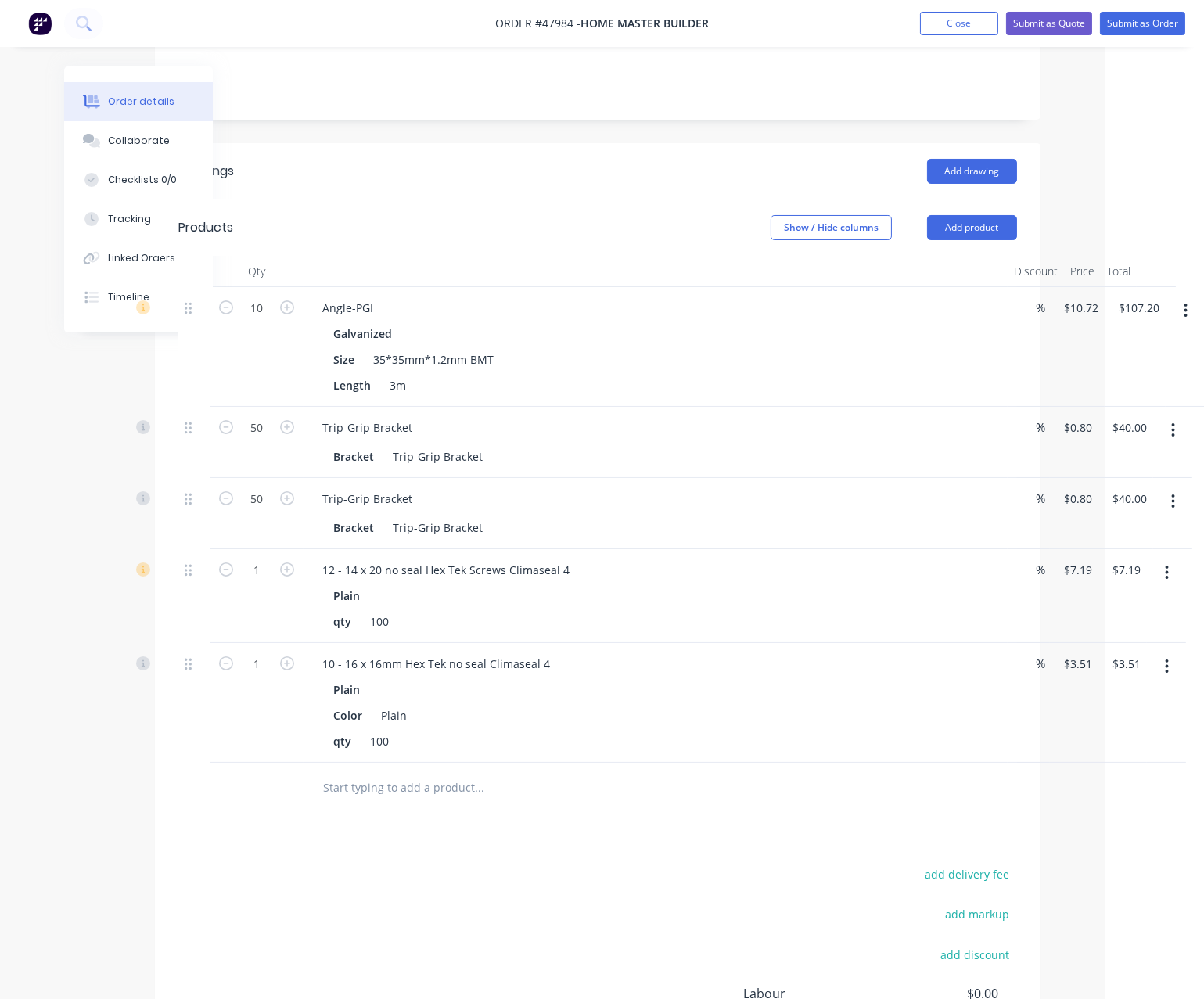
scroll to position [543, 82]
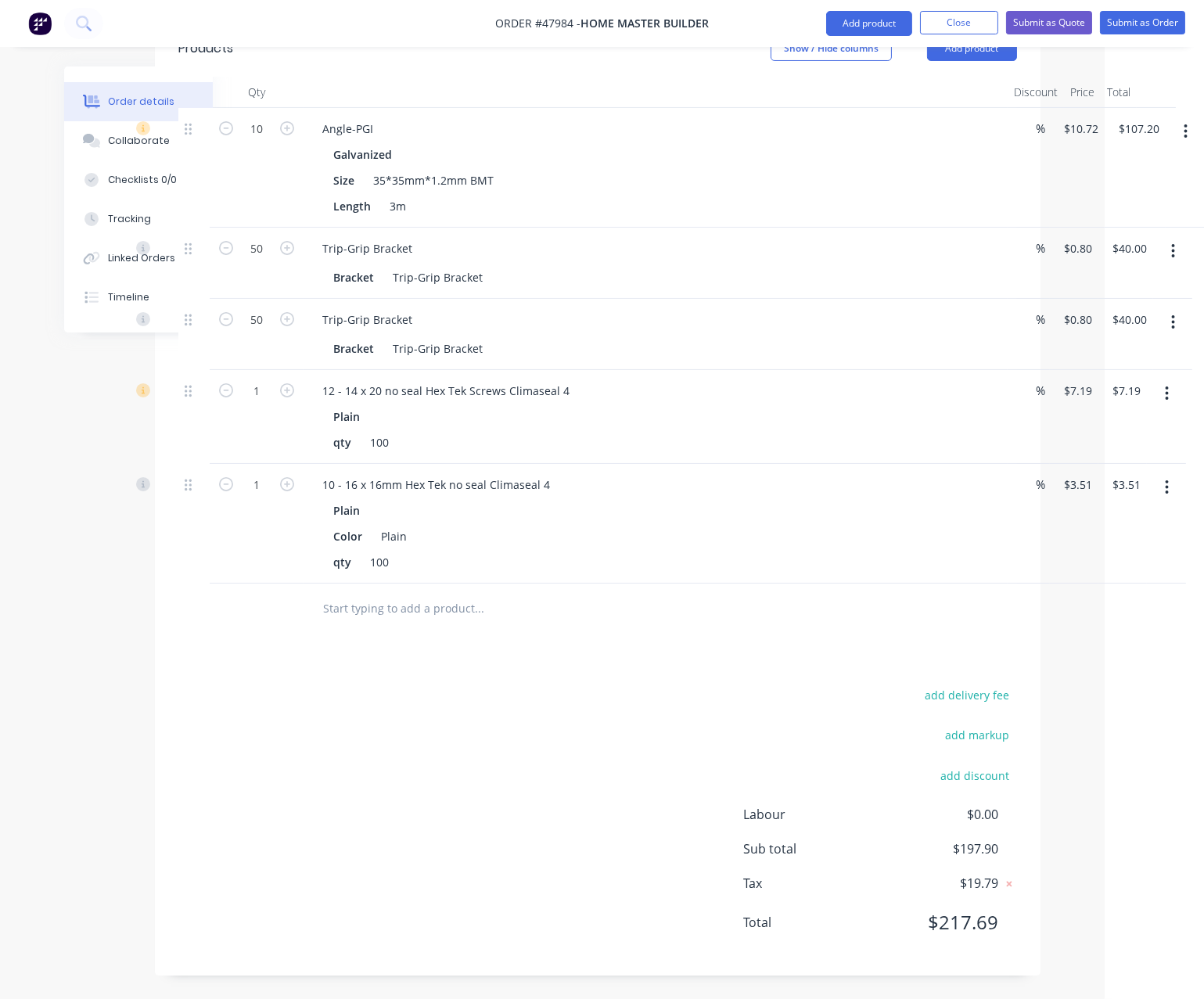
click at [285, 791] on div "add delivery fee add markup add discount Labour $0.00 Sub total $197.90 Tax $19…" at bounding box center [598, 818] width 839 height 268
click at [262, 141] on input "1" at bounding box center [257, 129] width 41 height 23
click at [192, 418] on div at bounding box center [193, 418] width 31 height 94
click at [263, 141] on input "1" at bounding box center [257, 129] width 41 height 23
drag, startPoint x: 186, startPoint y: 423, endPoint x: 206, endPoint y: 433, distance: 22.4
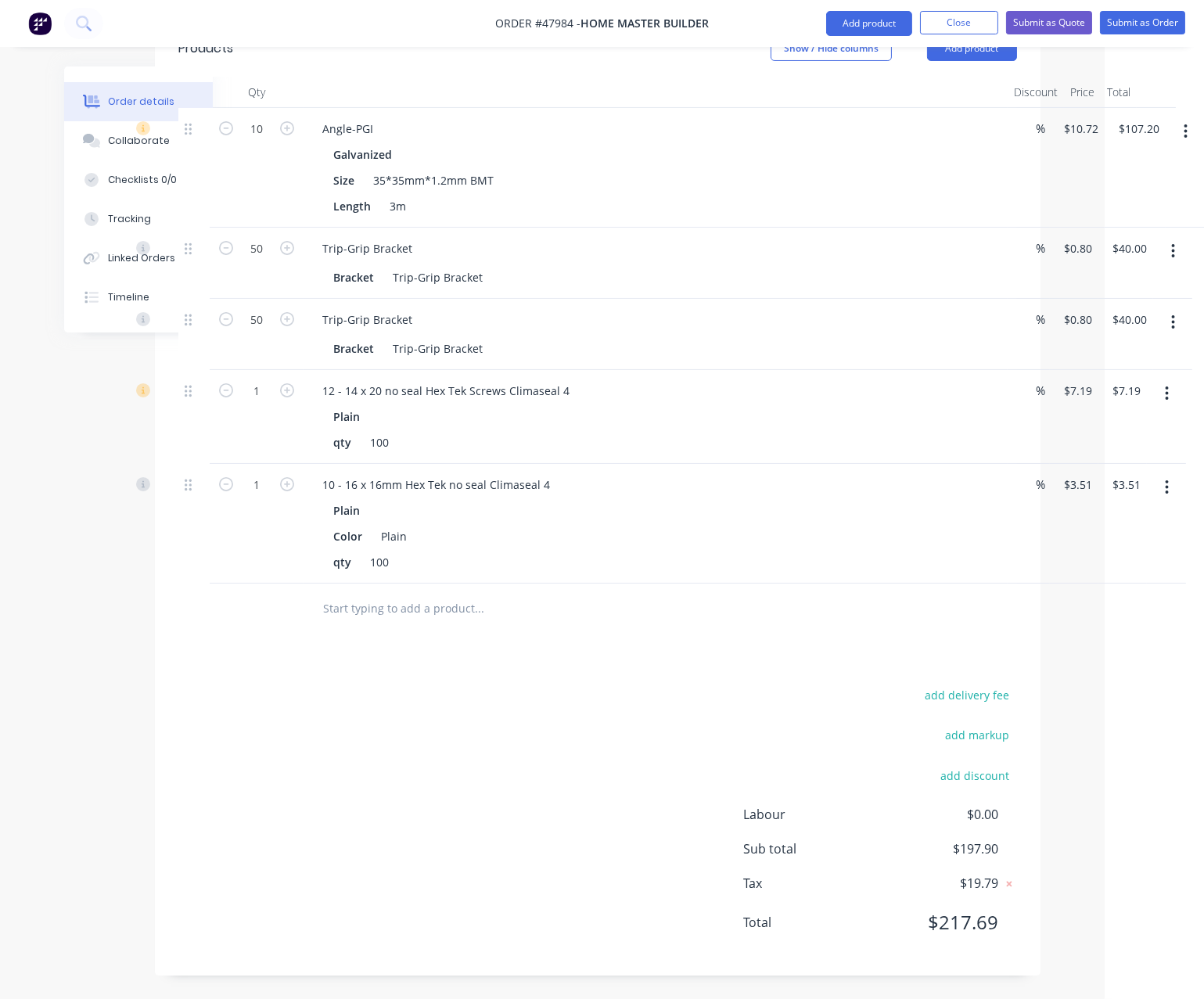
click at [186, 423] on div at bounding box center [193, 418] width 31 height 94
drag, startPoint x: 262, startPoint y: 472, endPoint x: 259, endPoint y: 464, distance: 8.5
click at [262, 141] on input "1" at bounding box center [257, 129] width 41 height 23
type input "10"
type input "$35.10"
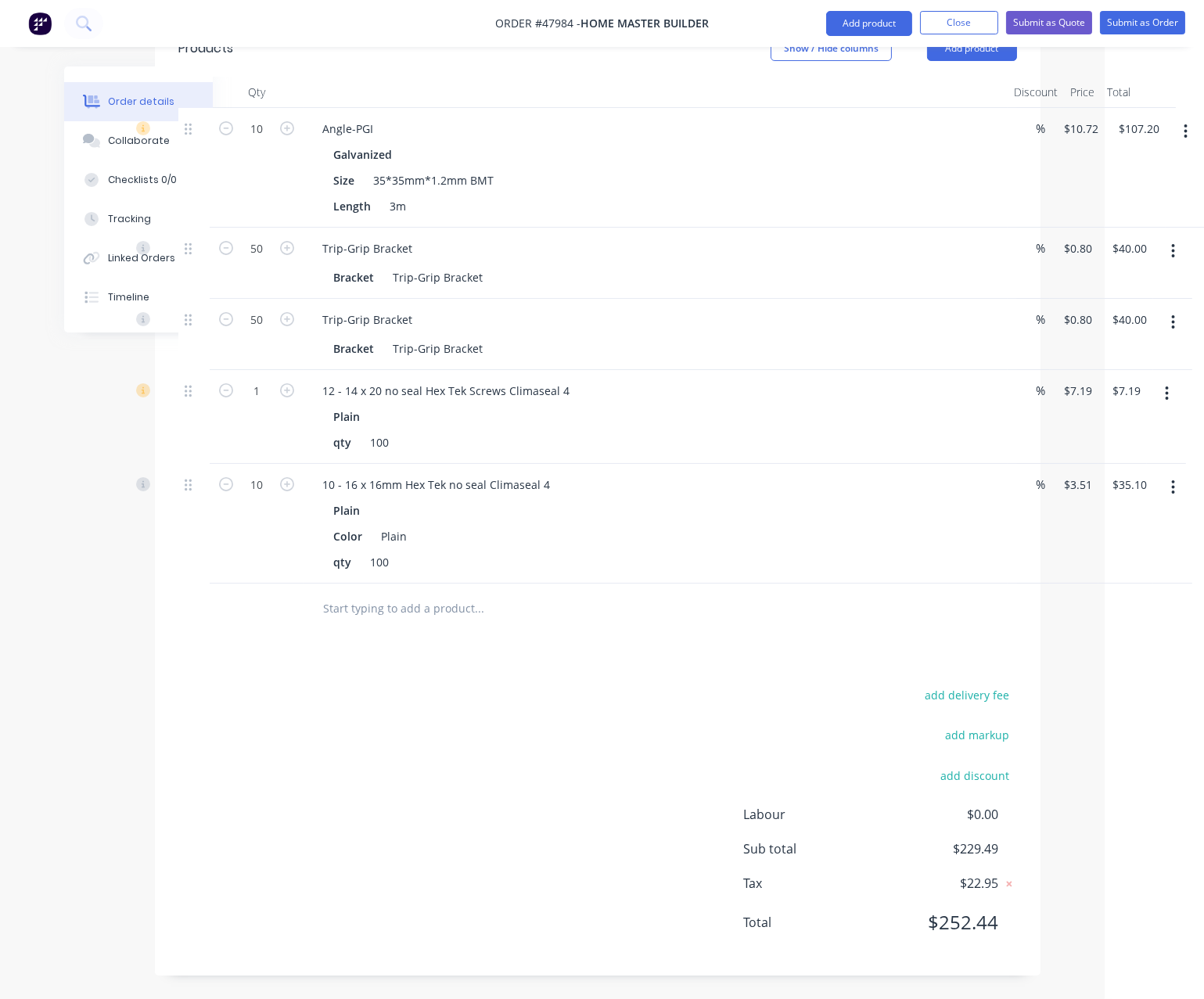
click at [265, 394] on div "1" at bounding box center [257, 418] width 94 height 94
click at [263, 141] on input "1" at bounding box center [257, 129] width 41 height 23
type input "10"
type input "$71.90"
click at [473, 705] on div "add delivery fee add markup add discount Labour $0.00 Sub total $229.49 Tax $22…" at bounding box center [598, 818] width 839 height 268
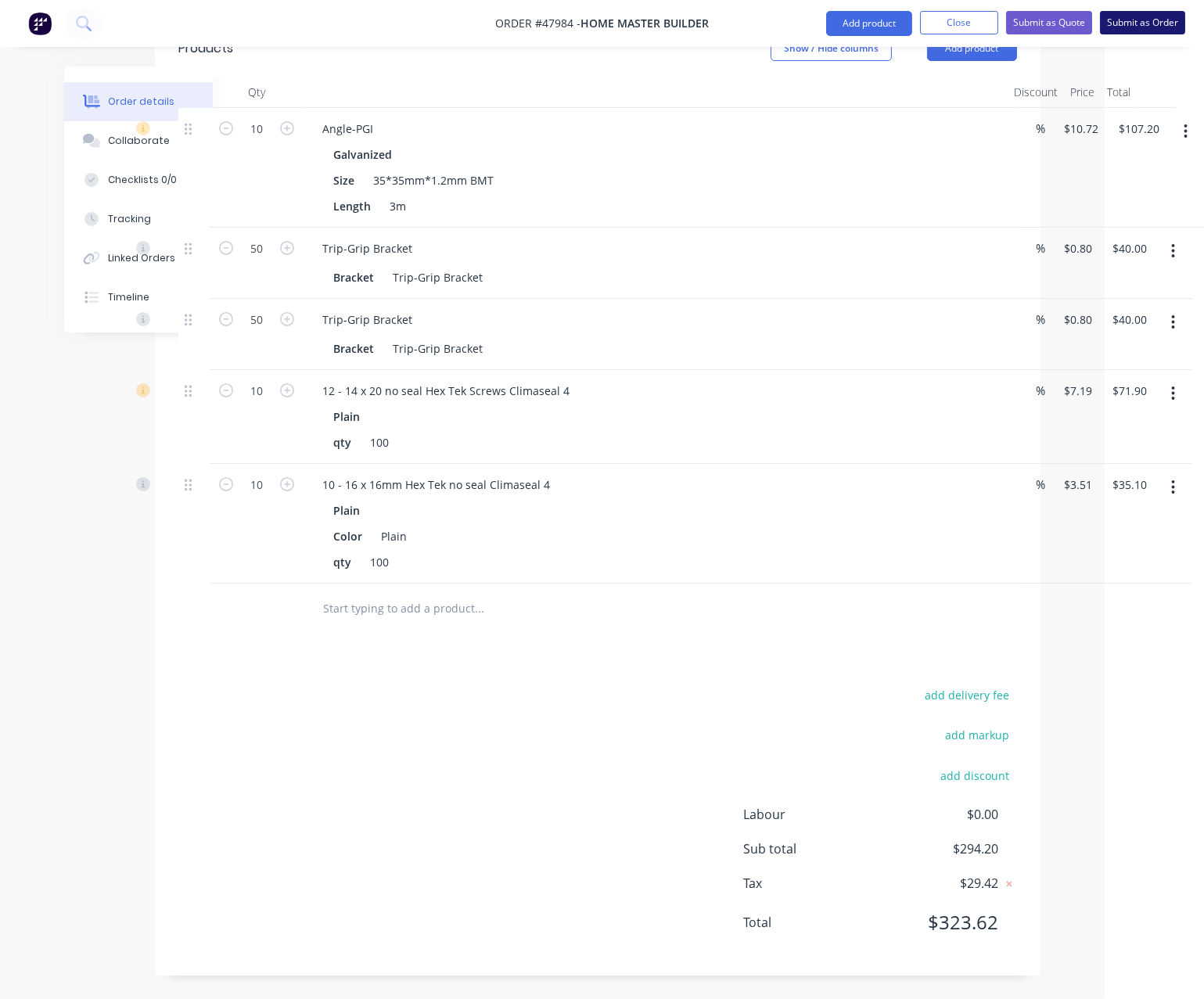
click at [1082, 23] on button "Submit as Order" at bounding box center [1143, 22] width 85 height 23
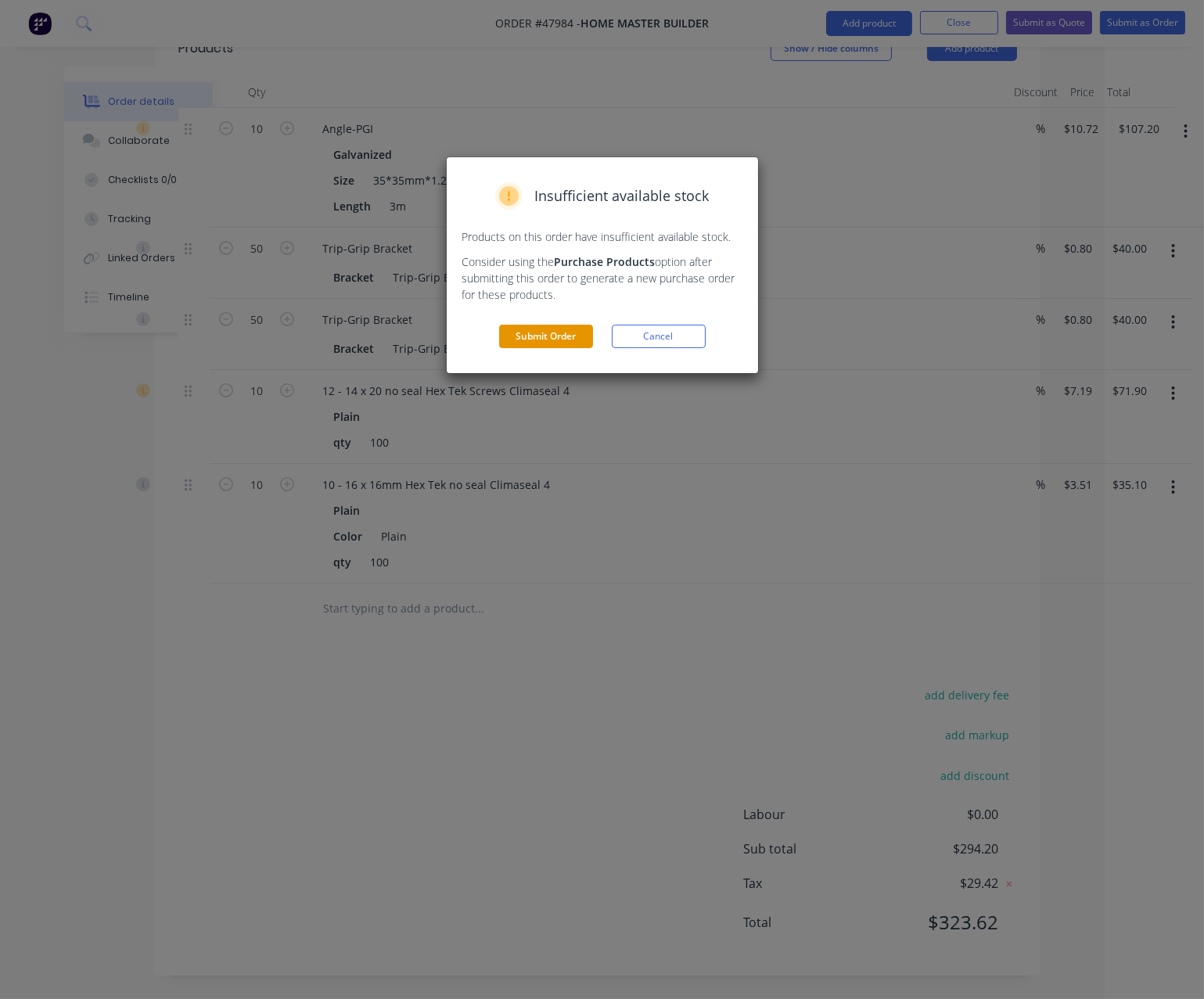
click at [547, 348] on button "Submit Order" at bounding box center [546, 336] width 94 height 23
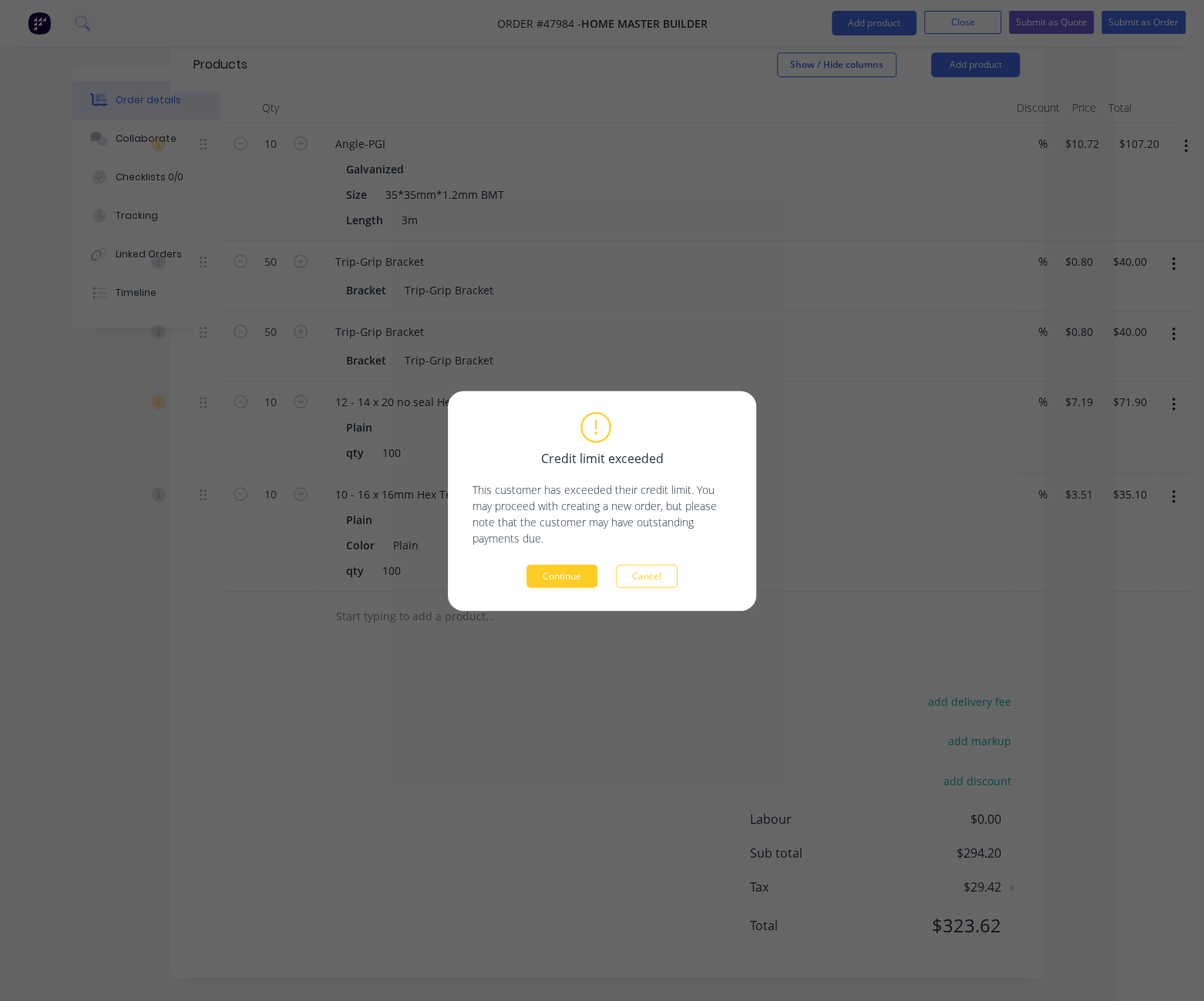
click at [568, 574] on button "Continue" at bounding box center [561, 575] width 71 height 23
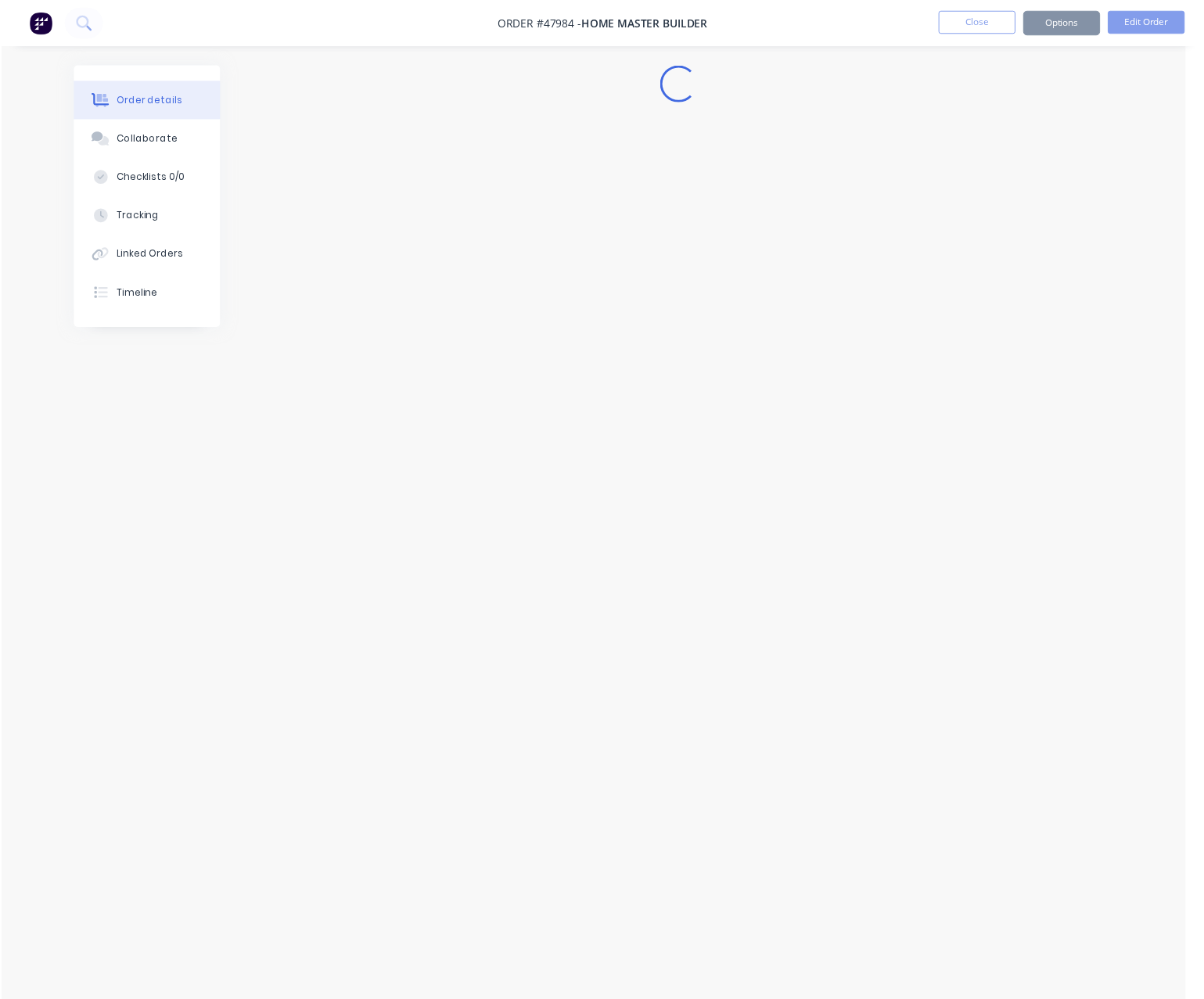
scroll to position [0, 0]
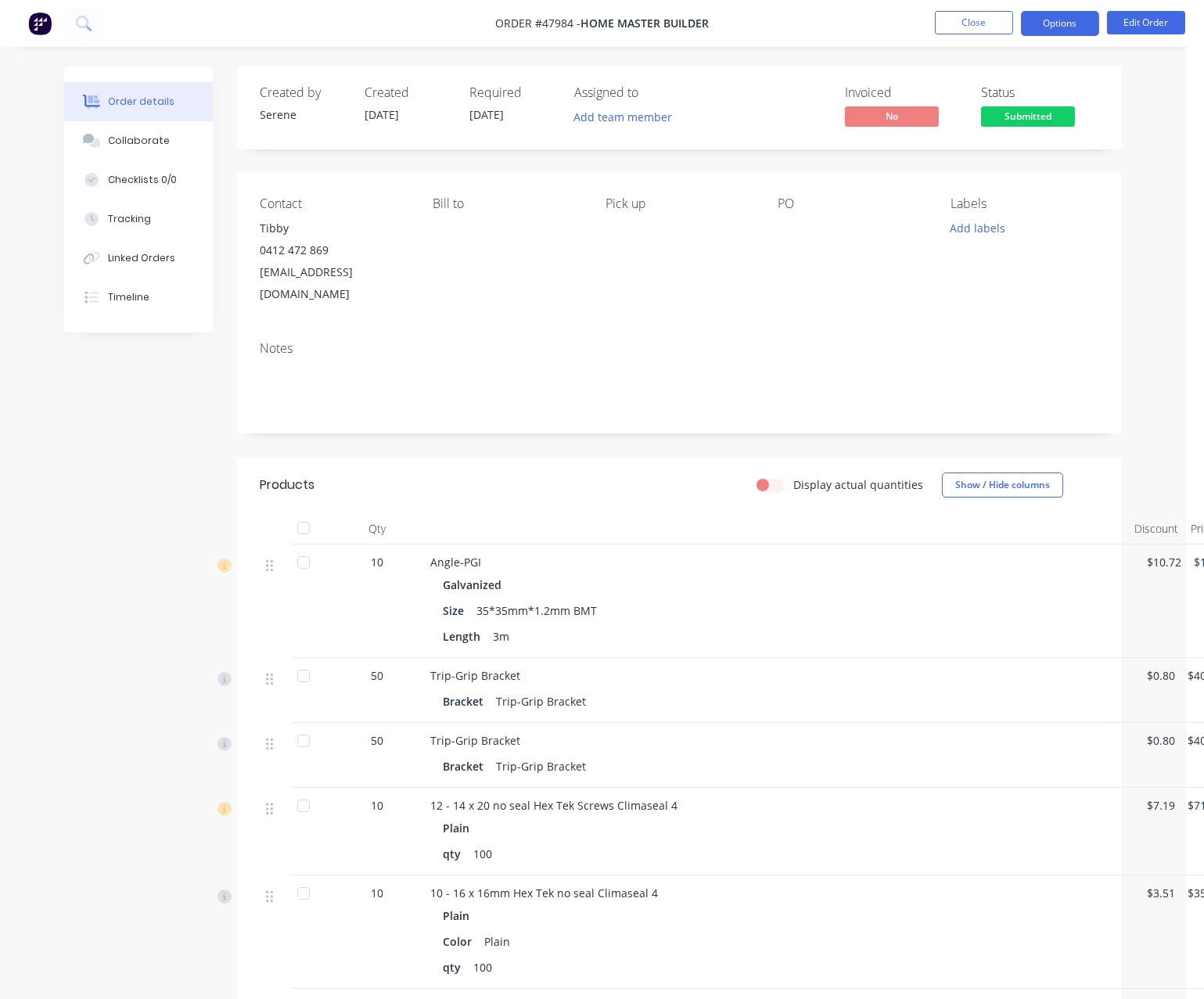
click at [1058, 21] on button "Options" at bounding box center [1060, 23] width 78 height 25
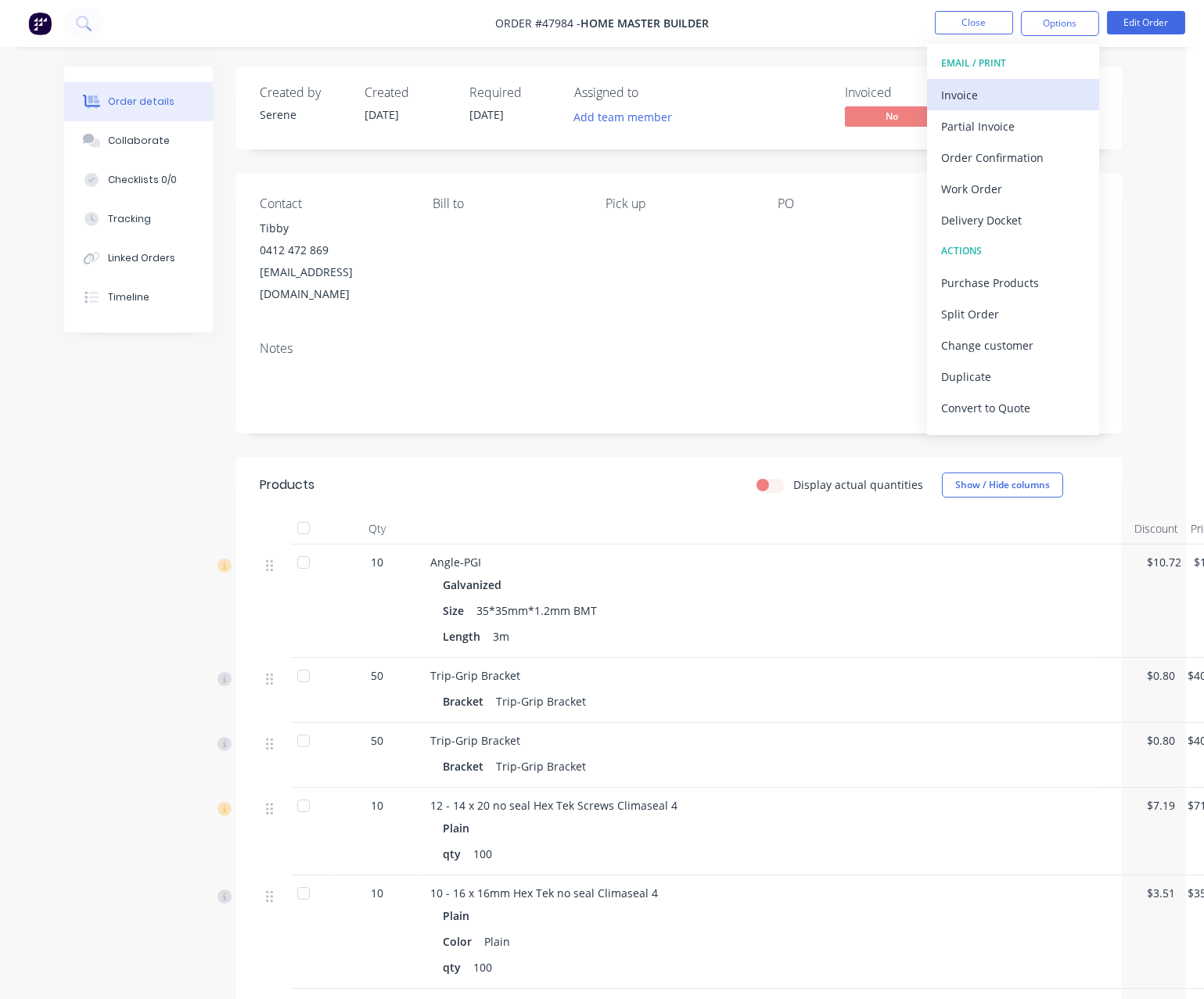
click at [984, 91] on div "Invoice" at bounding box center [1013, 95] width 144 height 23
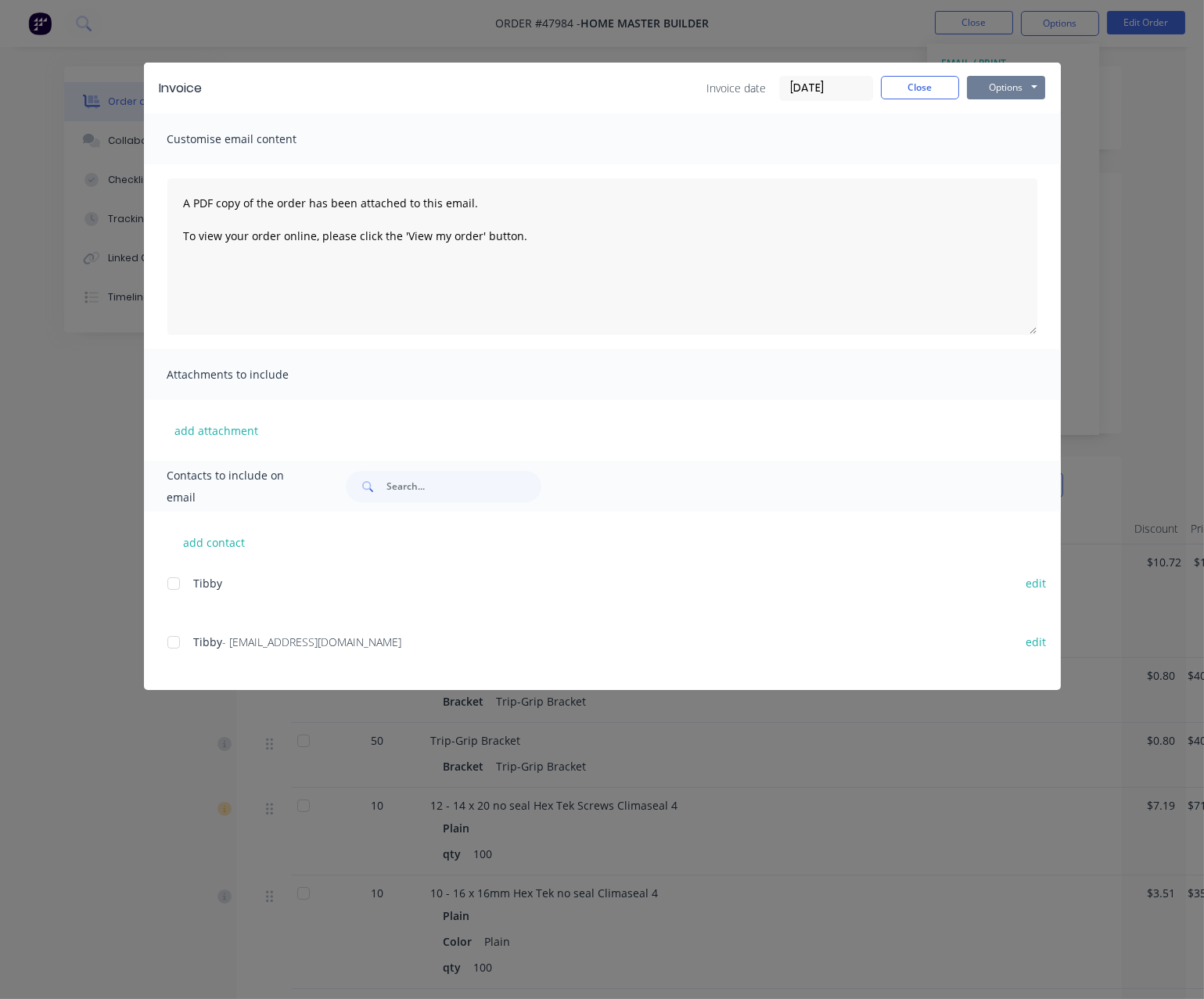
click at [1014, 94] on button "Options" at bounding box center [1006, 88] width 78 height 23
click at [1014, 138] on button "Print" at bounding box center [1017, 140] width 100 height 26
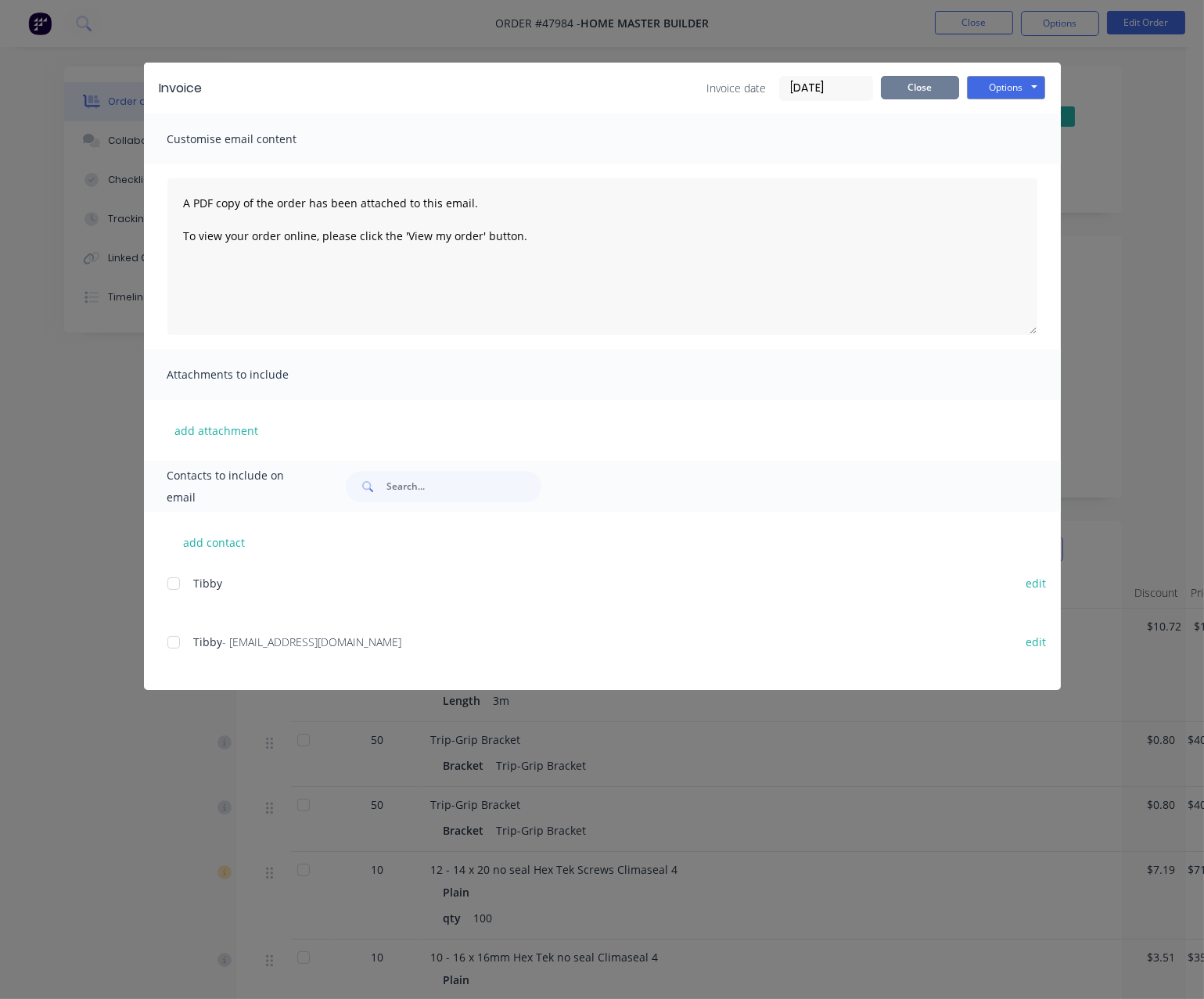
click at [915, 83] on button "Close" at bounding box center [920, 88] width 78 height 23
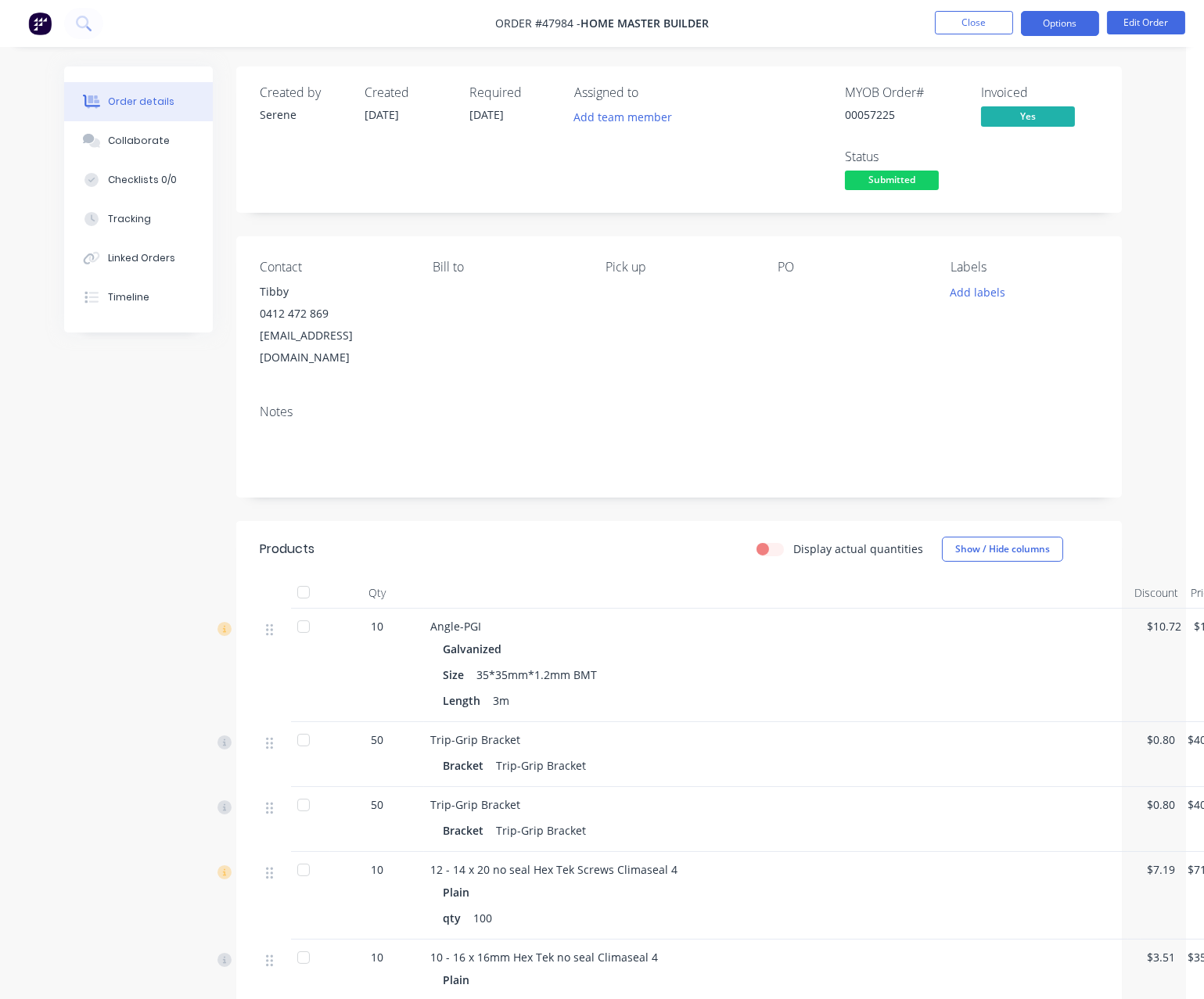
click at [1071, 19] on button "Options" at bounding box center [1060, 23] width 78 height 25
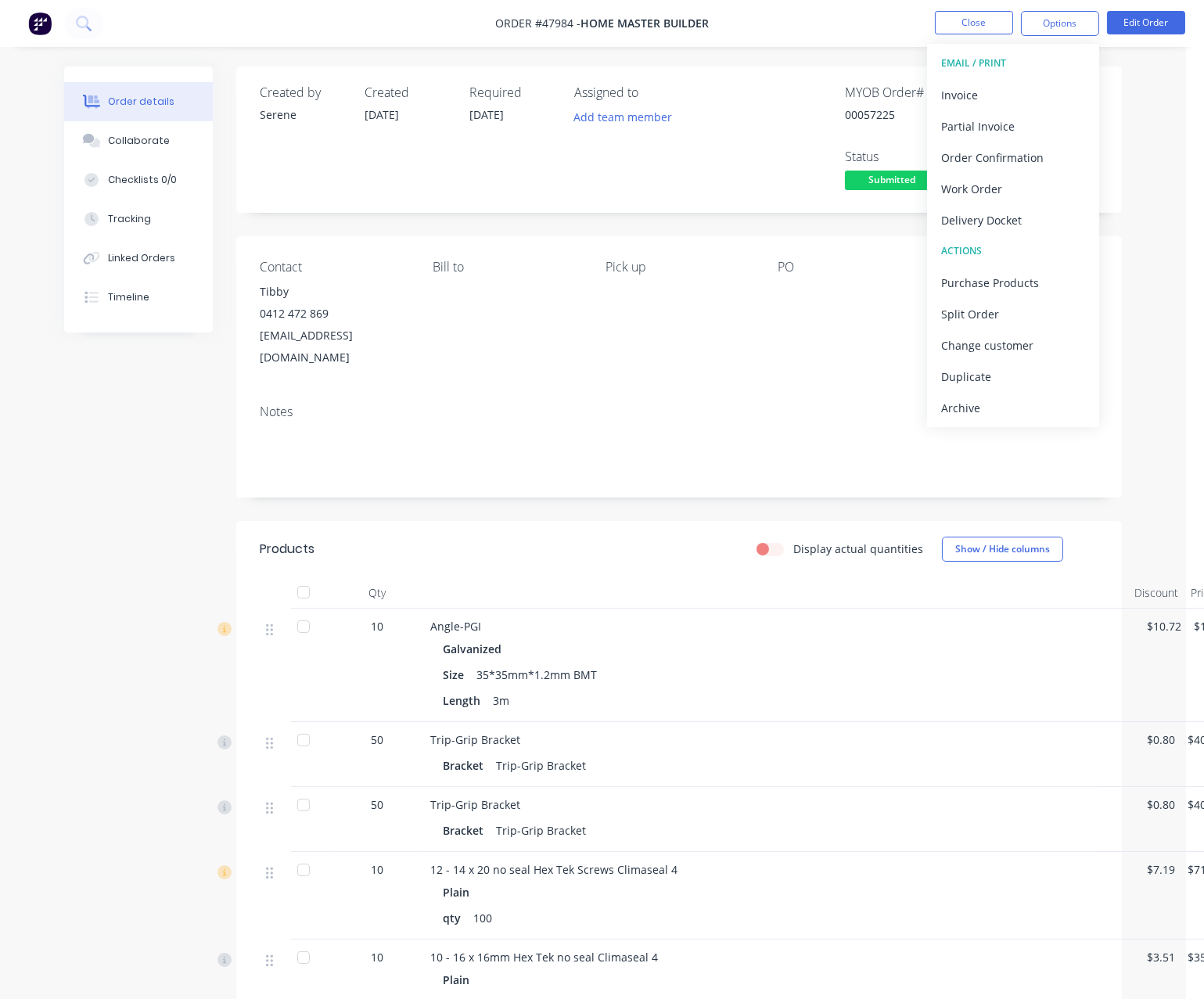
scroll to position [274, 0]
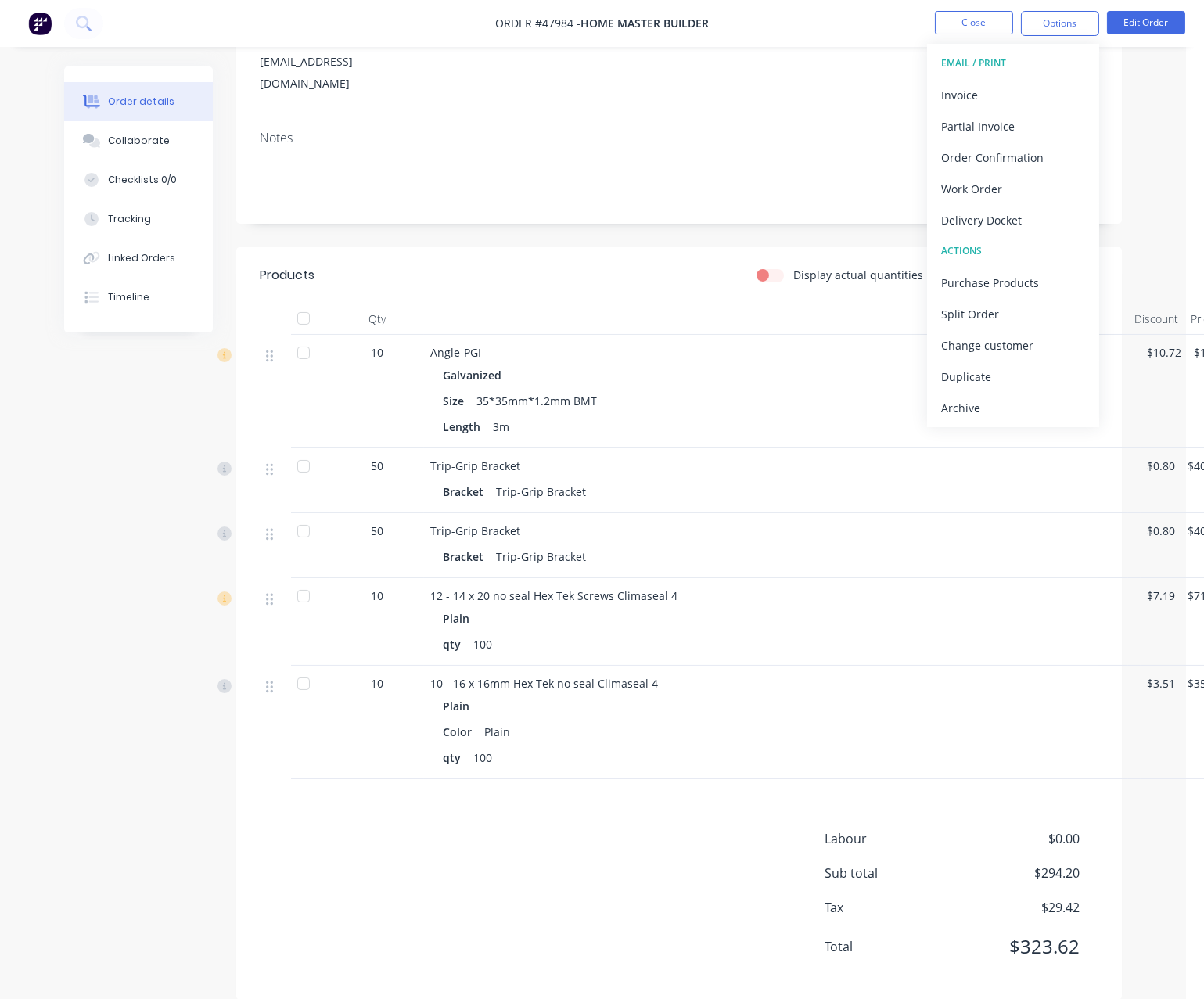
click at [486, 275] on div "Display actual quantities Show / Hide columns" at bounding box center [768, 276] width 661 height 25
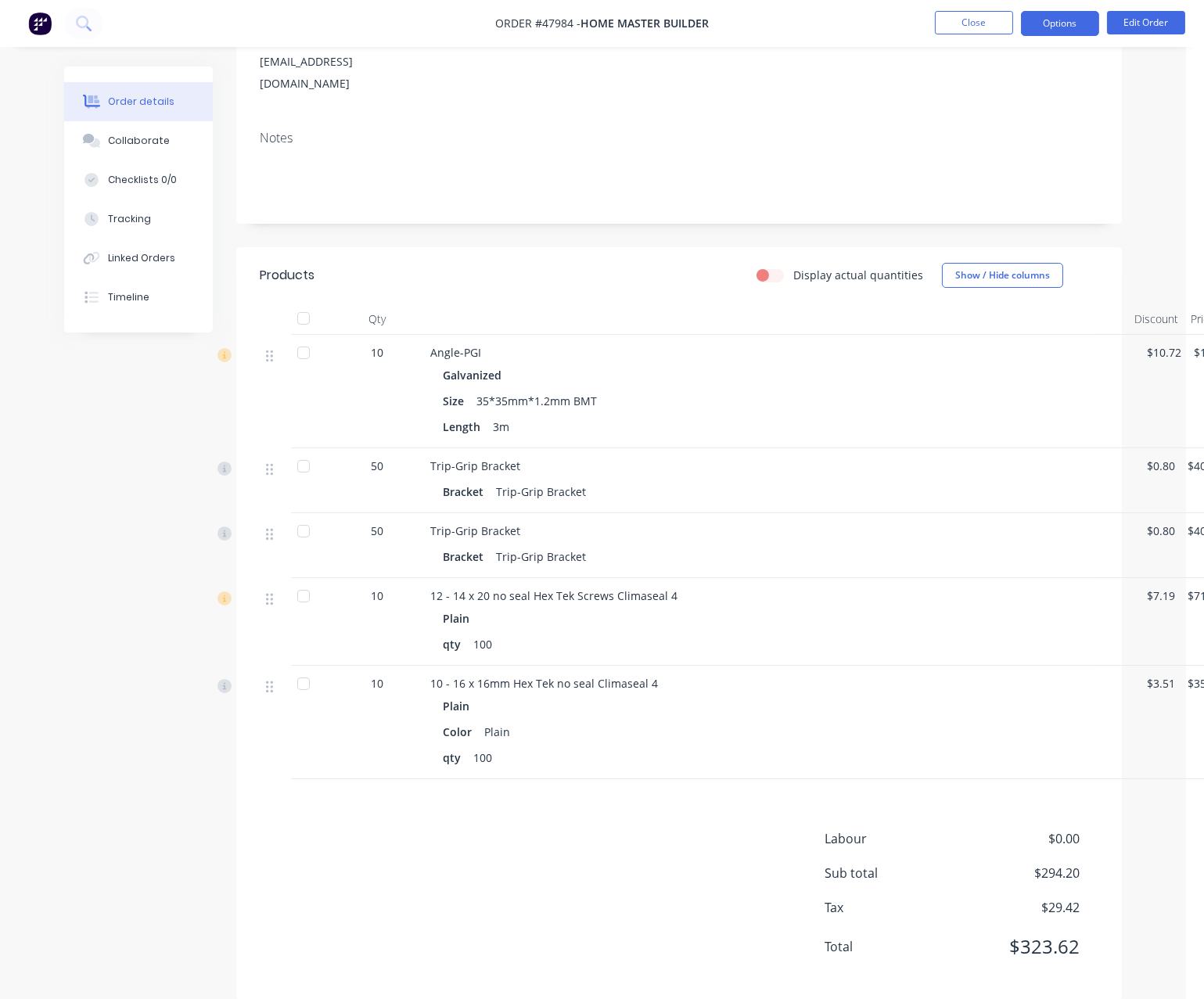
click at [1061, 18] on button "Options" at bounding box center [1060, 23] width 78 height 25
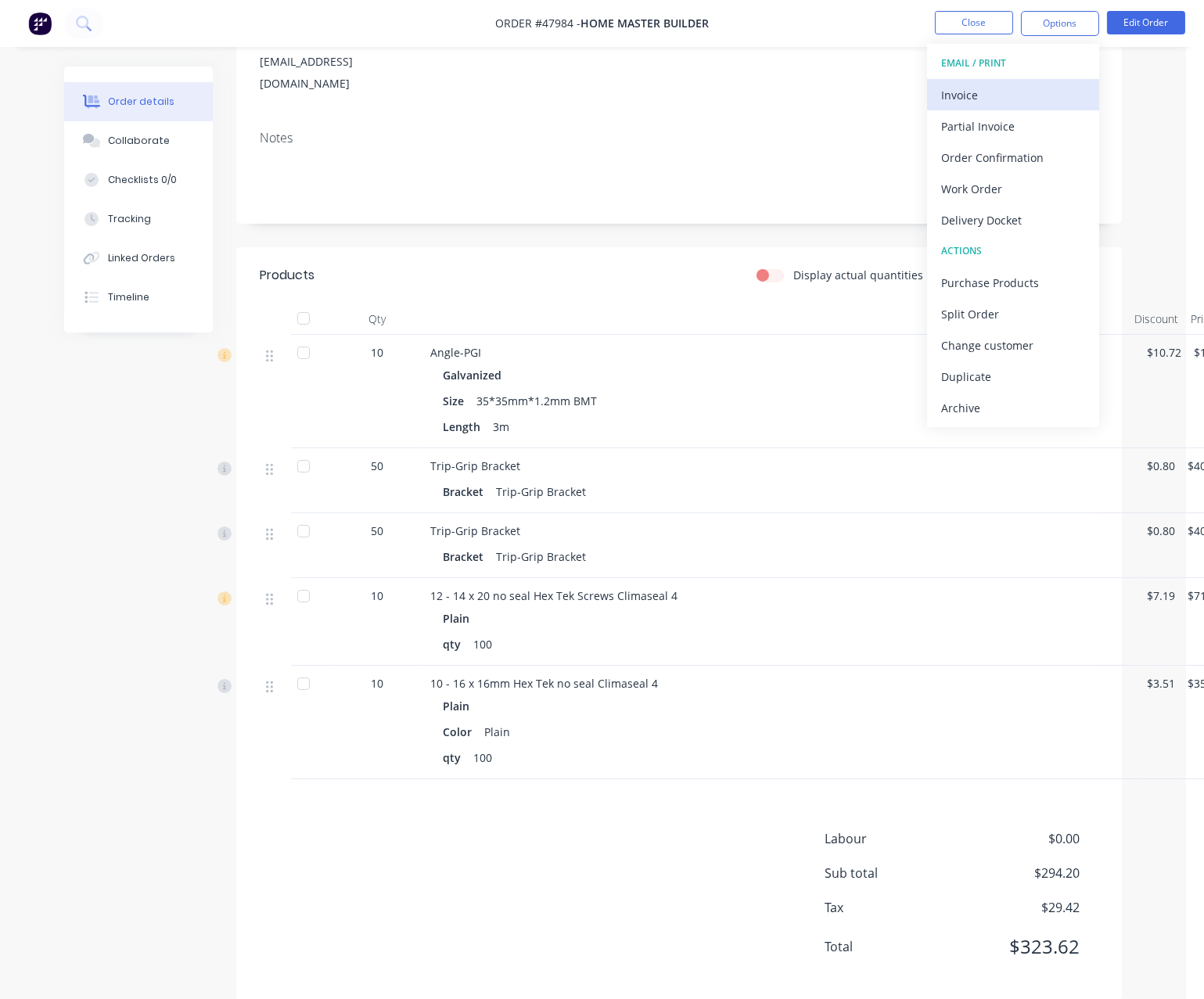
click at [1000, 95] on div "Invoice" at bounding box center [1013, 95] width 144 height 23
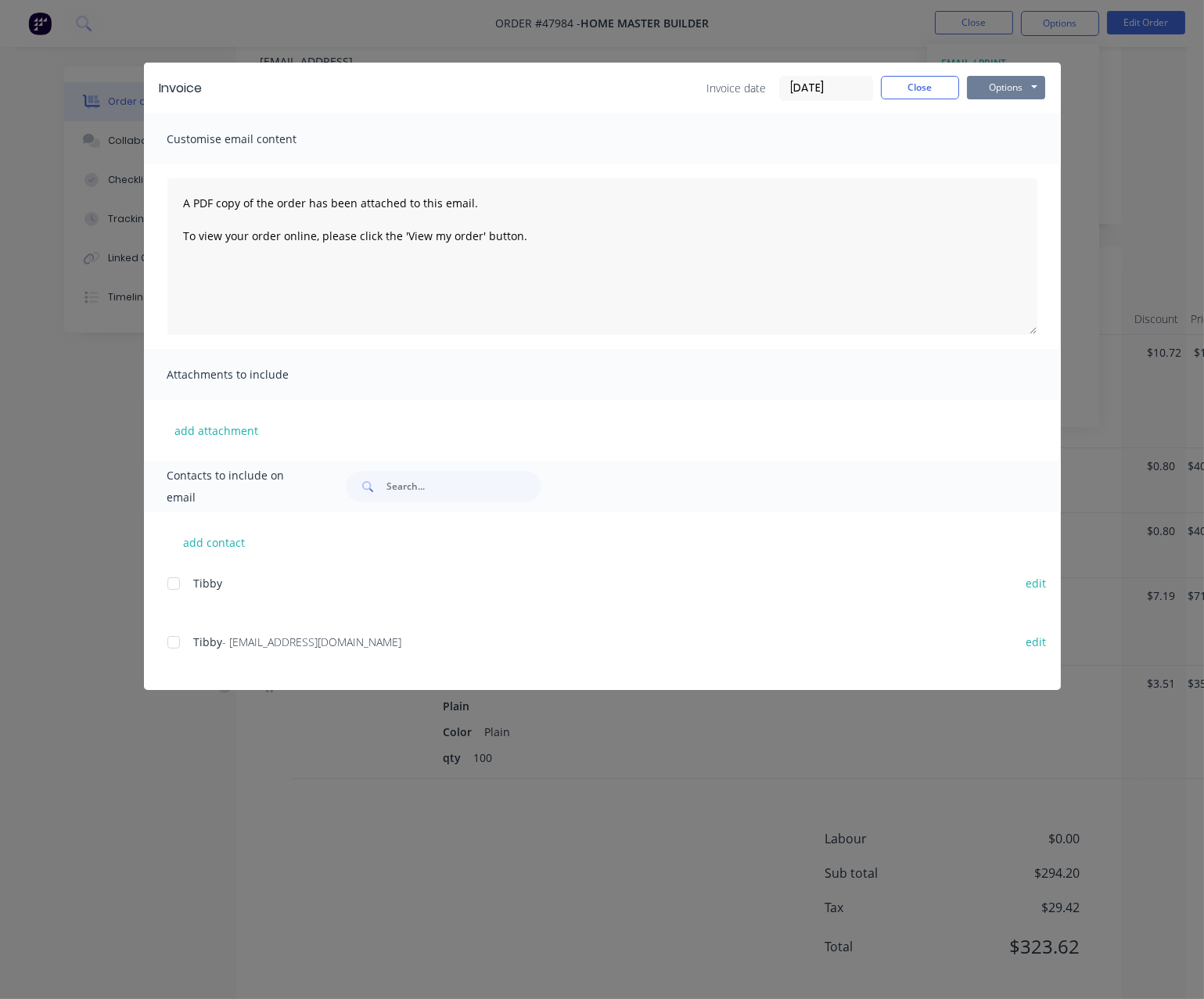
click at [1018, 90] on button "Options" at bounding box center [1006, 88] width 78 height 23
click at [1014, 145] on button "Print" at bounding box center [1017, 140] width 100 height 26
click at [936, 82] on button "Close" at bounding box center [920, 88] width 78 height 23
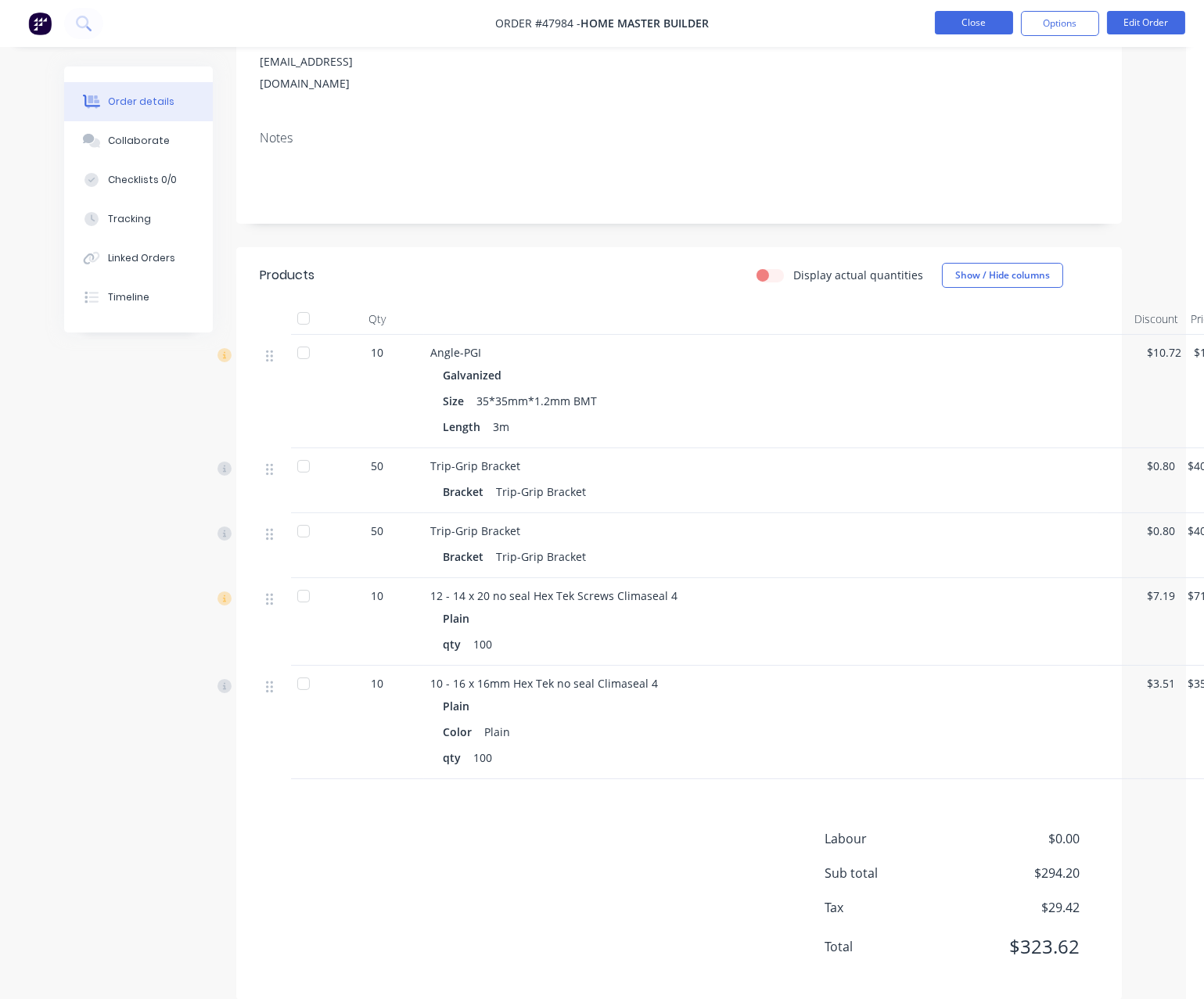
click at [977, 27] on button "Close" at bounding box center [974, 22] width 78 height 23
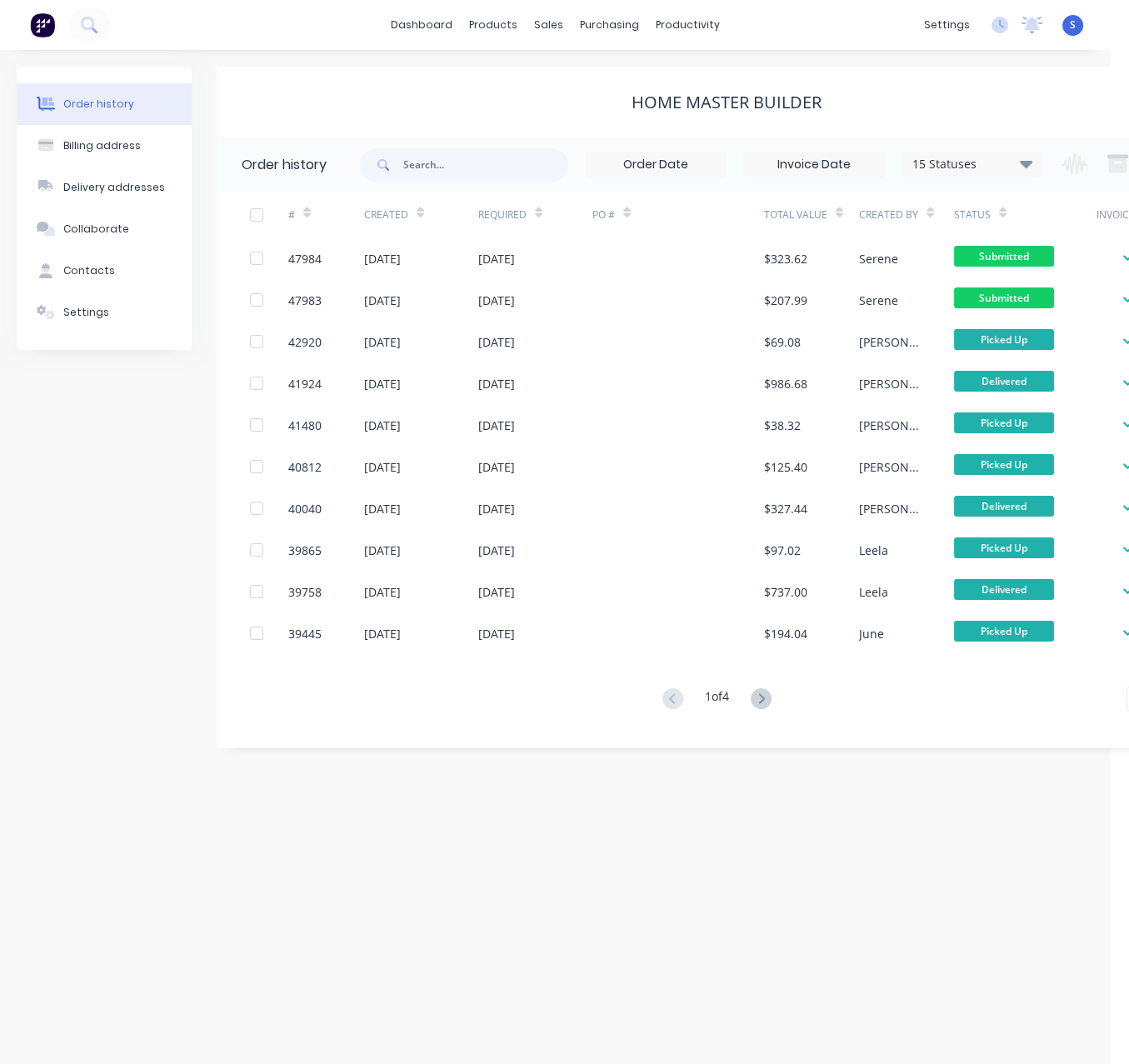
click at [597, 809] on div "Order history Billing address Delivery addresses Collaborate Contacts Settings …" at bounding box center [555, 557] width 1110 height 1014
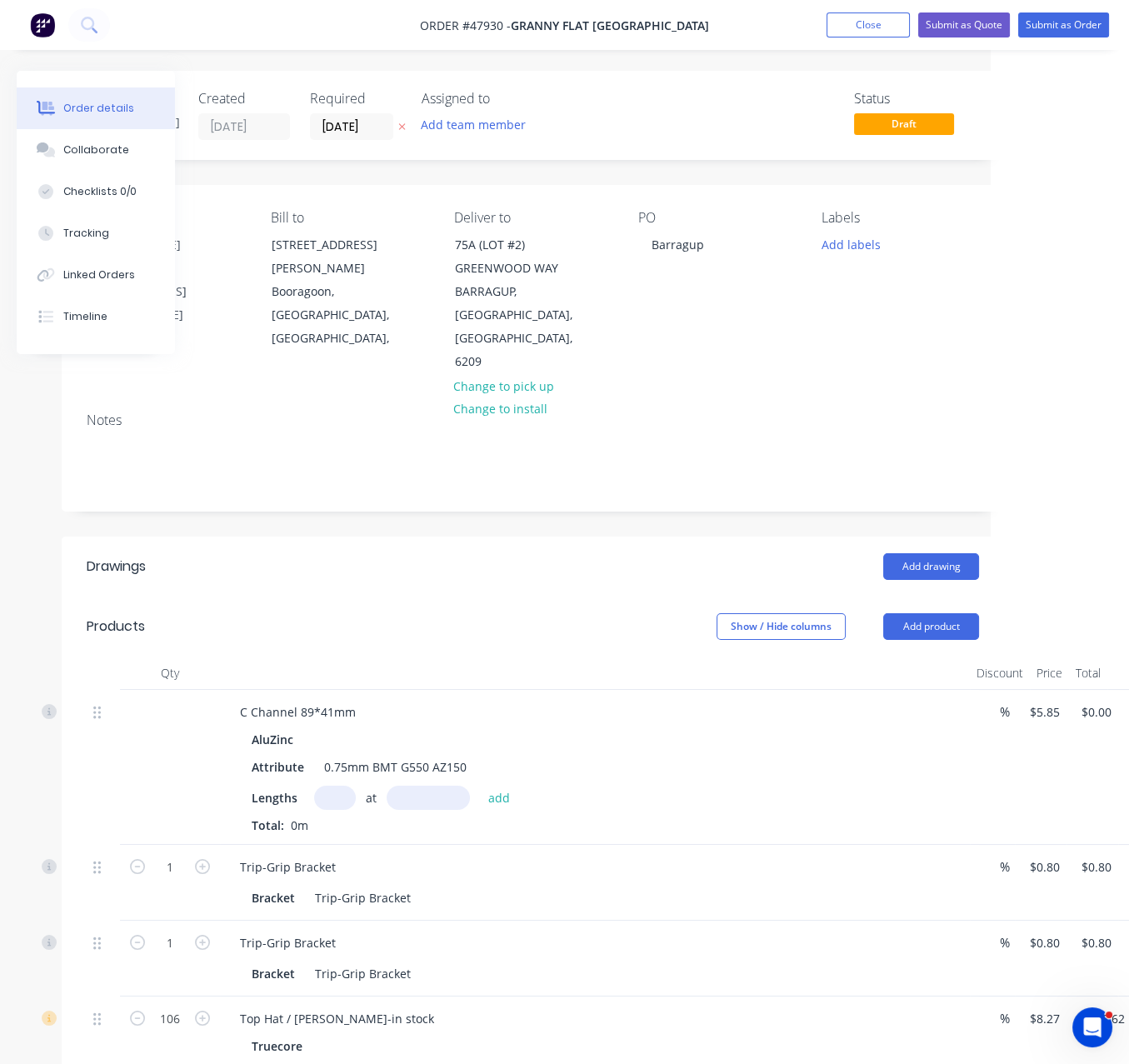
click at [472, 620] on div "Show / Hide columns Add product" at bounding box center [628, 627] width 702 height 26
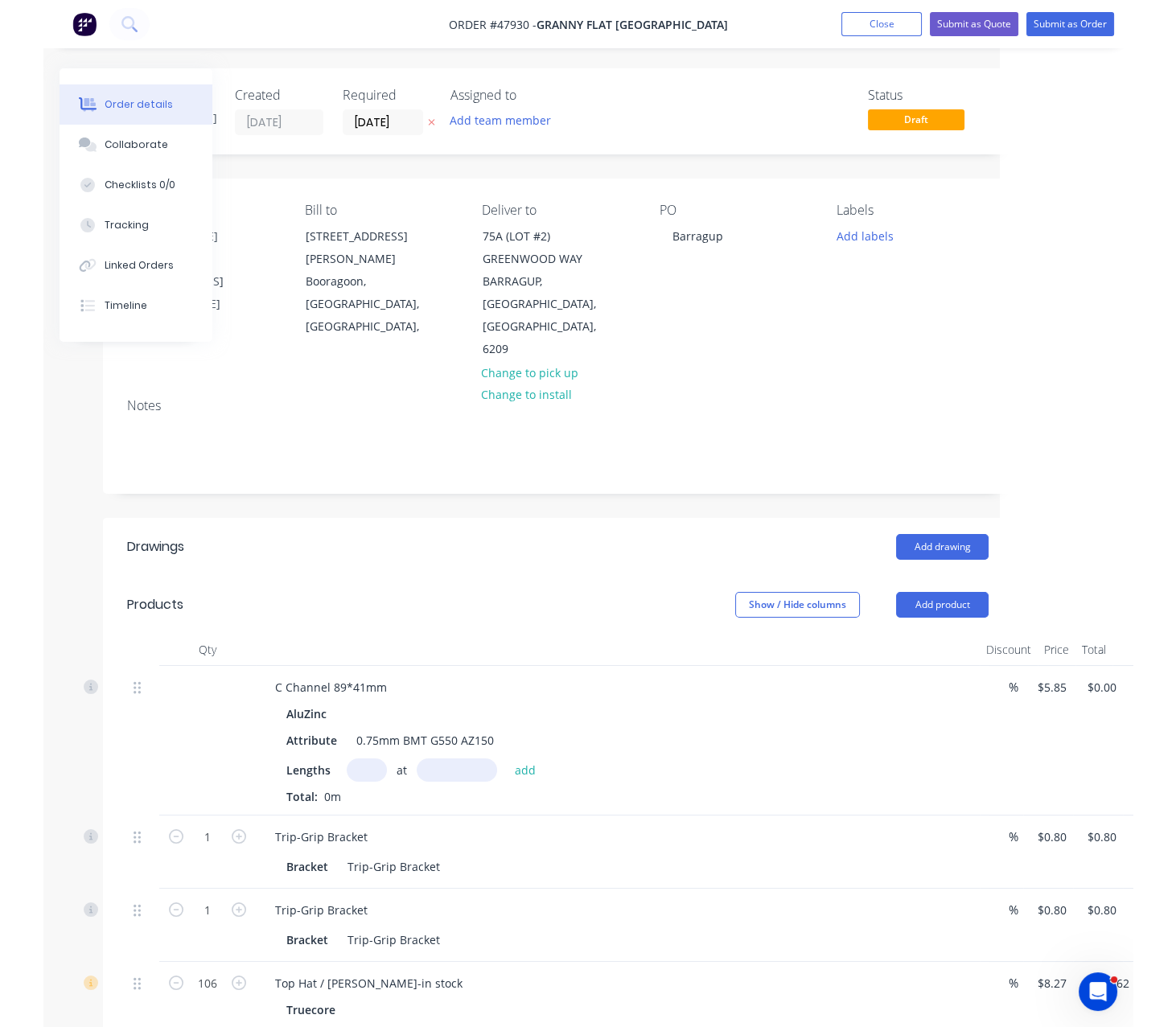
scroll to position [0, 130]
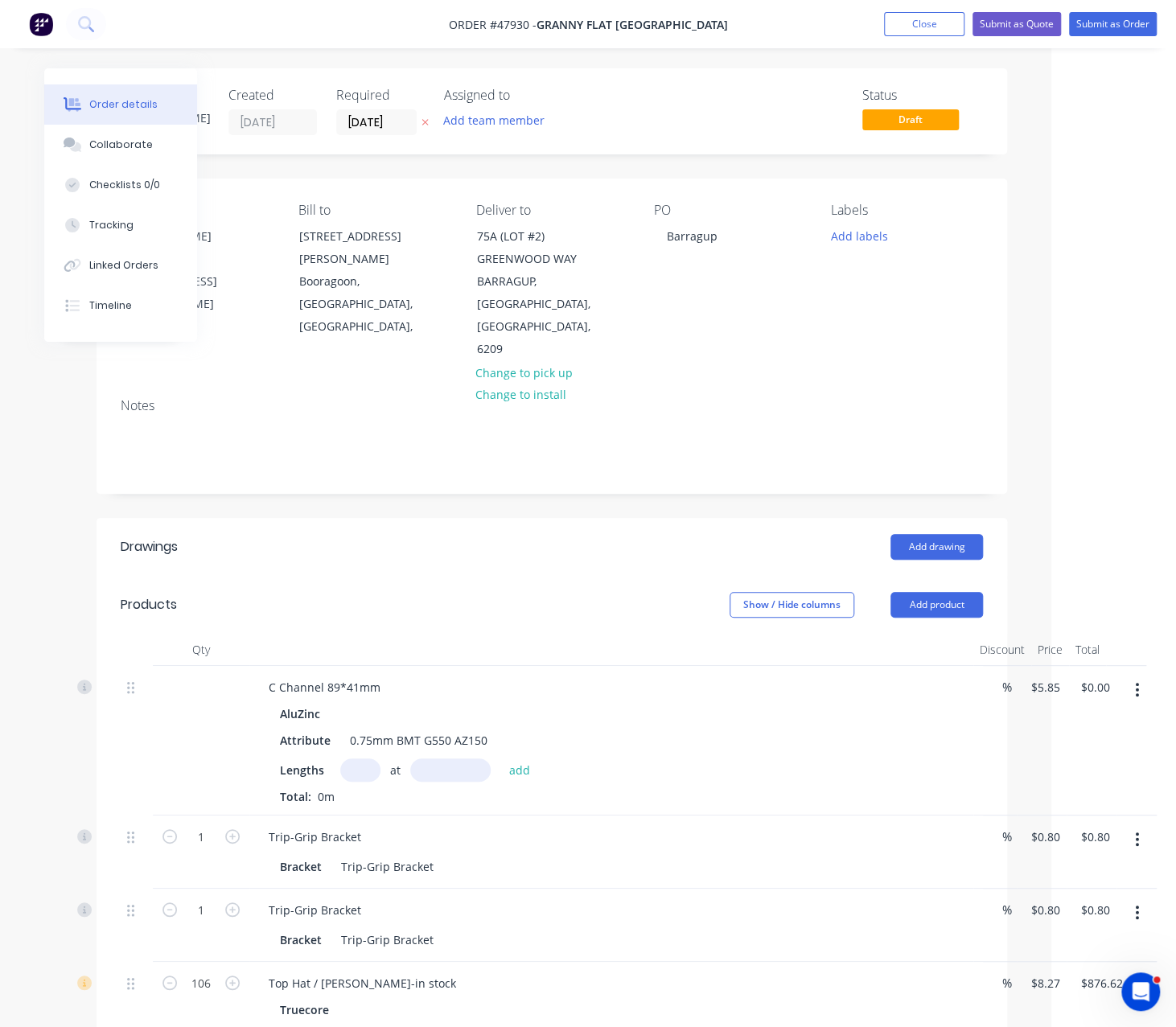
click at [496, 557] on div "Add drawing" at bounding box center [643, 547] width 679 height 26
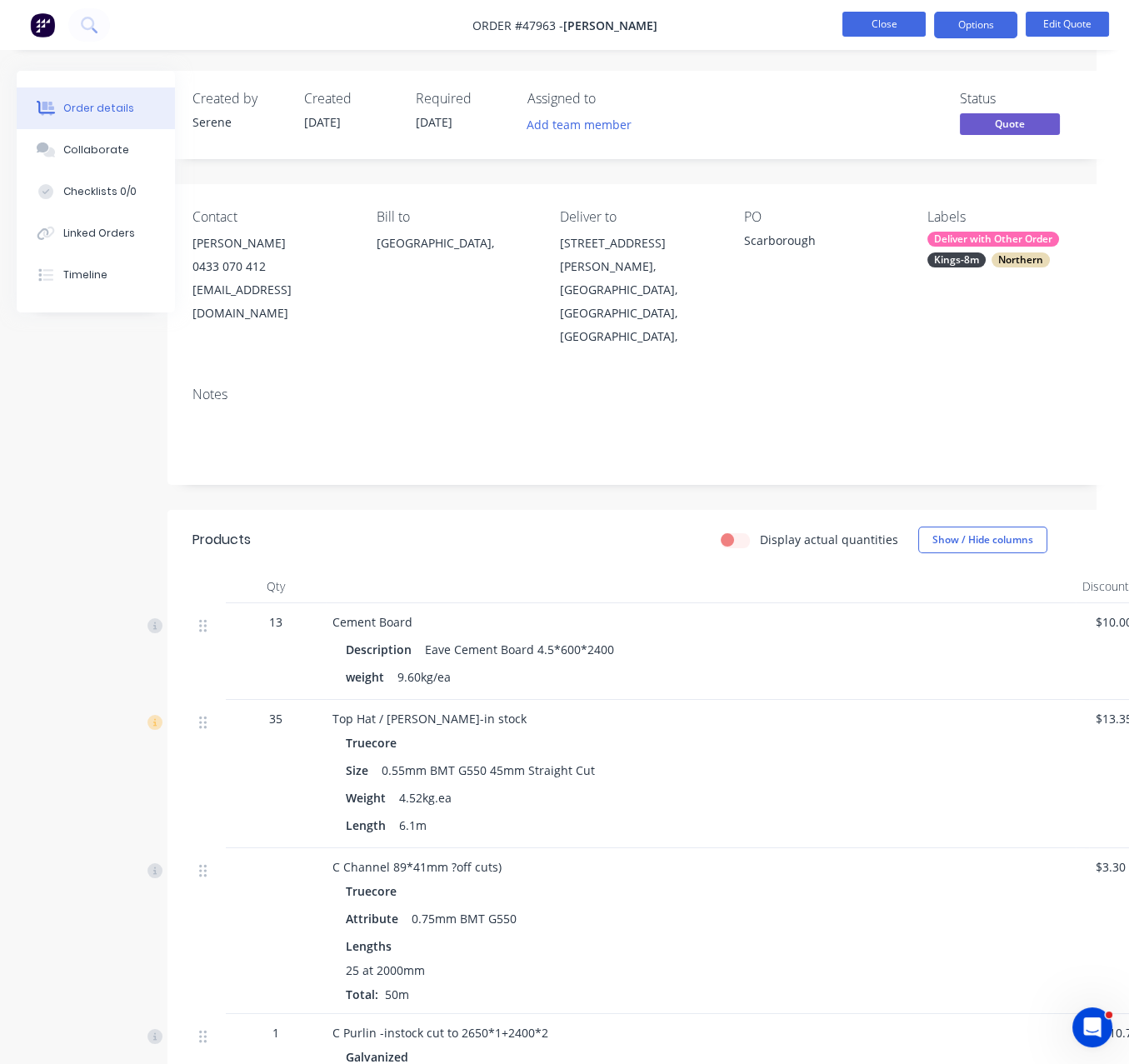
click at [878, 33] on button "Close" at bounding box center [884, 24] width 83 height 25
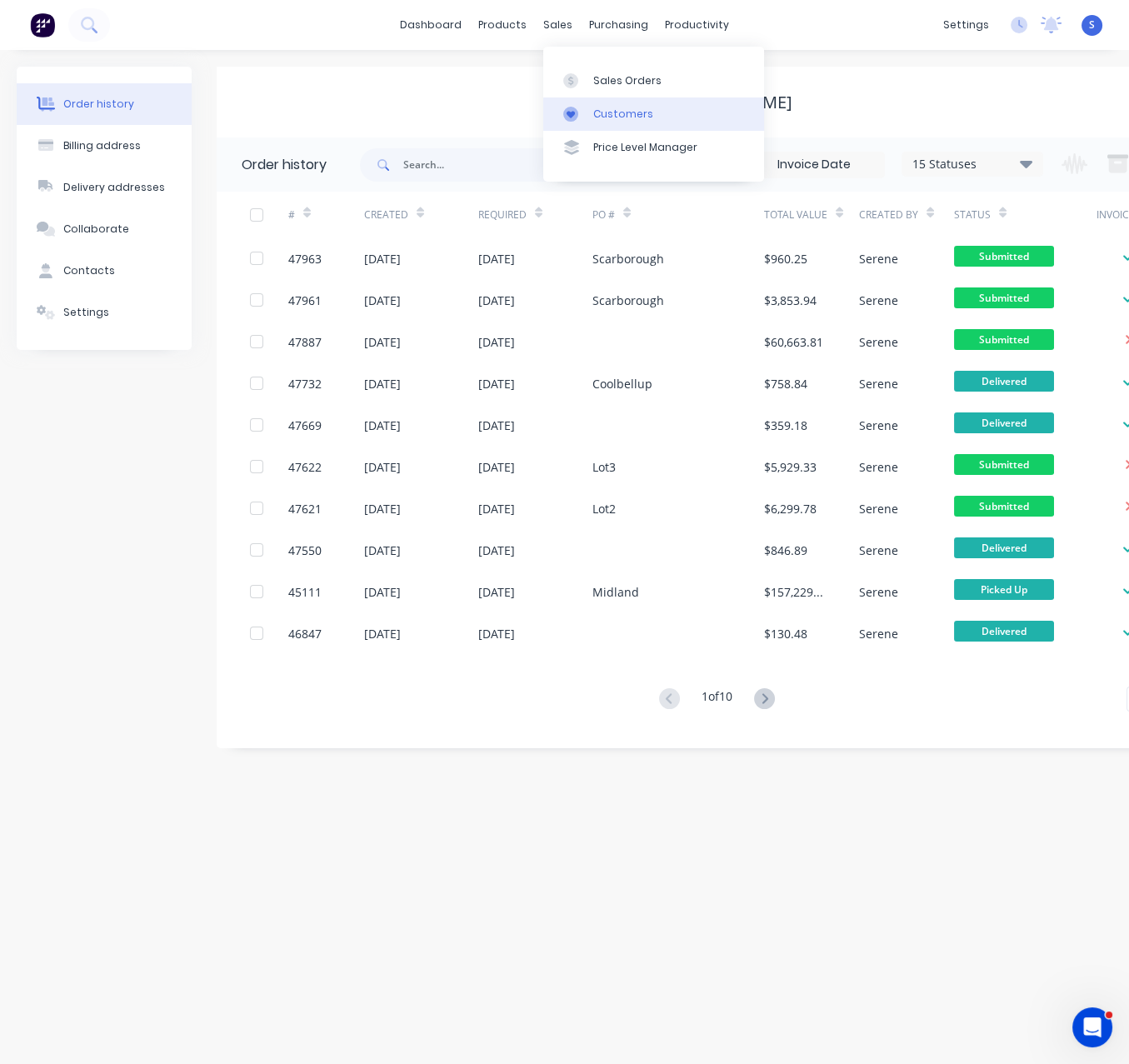
click at [633, 122] on div "Customers" at bounding box center [623, 114] width 60 height 15
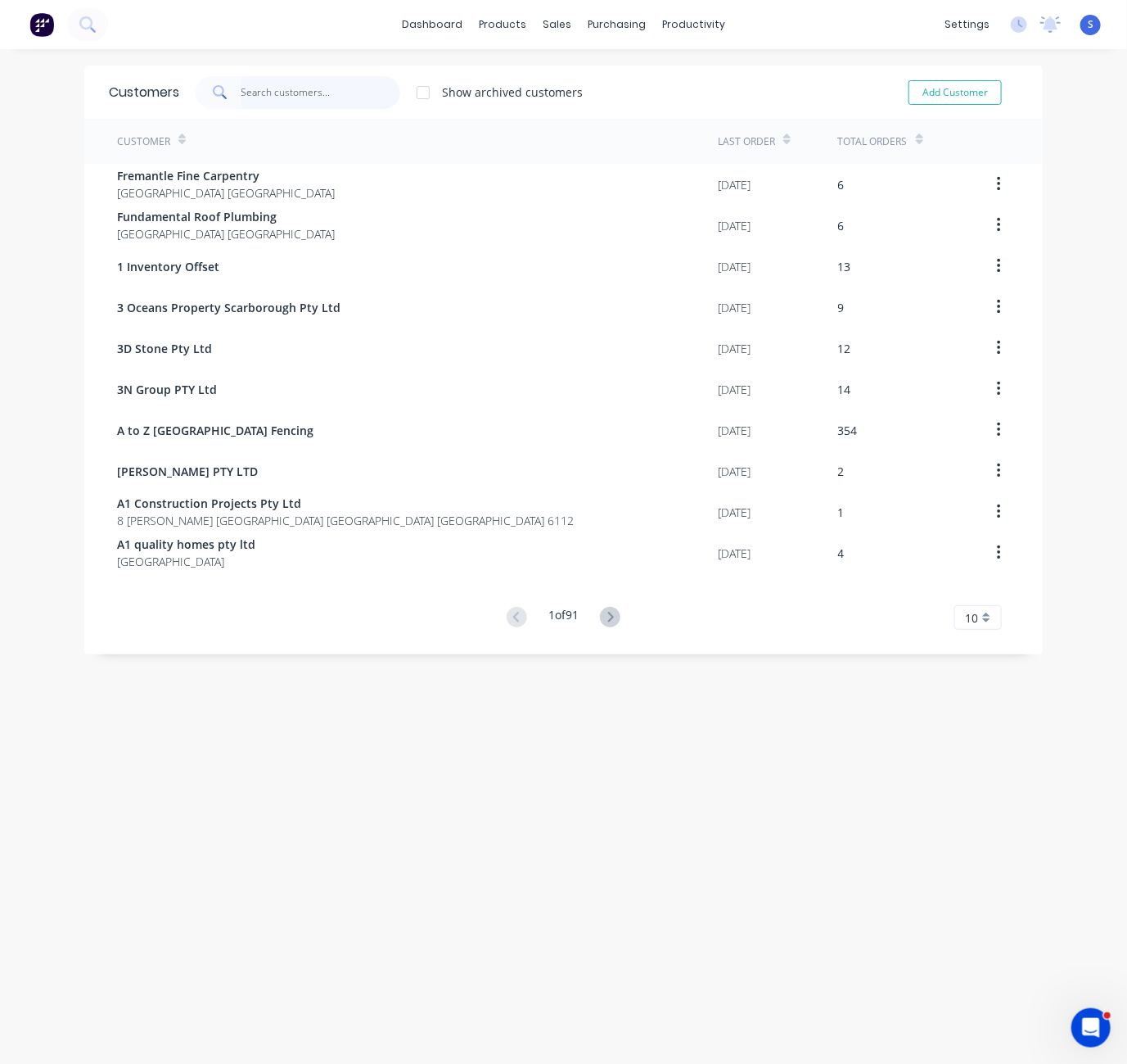
click at [304, 96] on input "text" at bounding box center [321, 92] width 160 height 32
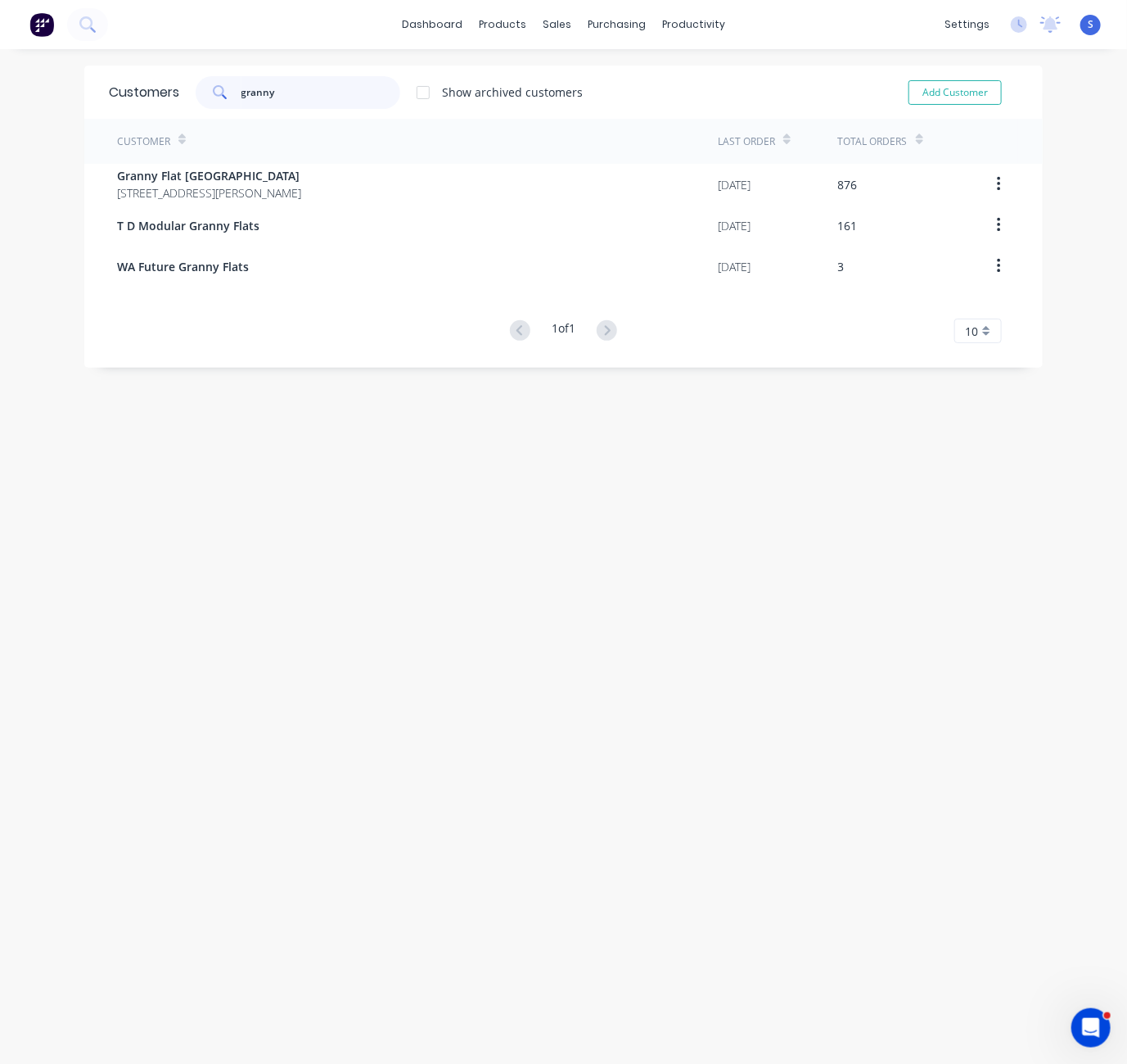
type input "granny"
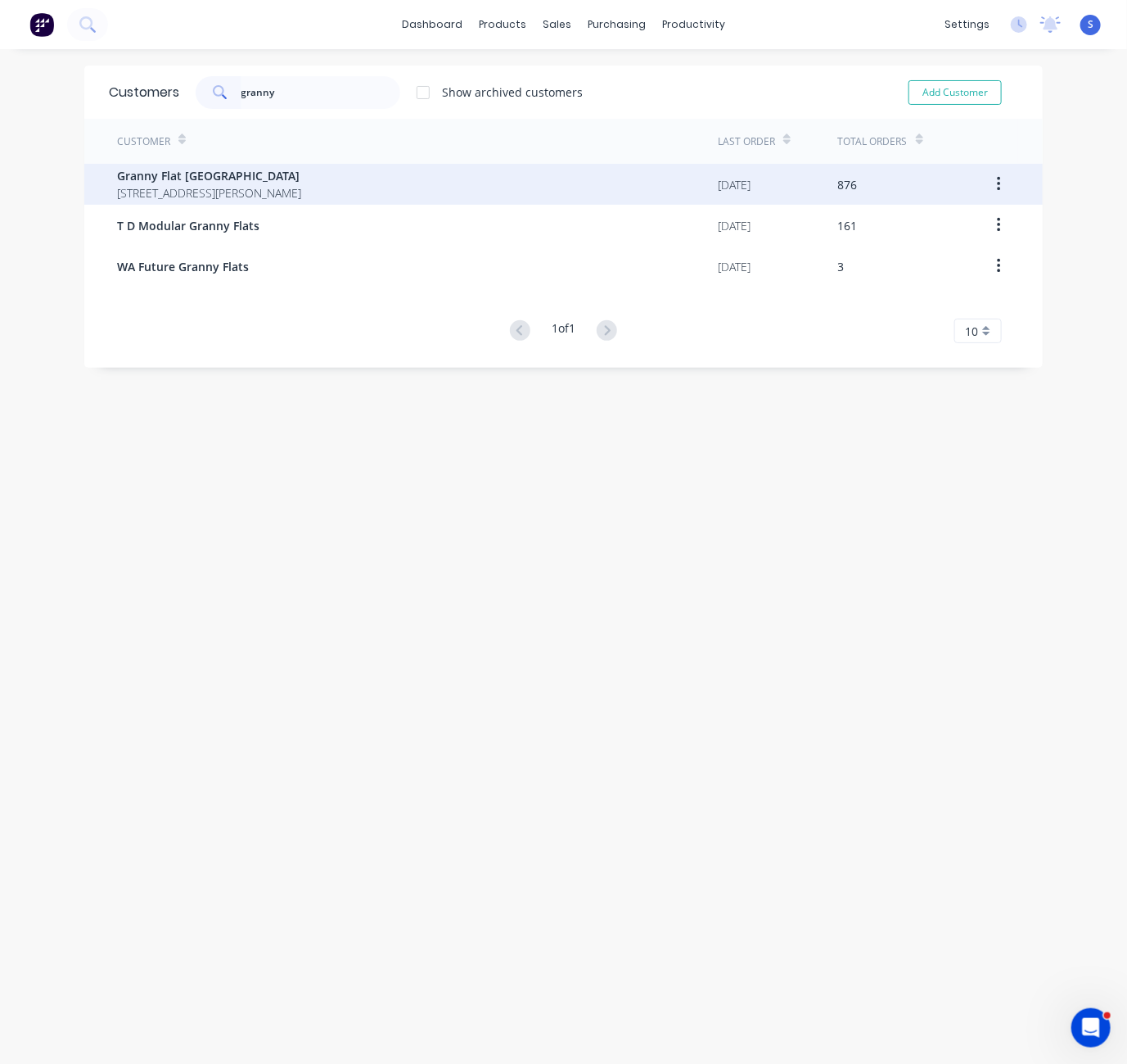
click at [301, 185] on span "[STREET_ADDRESS][PERSON_NAME]" at bounding box center [209, 193] width 185 height 18
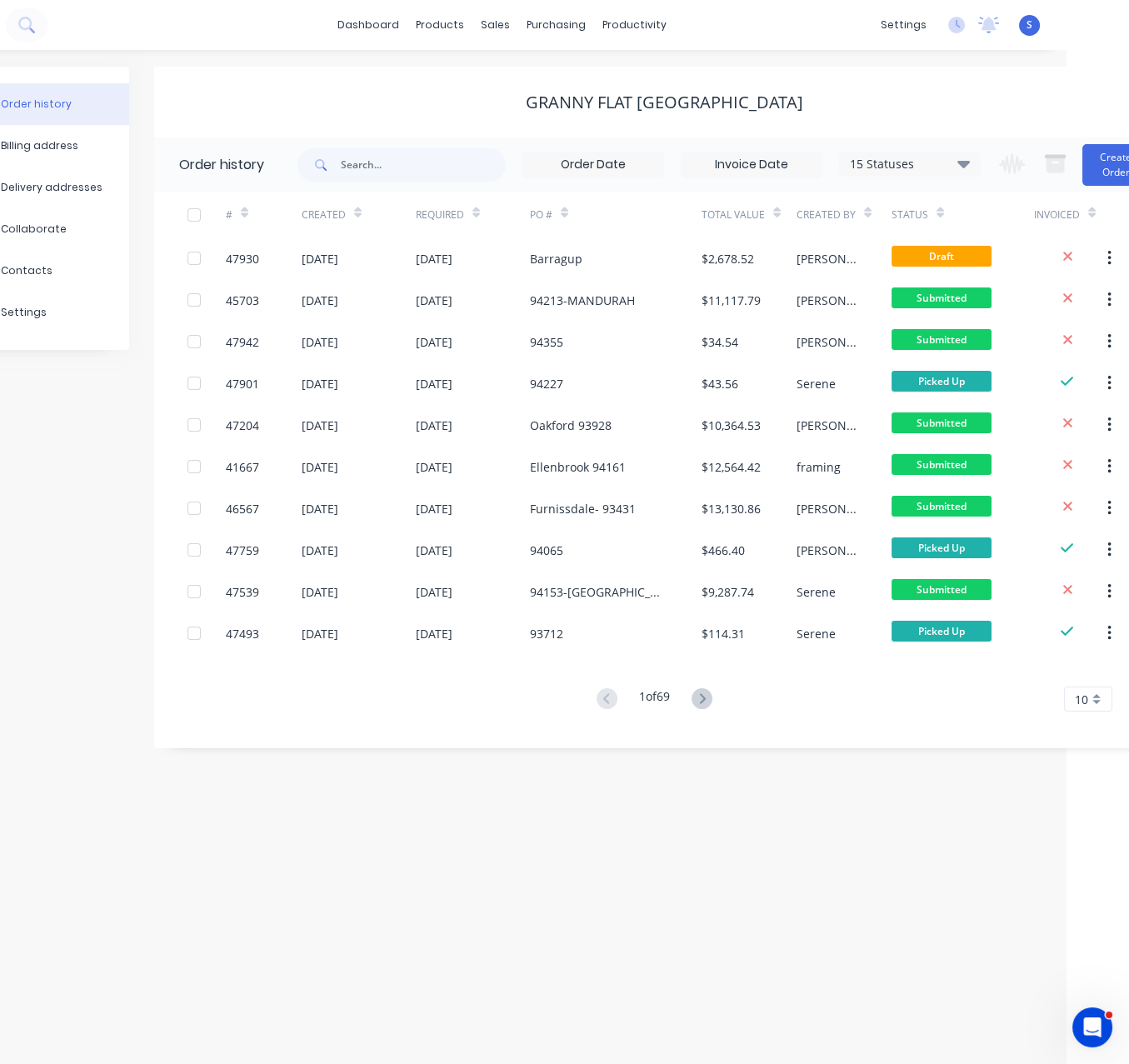
drag, startPoint x: 458, startPoint y: 87, endPoint x: 549, endPoint y: 84, distance: 91.0
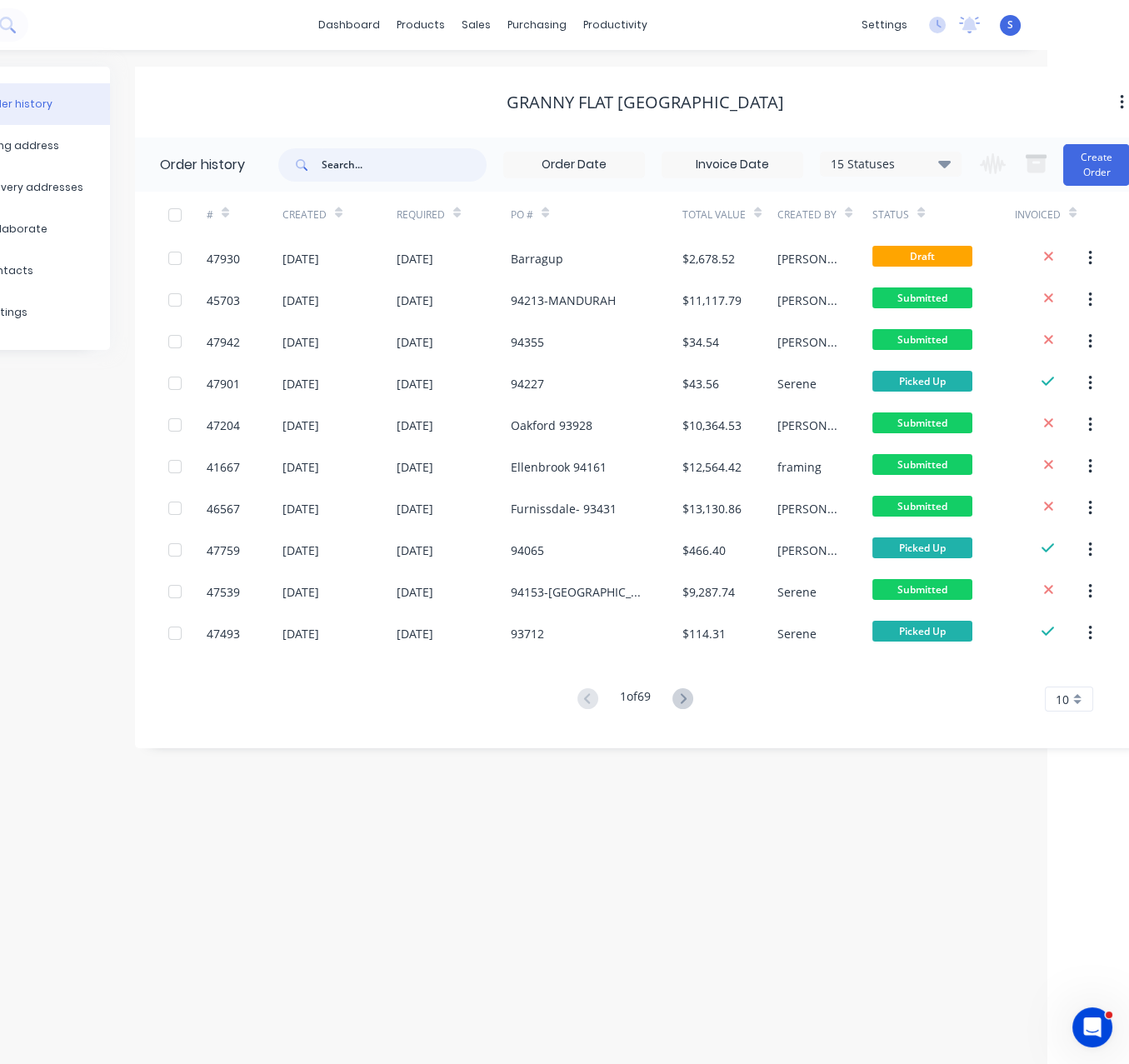
click at [366, 170] on input "text" at bounding box center [404, 164] width 165 height 33
type input "armad"
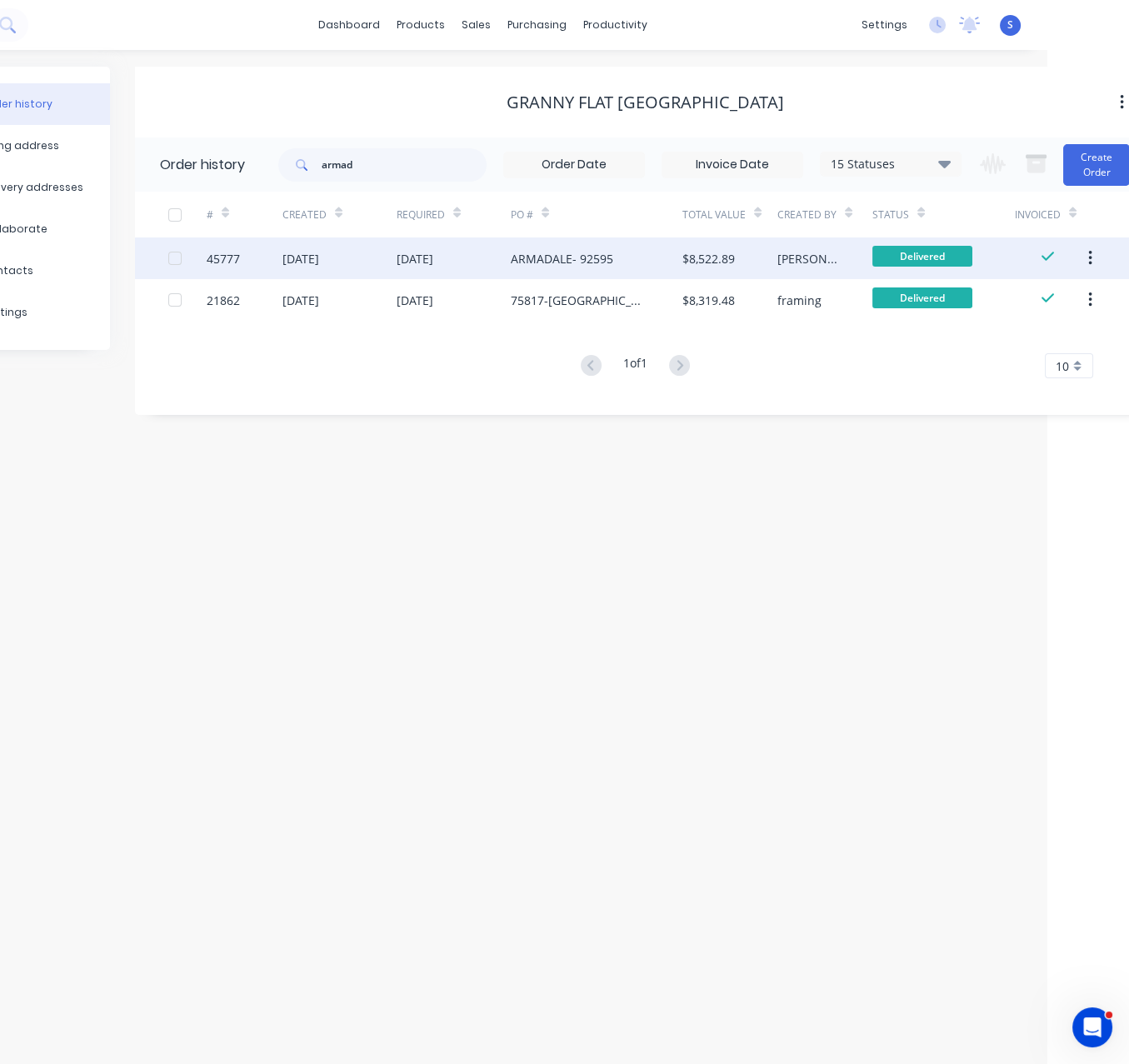
click at [548, 250] on div "ARMADALE- 92595" at bounding box center [562, 259] width 103 height 18
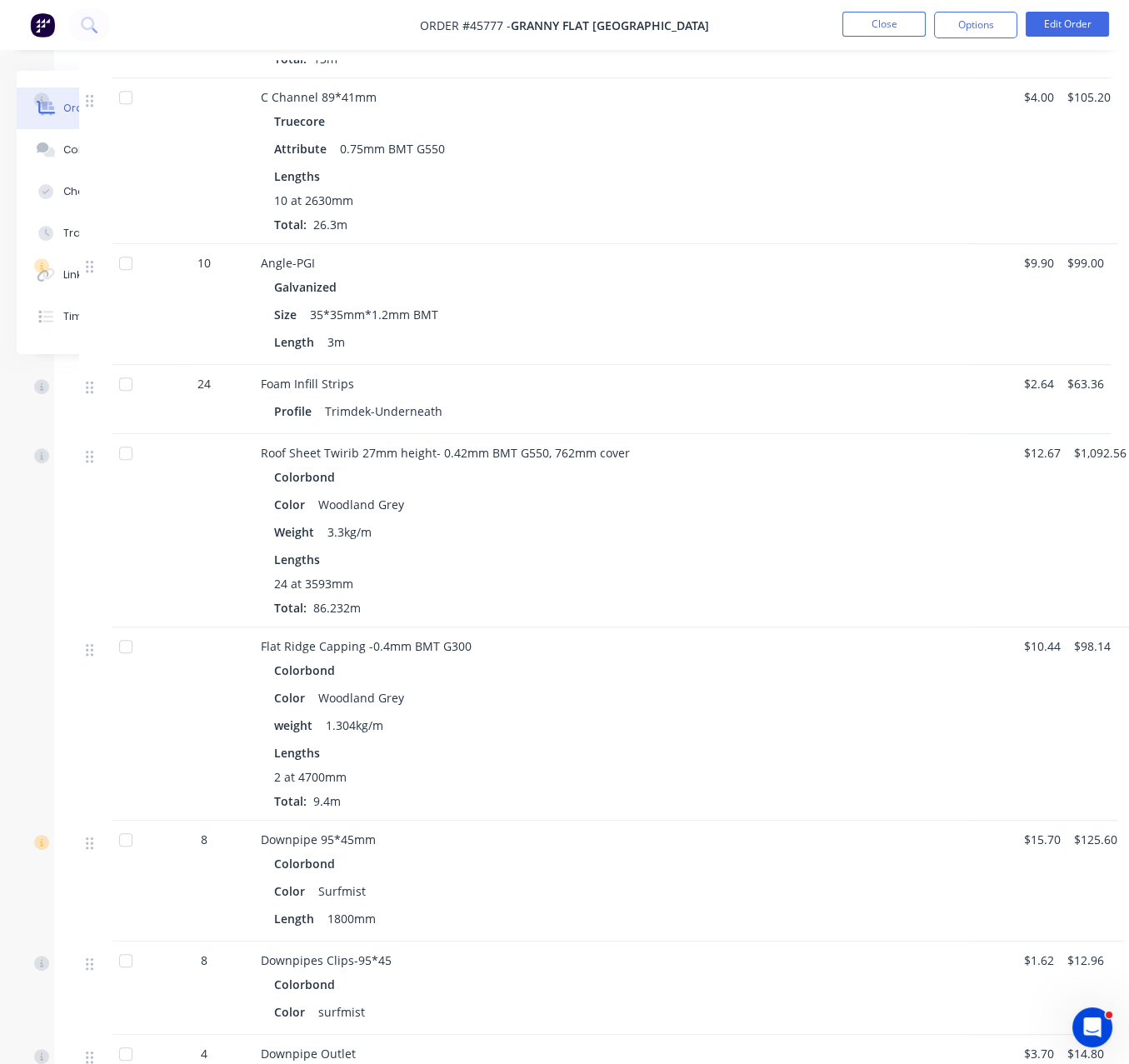
scroll to position [1459, 177]
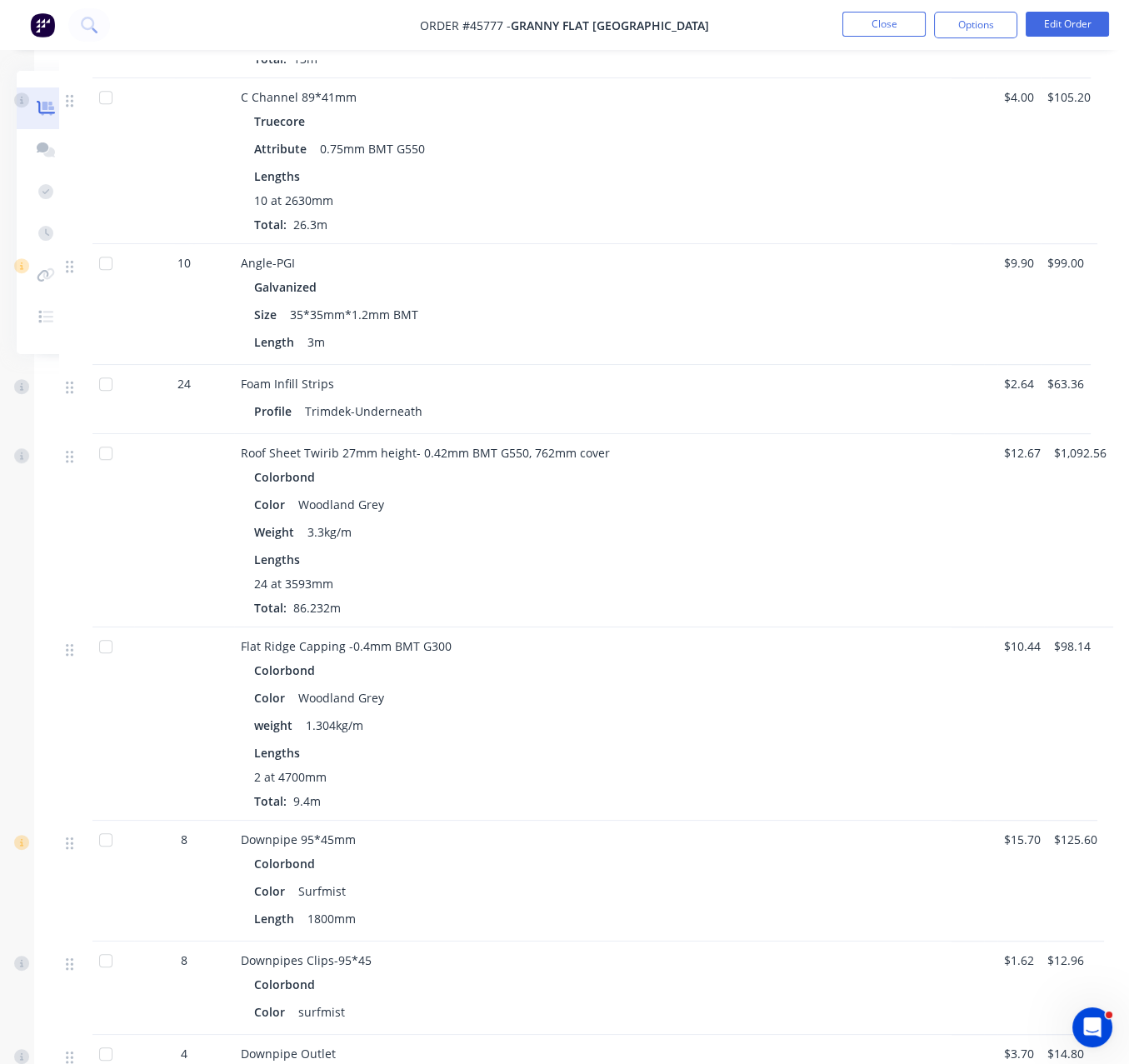
drag, startPoint x: 675, startPoint y: 786, endPoint x: 800, endPoint y: 771, distance: 125.9
click at [345, 710] on div "Woodland Grey" at bounding box center [341, 698] width 99 height 25
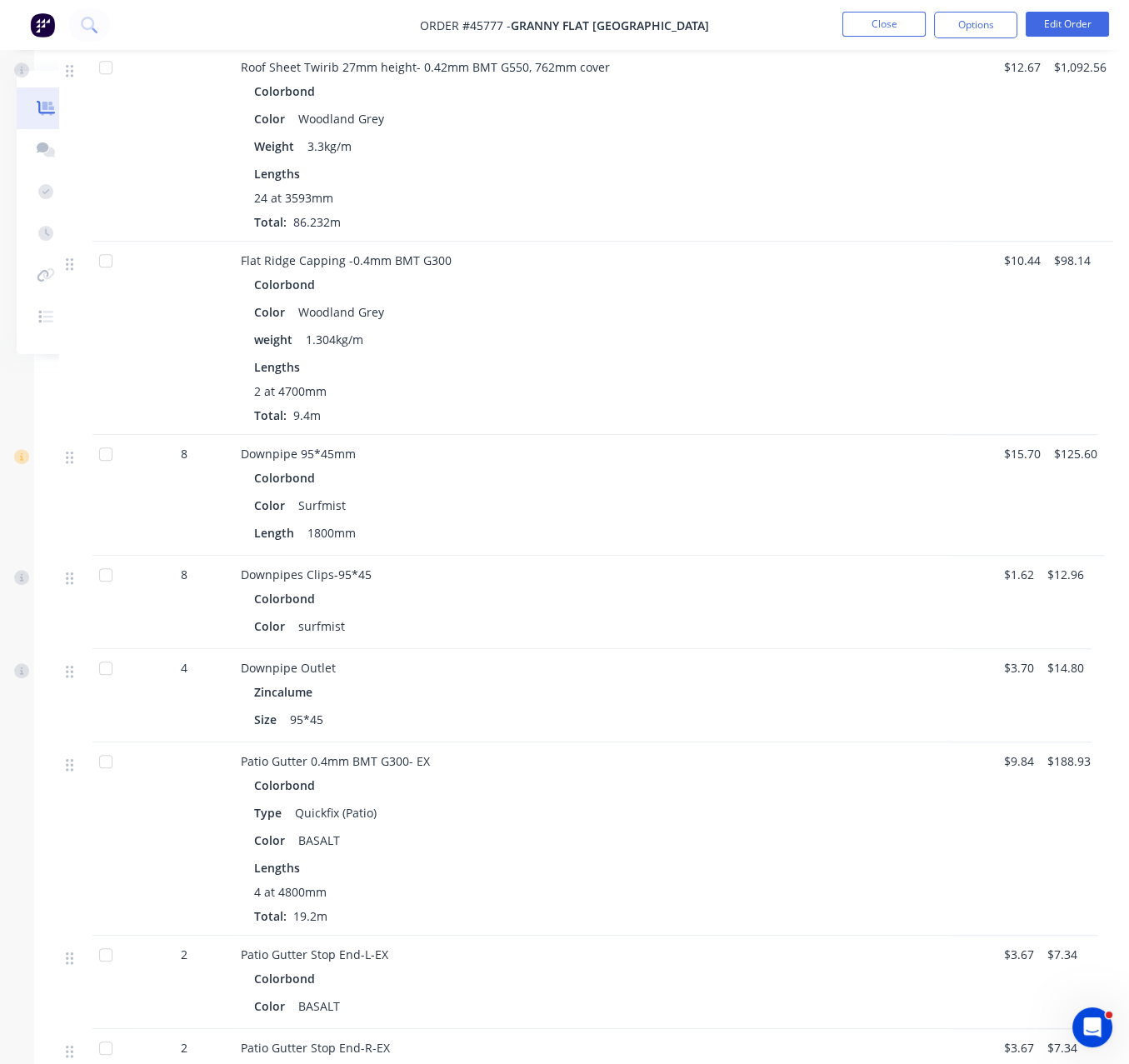
scroll to position [2042, 177]
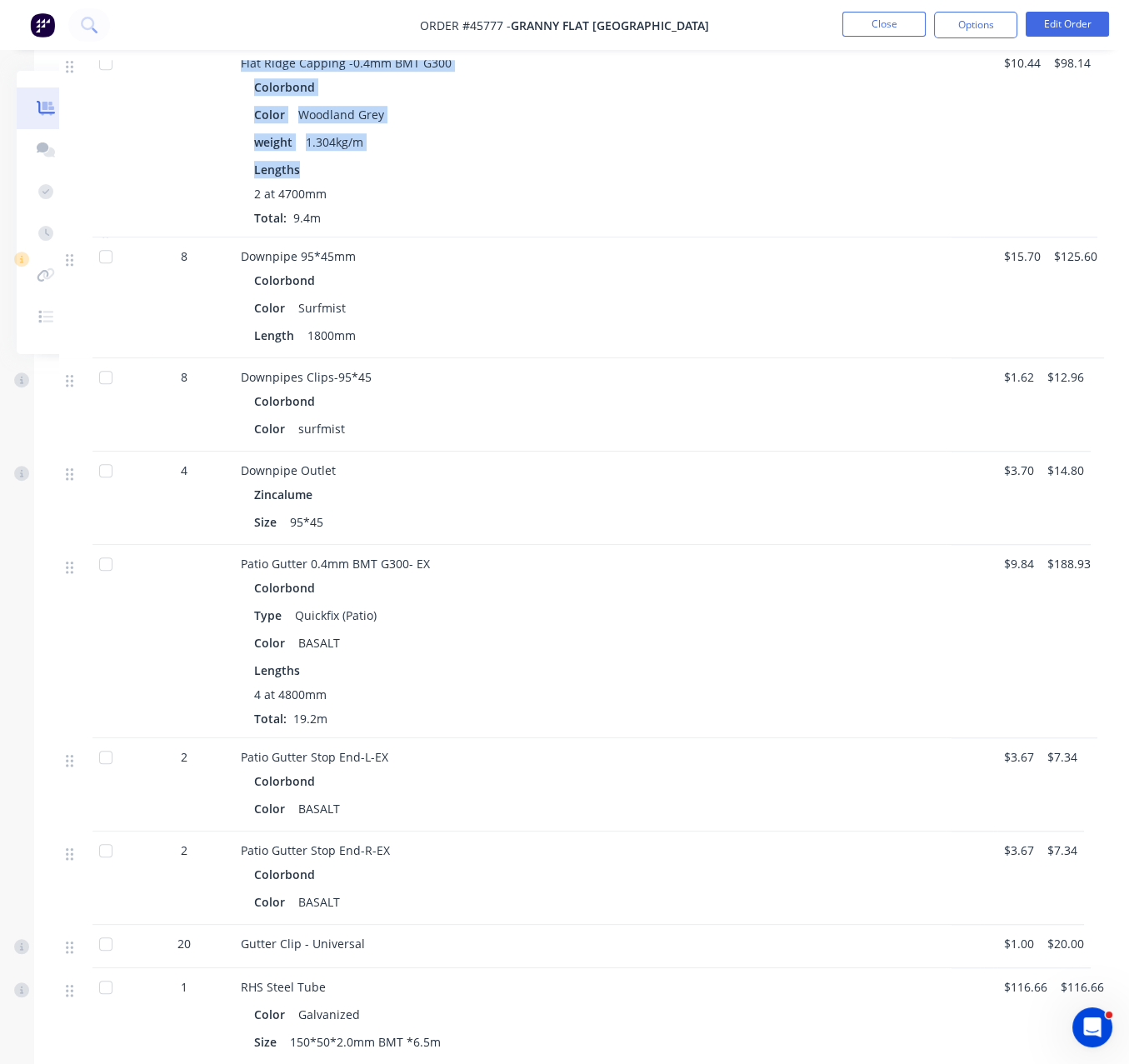
drag, startPoint x: 214, startPoint y: 110, endPoint x: 481, endPoint y: 238, distance: 296.1
click at [481, 238] on div "Flat Ridge Capping -0.4mm BMT G300 Colorbond Color Woodland Grey weight 1.304kg…" at bounding box center [505, 141] width 892 height 194
click at [484, 178] on div "Lengths" at bounding box center [609, 169] width 710 height 18
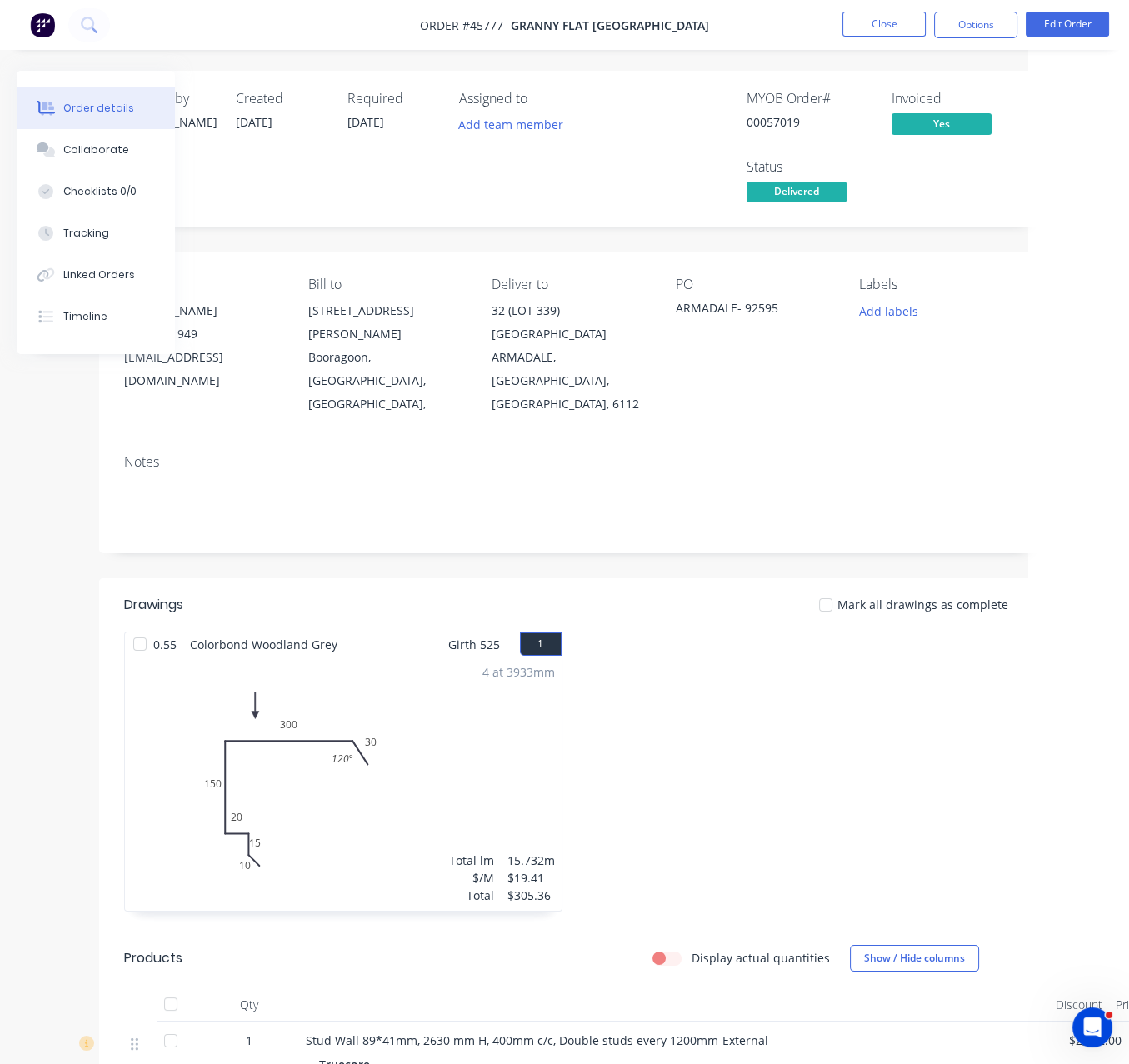
scroll to position [0, 0]
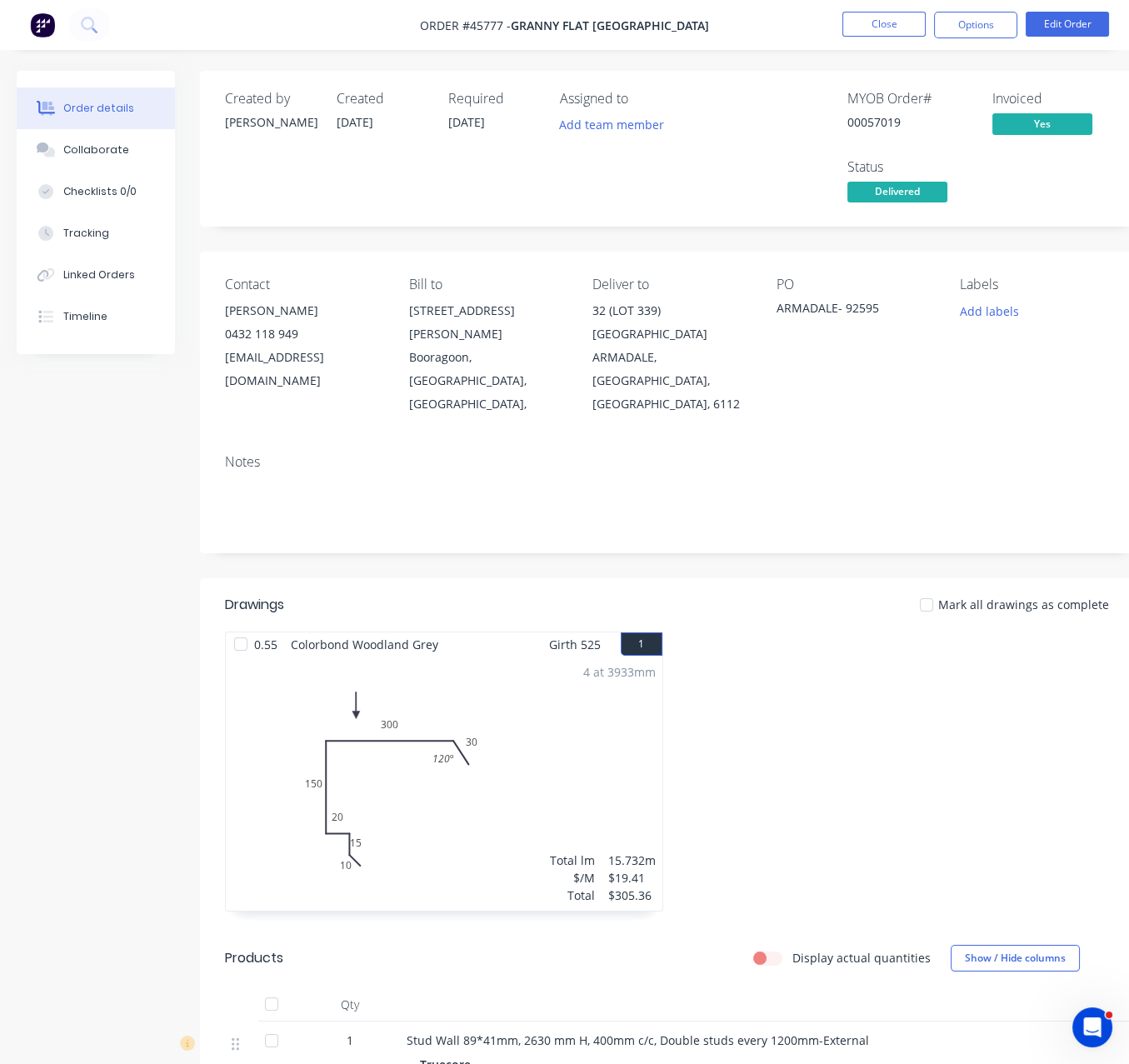
drag, startPoint x: 693, startPoint y: 679, endPoint x: 531, endPoint y: 652, distance: 164.2
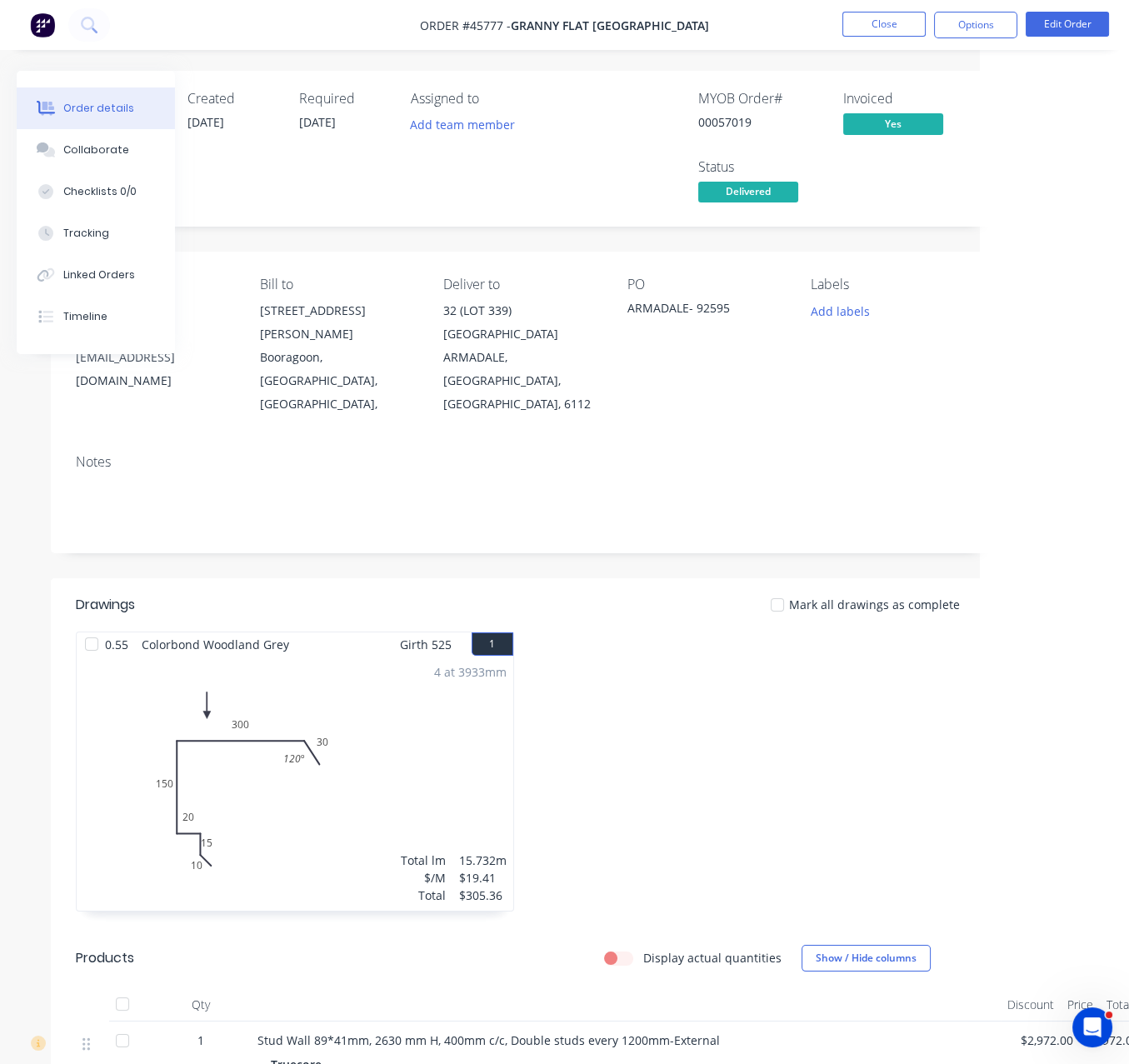
drag, startPoint x: 679, startPoint y: 538, endPoint x: 756, endPoint y: 536, distance: 77.0
click at [686, 735] on div at bounding box center [750, 780] width 455 height 296
click at [870, 29] on button "Close" at bounding box center [884, 24] width 83 height 25
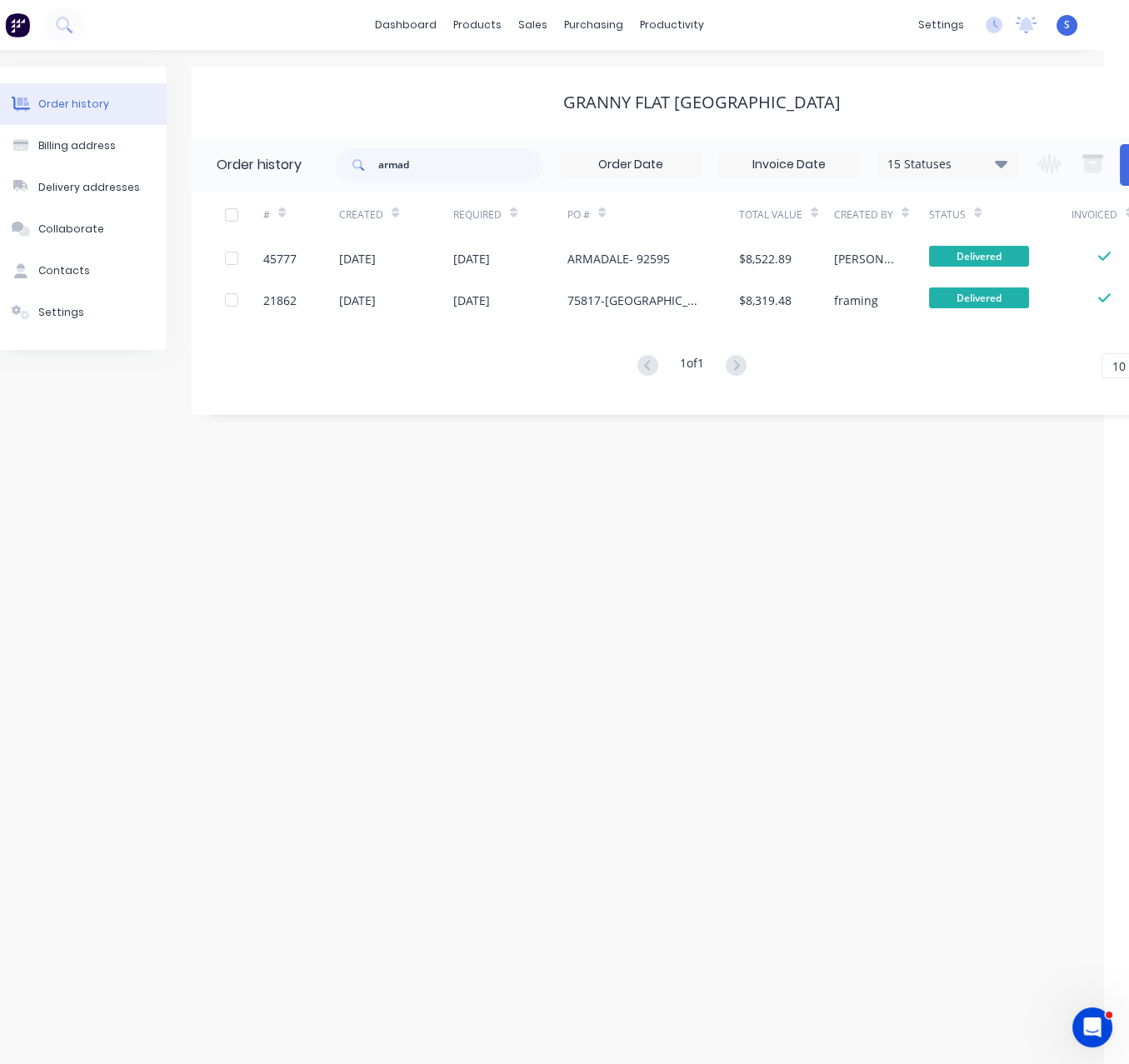
scroll to position [0, 111]
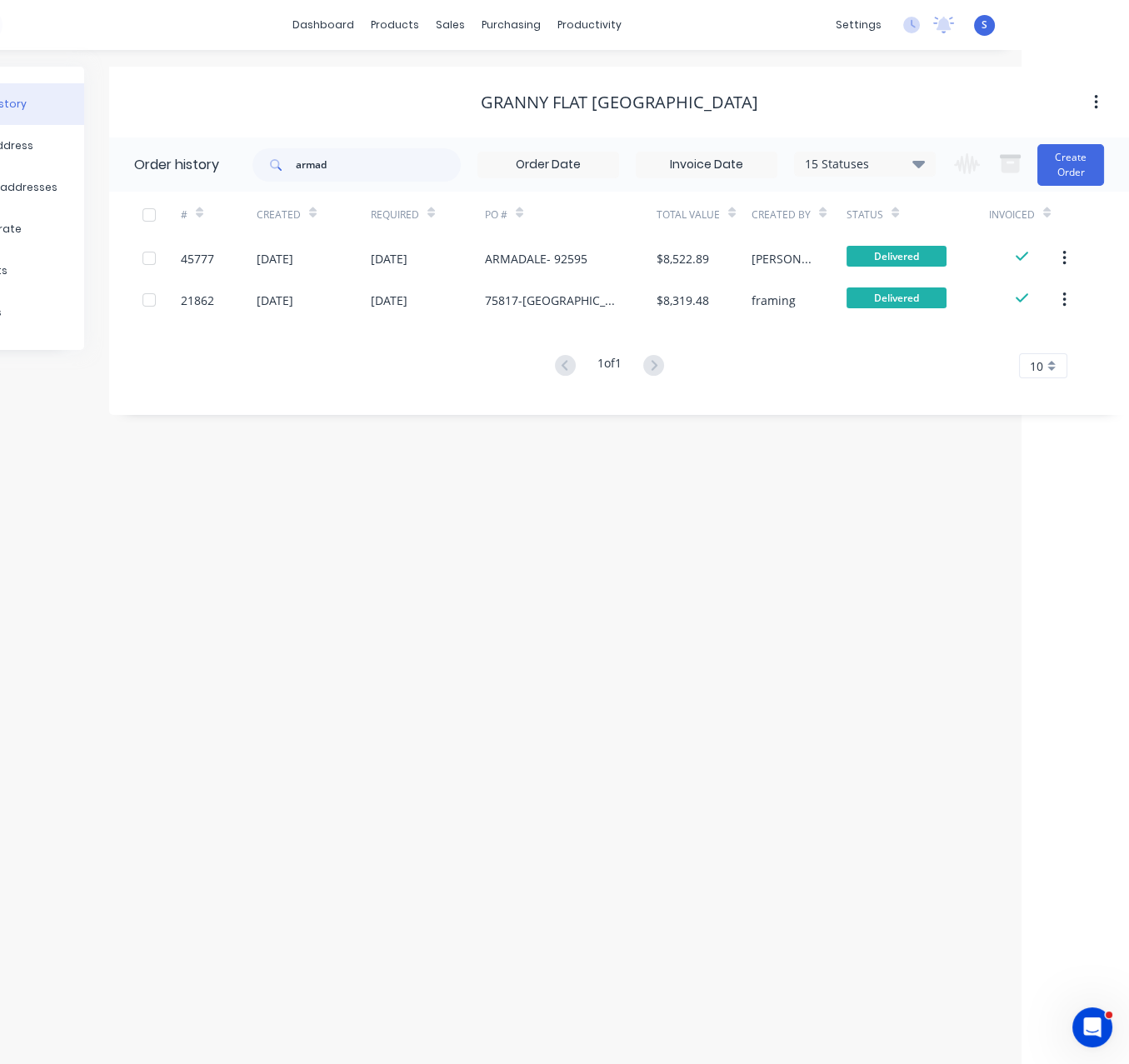
drag, startPoint x: 463, startPoint y: 544, endPoint x: 715, endPoint y: 576, distance: 254.0
click at [280, 549] on div "Order history Billing address Delivery addresses Collaborate Contacts Settings …" at bounding box center [457, 557] width 1129 height 1014
drag, startPoint x: 278, startPoint y: 168, endPoint x: 207, endPoint y: 160, distance: 71.4
click at [227, 165] on header "Order history armad 15 Statuses Invoice Status Invoiced Not Invoiced Partial Or…" at bounding box center [619, 164] width 1019 height 54
click at [338, 88] on div "Granny Flat [GEOGRAPHIC_DATA]" at bounding box center [619, 103] width 1019 height 30
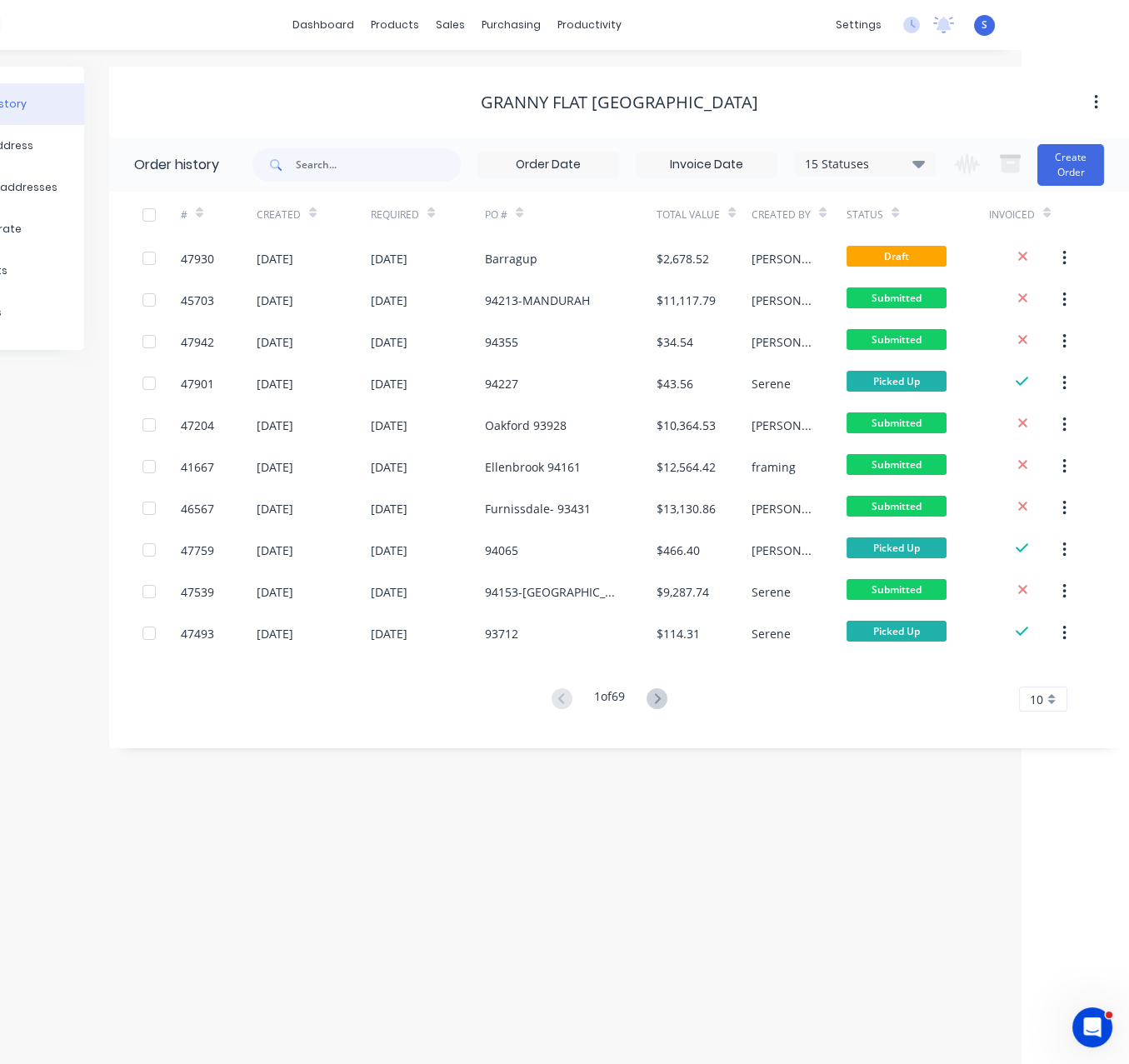
click at [565, 912] on div "Order history Billing address Delivery addresses Collaborate Contacts Settings …" at bounding box center [457, 557] width 1129 height 1014
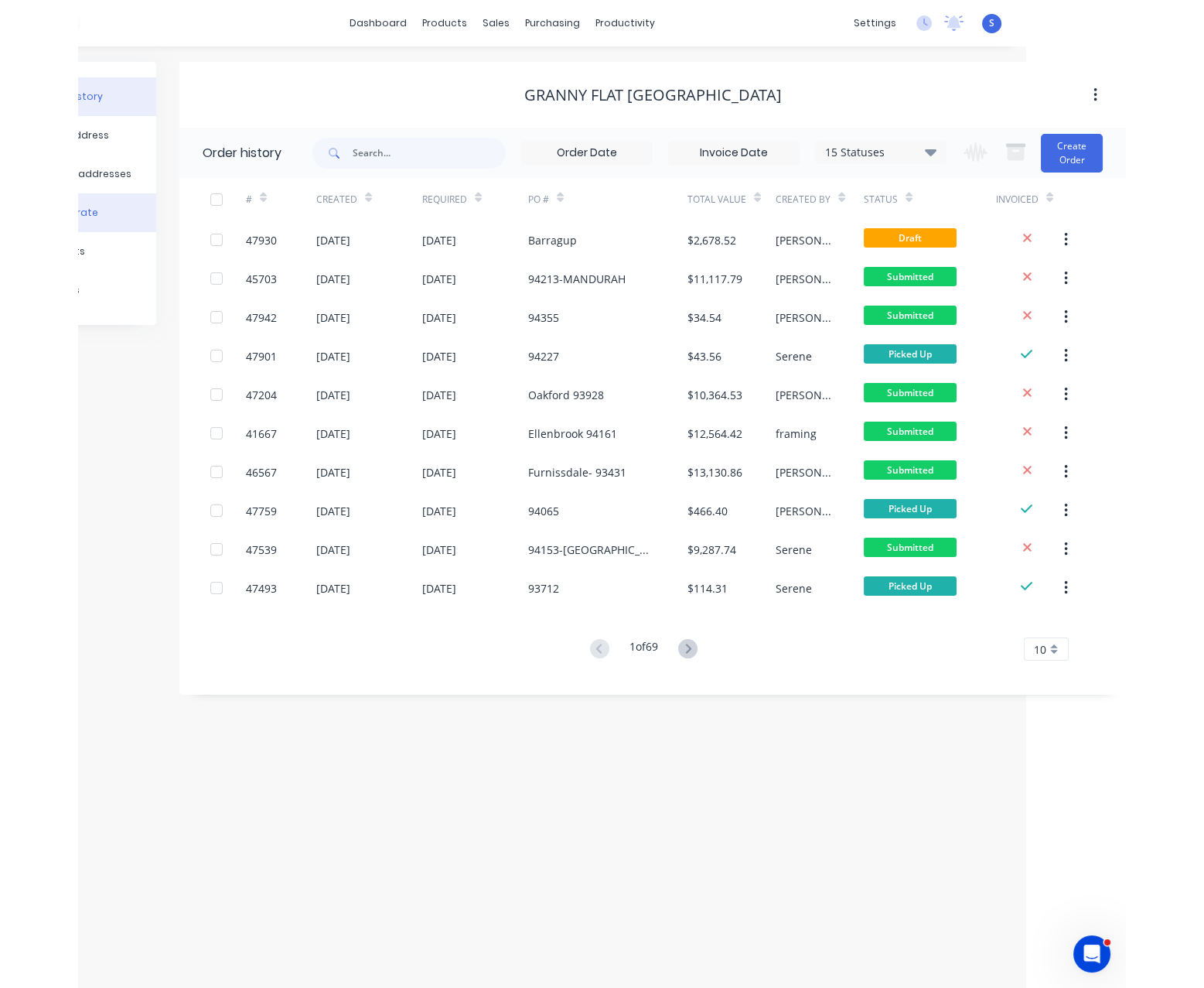
scroll to position [0, 0]
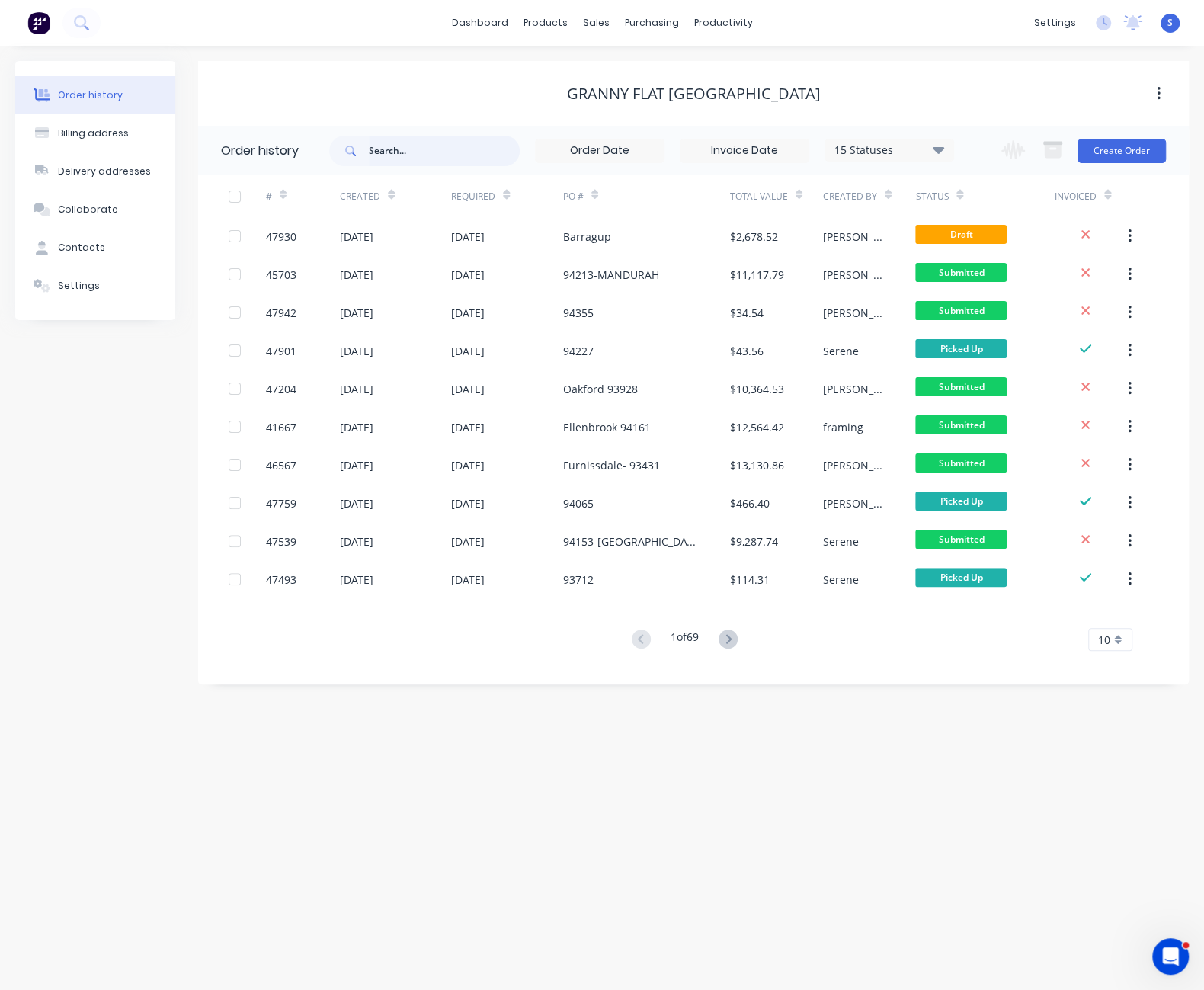
click at [426, 153] on input "text" at bounding box center [444, 150] width 151 height 30
type input "armada"
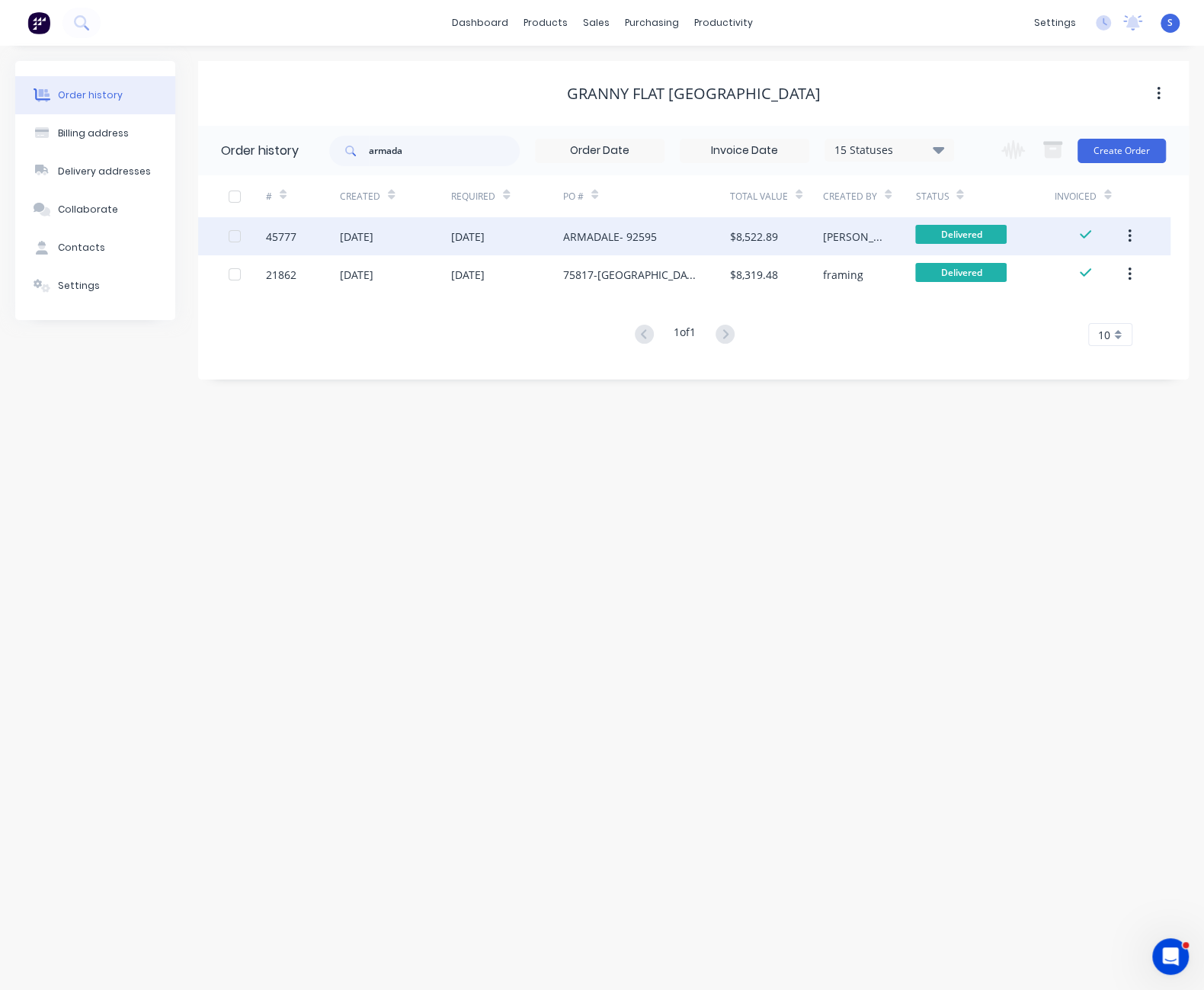
click at [555, 240] on div "24 Jul 2025" at bounding box center [507, 236] width 111 height 38
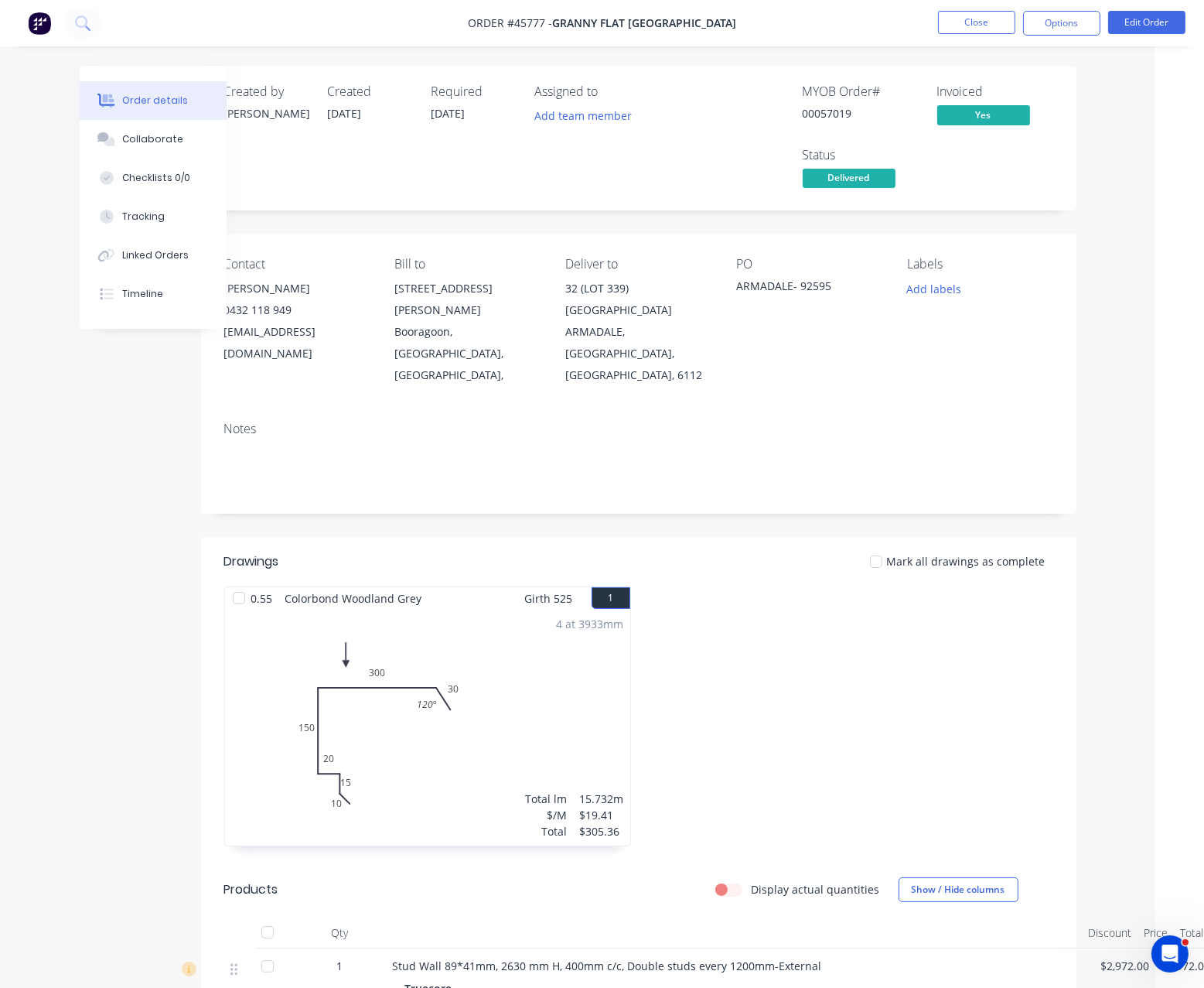
drag, startPoint x: 702, startPoint y: 554, endPoint x: 864, endPoint y: 558, distance: 162.0
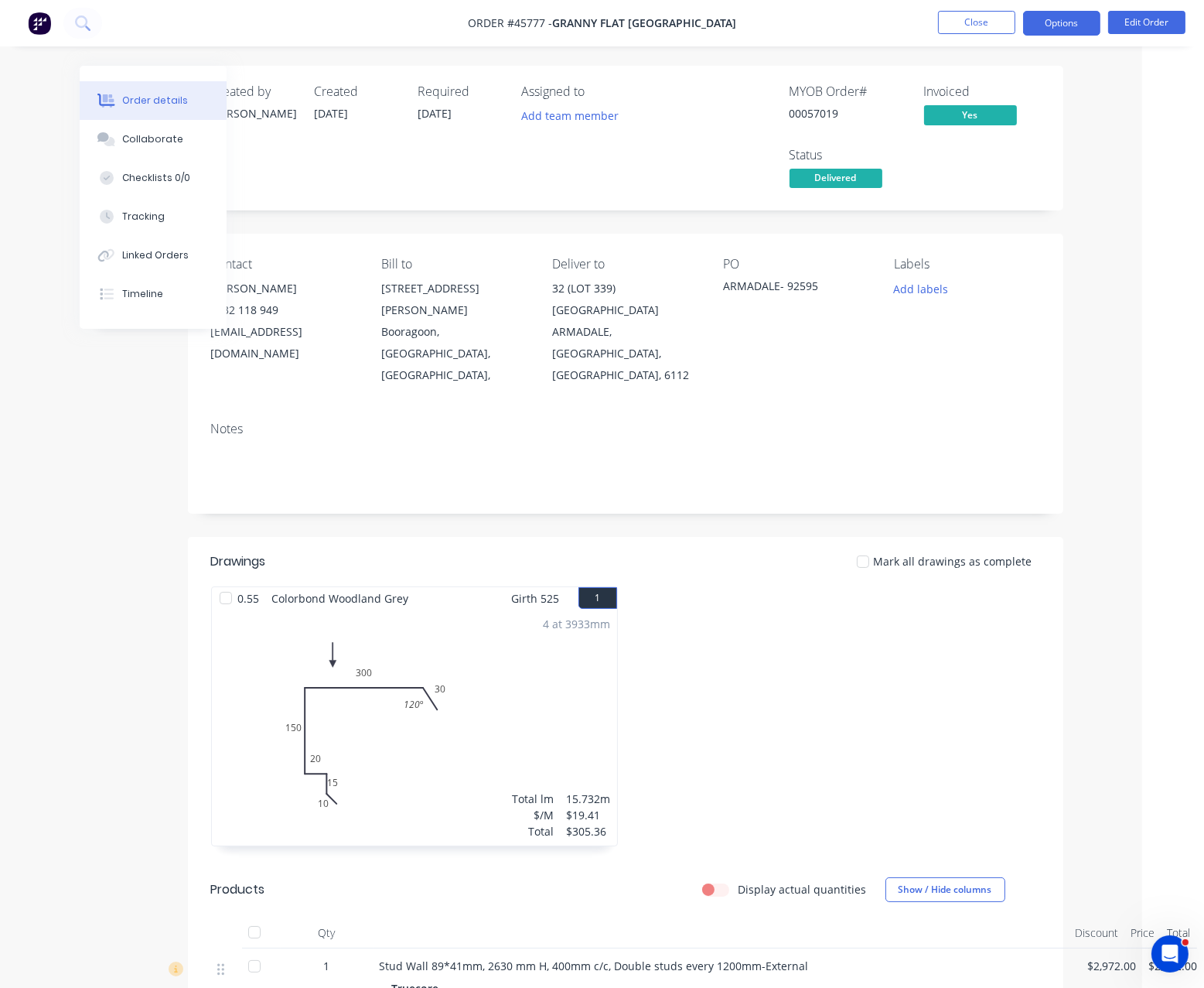
click at [1047, 25] on button "Options" at bounding box center [1062, 23] width 77 height 25
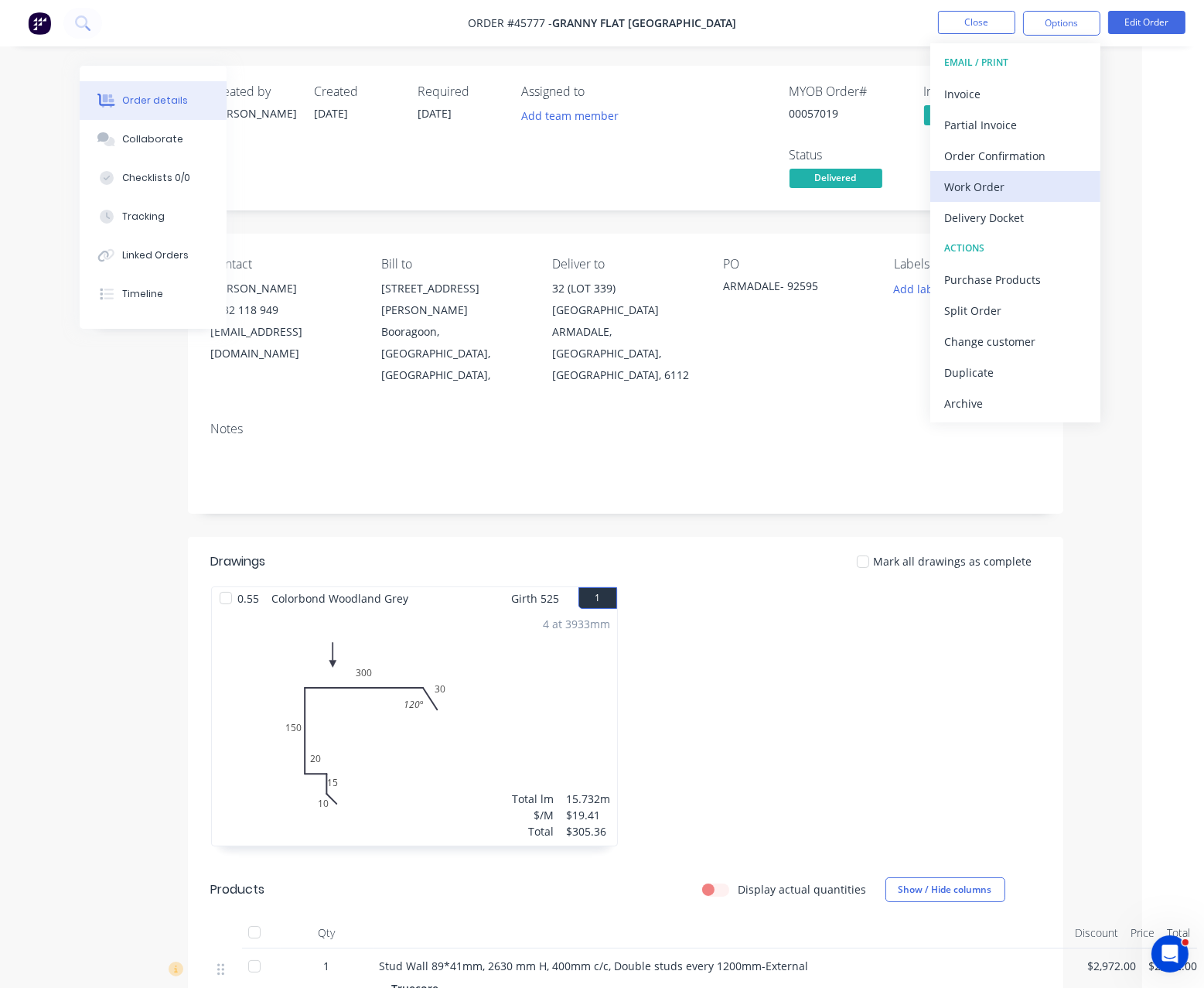
click at [968, 185] on div "Work Order" at bounding box center [1016, 187] width 142 height 23
click at [952, 185] on div "Custom" at bounding box center [1016, 187] width 142 height 23
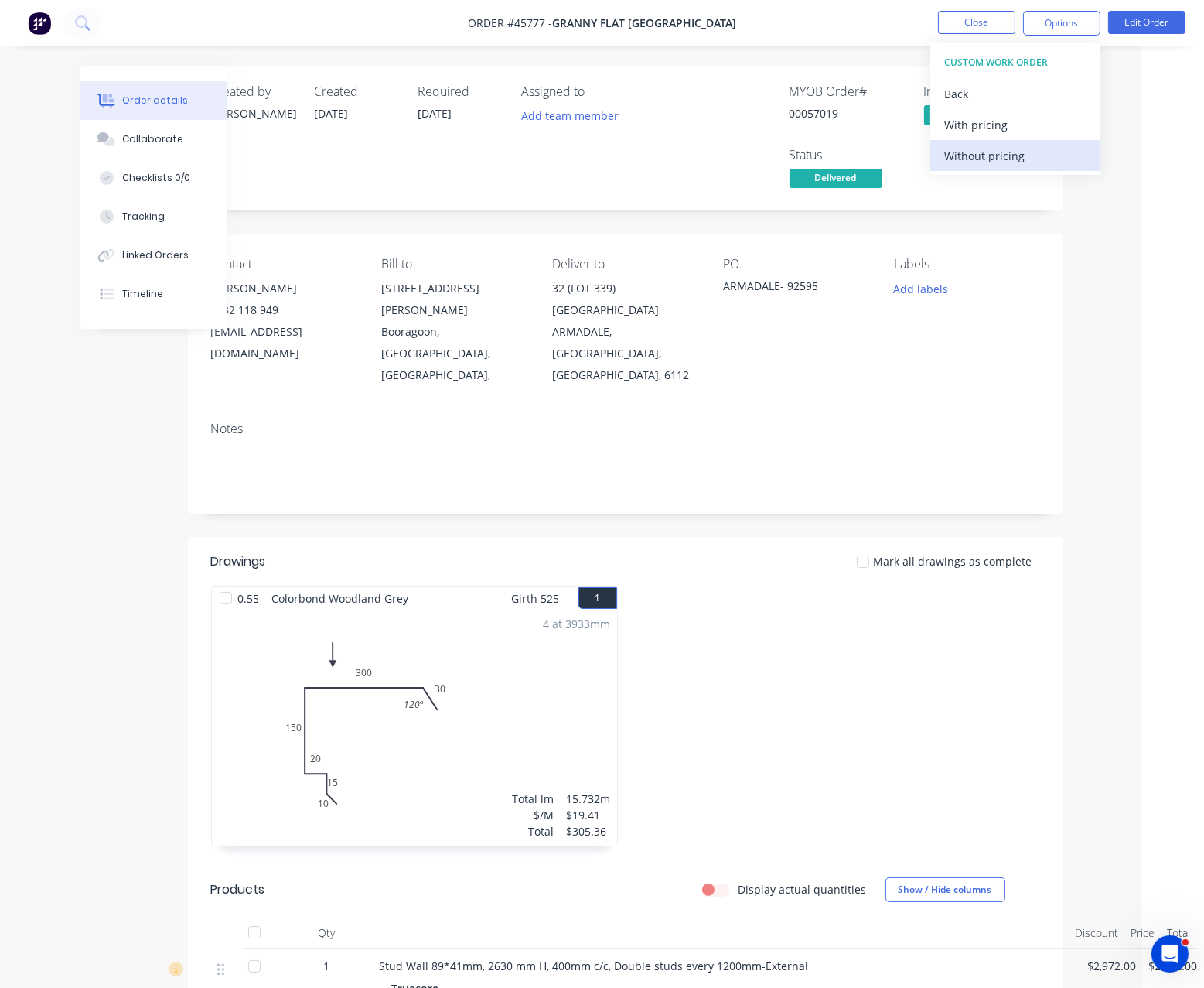
click at [967, 160] on div "Without pricing" at bounding box center [1016, 156] width 142 height 23
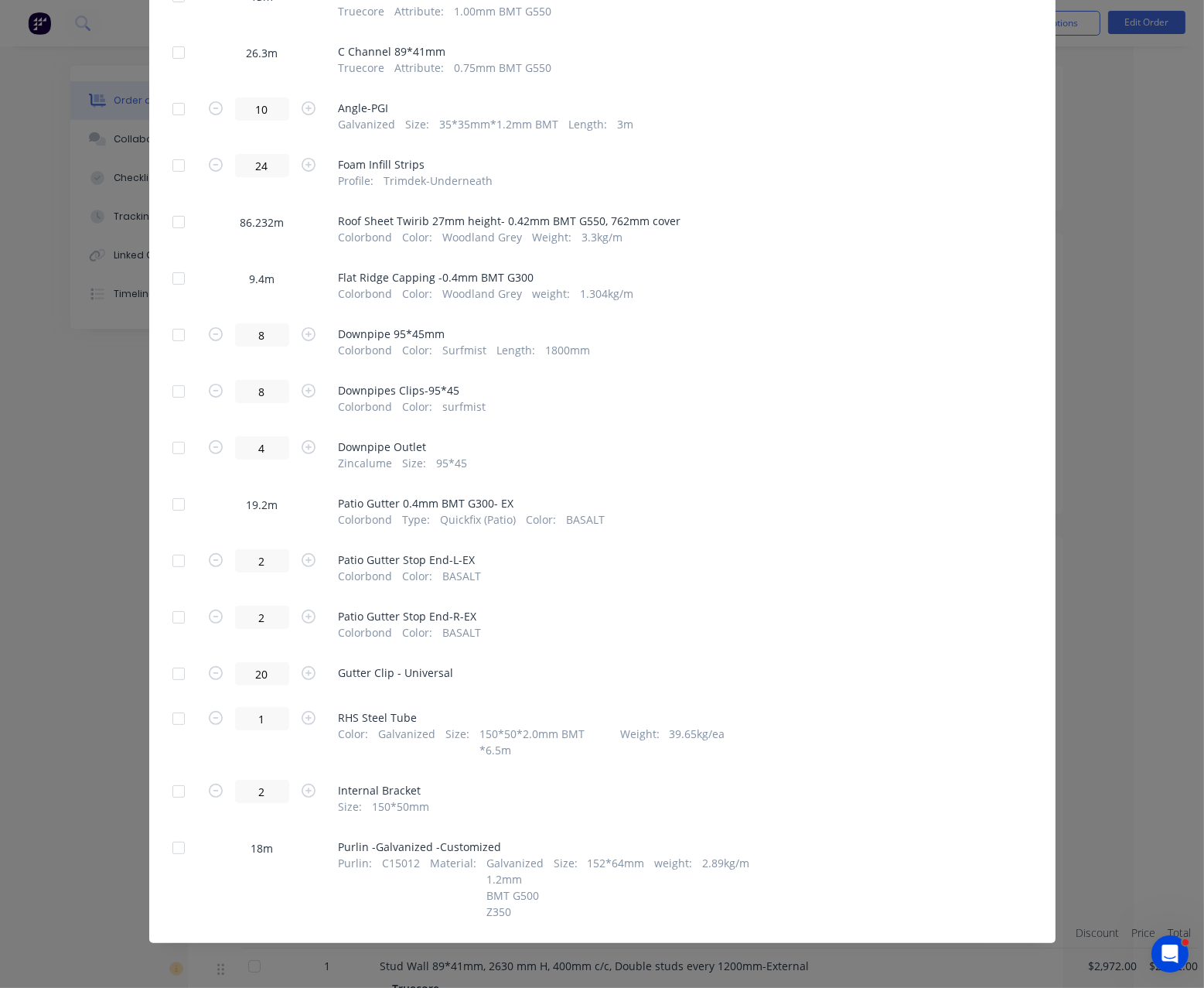
scroll to position [445, 0]
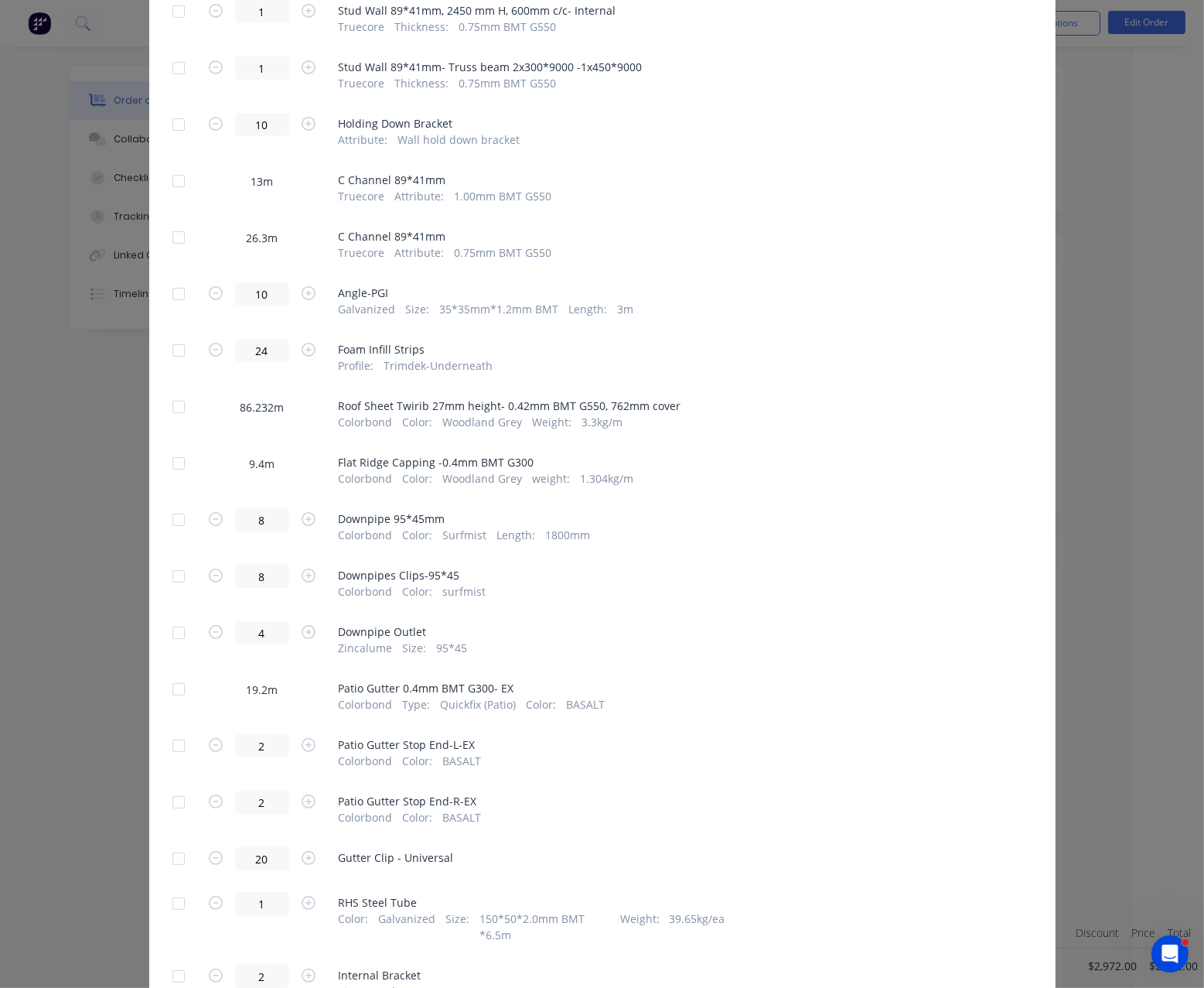
click at [170, 479] on div at bounding box center [178, 463] width 31 height 31
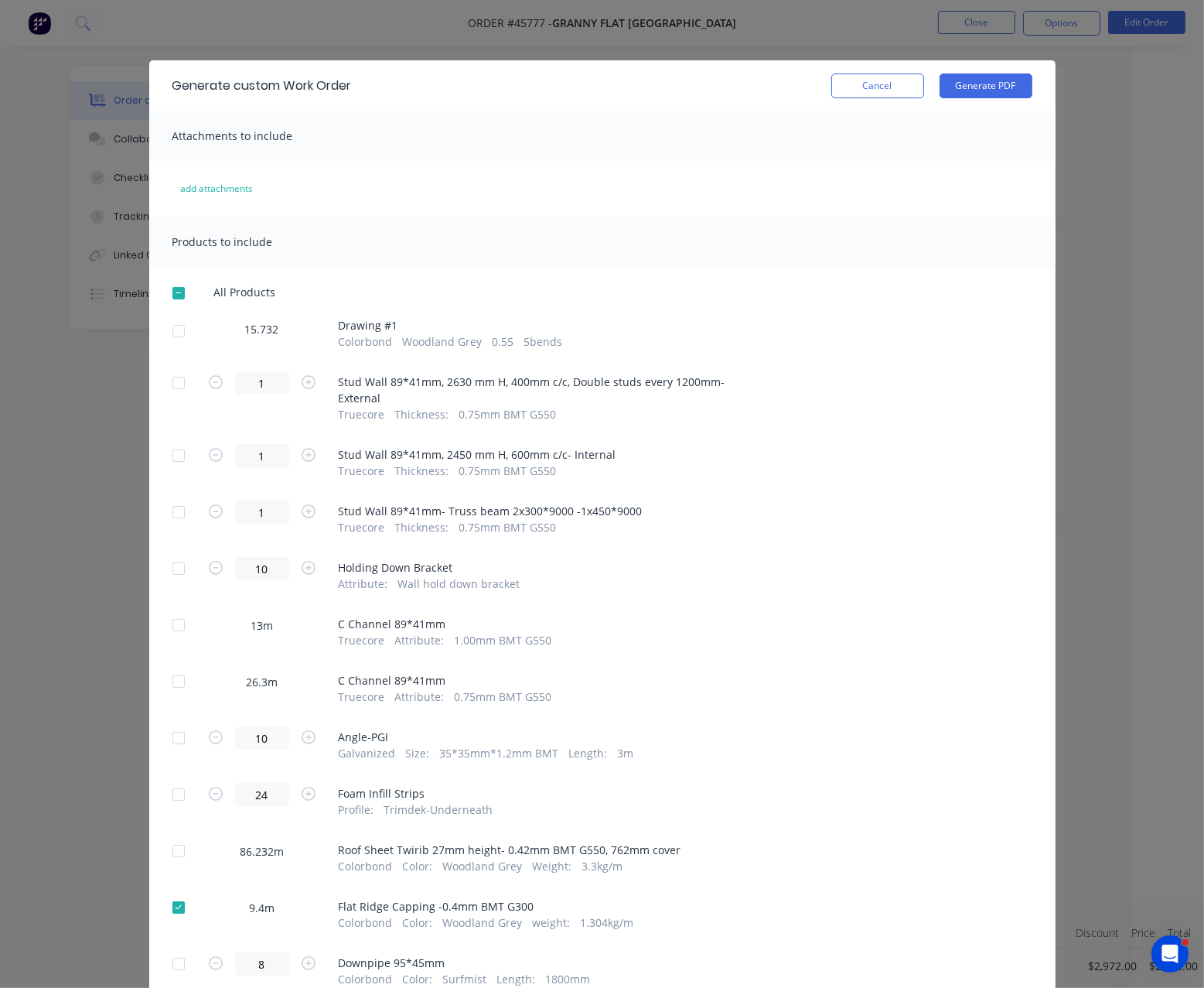
scroll to position [0, 0]
click at [980, 89] on button "Generate PDF" at bounding box center [986, 88] width 93 height 25
click at [879, 92] on button "Cancel" at bounding box center [878, 88] width 93 height 25
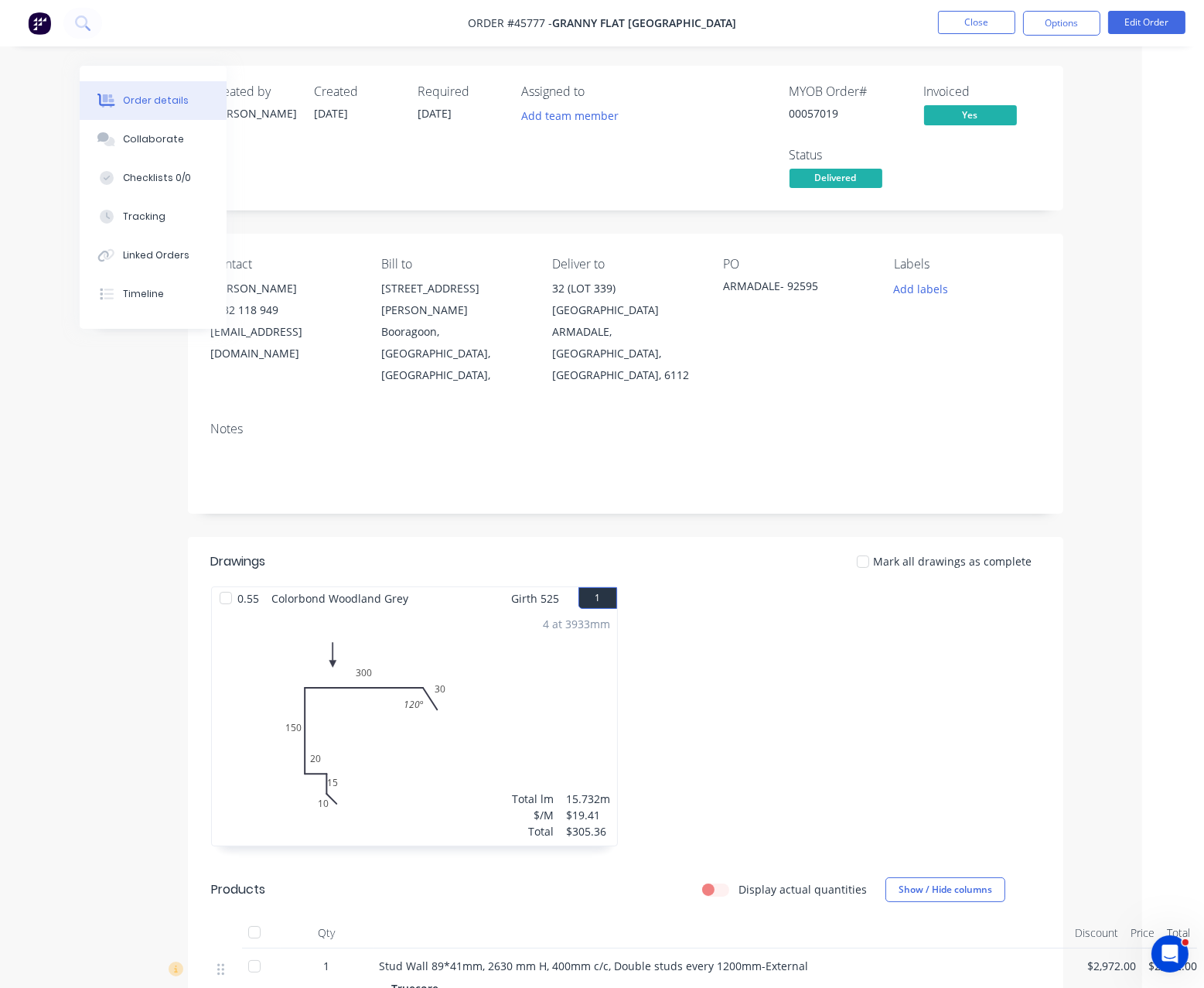
scroll to position [0, 44]
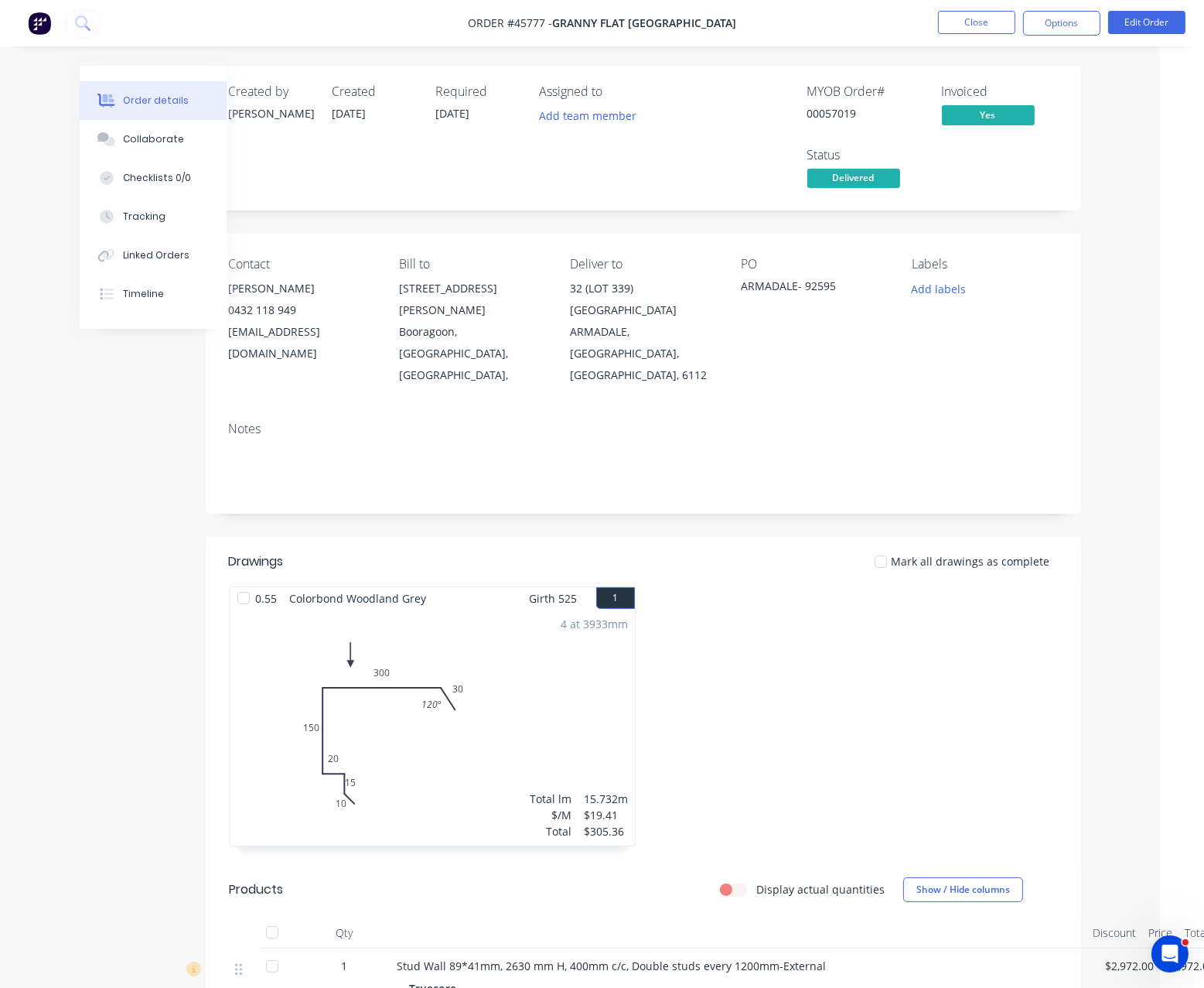
drag, startPoint x: 524, startPoint y: 235, endPoint x: 48, endPoint y: 231, distance: 476.0
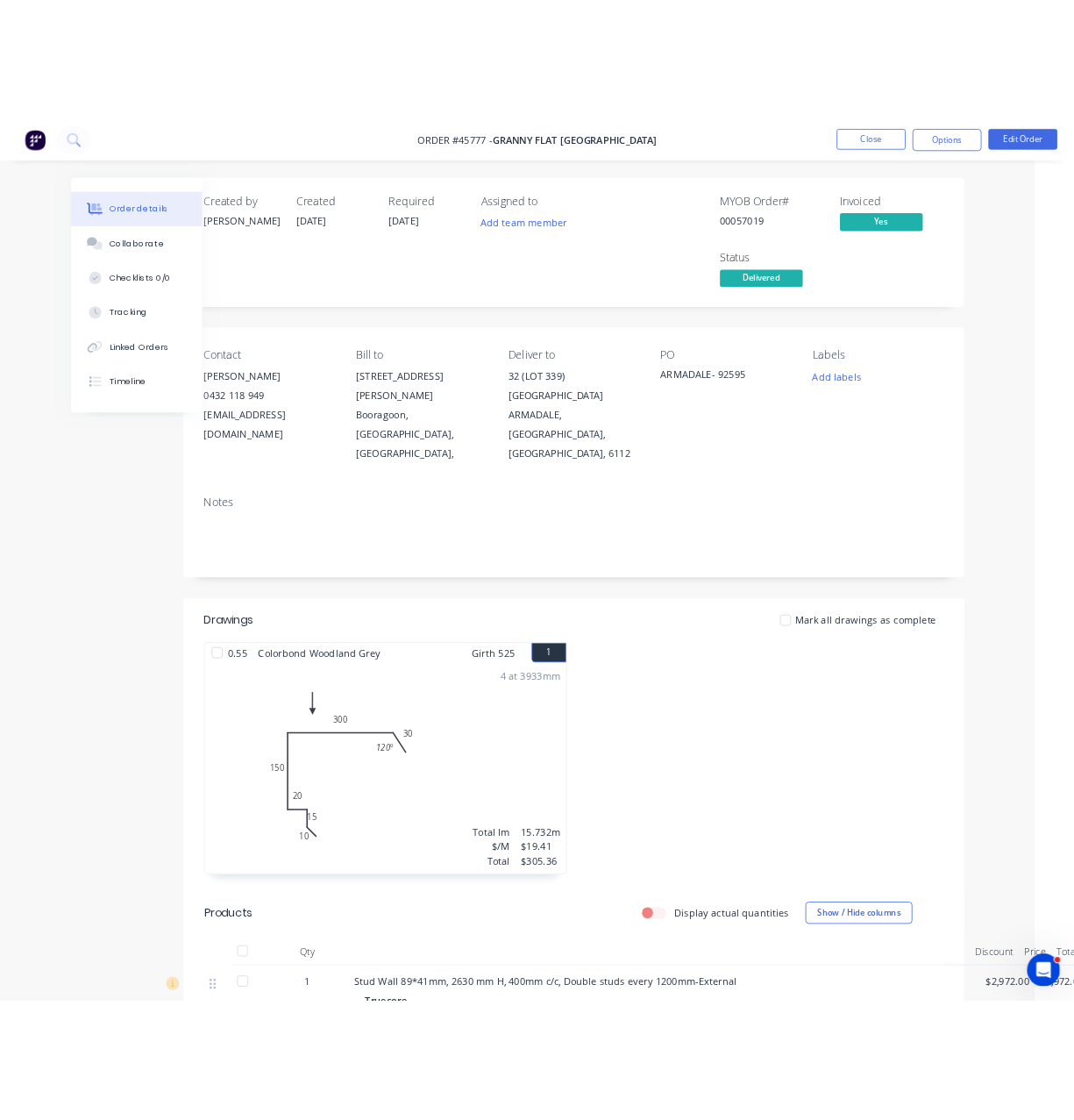
scroll to position [0, 0]
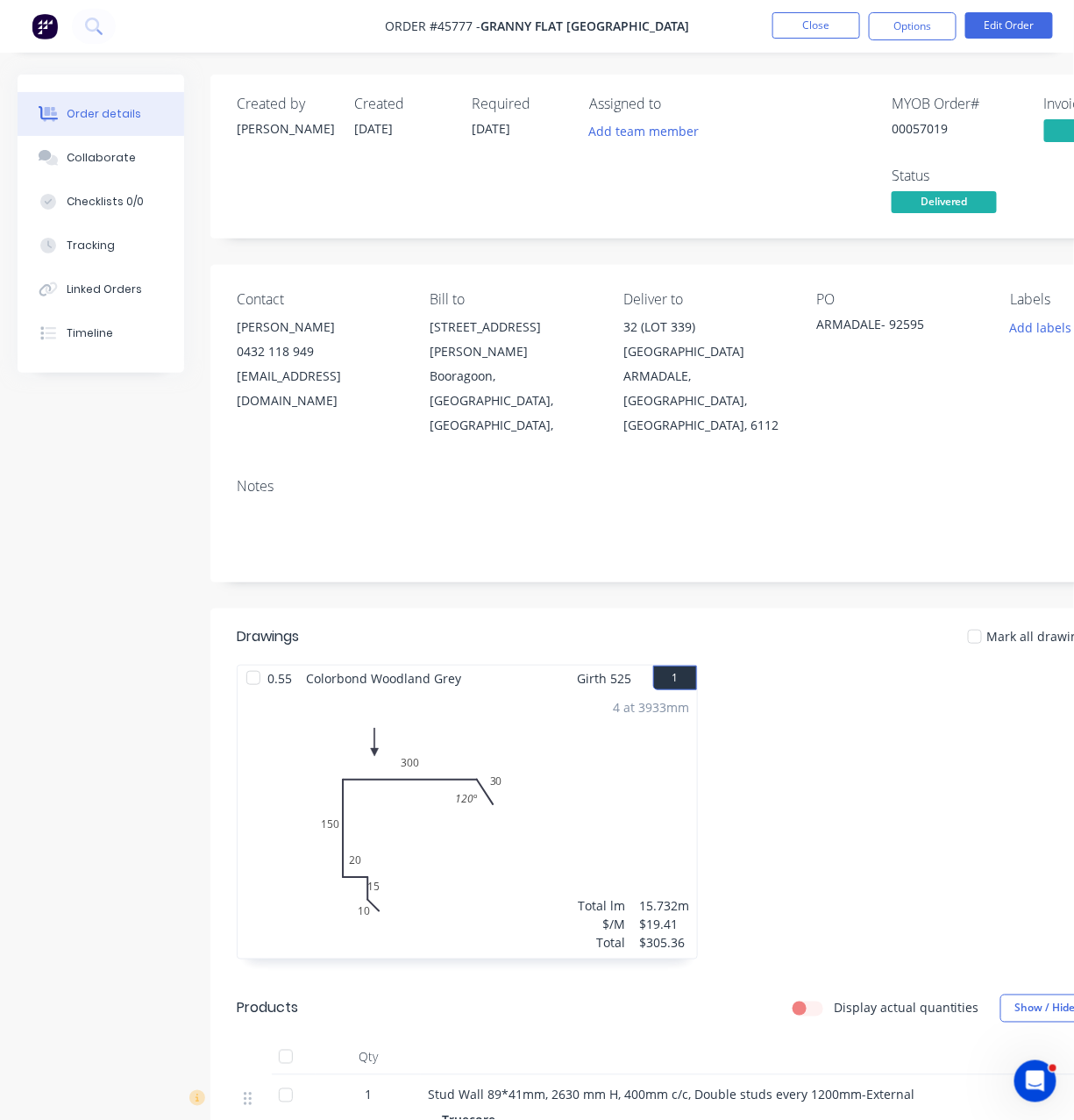
drag, startPoint x: 851, startPoint y: 625, endPoint x: 852, endPoint y: 609, distance: 16.0
click at [851, 627] on div "Mark all drawings as complete" at bounding box center [807, 636] width 739 height 19
click at [924, 31] on button "Options" at bounding box center [913, 26] width 87 height 28
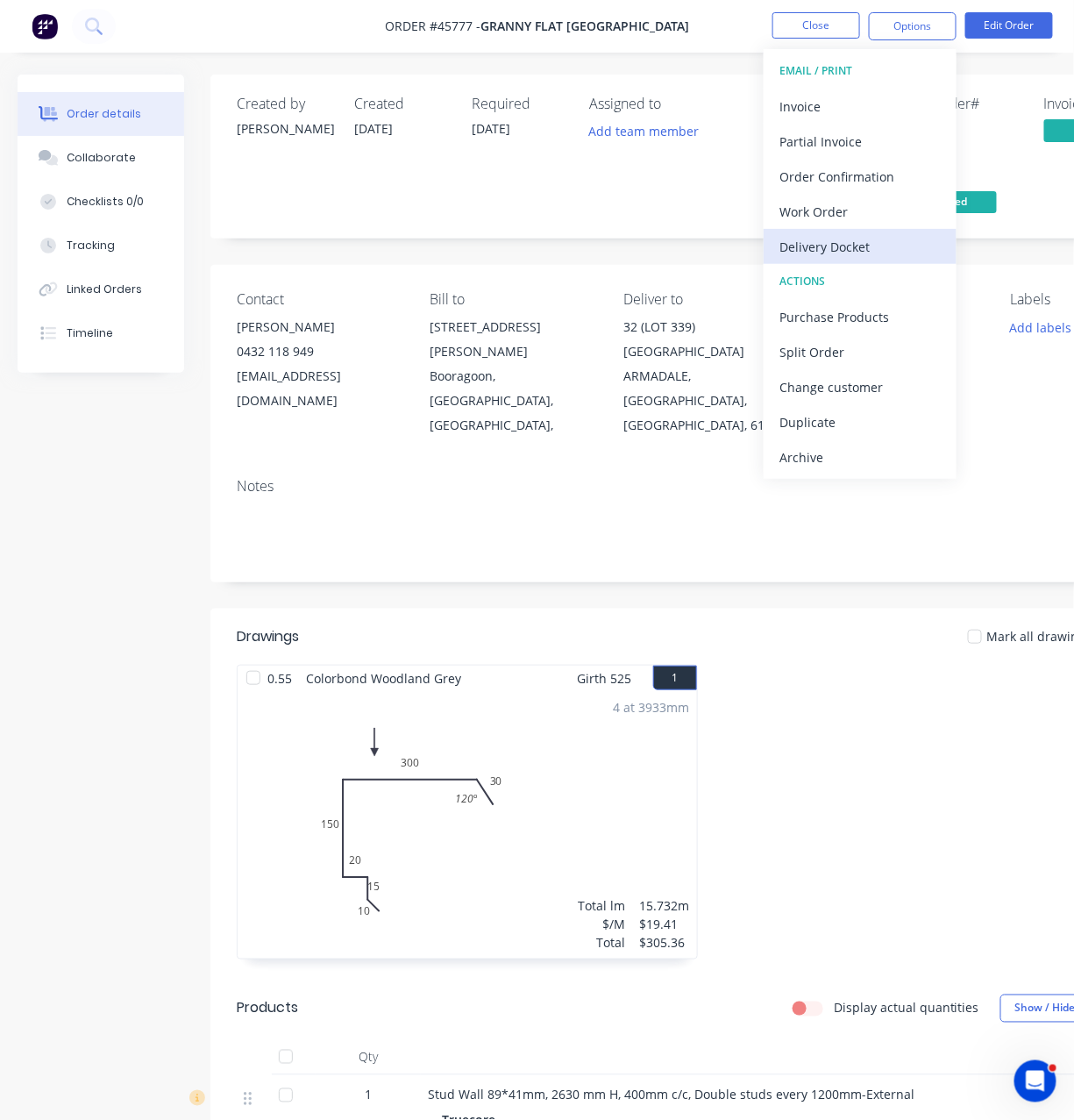
click at [876, 245] on div "Delivery Docket" at bounding box center [860, 247] width 161 height 26
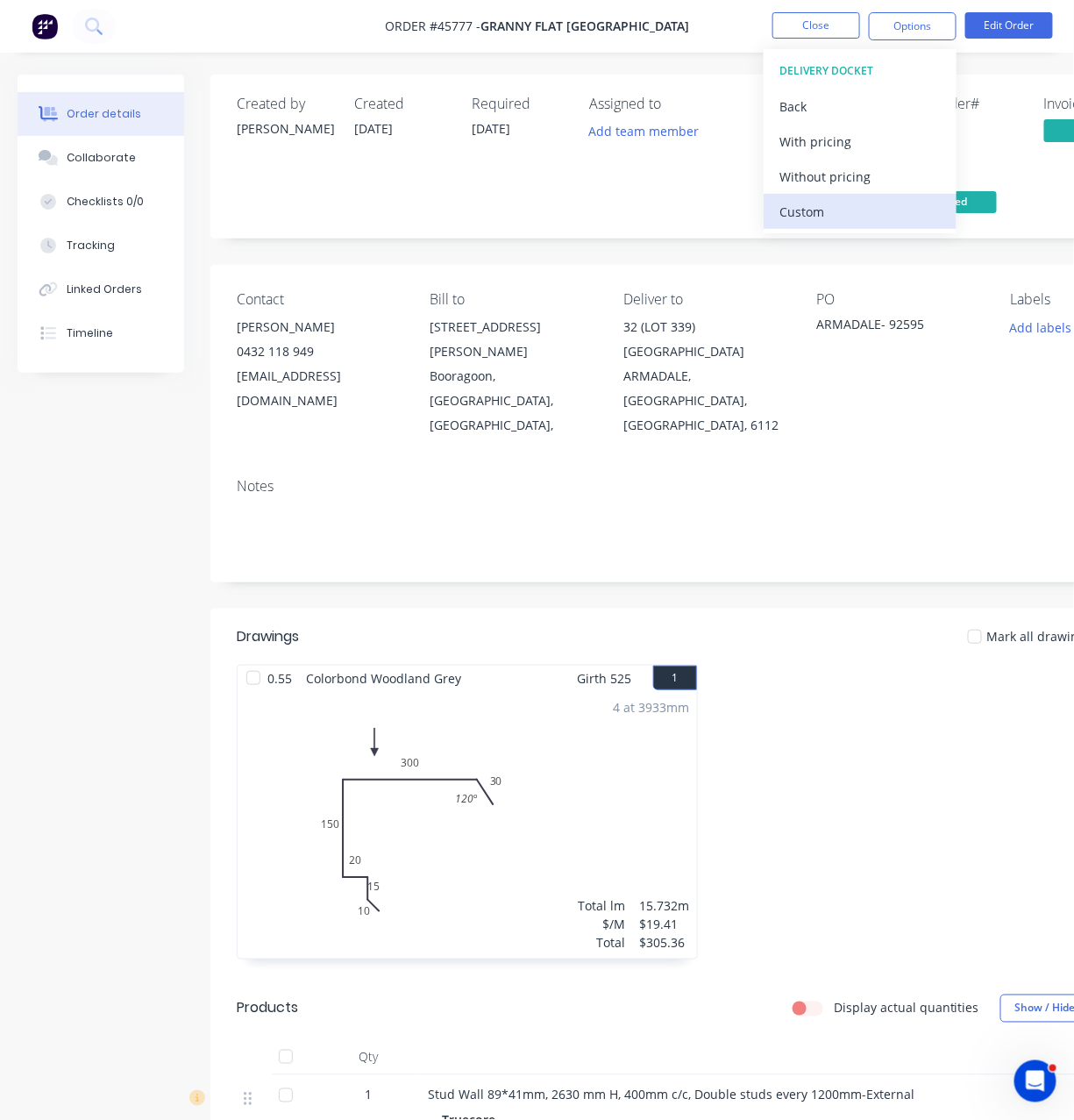
click at [838, 213] on div "Custom" at bounding box center [860, 212] width 161 height 26
click at [833, 176] on div "Without pricing" at bounding box center [860, 177] width 161 height 26
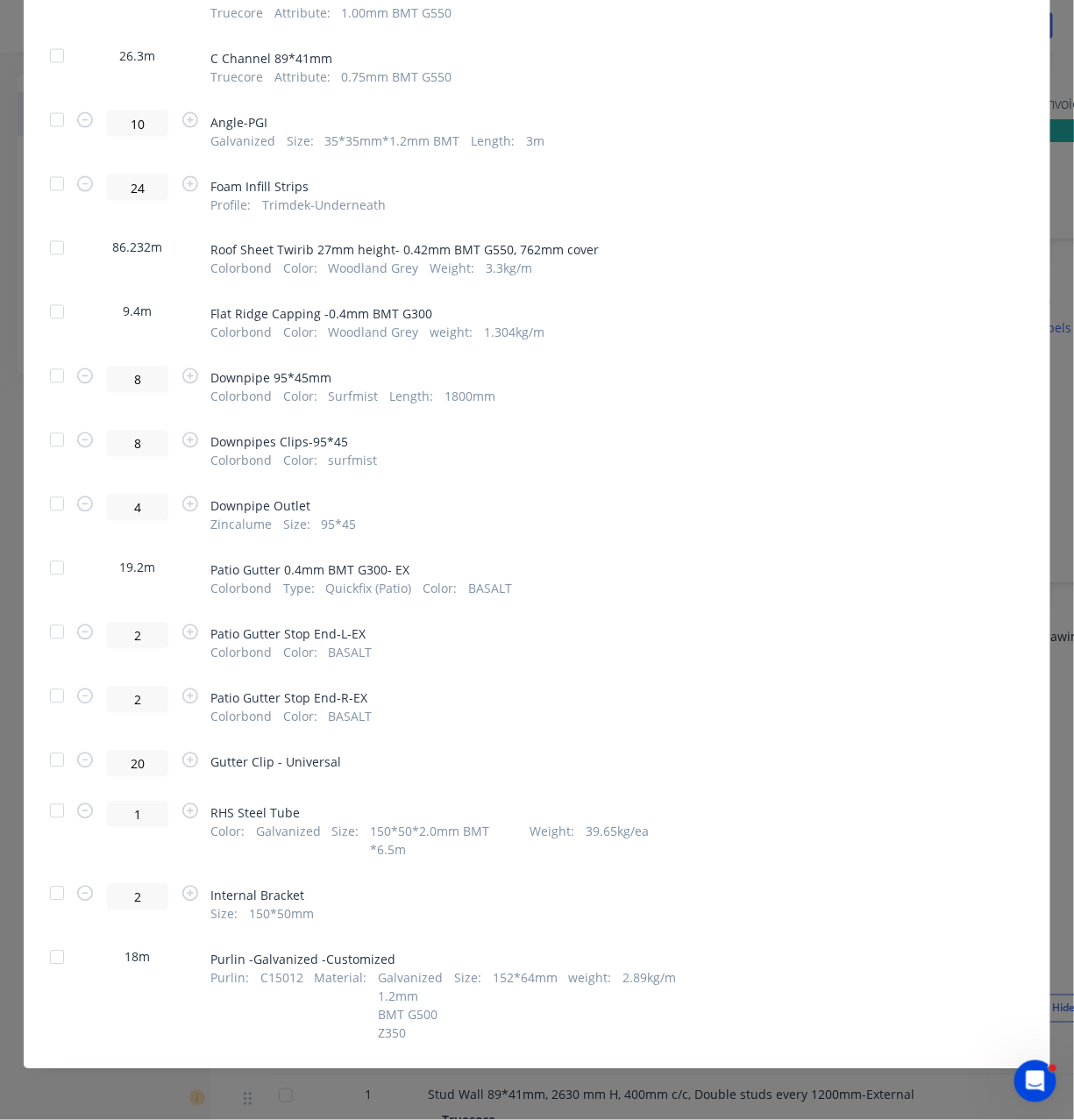
scroll to position [812, 0]
click at [58, 295] on div at bounding box center [57, 312] width 35 height 35
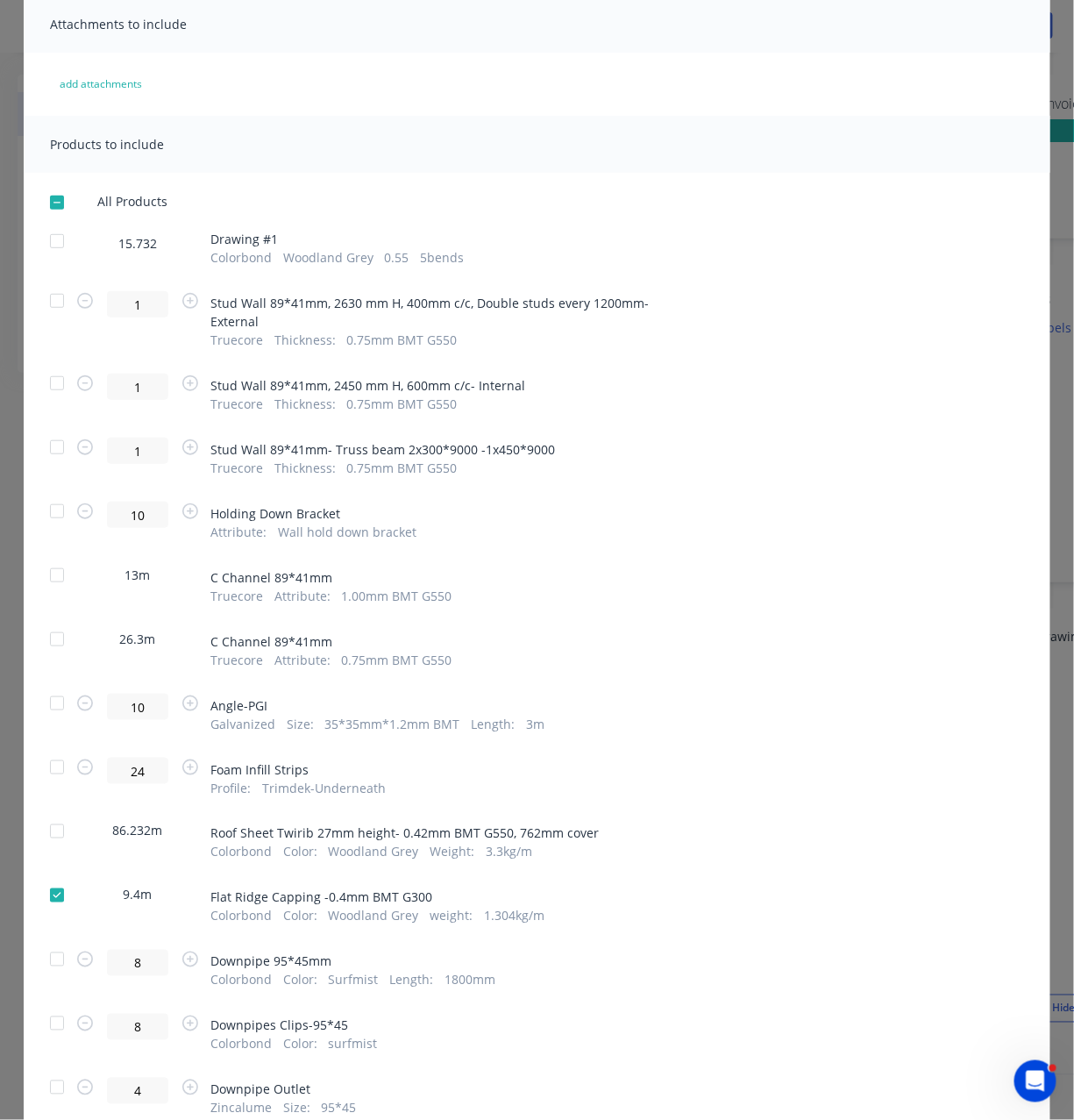
scroll to position [0, 0]
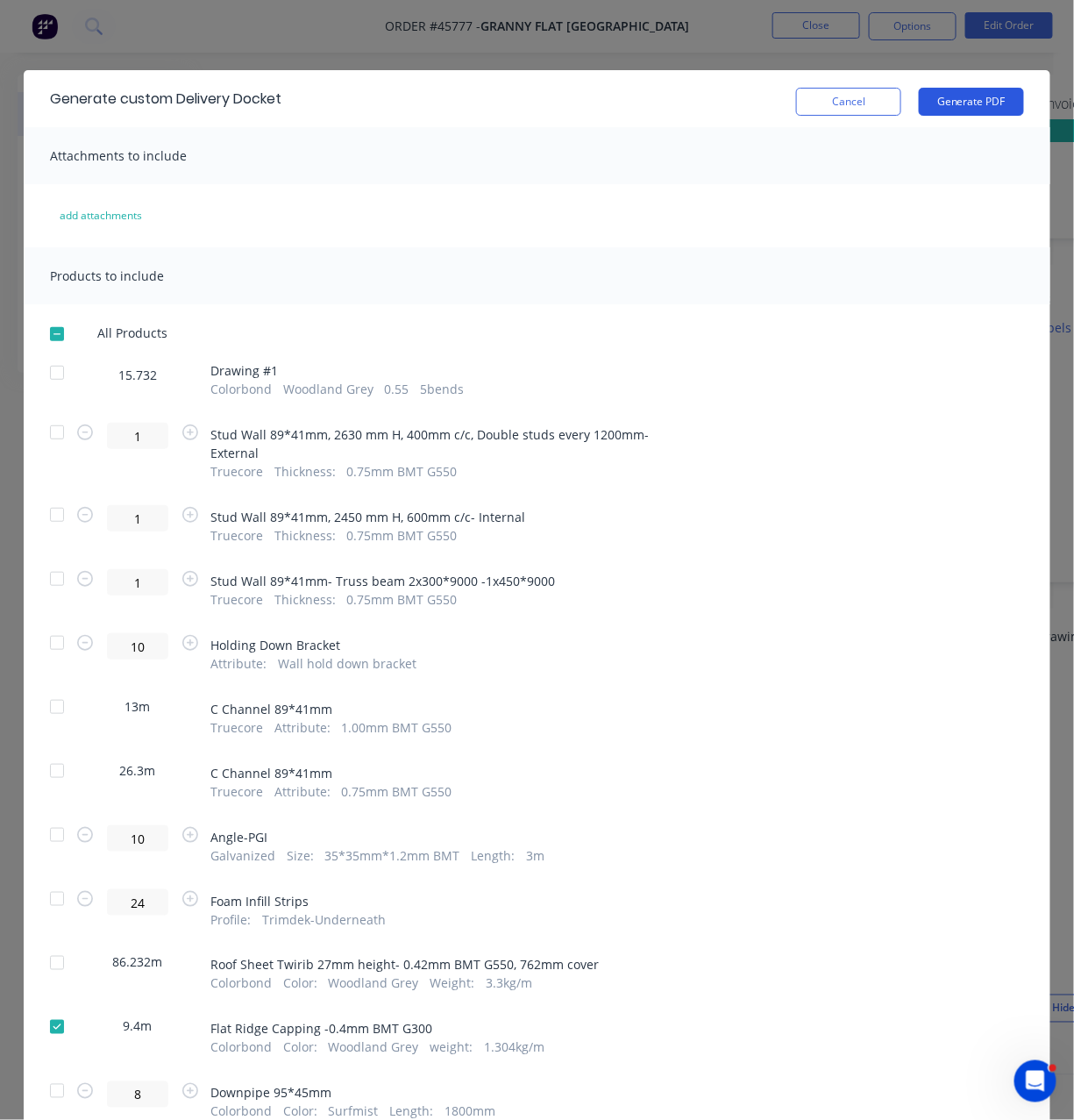
click at [966, 108] on button "Generate PDF" at bounding box center [972, 101] width 105 height 28
click at [856, 107] on button "Cancel" at bounding box center [848, 101] width 105 height 28
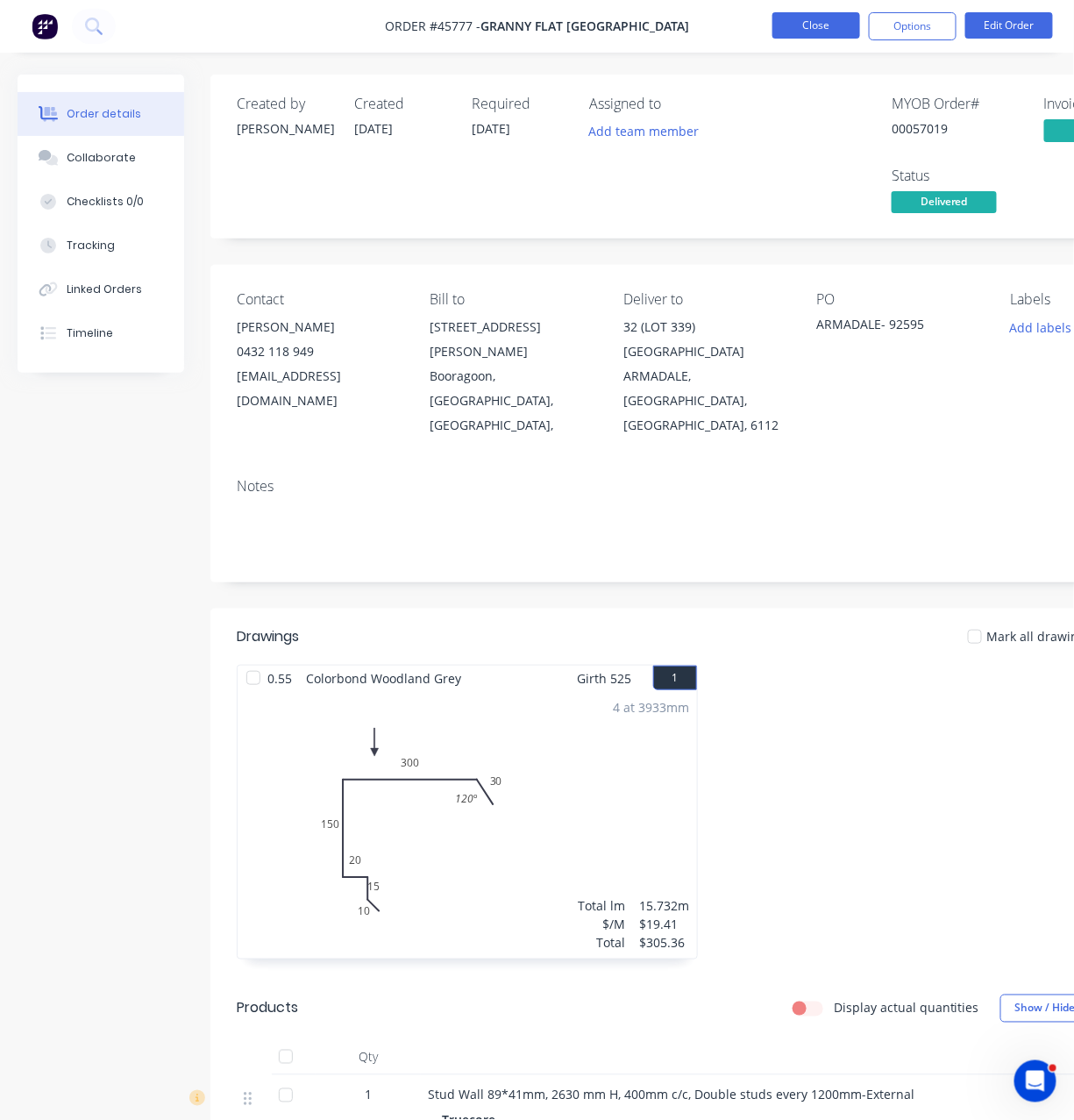
click at [821, 31] on button "Close" at bounding box center [817, 25] width 87 height 26
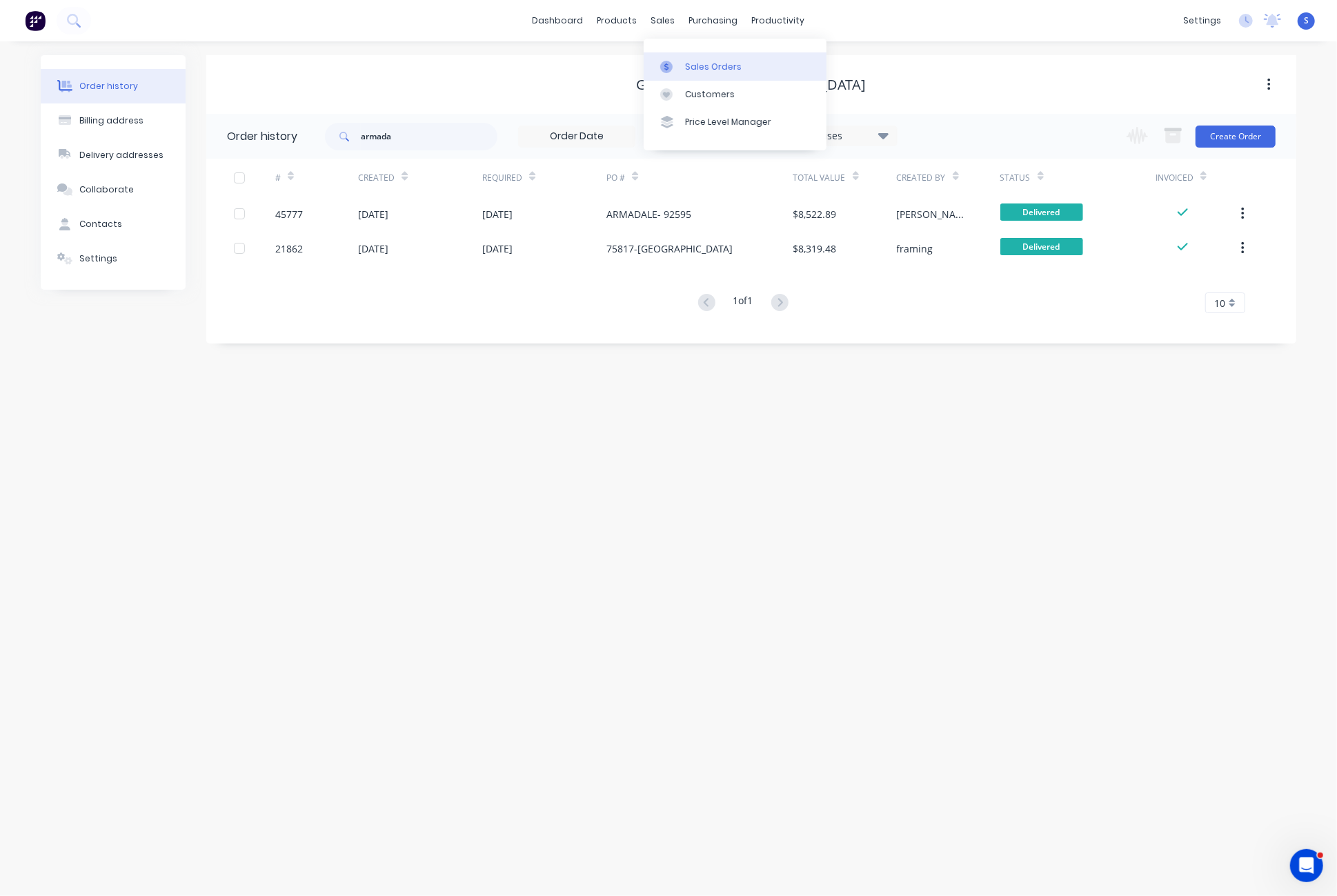
click at [698, 65] on div "Sales Orders" at bounding box center [713, 67] width 56 height 12
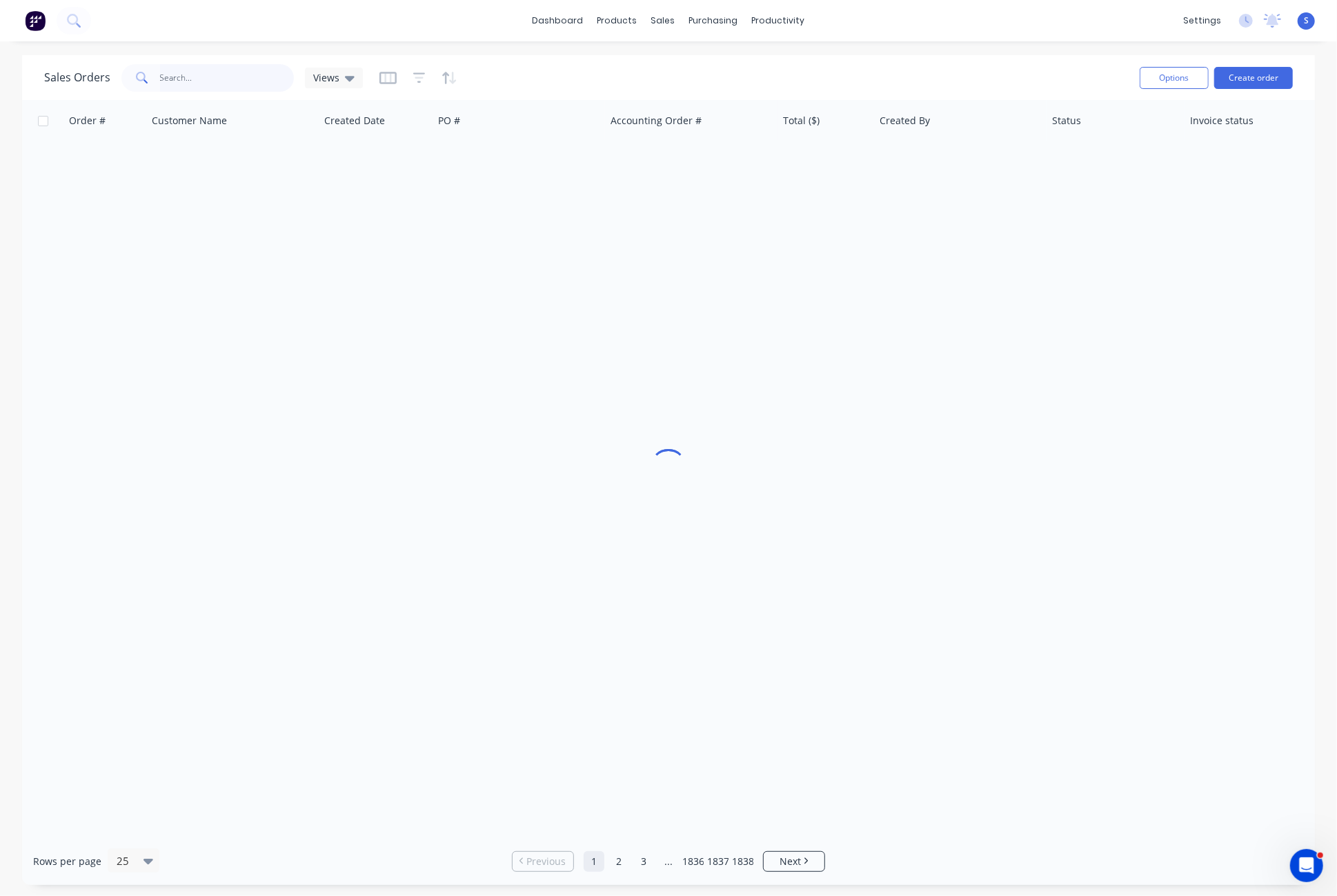
click at [204, 85] on input "text" at bounding box center [227, 77] width 134 height 27
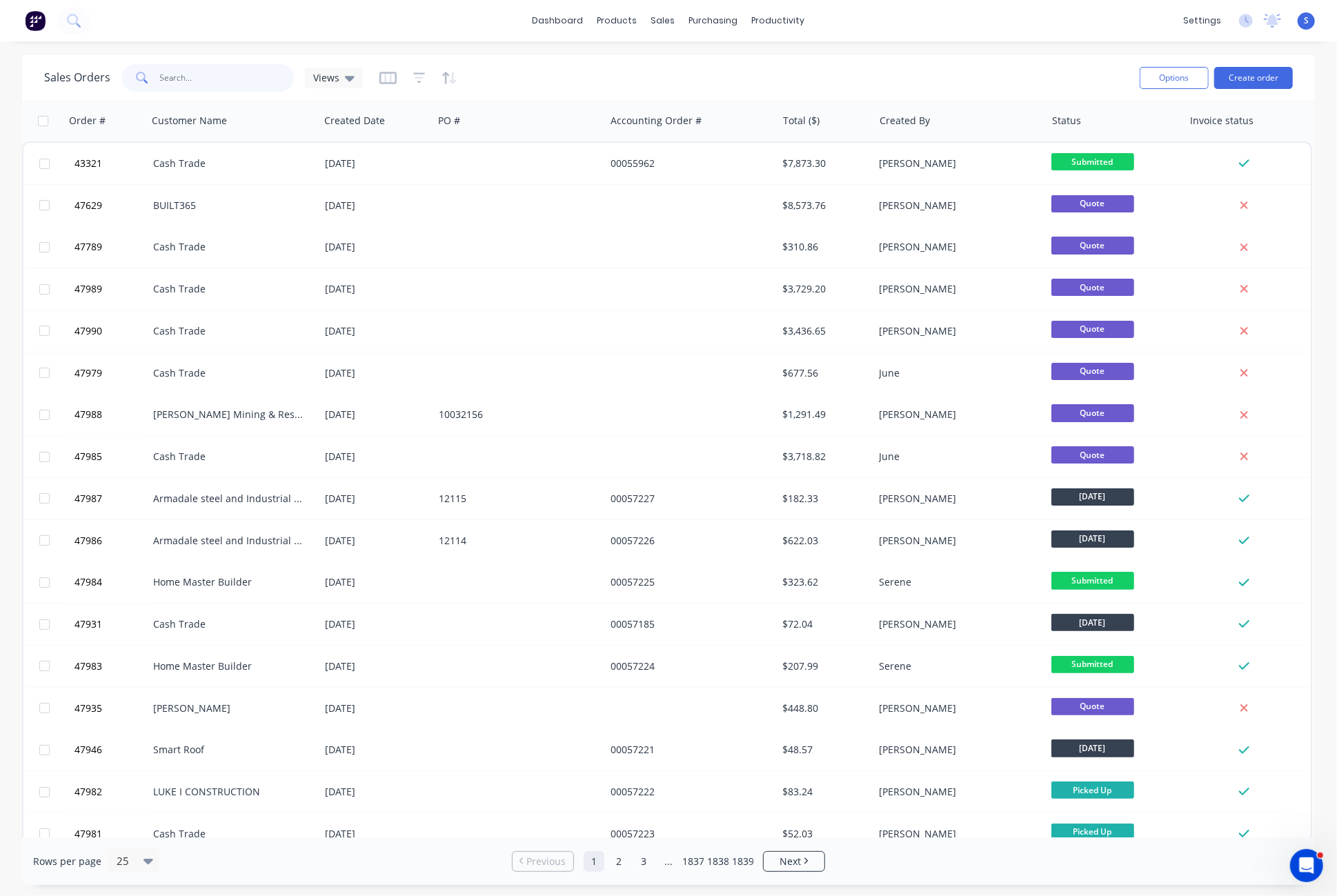
type input "n"
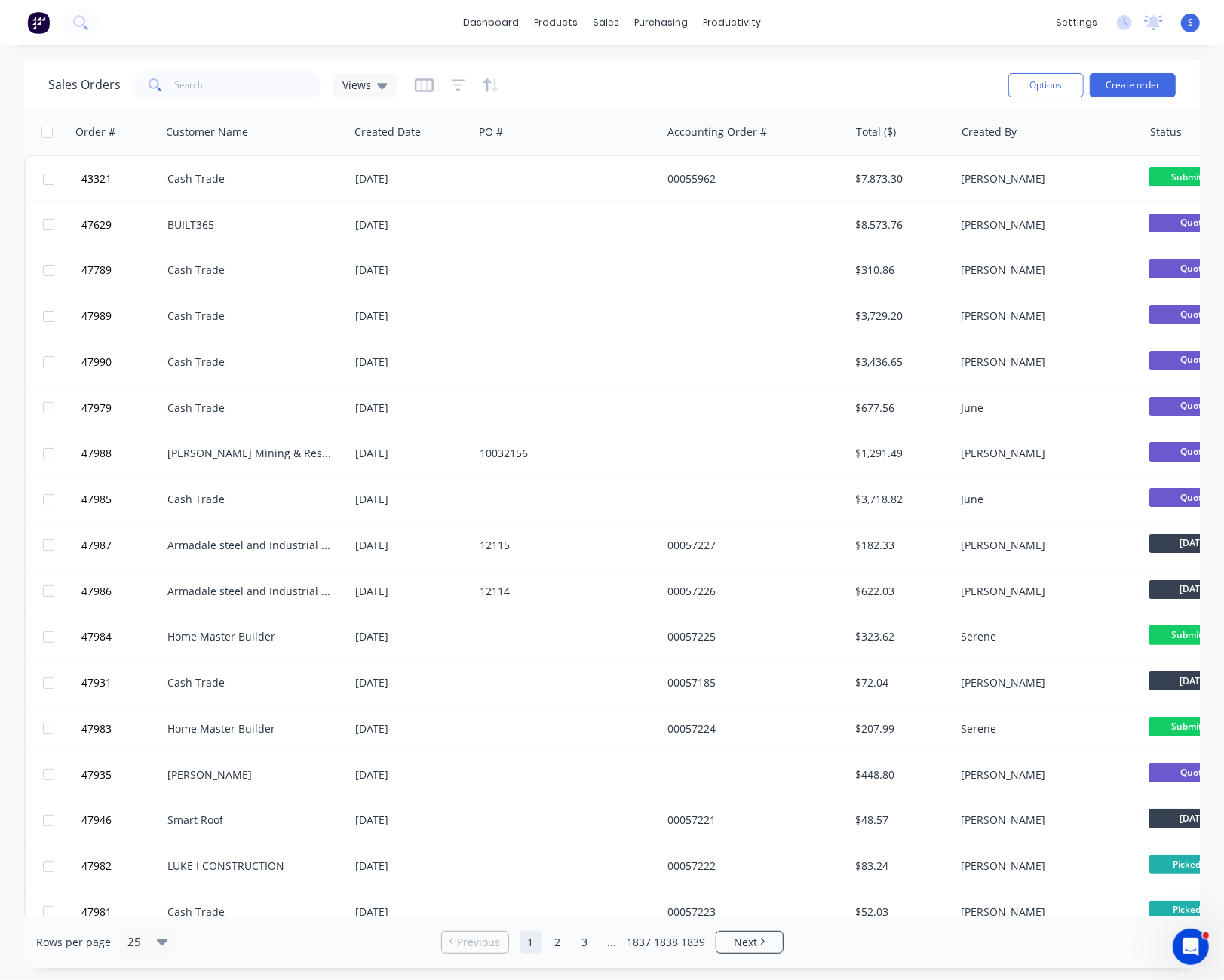
click at [752, 74] on div "Sales Orders Views" at bounding box center [522, 85] width 948 height 37
click at [237, 91] on input "text" at bounding box center [249, 85] width 147 height 30
type input "34110"
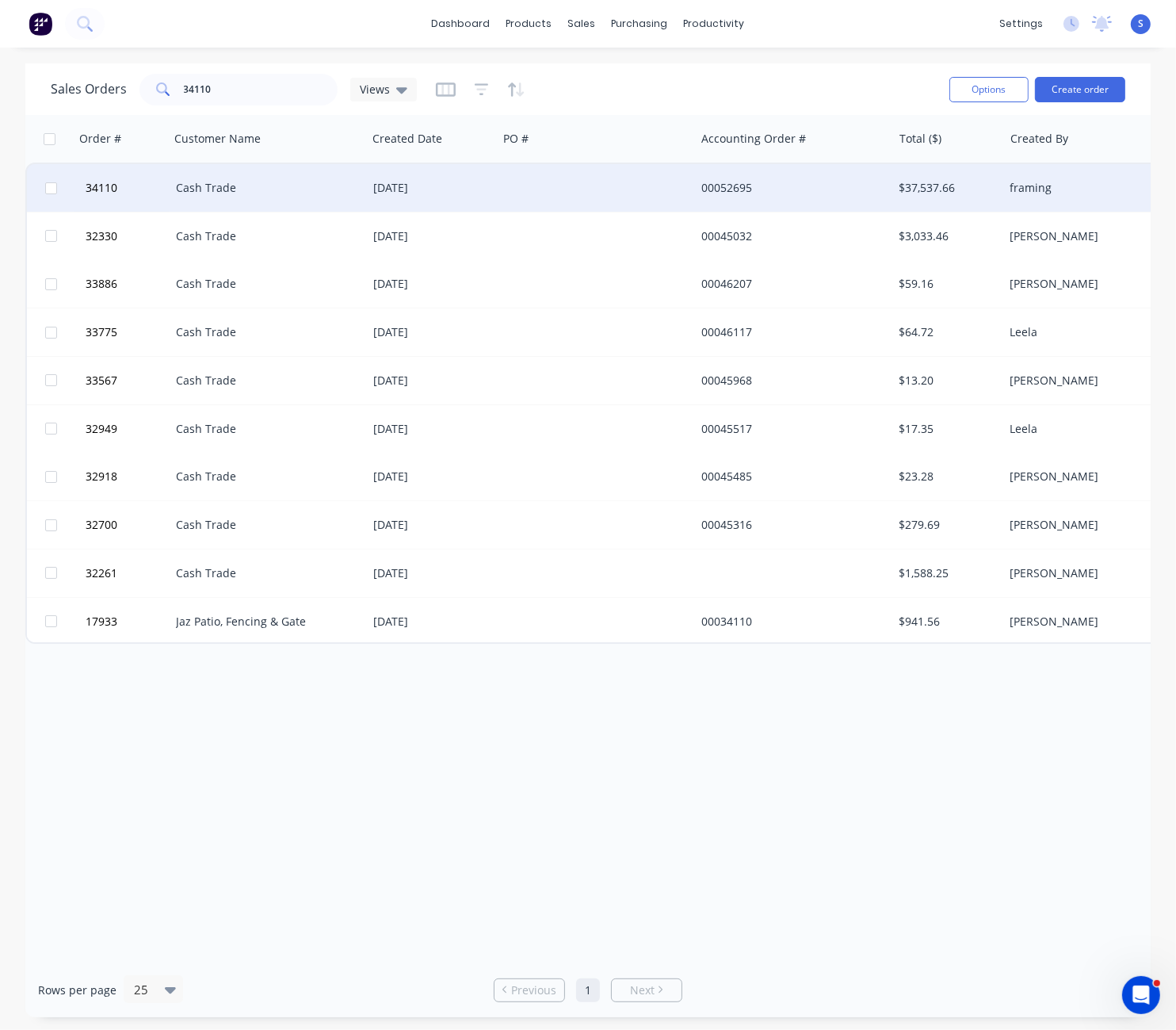
click at [288, 207] on div "Cash Trade" at bounding box center [268, 188] width 197 height 48
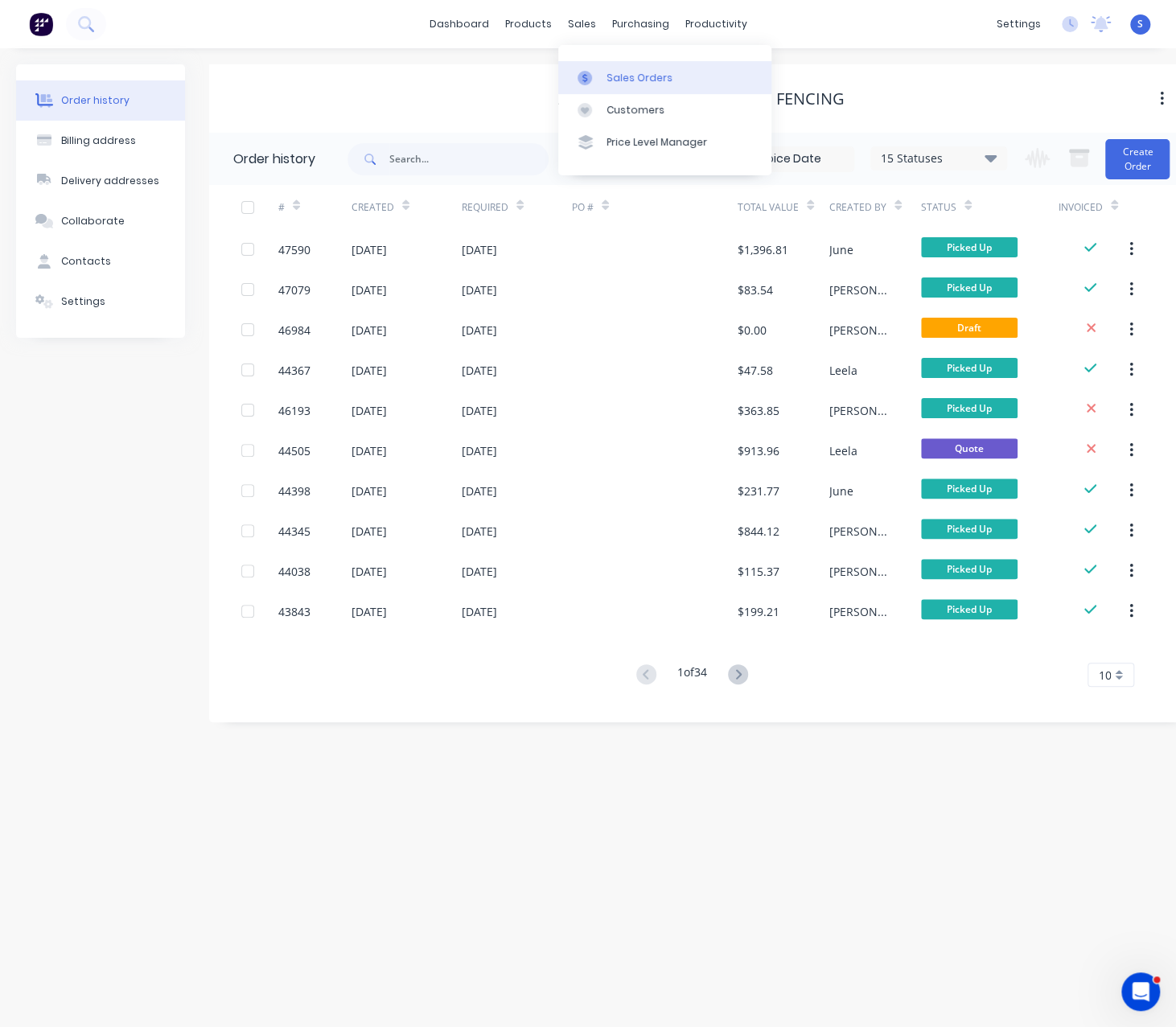
click at [608, 93] on link "Sales Orders" at bounding box center [665, 77] width 213 height 32
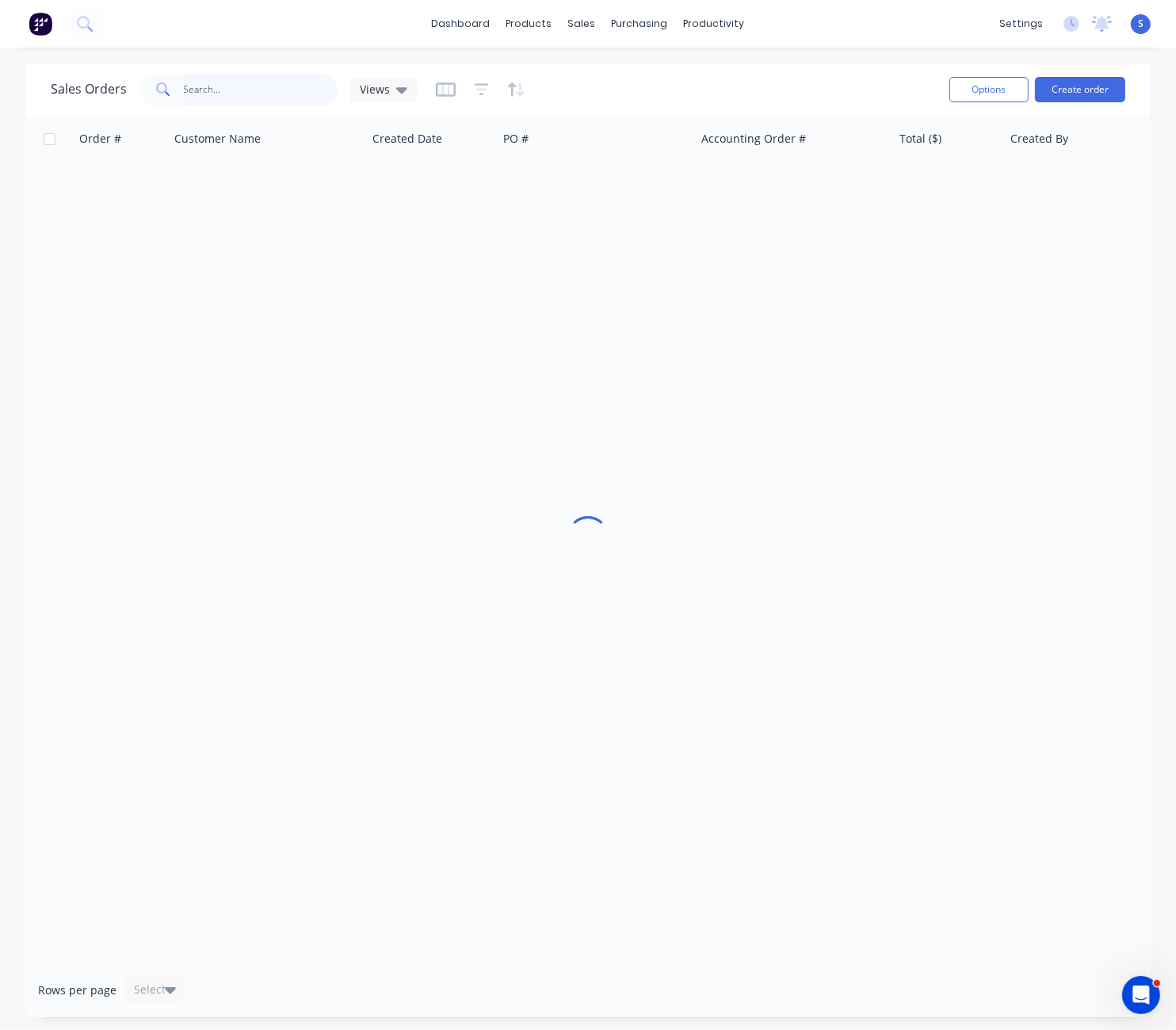
click at [232, 75] on input "text" at bounding box center [261, 89] width 154 height 31
type input "47723"
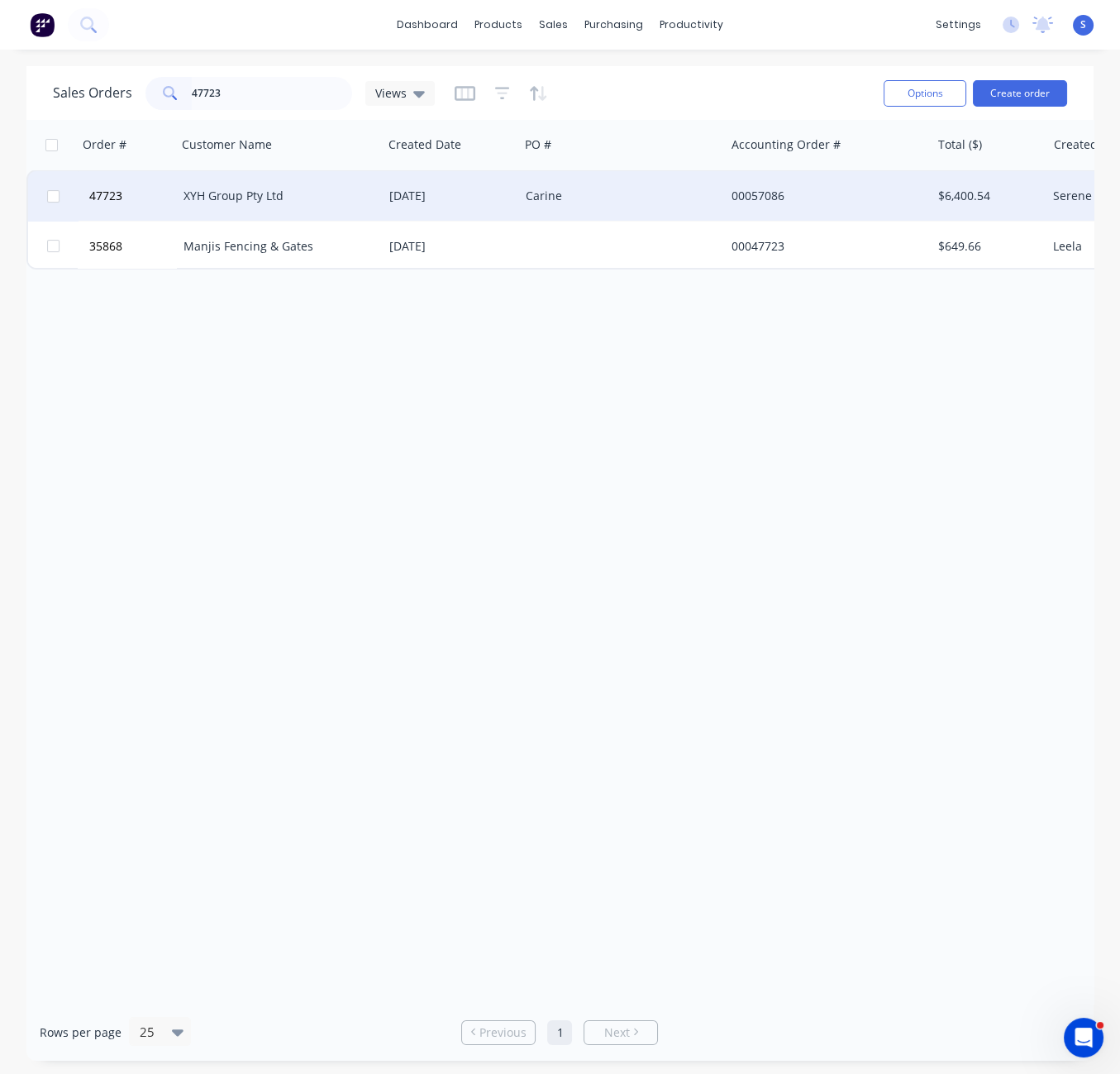
click at [248, 200] on div "XYH Group Pty Ltd" at bounding box center [275, 196] width 184 height 17
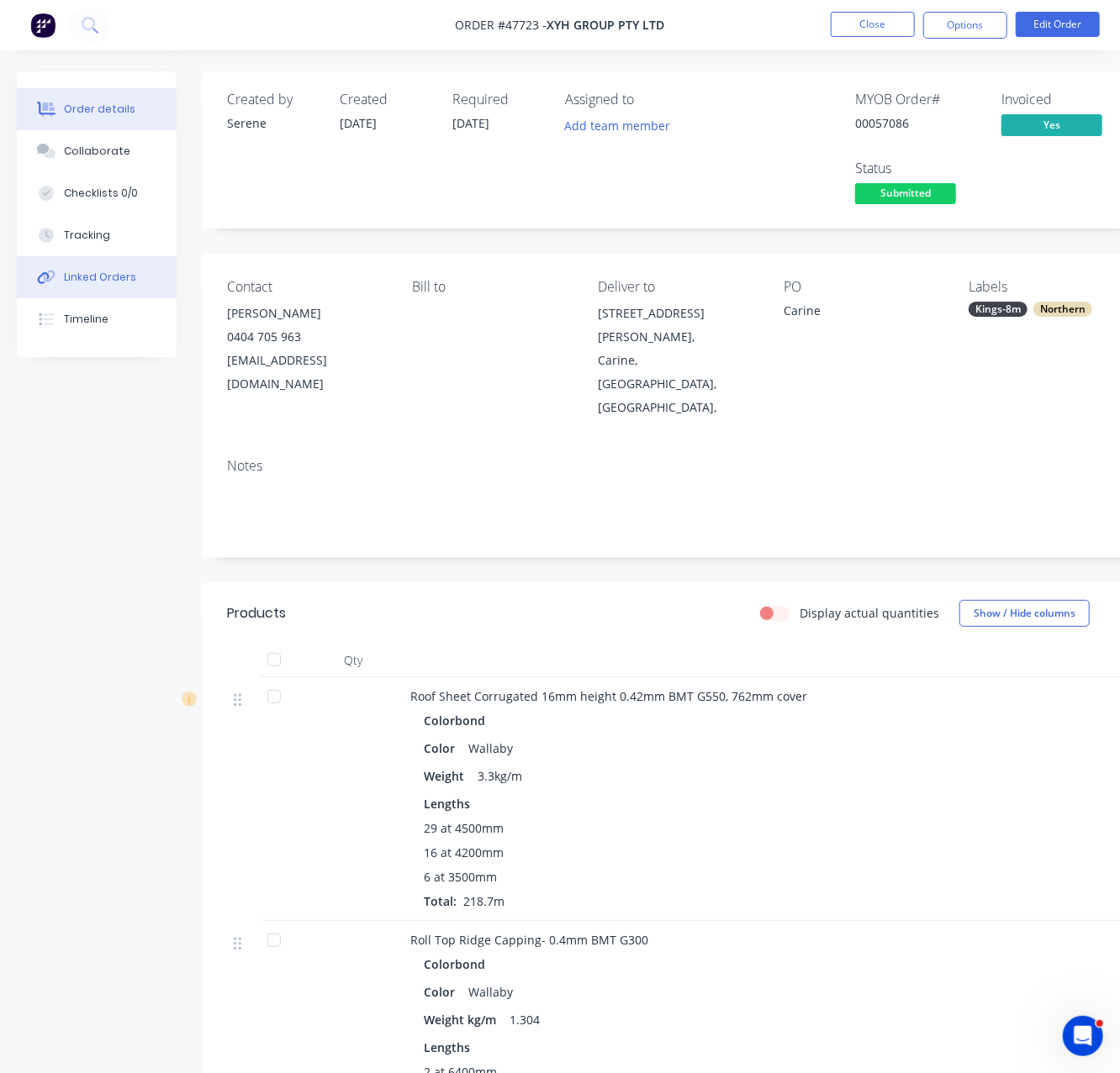
click at [118, 283] on div "Linked Orders" at bounding box center [100, 277] width 72 height 15
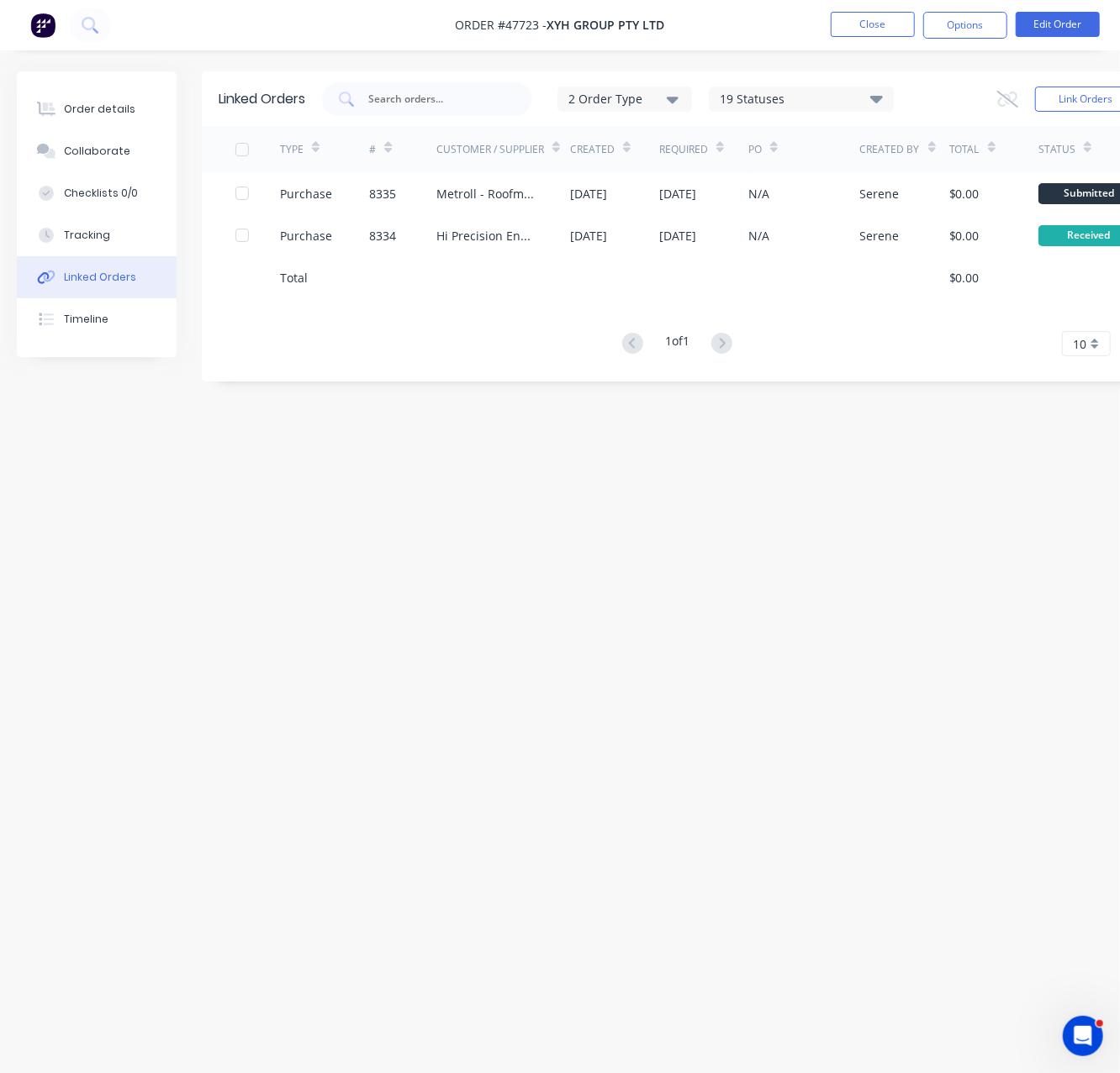
scroll to position [0, 49]
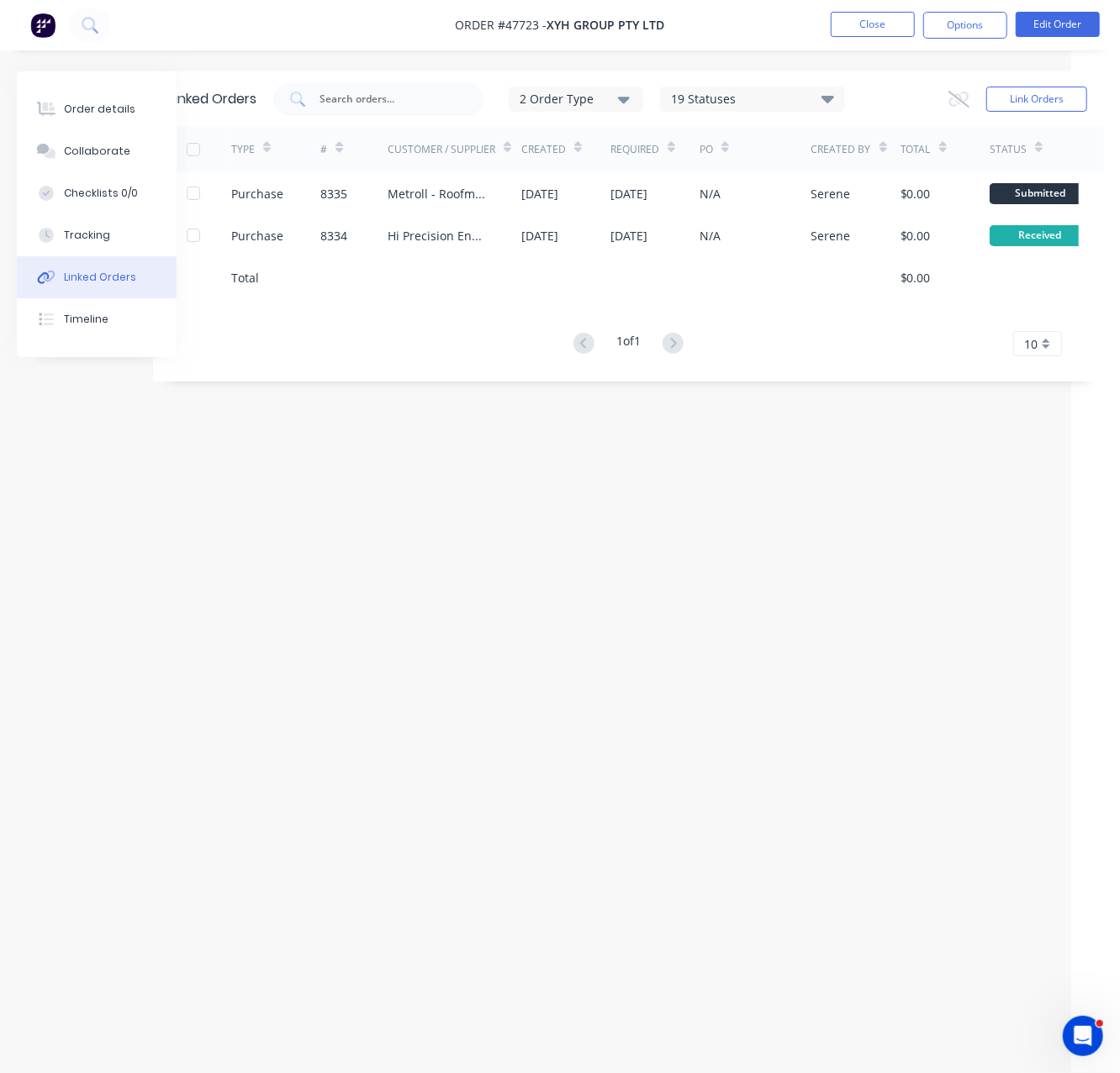
drag, startPoint x: 526, startPoint y: 476, endPoint x: 720, endPoint y: 484, distance: 194.2
drag, startPoint x: 510, startPoint y: 480, endPoint x: 536, endPoint y: 478, distance: 26.1
click at [543, 532] on div "Linked Orders 2 Order Type 19 Statuses Sales Order Status All Archived Draft Qu…" at bounding box center [535, 505] width 1136 height 866
click at [488, 555] on div "Linked Orders 2 Order Type 19 Statuses Sales Order Status All Archived Draft Qu…" at bounding box center [535, 505] width 1136 height 866
click at [870, 22] on button "Close" at bounding box center [872, 24] width 84 height 25
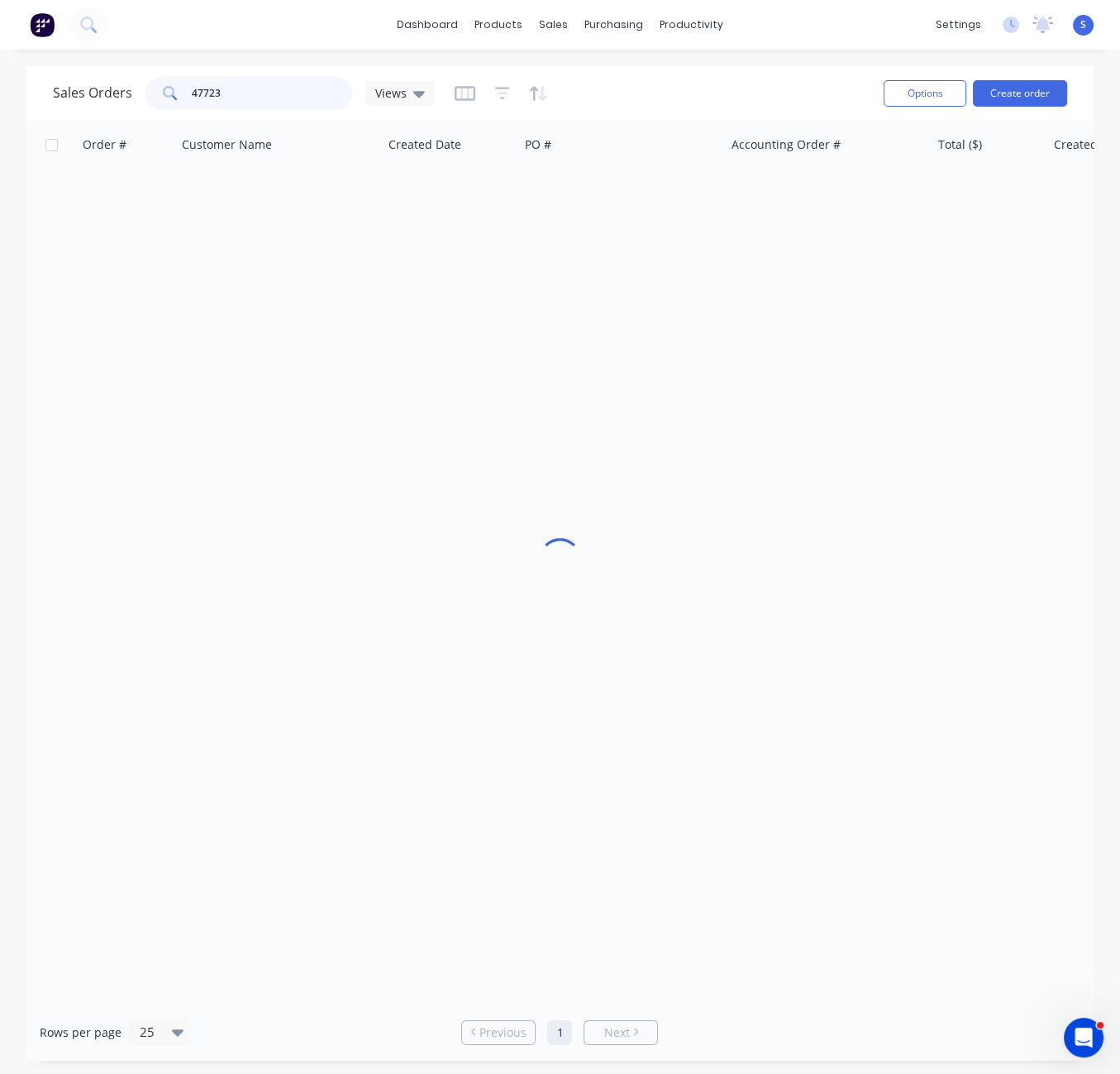
drag, startPoint x: 250, startPoint y: 91, endPoint x: 163, endPoint y: 93, distance: 87.0
click at [166, 94] on div "47723" at bounding box center [248, 93] width 207 height 33
click at [718, 405] on div "Order # Customer Name Created Date PO # Accounting Order # Total ($) Created By…" at bounding box center [560, 562] width 1068 height 884
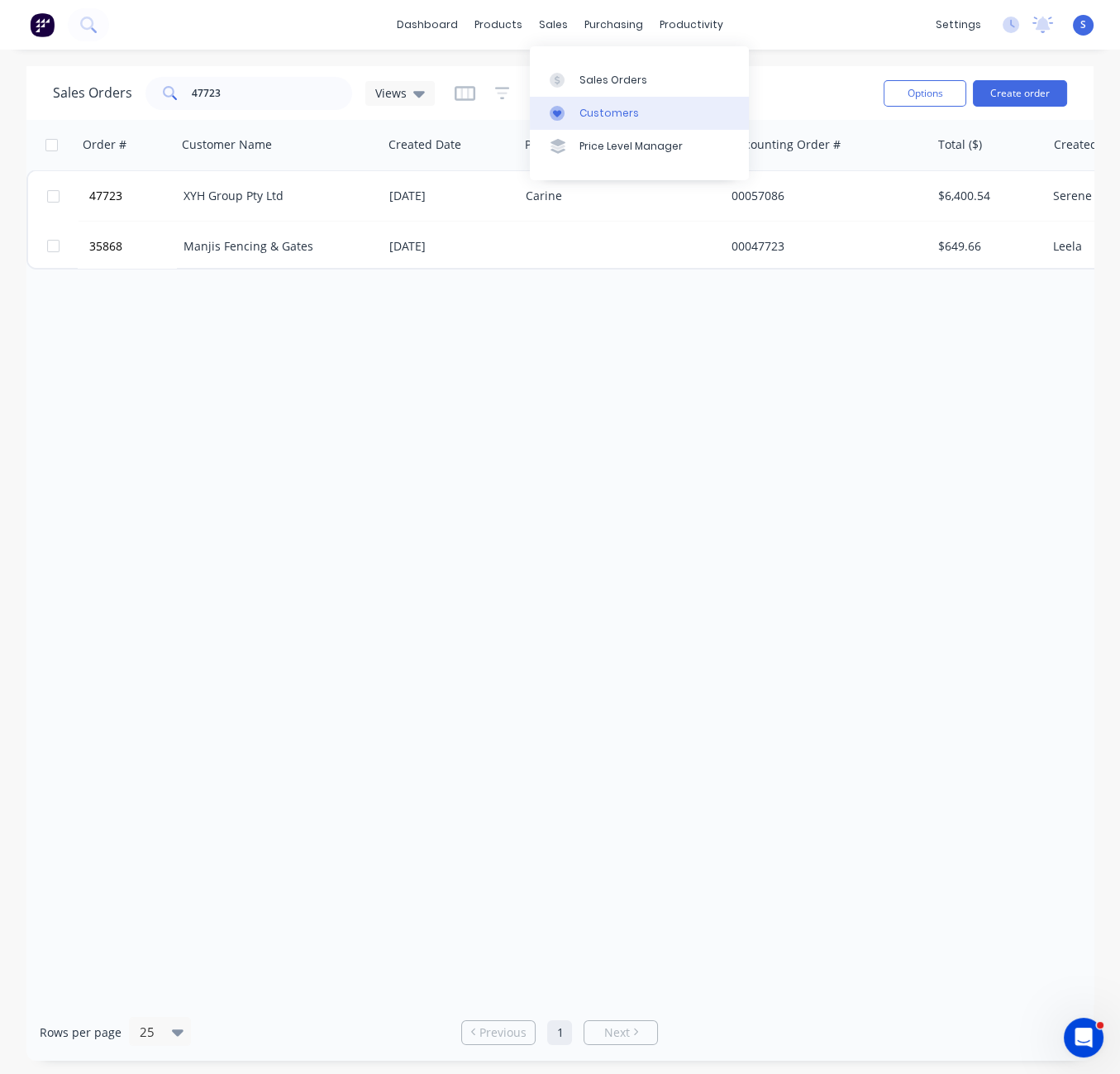
click at [600, 128] on link "Customers" at bounding box center [640, 112] width 219 height 33
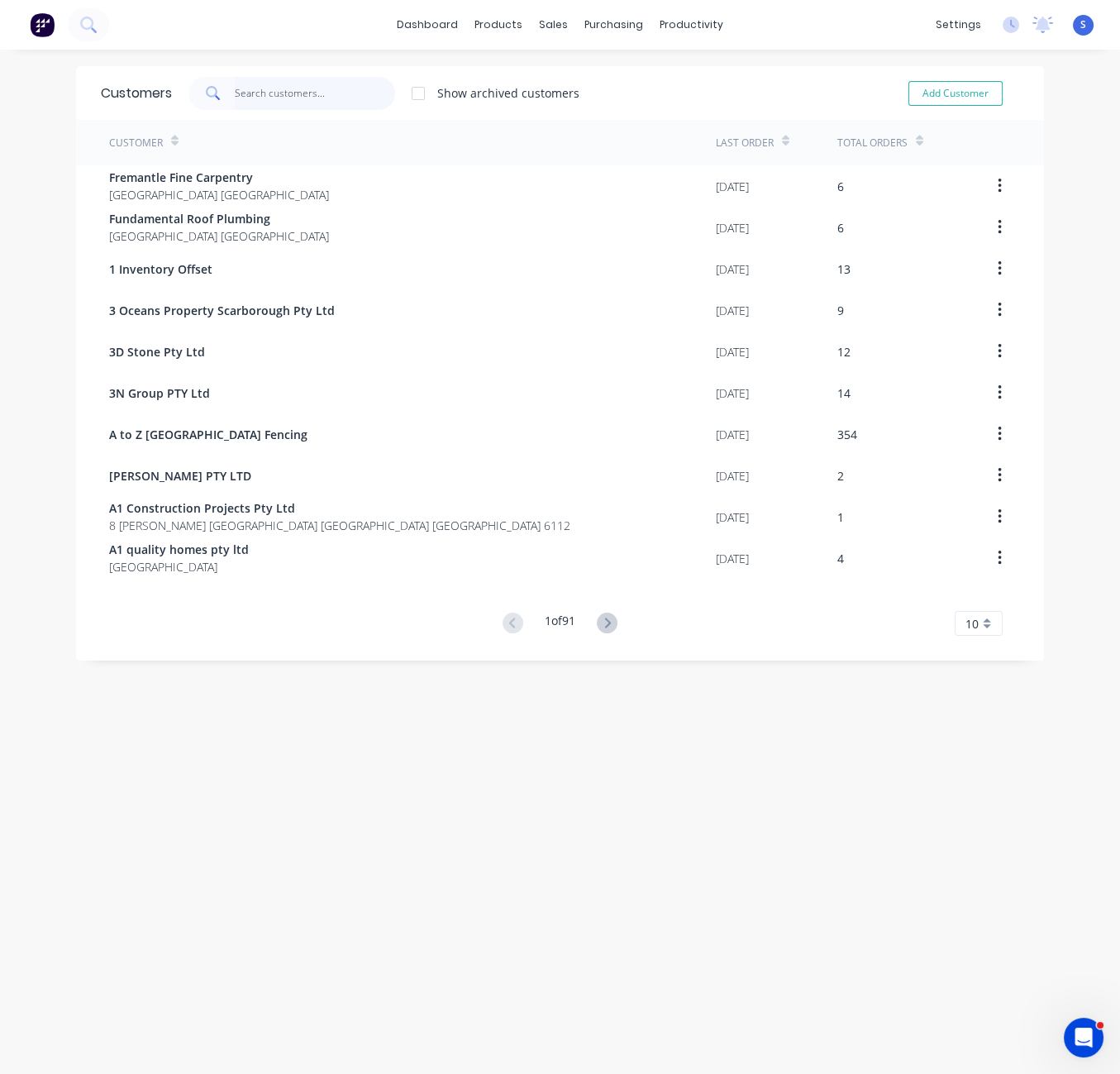
click at [290, 88] on input "text" at bounding box center [316, 93] width 161 height 33
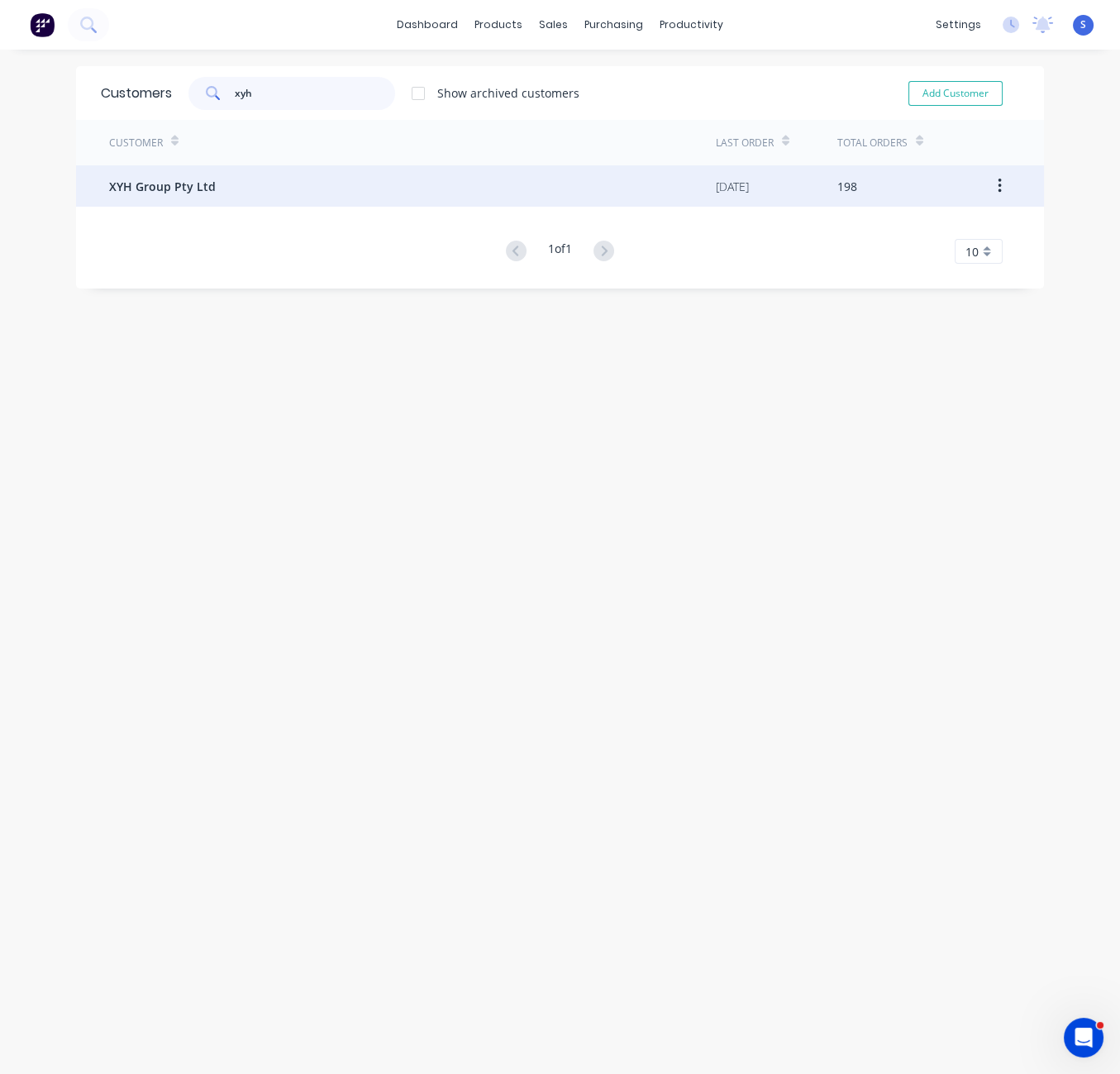
type input "xyh"
click at [235, 182] on div "XYH Group Pty Ltd" at bounding box center [413, 186] width 607 height 41
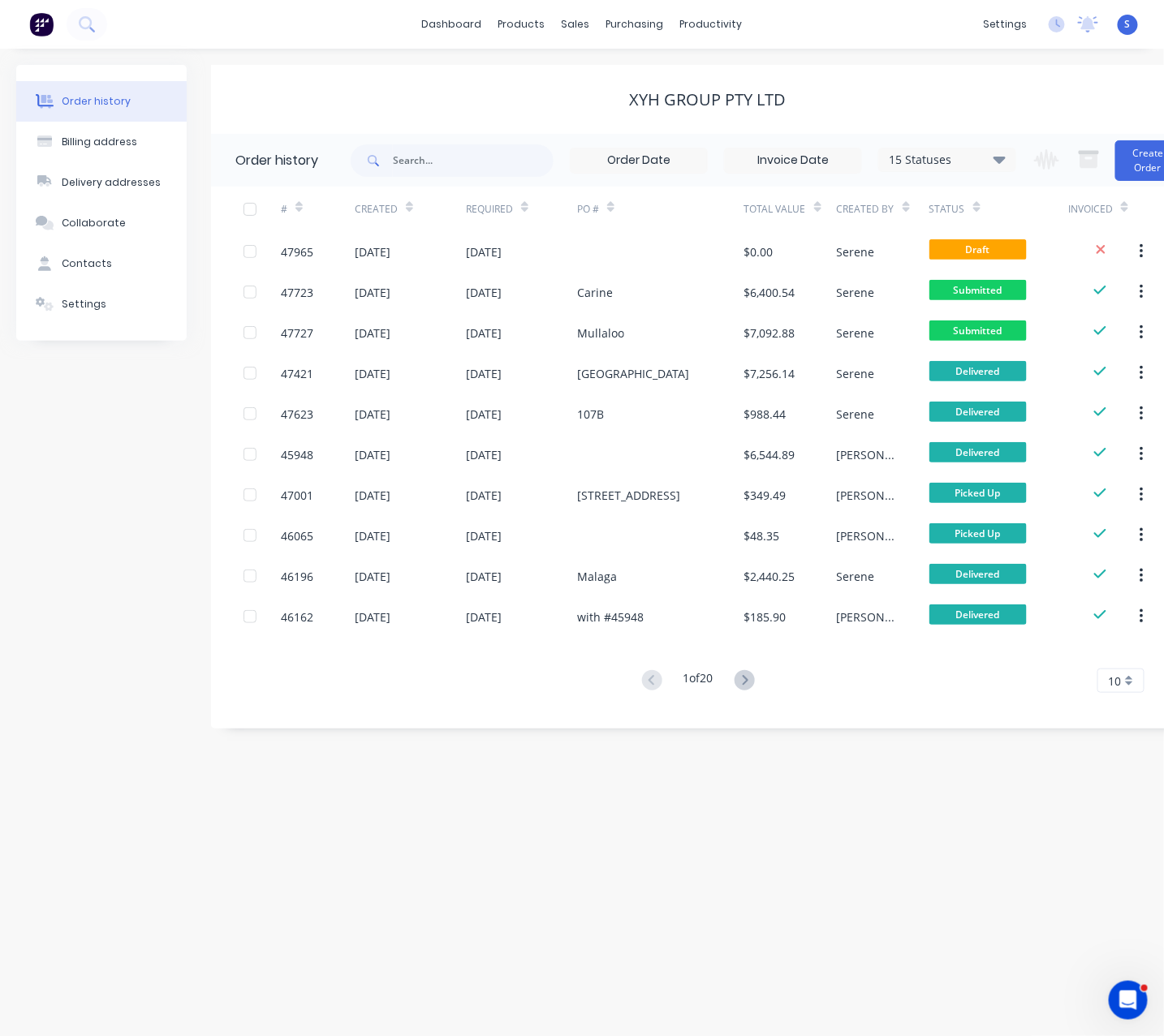
scroll to position [0, 44]
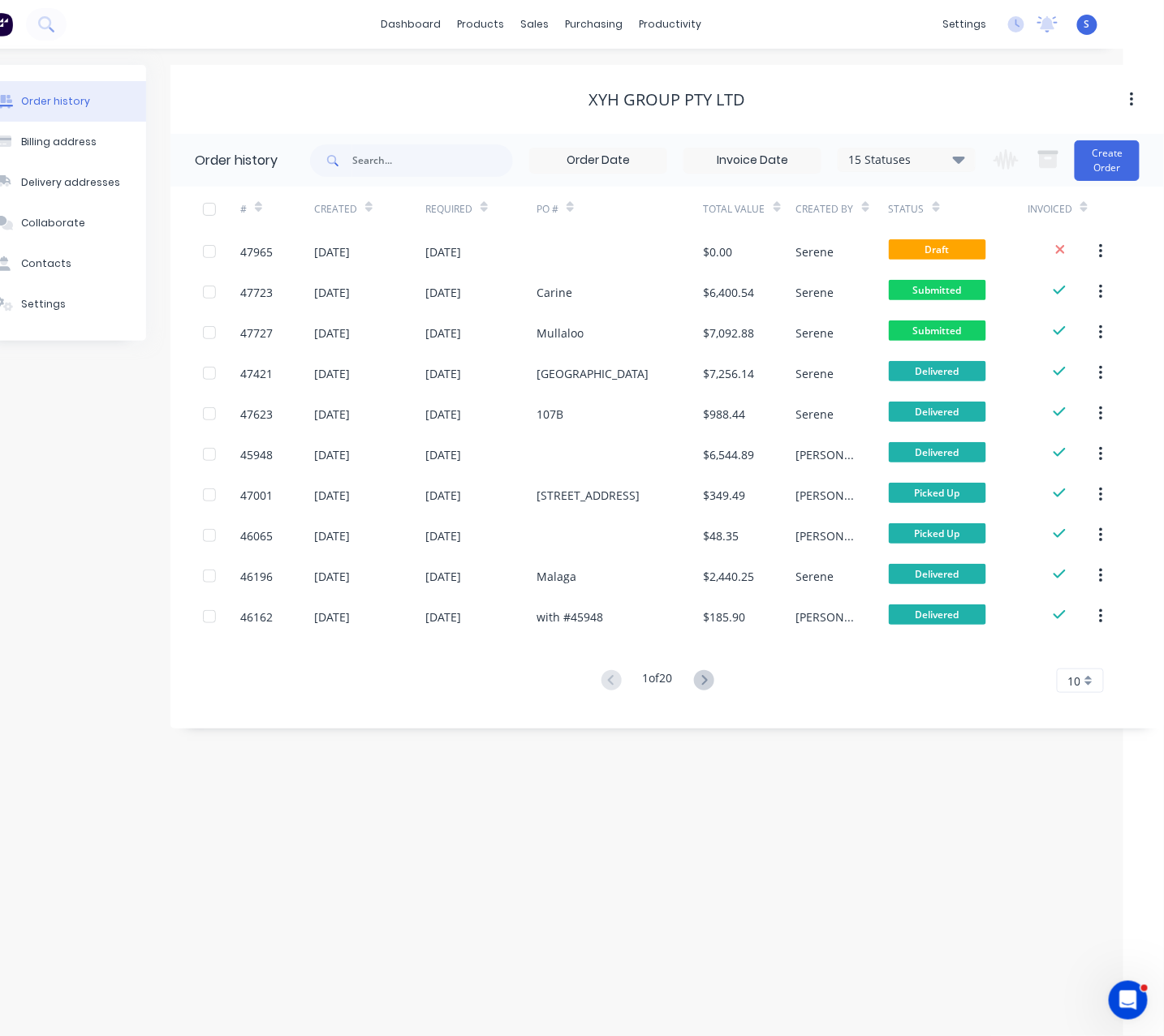
drag, startPoint x: 558, startPoint y: 814, endPoint x: 725, endPoint y: 814, distance: 167.0
click at [563, 128] on link "Customers" at bounding box center [620, 110] width 215 height 32
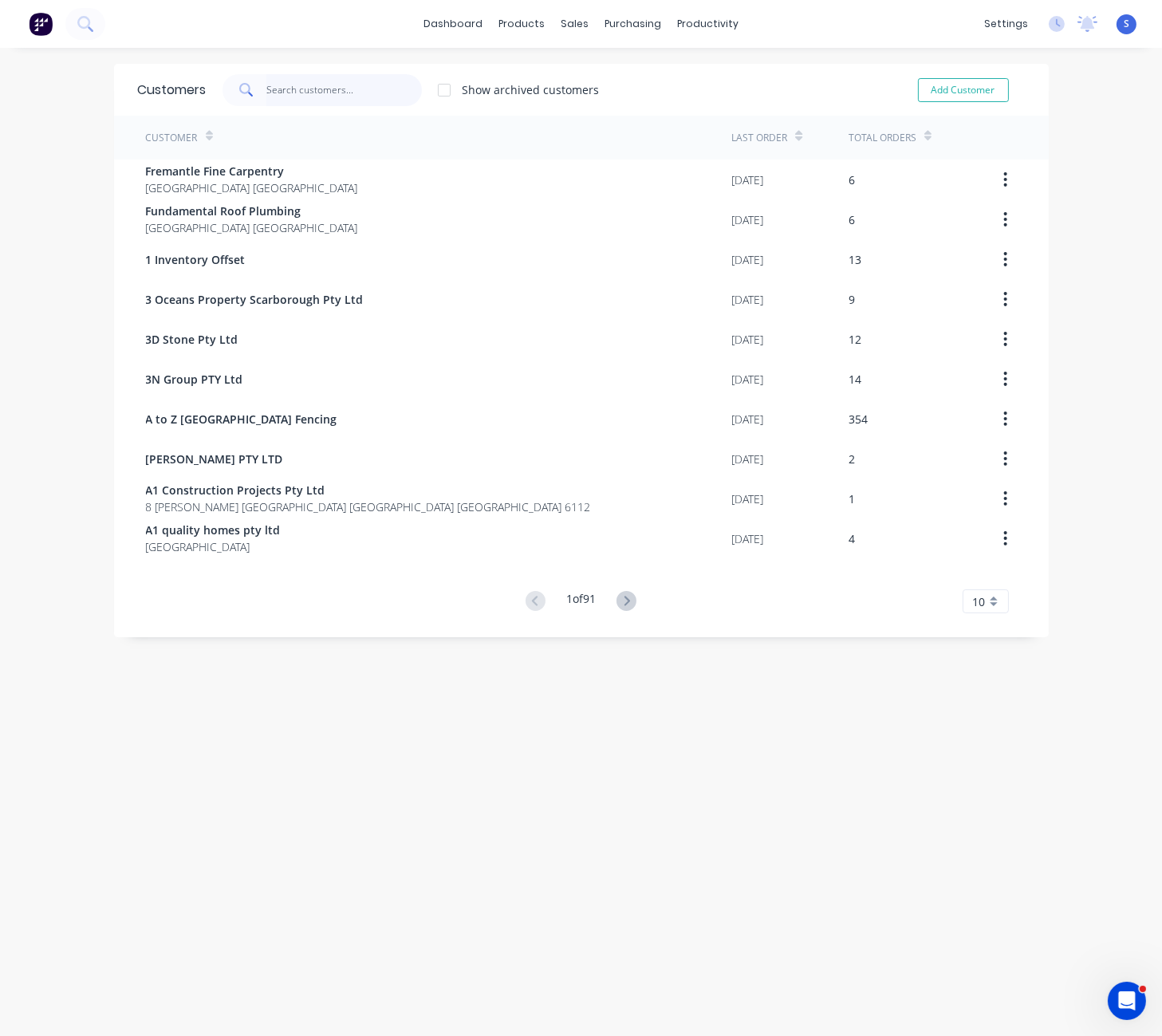
click at [359, 86] on input "text" at bounding box center [344, 89] width 155 height 32
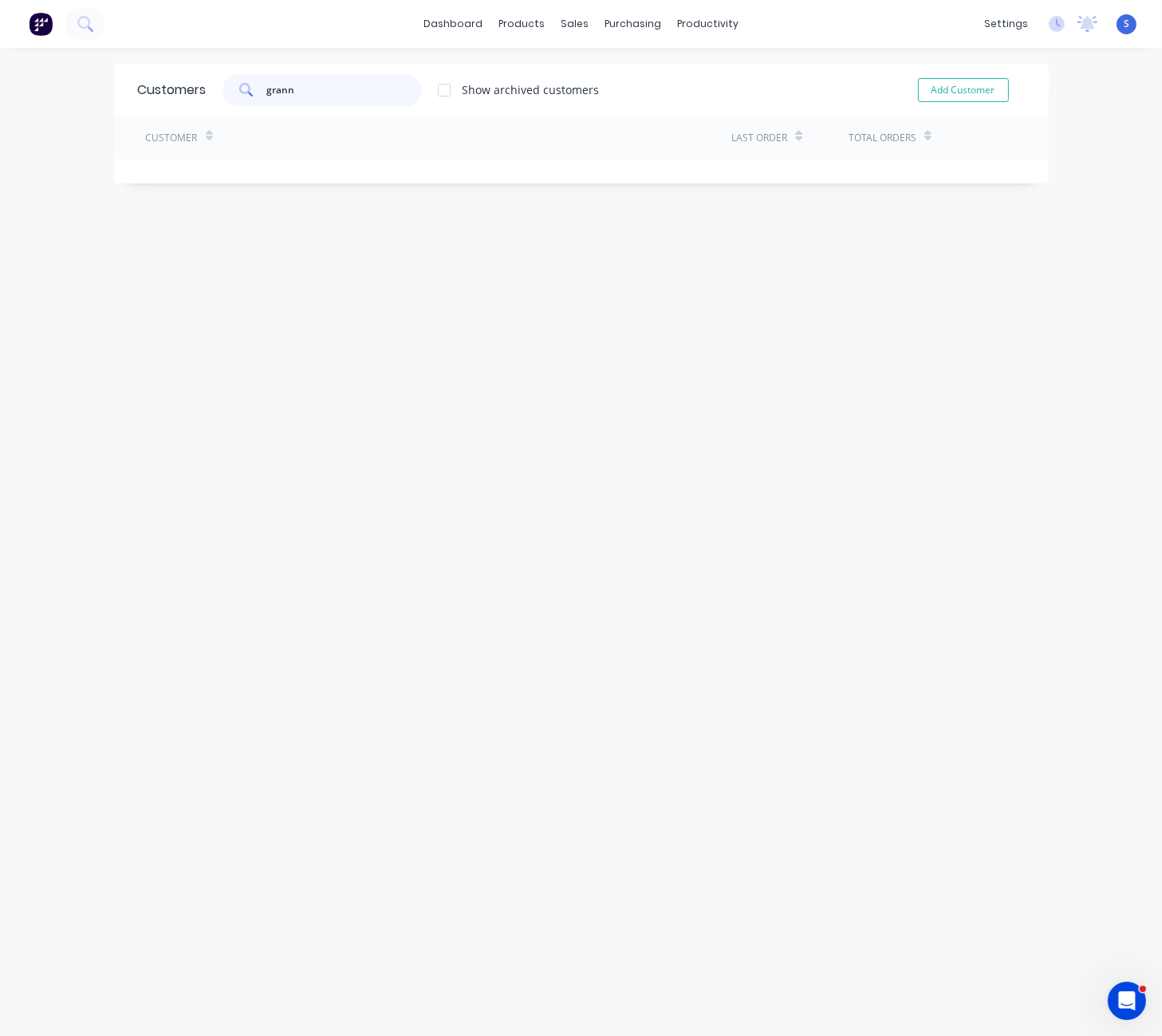
type input "granny"
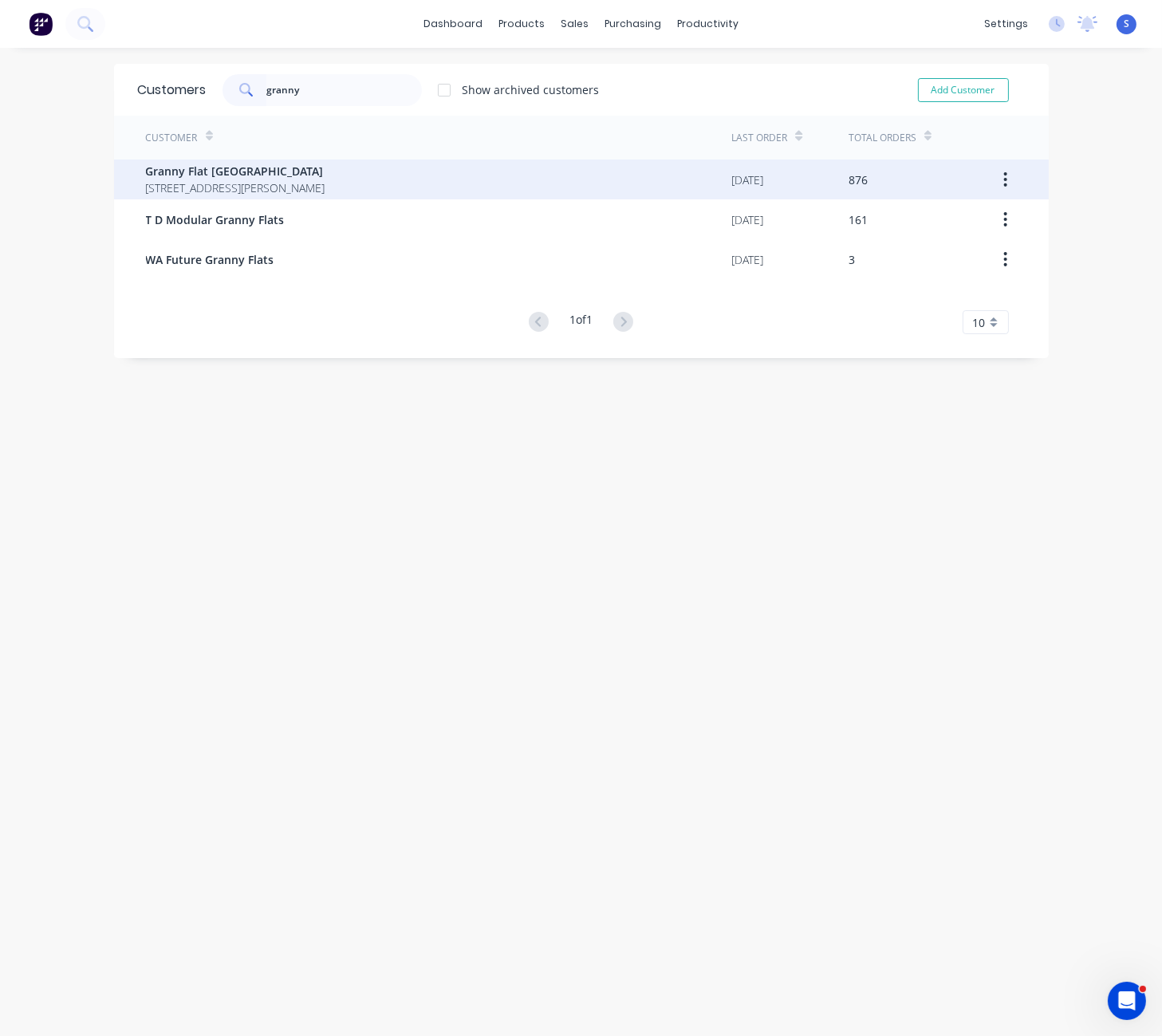
click at [325, 173] on span "Granny Flat [GEOGRAPHIC_DATA]" at bounding box center [236, 171] width 180 height 17
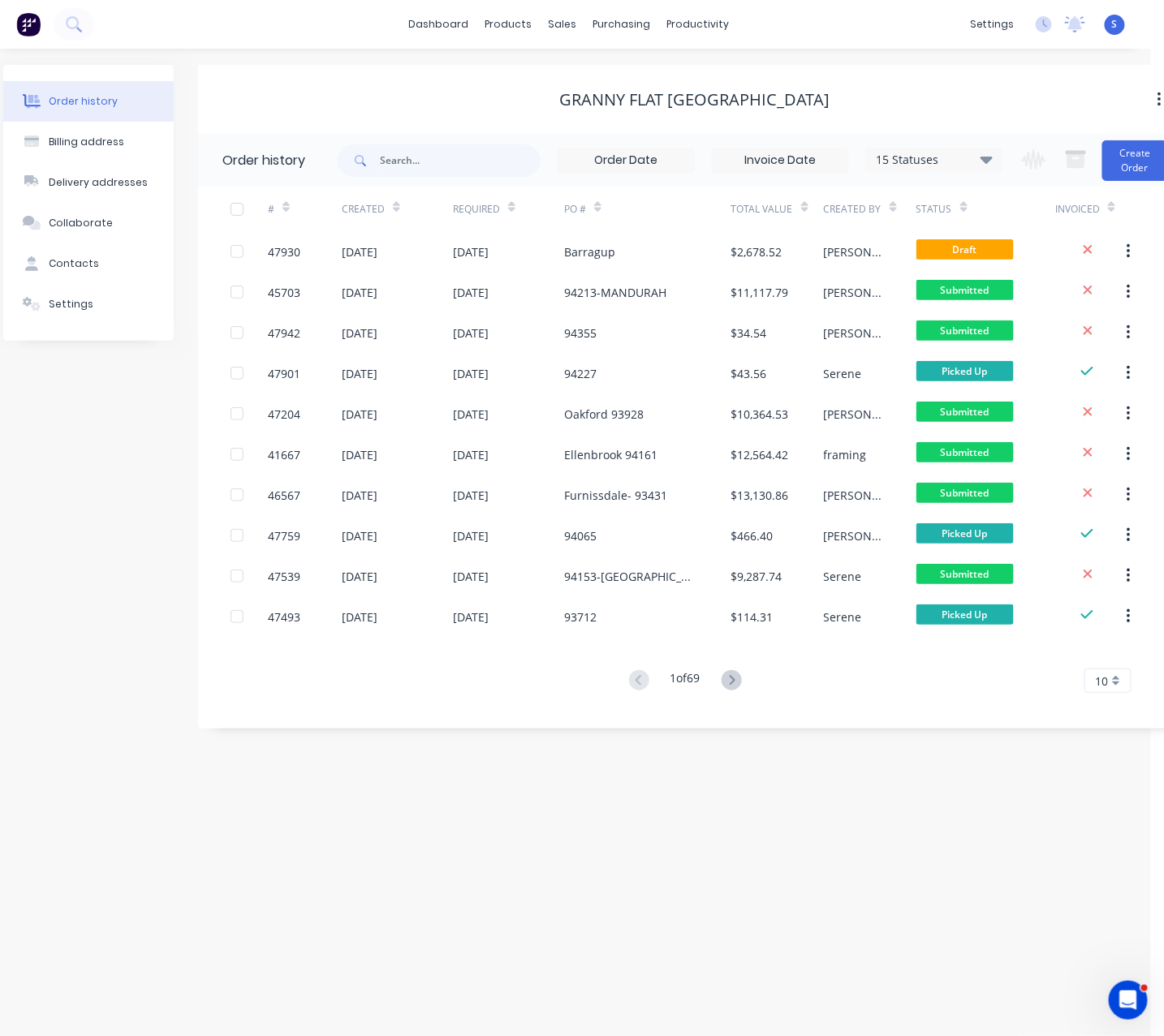
drag, startPoint x: 391, startPoint y: 94, endPoint x: 453, endPoint y: 94, distance: 62.0
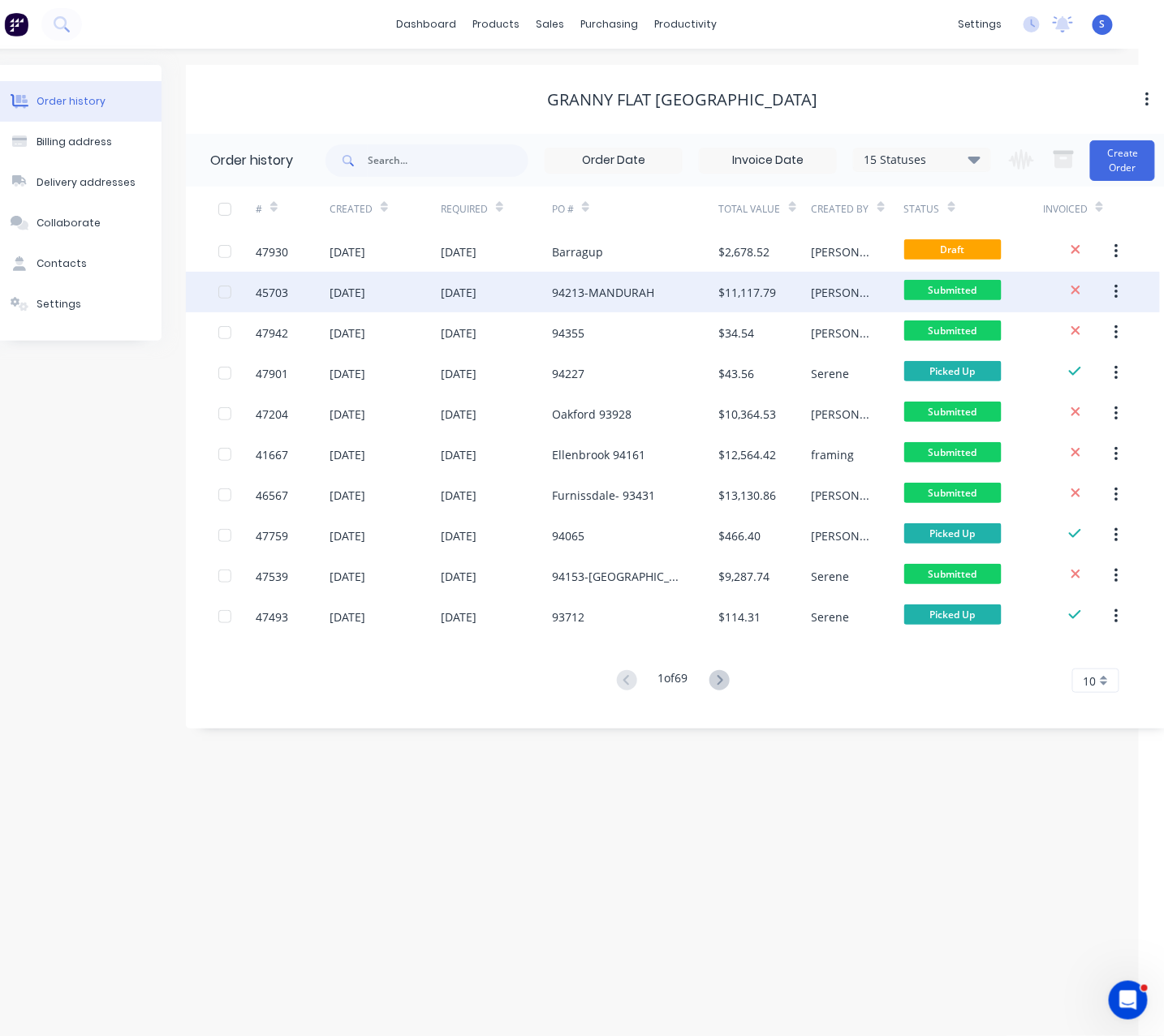
click at [511, 301] on div "[DATE]" at bounding box center [496, 292] width 111 height 40
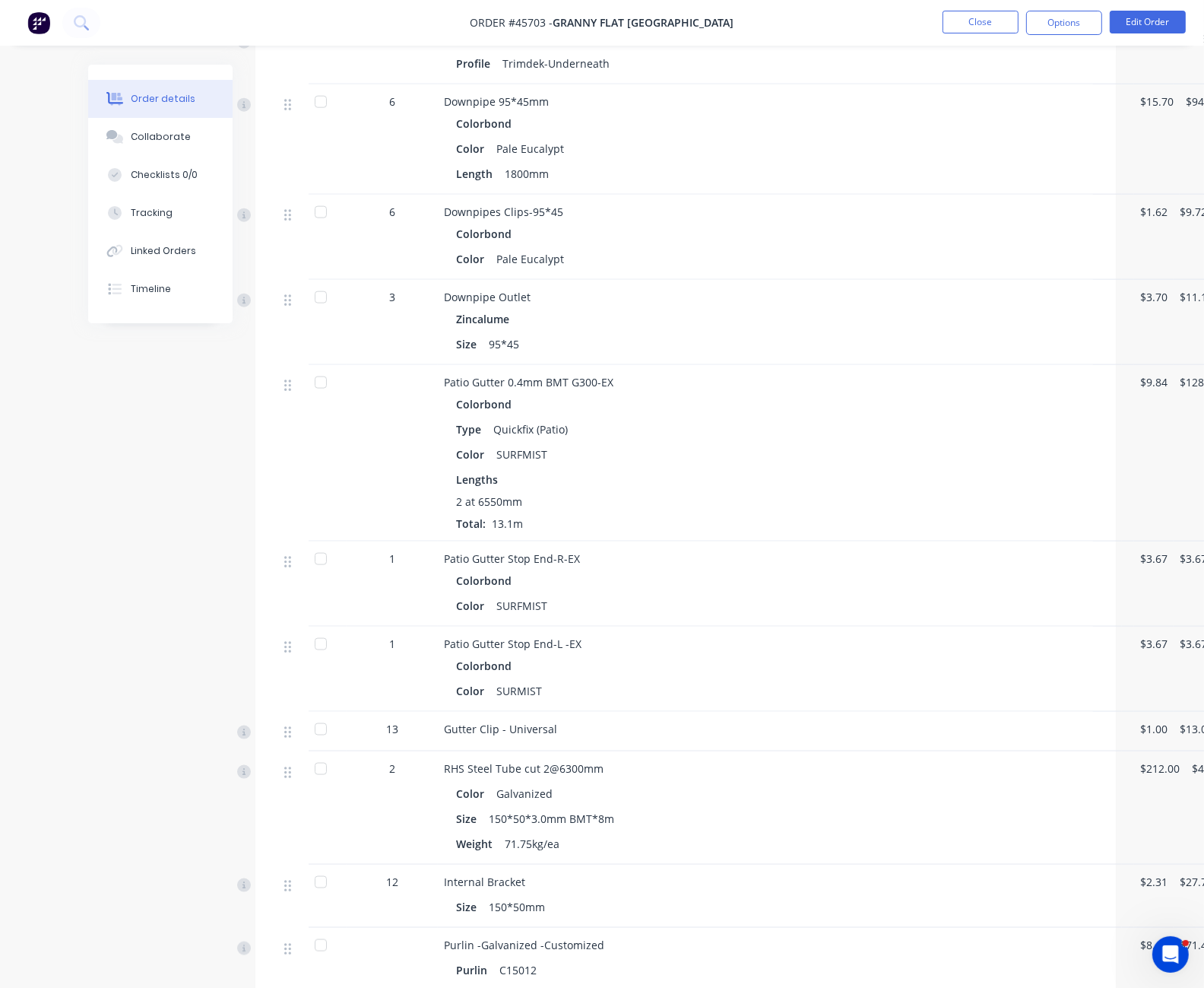
scroll to position [2129, 0]
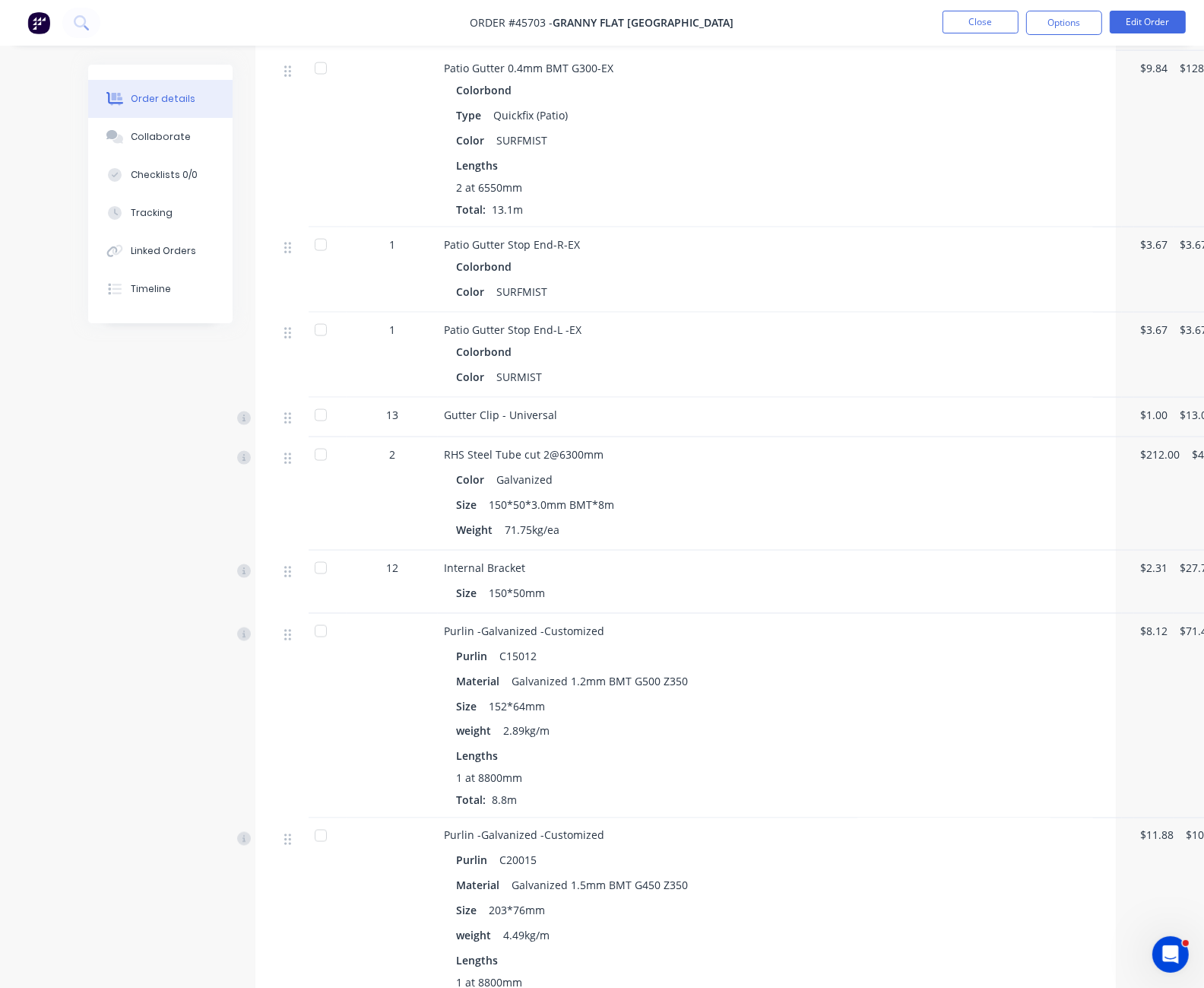
drag, startPoint x: 688, startPoint y: 528, endPoint x: 1034, endPoint y: 226, distance: 459.3
click at [1111, 17] on button "Edit Order" at bounding box center [1148, 22] width 76 height 22
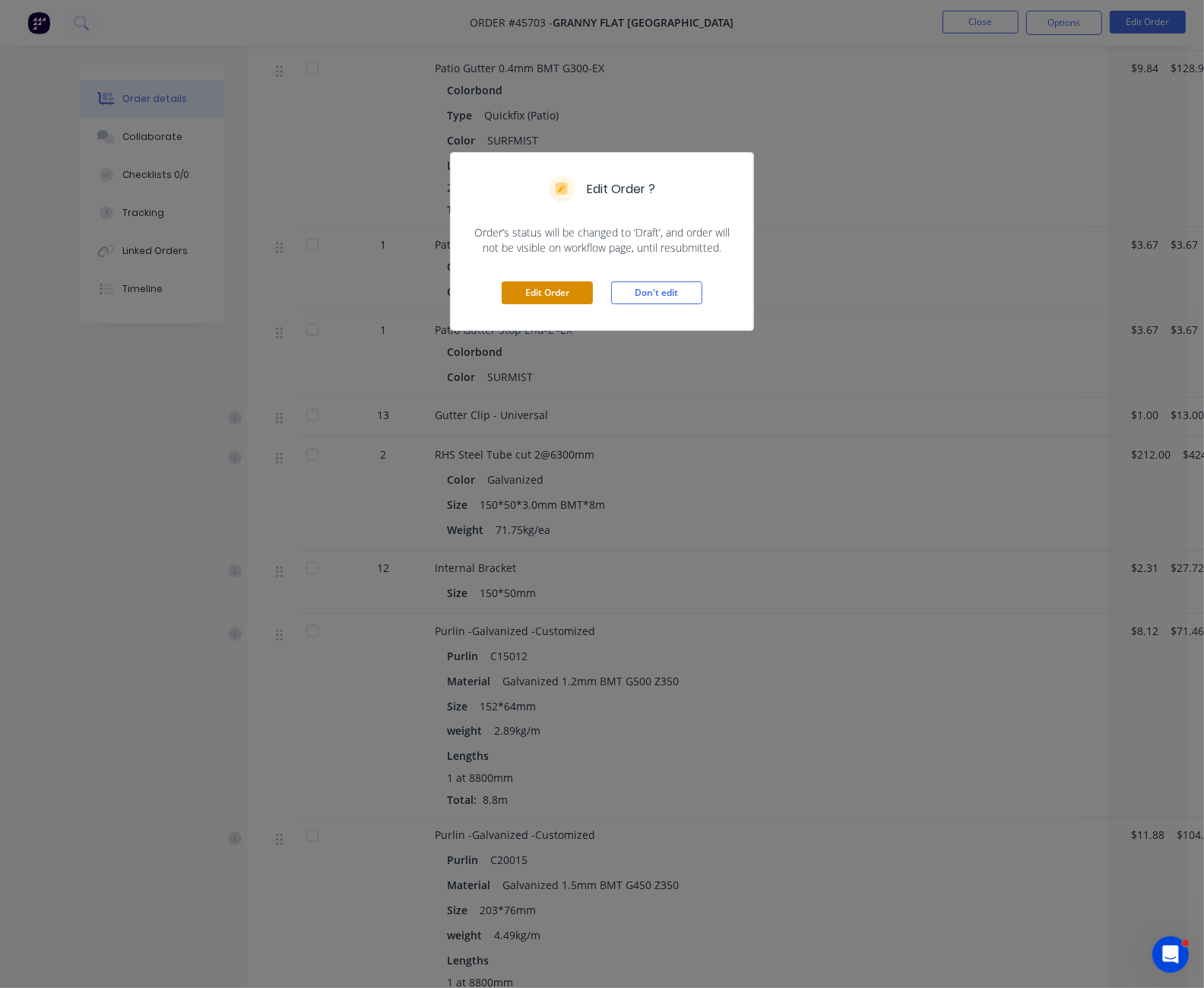
click at [517, 304] on button "Edit Order" at bounding box center [548, 293] width 91 height 22
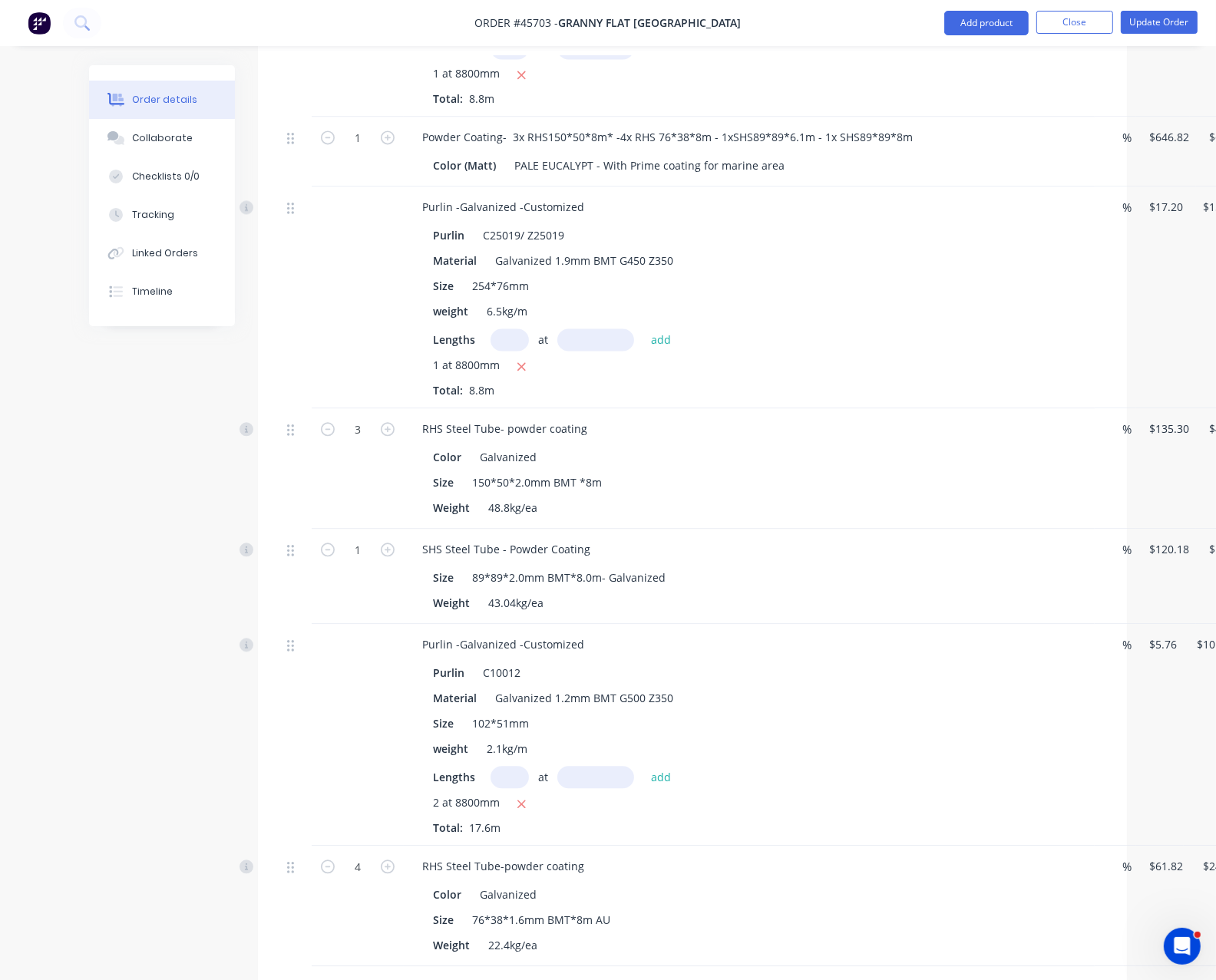
scroll to position [3492, 0]
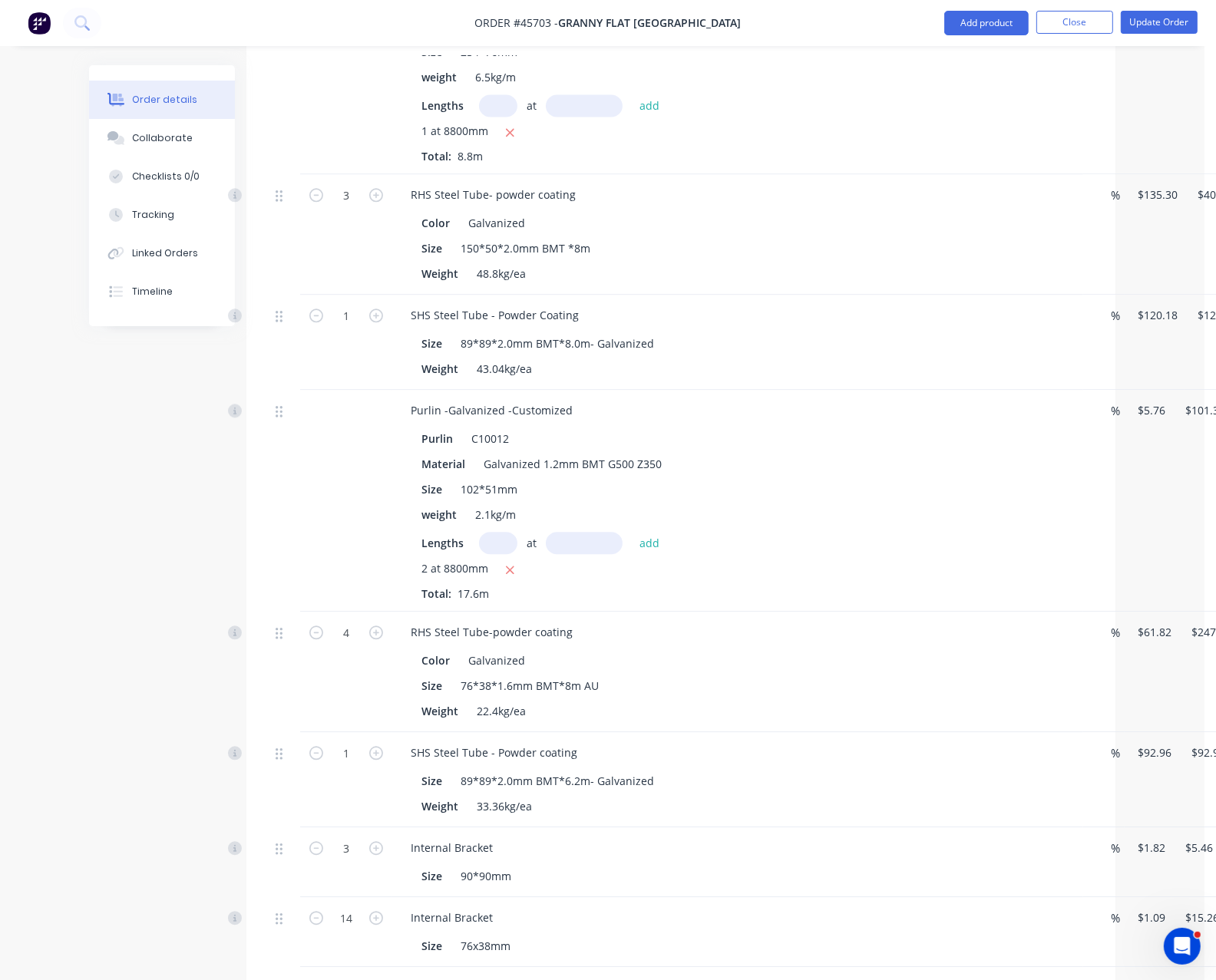
drag, startPoint x: 74, startPoint y: 573, endPoint x: 290, endPoint y: 555, distance: 216.7
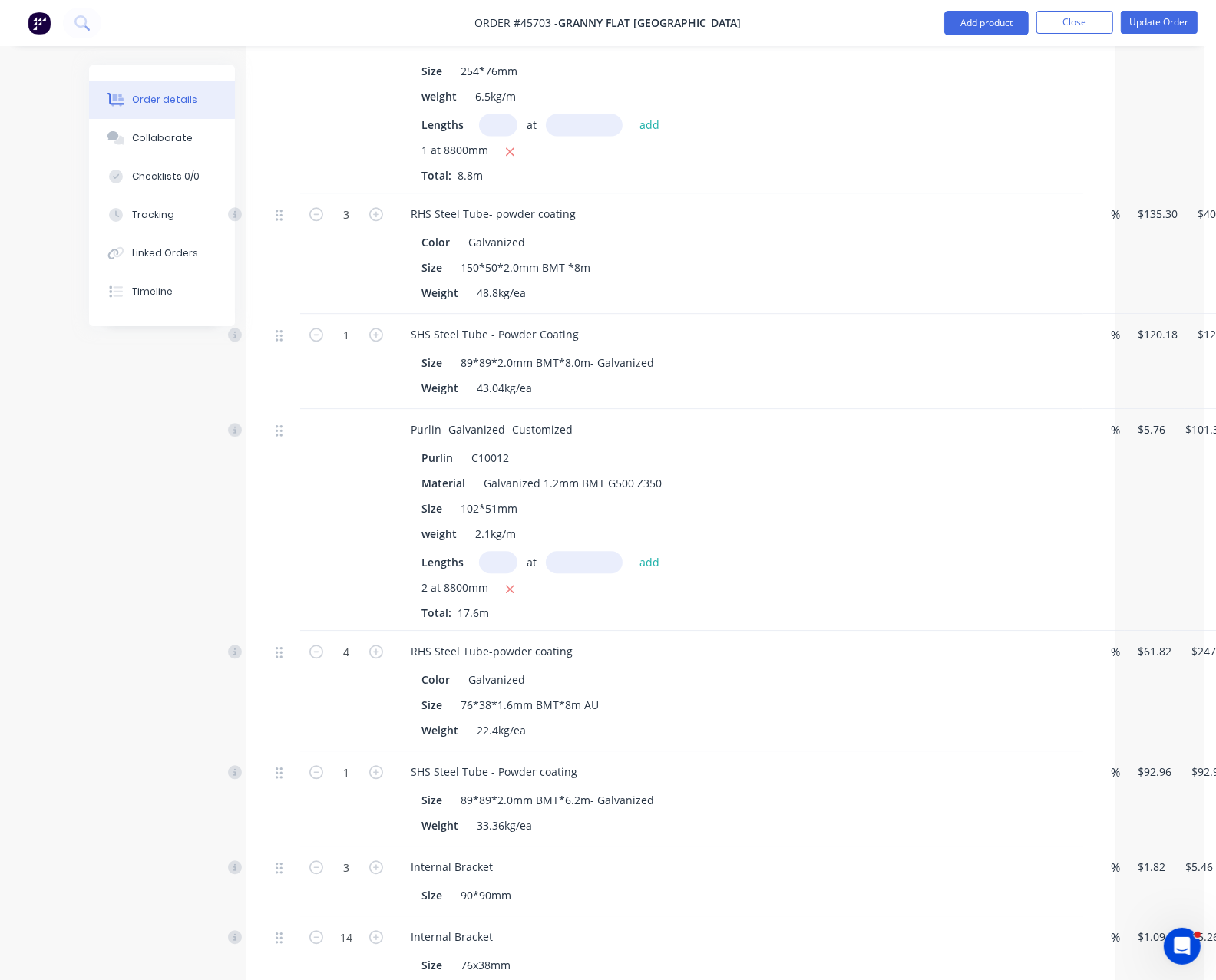
scroll to position [3204, 11]
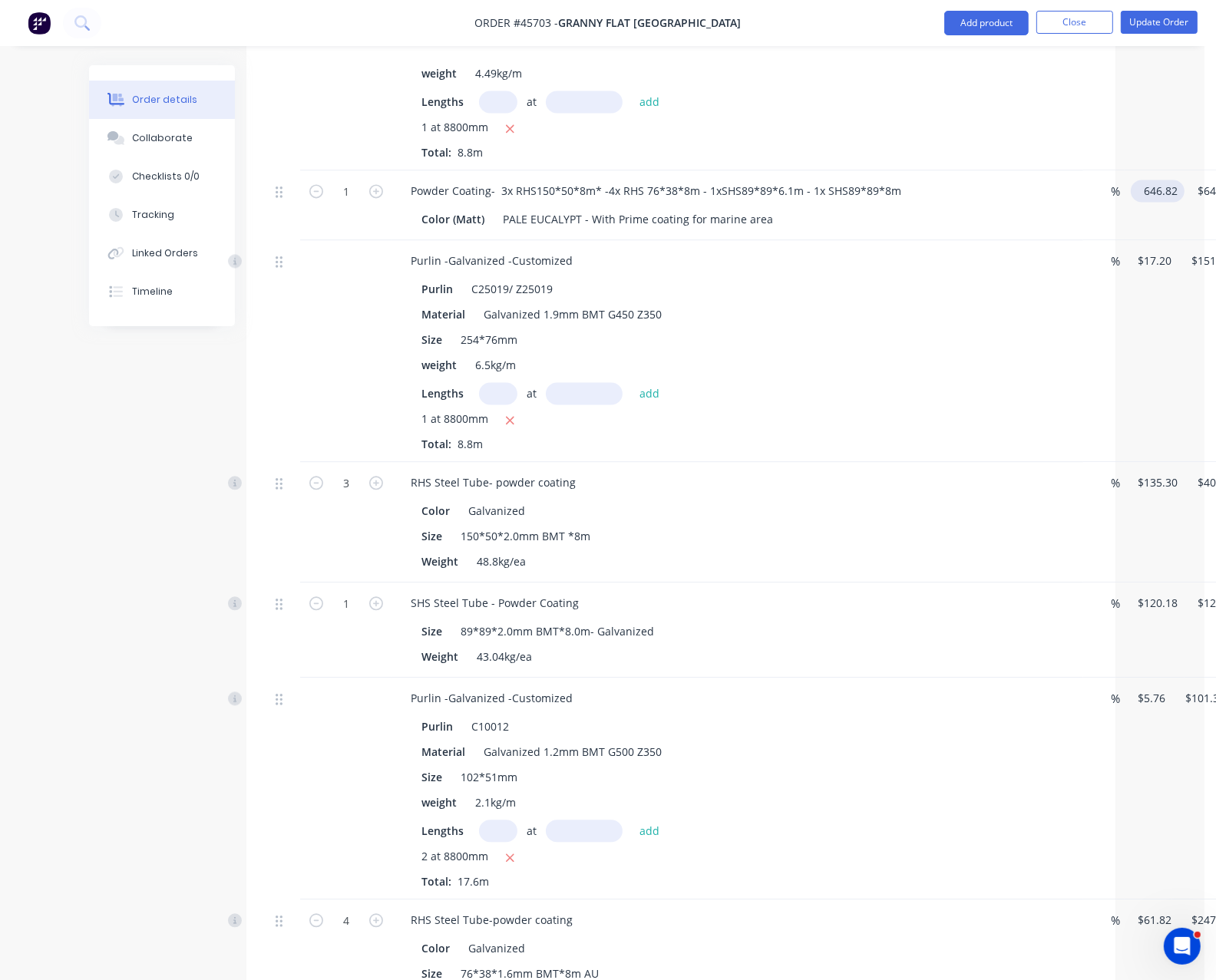
click at [1122, 202] on input "646.82" at bounding box center [1160, 191] width 48 height 23
click at [1122, 202] on input "646.82" at bounding box center [1158, 191] width 42 height 23
click at [1122, 202] on input "876.82" at bounding box center [1158, 191] width 42 height 23
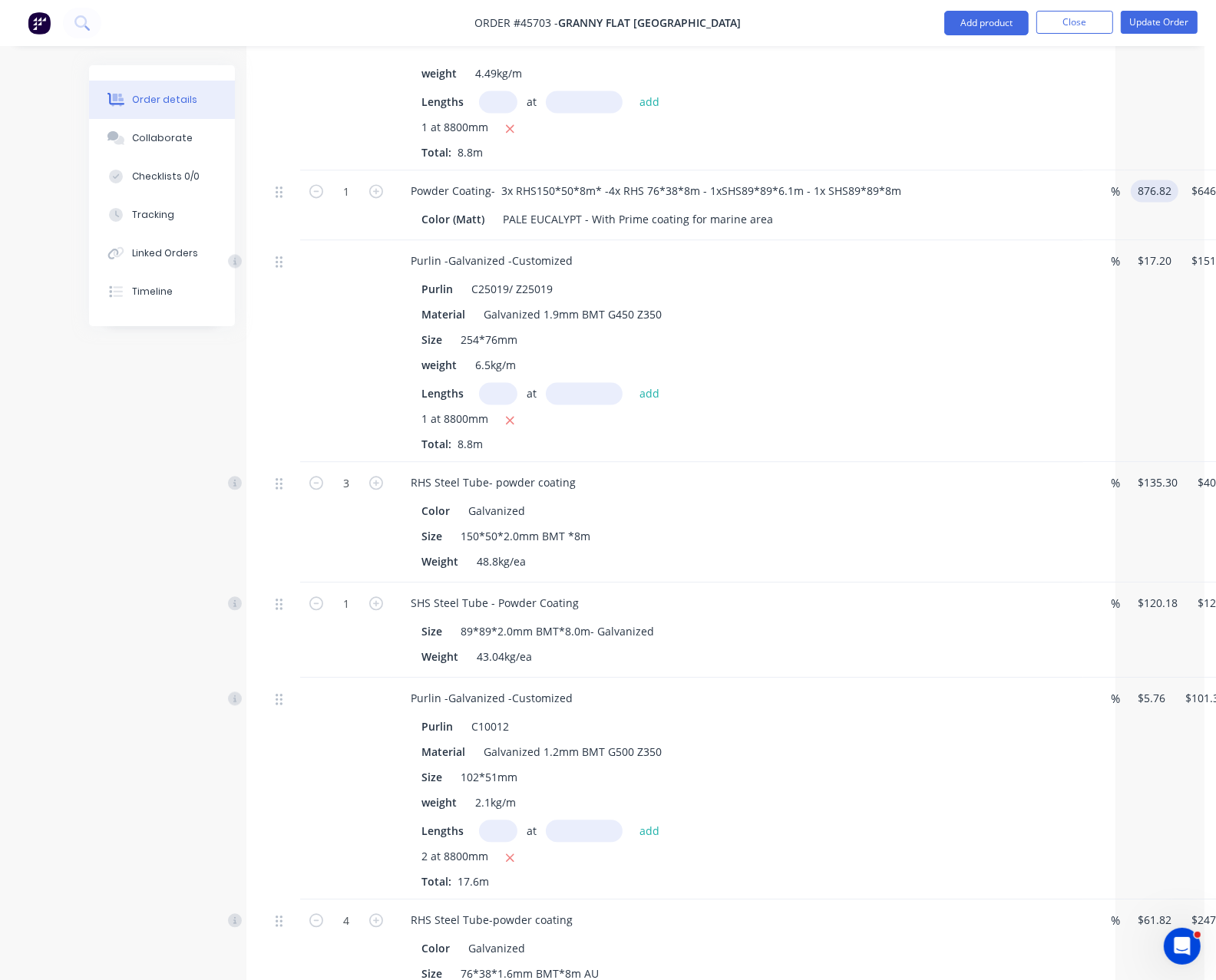
click at [1122, 202] on input "876.82" at bounding box center [1158, 191] width 42 height 23
type input "$866.82"
click at [1083, 170] on div "%" at bounding box center [1104, 59] width 42 height 222
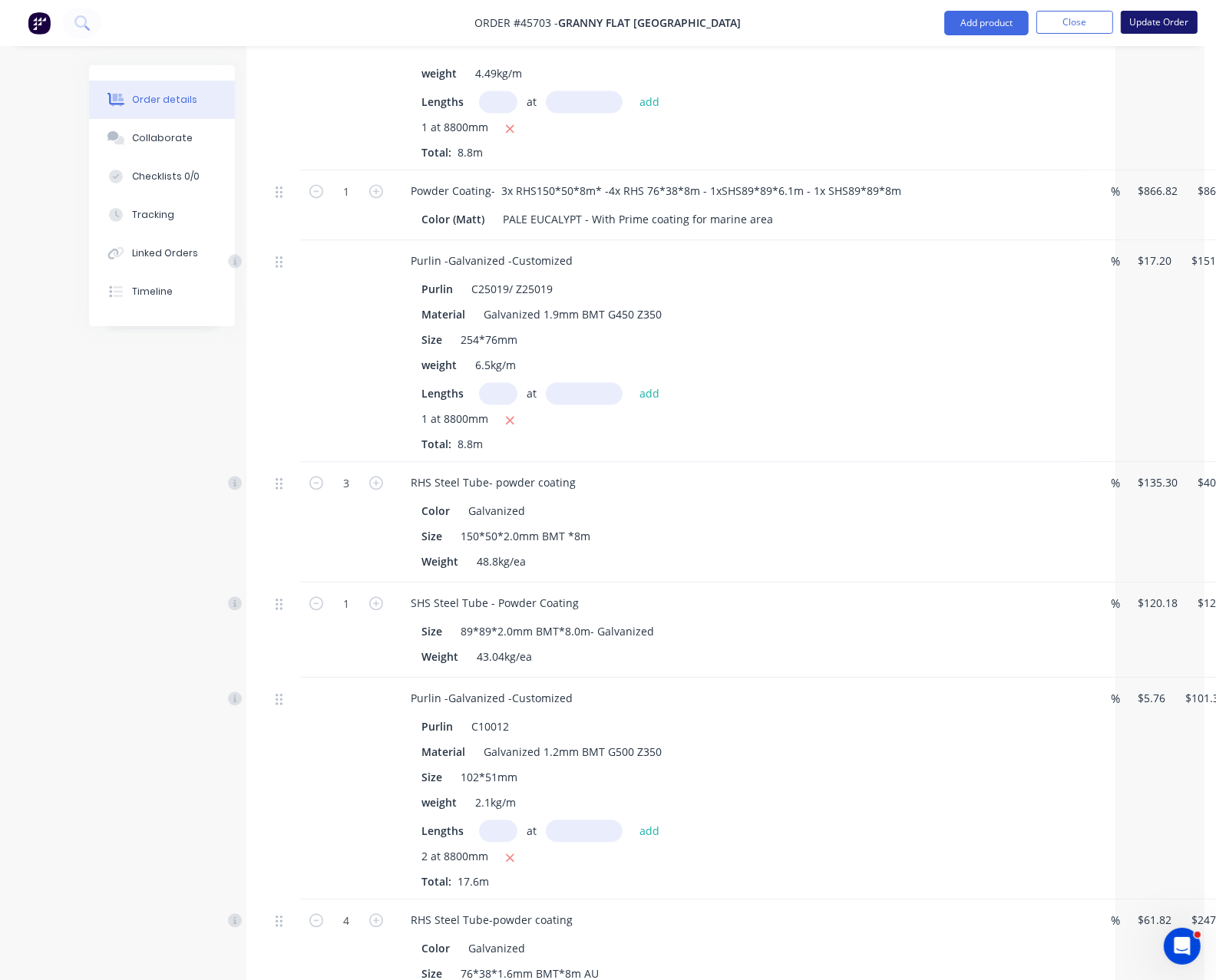
click at [1122, 22] on button "Update Order" at bounding box center [1159, 22] width 77 height 23
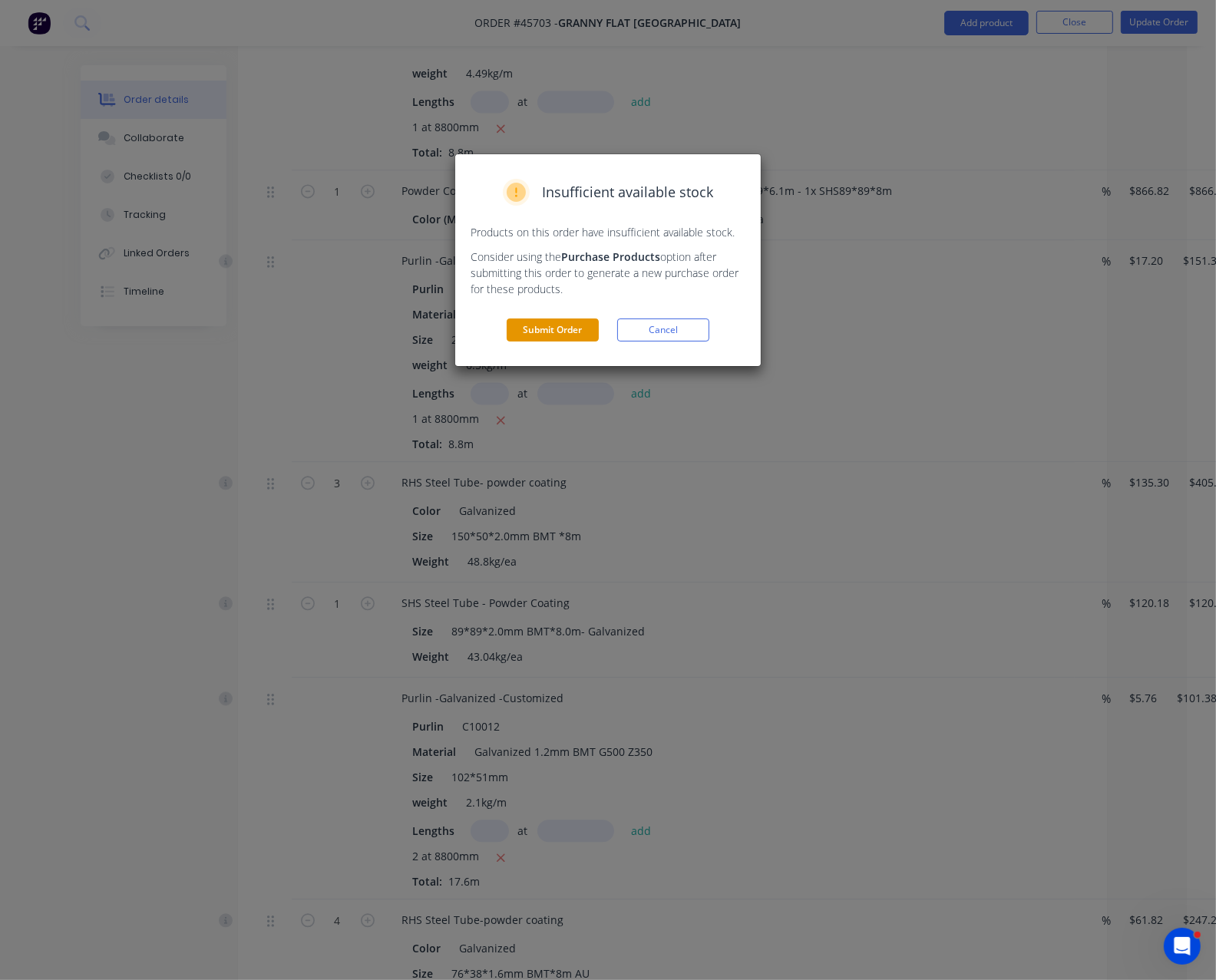
click at [547, 342] on button "Submit Order" at bounding box center [553, 330] width 92 height 23
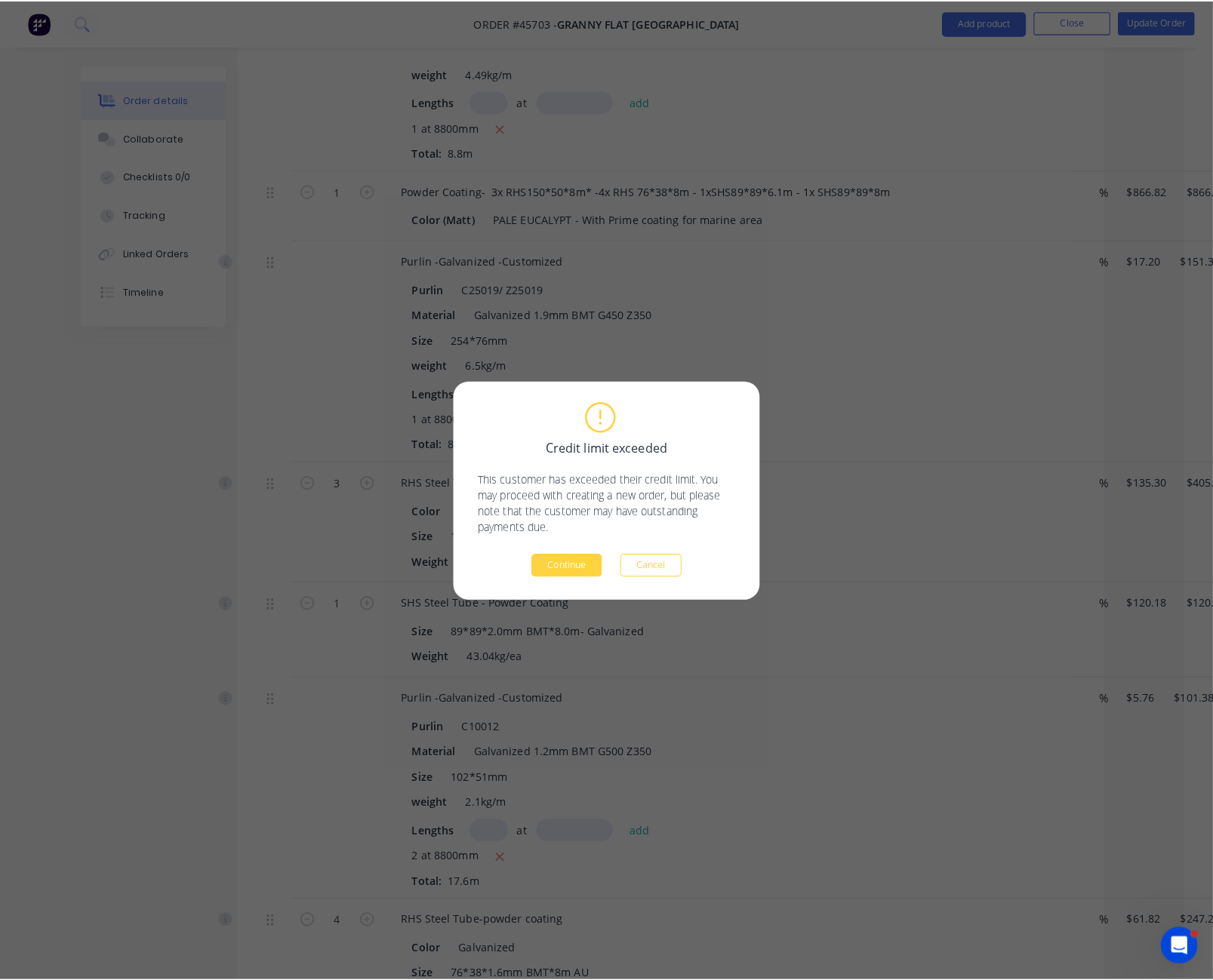
scroll to position [3148, 0]
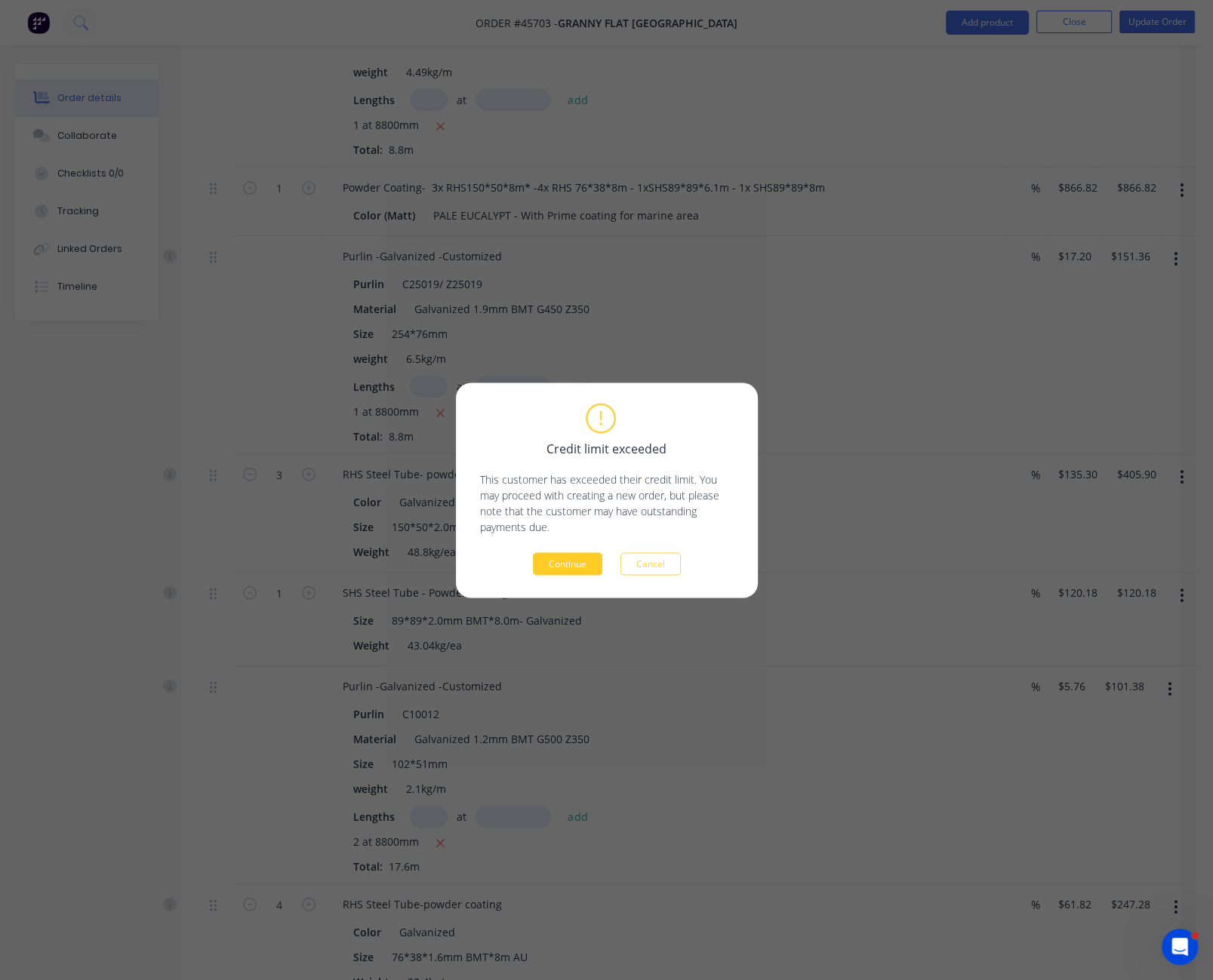
click at [580, 565] on button "Continue" at bounding box center [567, 563] width 69 height 22
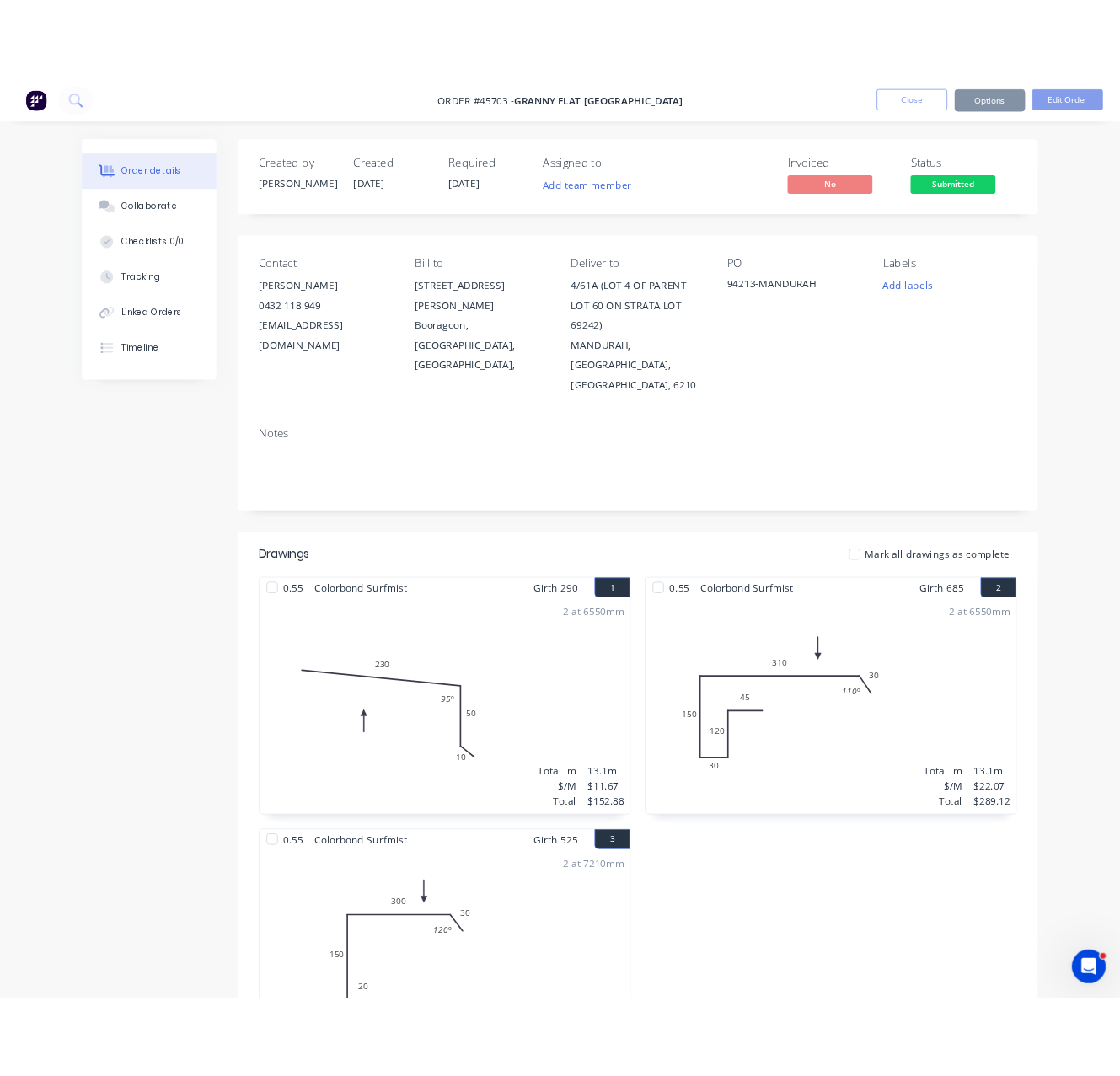
scroll to position [885, 0]
